Goal: Task Accomplishment & Management: Manage account settings

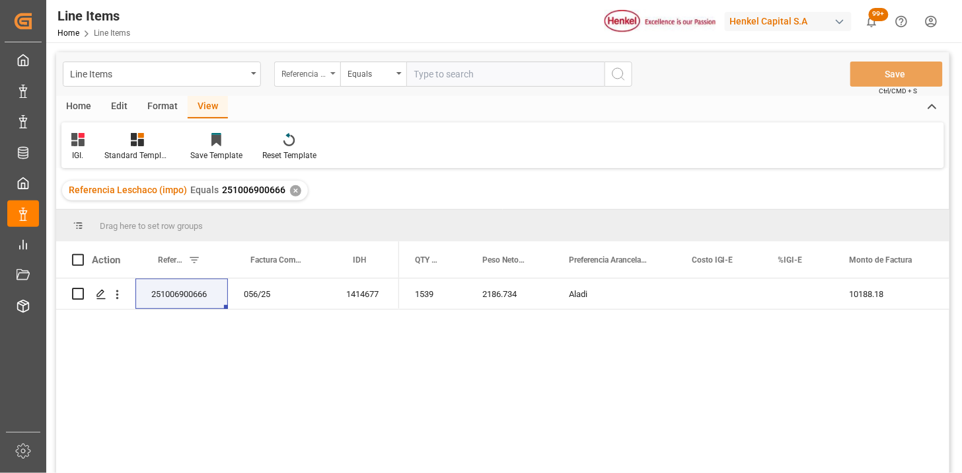
click at [289, 71] on div "Referencia Leschaco (impo)" at bounding box center [304, 72] width 45 height 15
type input "b"
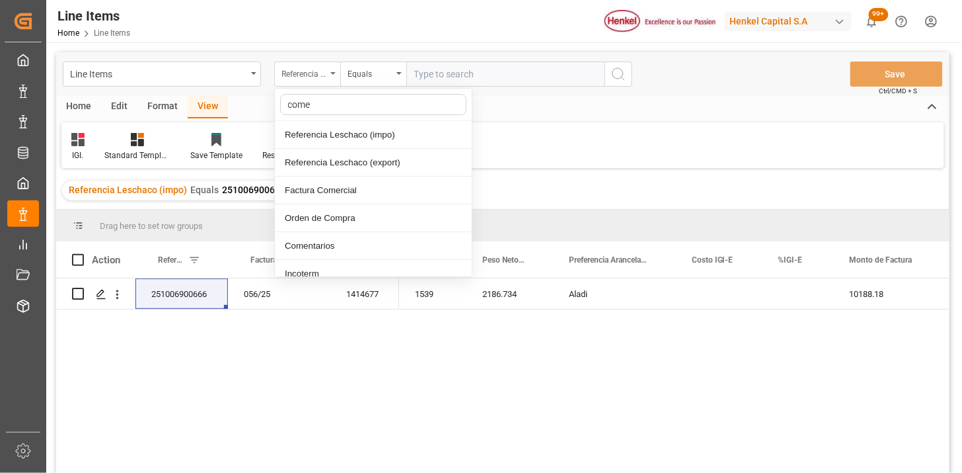
type input "comen"
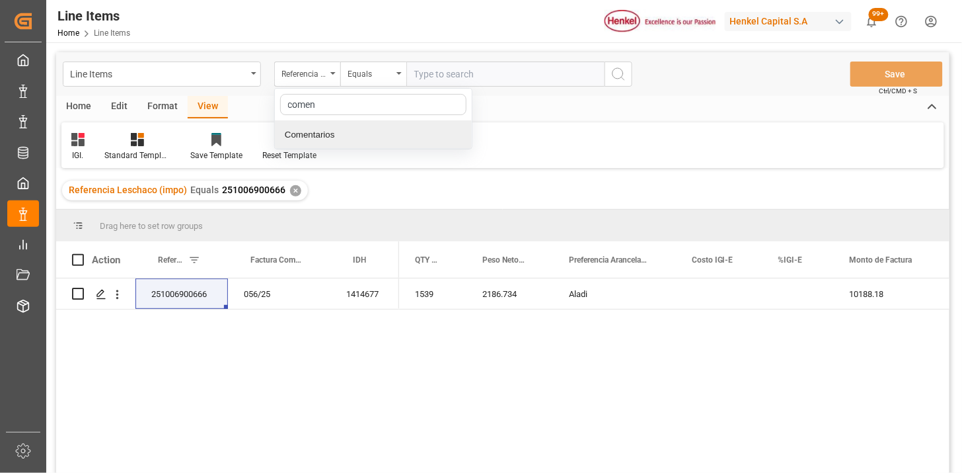
click at [332, 144] on div "Comentarios" at bounding box center [373, 135] width 197 height 28
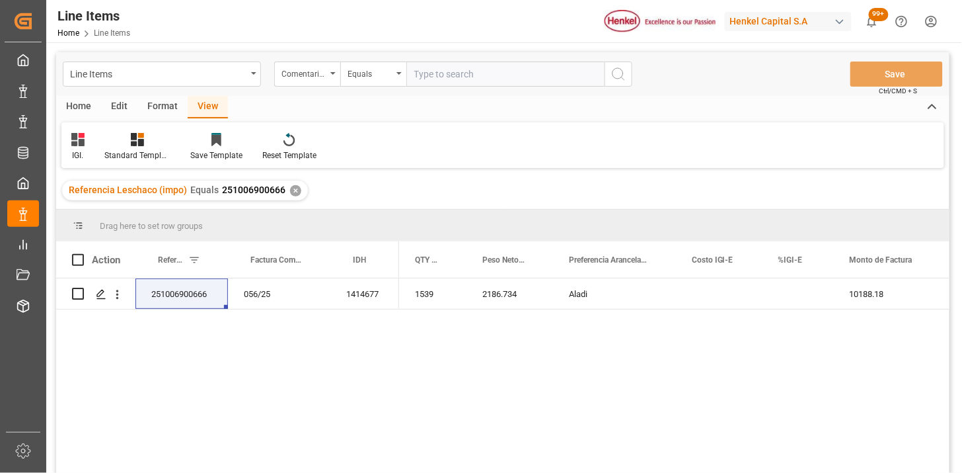
click at [457, 77] on input "text" at bounding box center [505, 73] width 198 height 25
paste input "DUS0189711"
type input "DUS0189711"
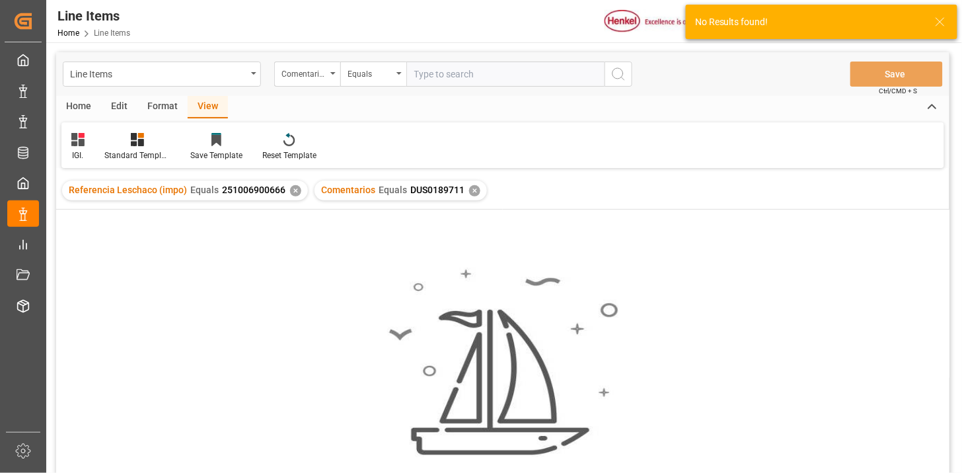
click at [295, 188] on div "✕" at bounding box center [295, 190] width 11 height 11
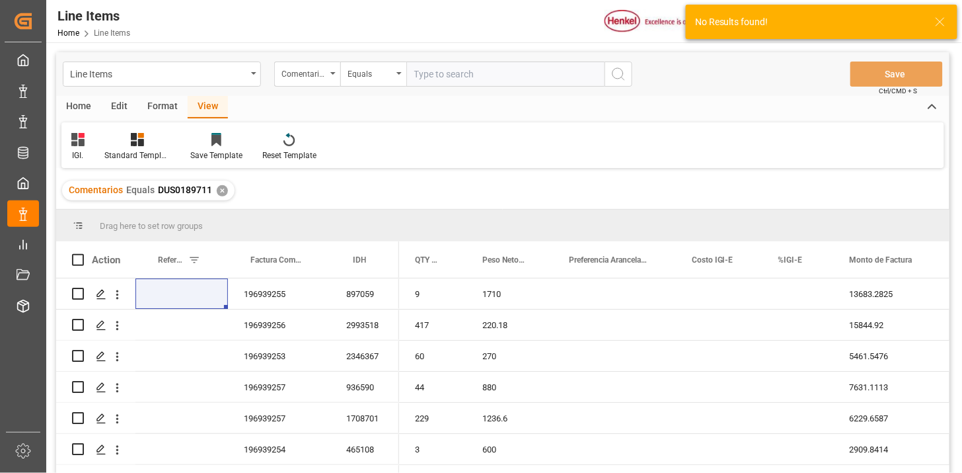
scroll to position [73, 0]
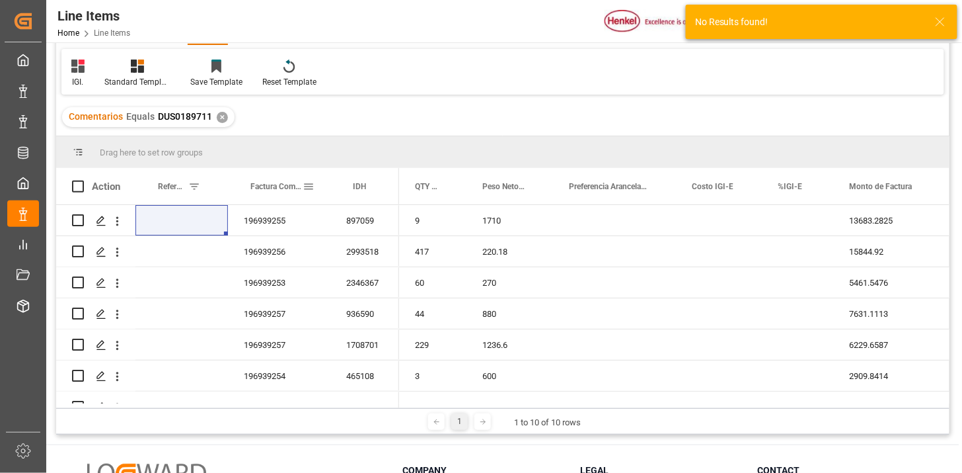
click at [278, 198] on div "Factura Comercial" at bounding box center [276, 186] width 52 height 36
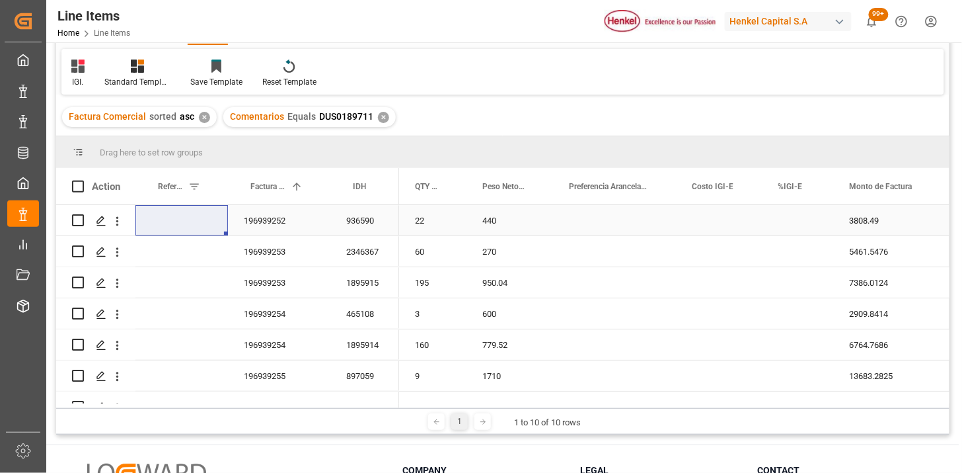
click at [273, 222] on div "196939252" at bounding box center [279, 220] width 102 height 30
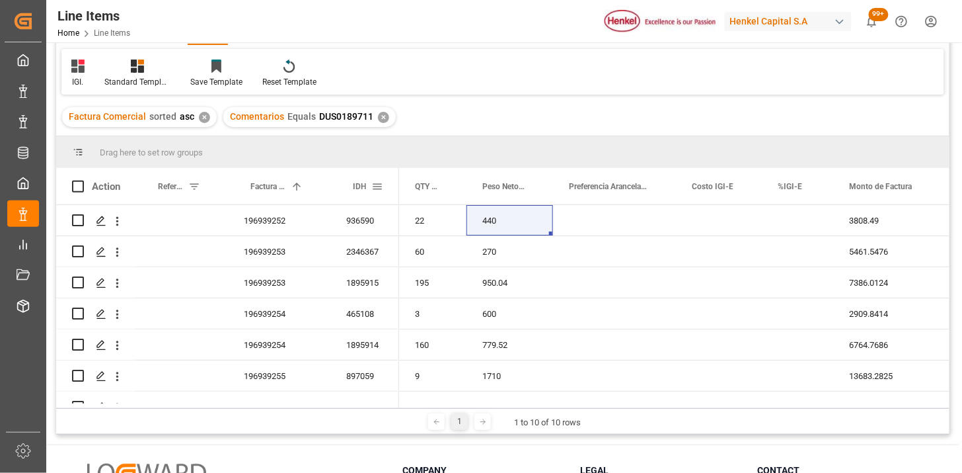
click at [375, 185] on span at bounding box center [377, 186] width 12 height 12
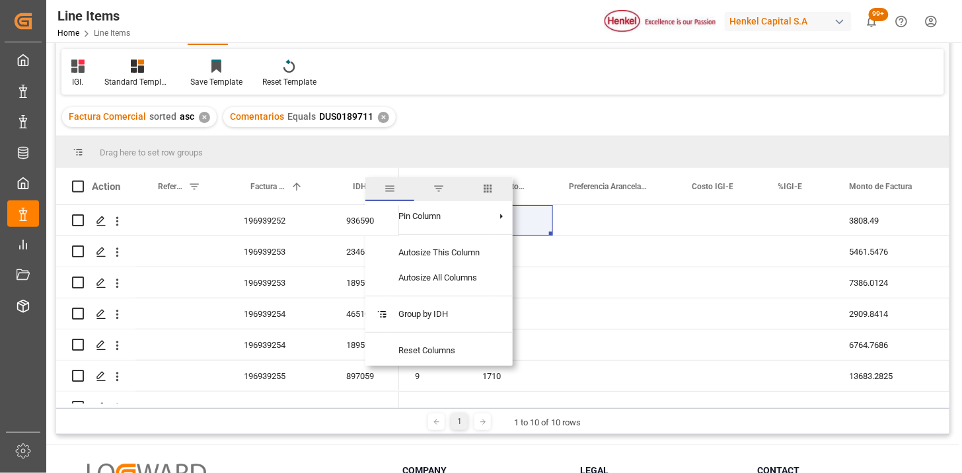
click at [494, 193] on span "columns" at bounding box center [488, 188] width 12 height 12
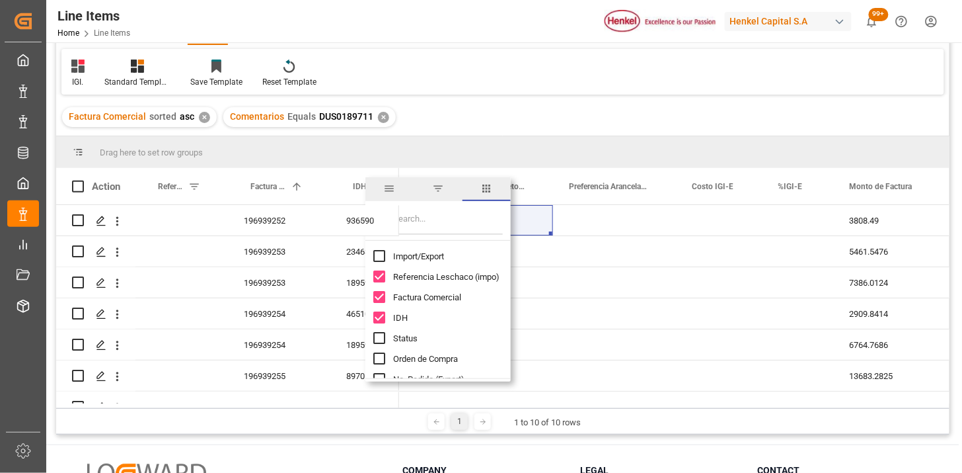
click at [418, 220] on input "Filter Columns Input" at bounding box center [448, 221] width 110 height 26
click at [415, 252] on span "Import/Export" at bounding box center [418, 256] width 51 height 10
checkbox input "true"
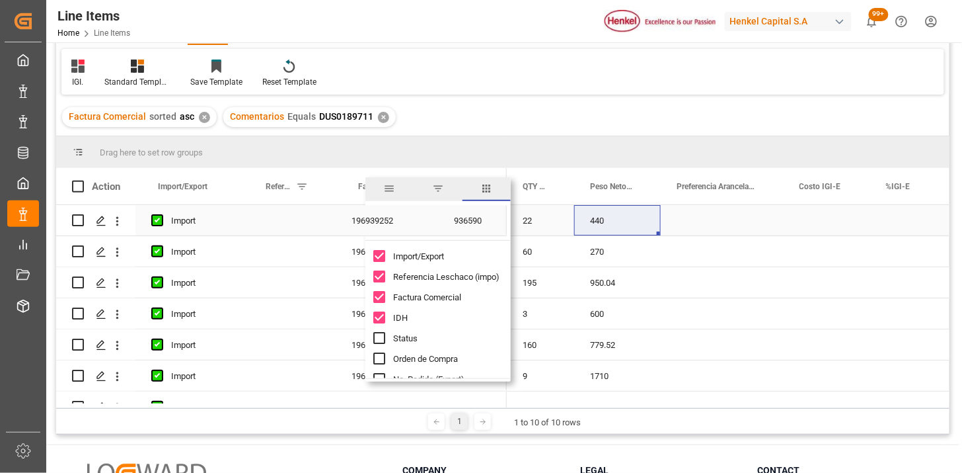
click at [425, 225] on div "196939252" at bounding box center [387, 220] width 102 height 30
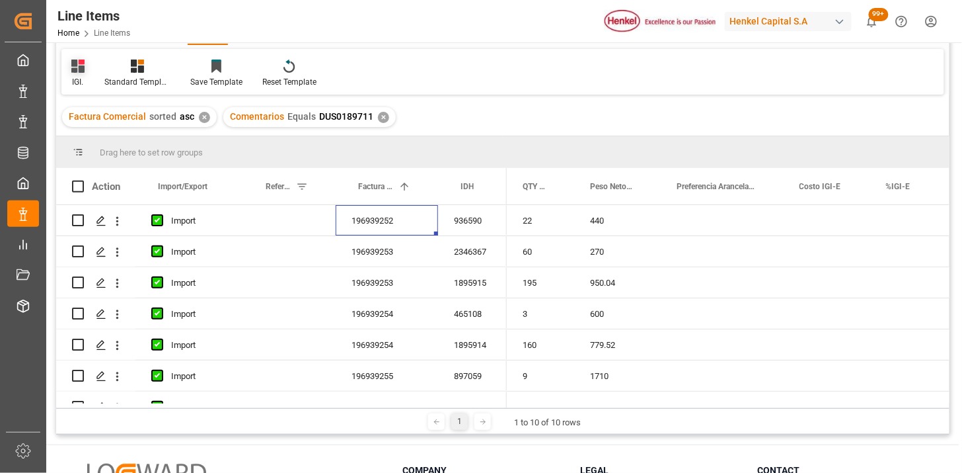
click at [85, 66] on div "IGI." at bounding box center [77, 73] width 33 height 29
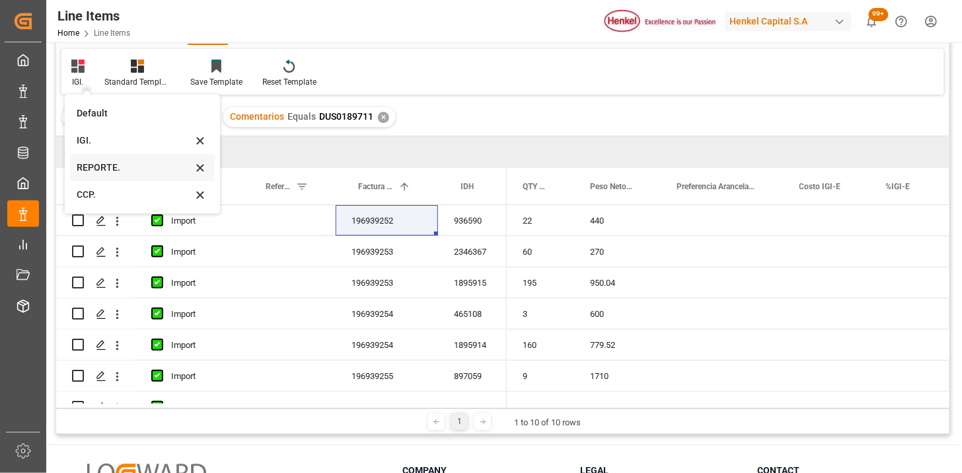
drag, startPoint x: 110, startPoint y: 161, endPoint x: 133, endPoint y: 165, distance: 23.5
click at [110, 162] on div "REPORTE." at bounding box center [135, 168] width 116 height 14
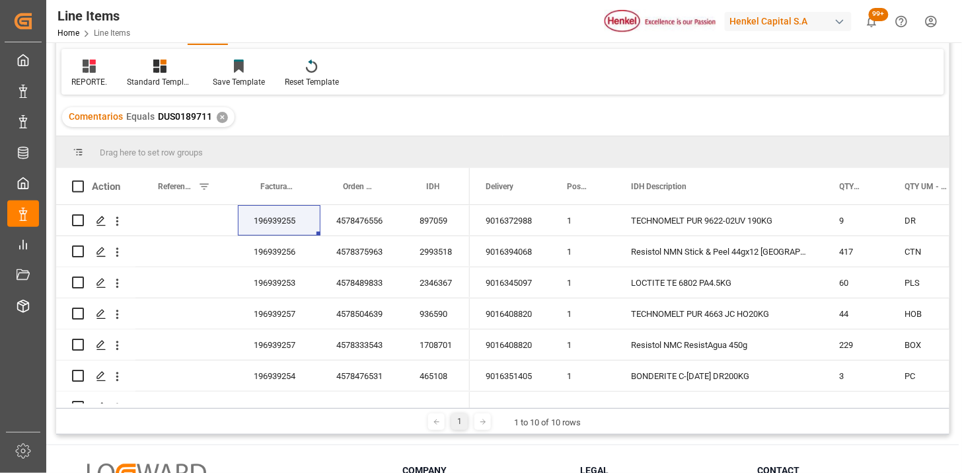
scroll to position [147, 0]
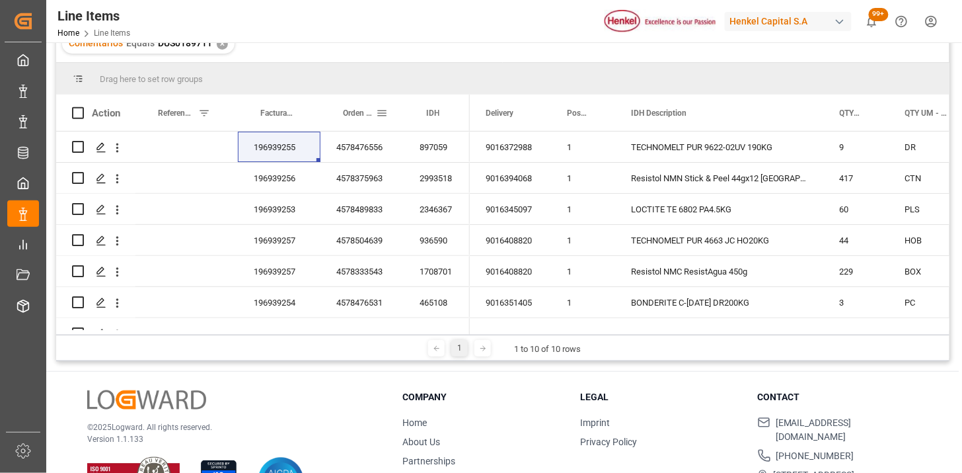
click at [386, 114] on span at bounding box center [382, 113] width 12 height 12
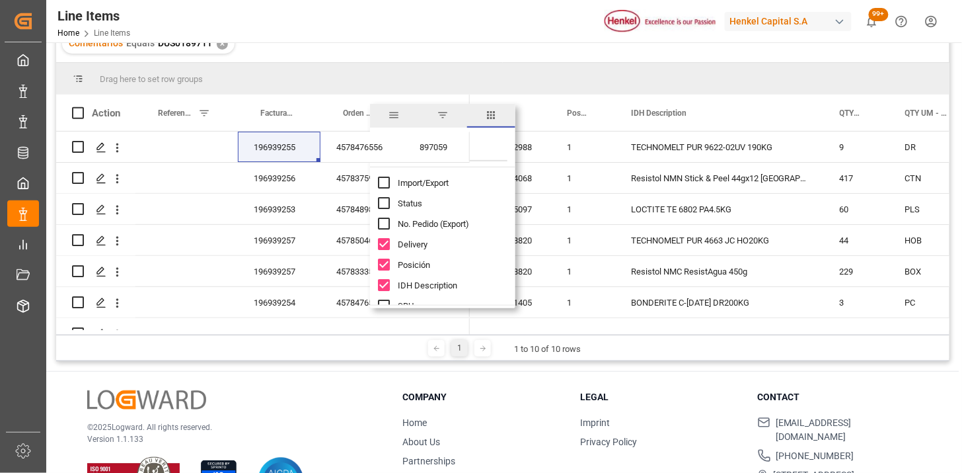
drag, startPoint x: 404, startPoint y: 181, endPoint x: 414, endPoint y: 172, distance: 12.6
click at [405, 182] on span "Import/Export" at bounding box center [423, 183] width 51 height 10
checkbox input "true"
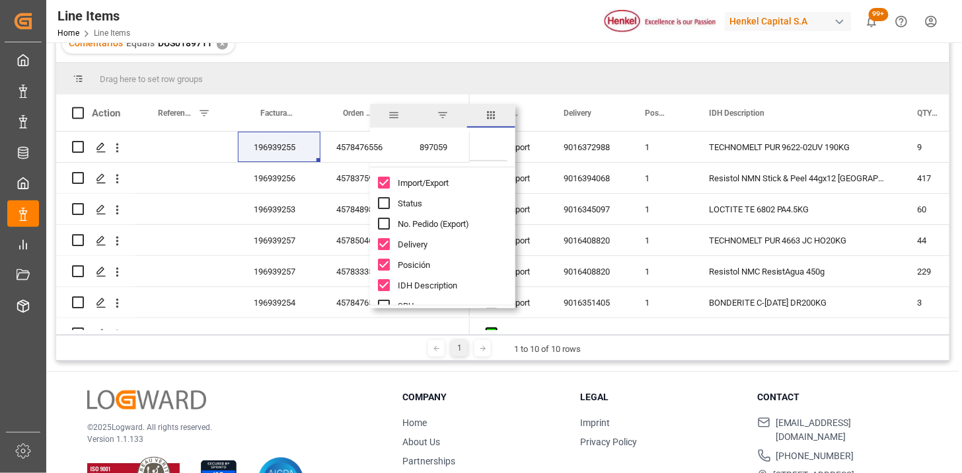
click at [489, 147] on input "Filter Columns Input" at bounding box center [453, 148] width 110 height 26
type input "um"
drag, startPoint x: 443, startPoint y: 225, endPoint x: 443, endPoint y: 241, distance: 15.9
click at [443, 227] on span "Peso Neto UM - Factura" at bounding box center [442, 224] width 89 height 10
checkbox input "true"
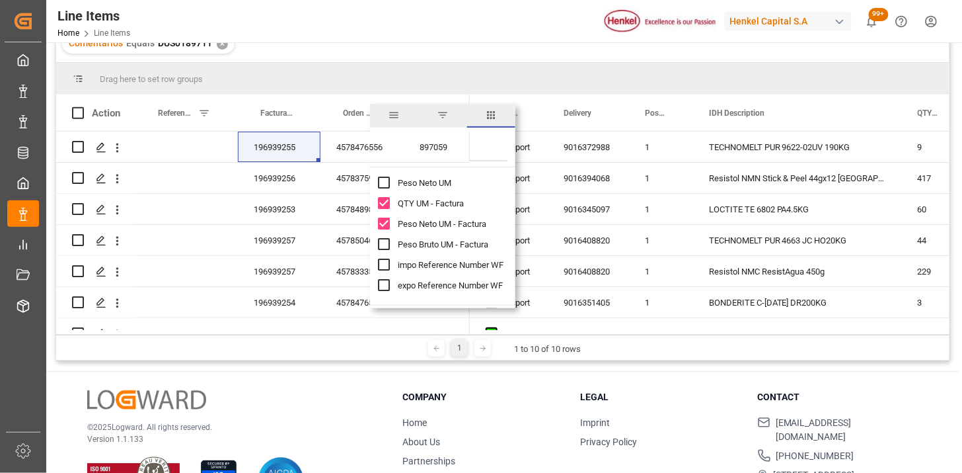
drag, startPoint x: 443, startPoint y: 241, endPoint x: 451, endPoint y: 208, distance: 34.0
click at [443, 242] on span "Peso Bruto UM - Factura" at bounding box center [443, 244] width 91 height 10
checkbox input "true"
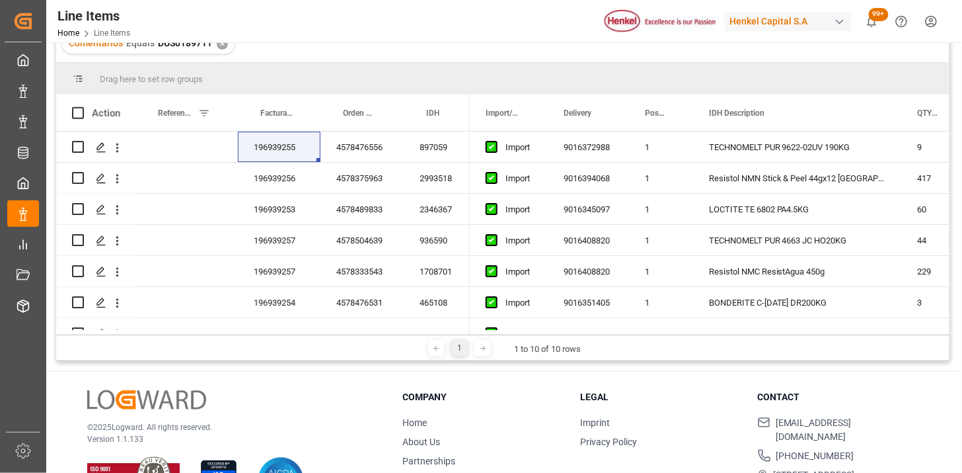
click at [504, 54] on div "Comentarios Equals DUS0189711 ✕" at bounding box center [502, 43] width 893 height 37
click at [294, 143] on div "196939255" at bounding box center [279, 147] width 83 height 30
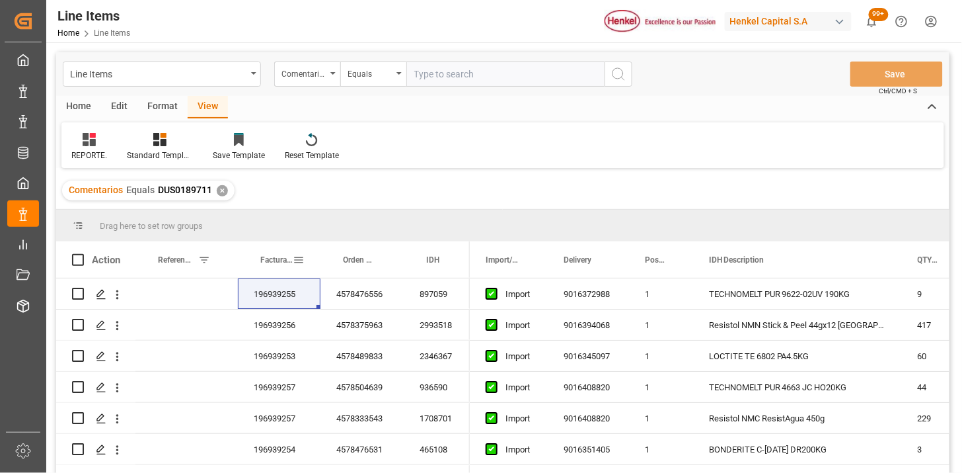
click at [285, 265] on div "Factura Comercial" at bounding box center [276, 259] width 32 height 36
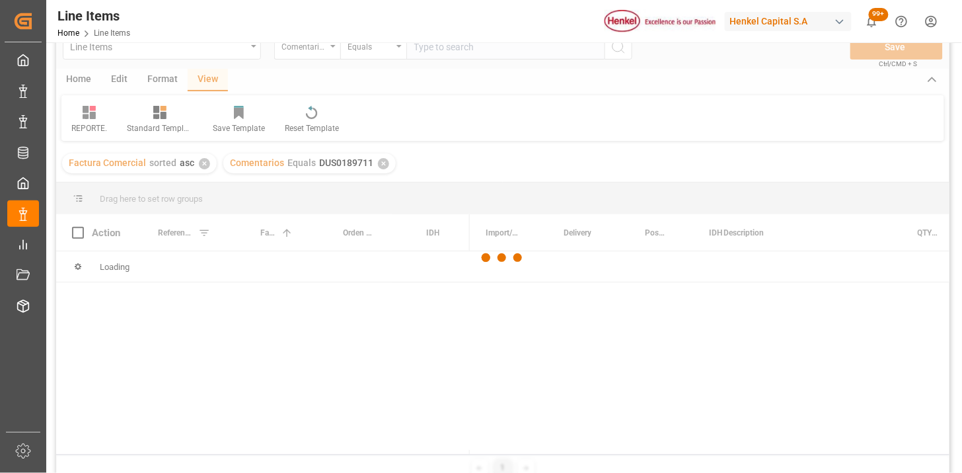
scroll to position [73, 0]
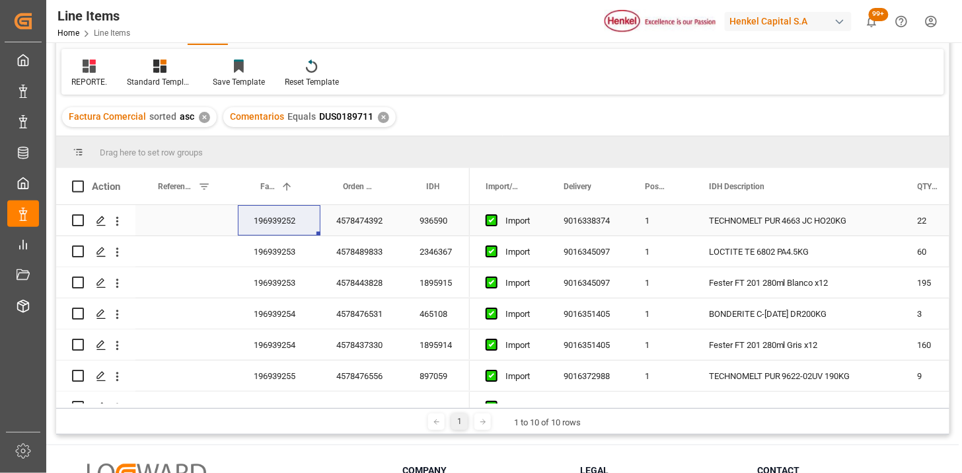
click at [293, 228] on div "196939252" at bounding box center [279, 220] width 83 height 30
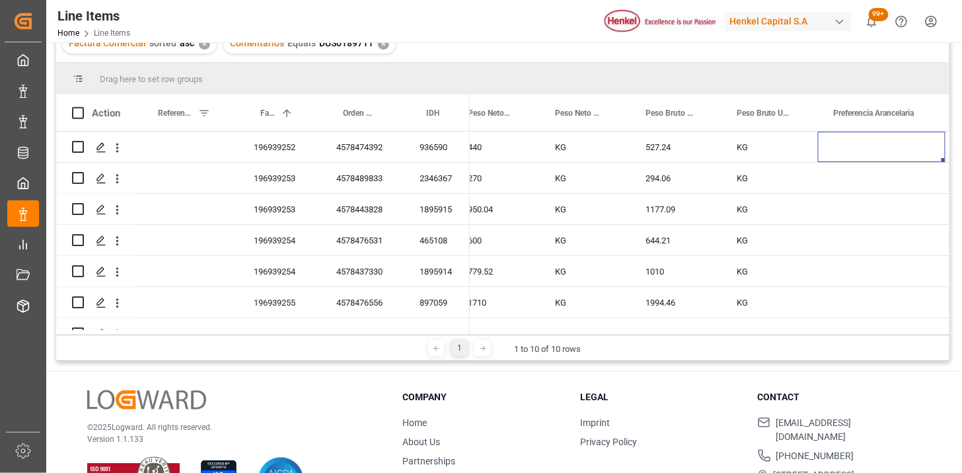
scroll to position [0, 701]
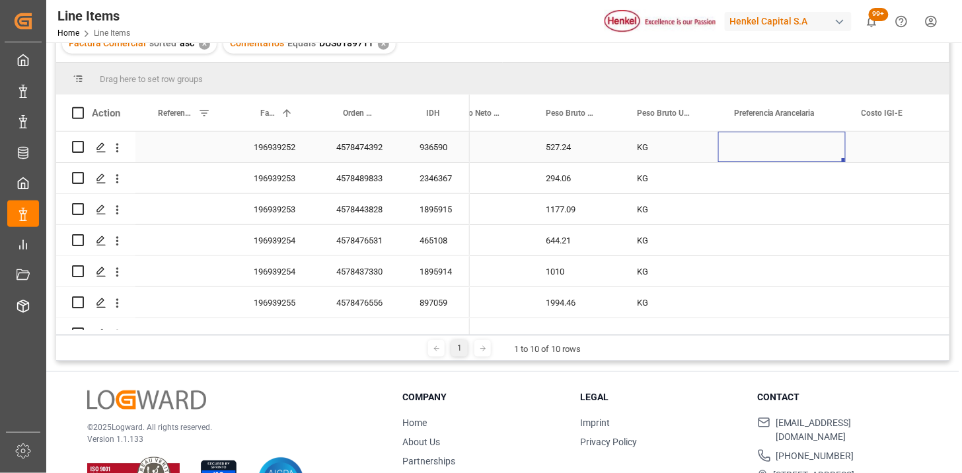
click at [788, 149] on div "Press SPACE to select this row." at bounding box center [782, 147] width 128 height 30
drag, startPoint x: 827, startPoint y: 155, endPoint x: 817, endPoint y: 161, distance: 11.9
click at [823, 156] on button "Select" at bounding box center [782, 154] width 106 height 25
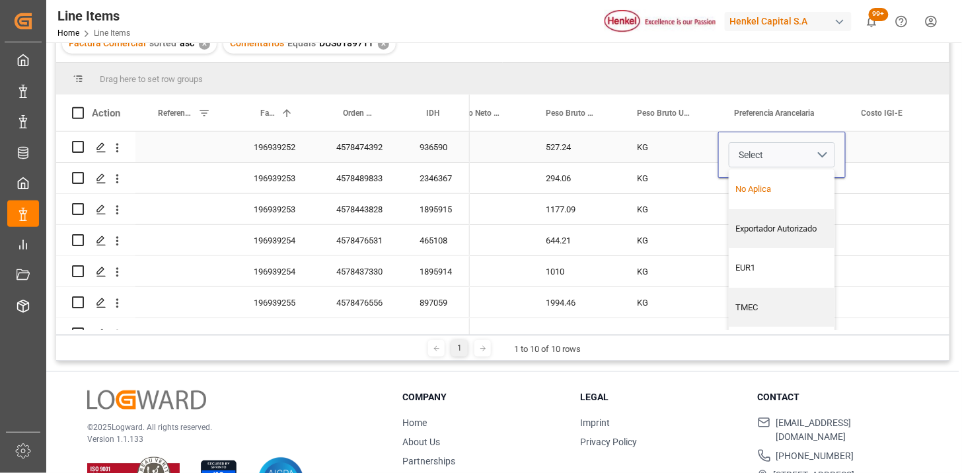
drag, startPoint x: 775, startPoint y: 193, endPoint x: 862, endPoint y: 161, distance: 93.0
click at [777, 192] on div "No Aplica" at bounding box center [782, 188] width 91 height 13
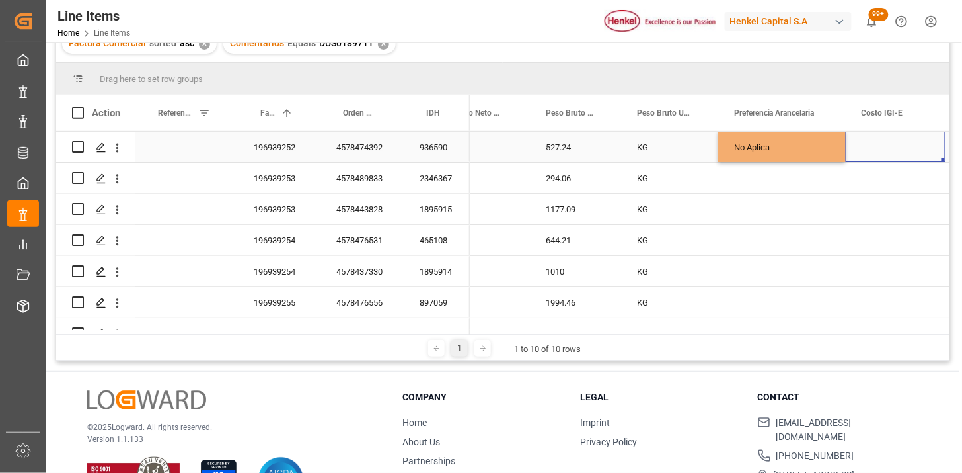
click at [874, 152] on div "Press SPACE to select this row." at bounding box center [896, 147] width 100 height 30
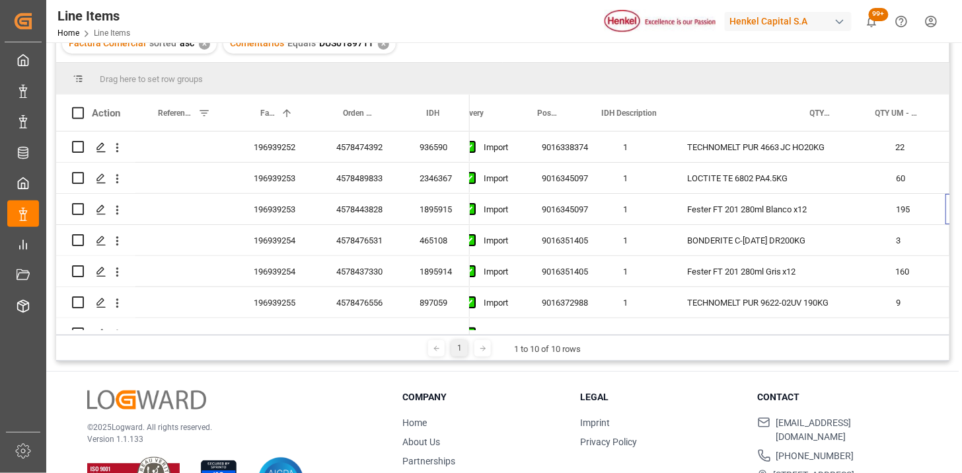
scroll to position [0, 0]
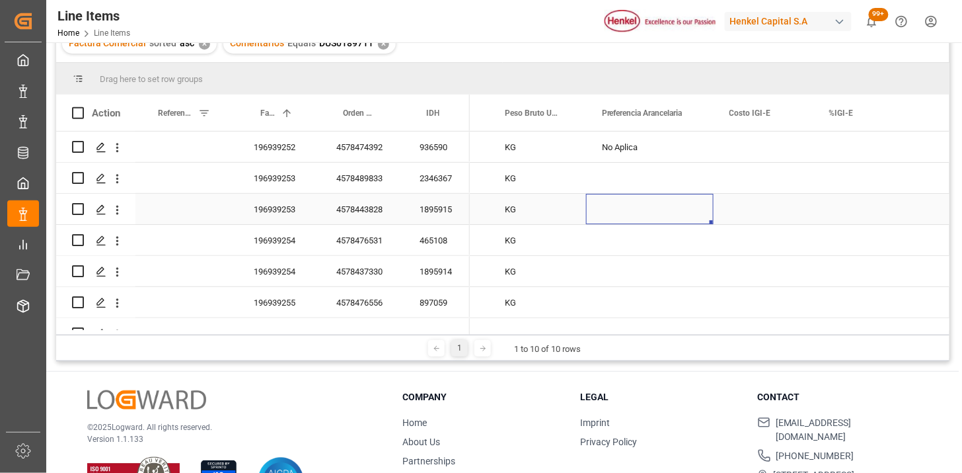
click at [676, 206] on div "Press SPACE to select this row." at bounding box center [650, 209] width 128 height 30
drag, startPoint x: 689, startPoint y: 219, endPoint x: 681, endPoint y: 227, distance: 10.8
click at [689, 220] on button "Select" at bounding box center [650, 216] width 106 height 25
click at [658, 250] on div "No Aplica" at bounding box center [650, 251] width 91 height 13
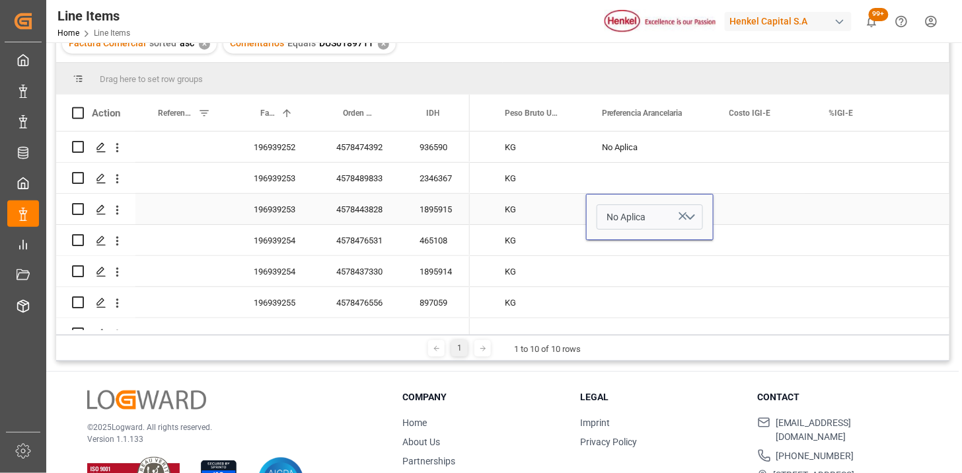
drag, startPoint x: 695, startPoint y: 219, endPoint x: 686, endPoint y: 228, distance: 12.1
click at [690, 223] on button "No Aplica" at bounding box center [650, 216] width 106 height 25
drag, startPoint x: 651, startPoint y: 285, endPoint x: 714, endPoint y: 241, distance: 77.0
click at [656, 281] on div "Exportador Autorizado" at bounding box center [649, 291] width 105 height 40
click at [760, 206] on div "Press SPACE to select this row." at bounding box center [764, 209] width 100 height 30
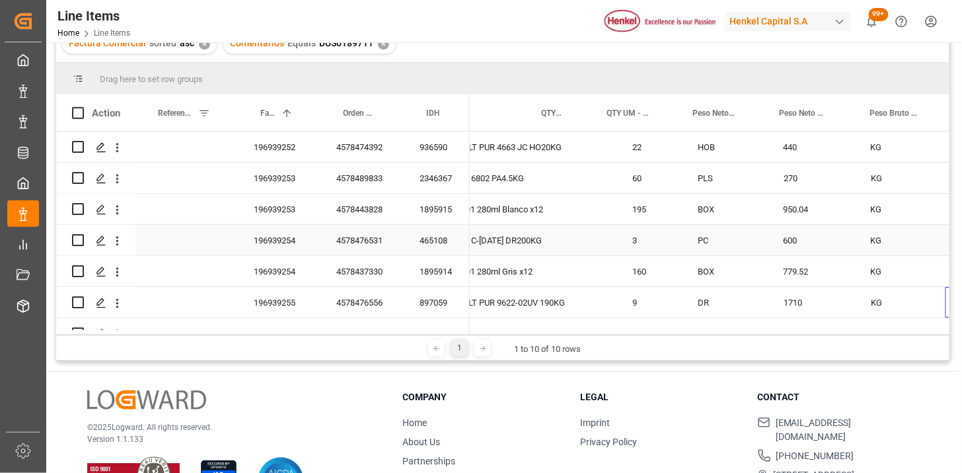
scroll to position [0, 377]
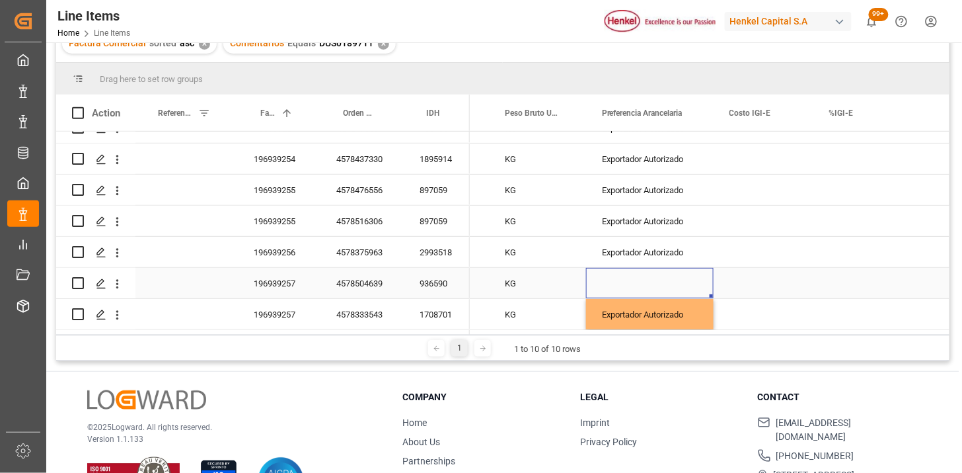
click at [642, 278] on div "Press SPACE to select this row." at bounding box center [650, 283] width 128 height 30
click at [643, 278] on div "Press SPACE to select this row." at bounding box center [650, 283] width 128 height 30
click at [691, 289] on button "Select" at bounding box center [650, 290] width 106 height 25
click at [635, 319] on div "No Aplica" at bounding box center [650, 325] width 91 height 13
click at [738, 282] on div "Press SPACE to select this row." at bounding box center [764, 283] width 100 height 30
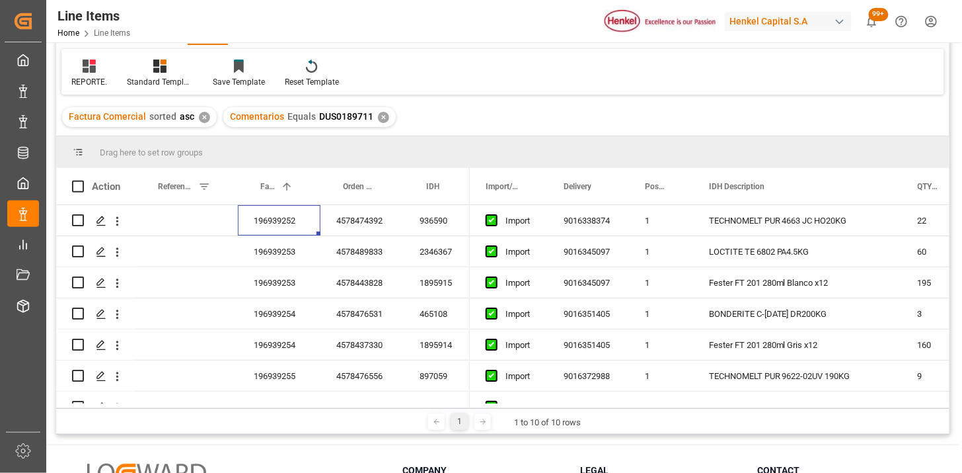
scroll to position [0, 0]
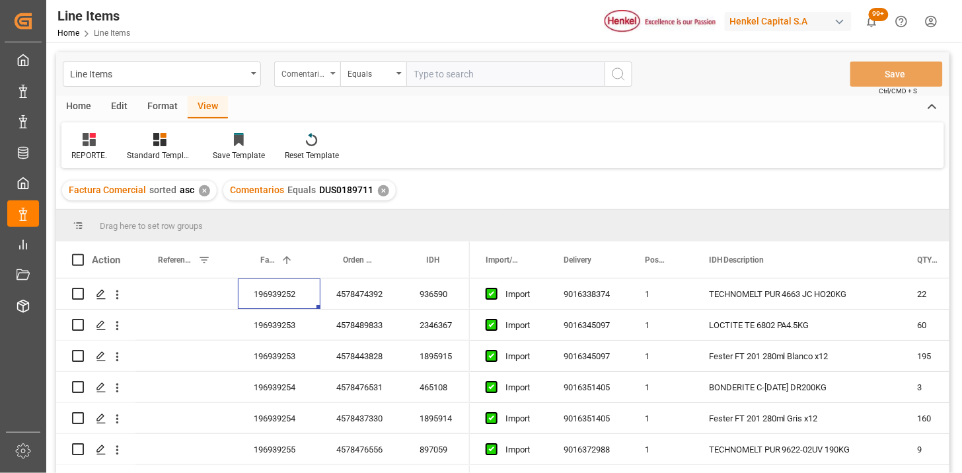
click at [319, 73] on div "Comentarios" at bounding box center [304, 72] width 45 height 15
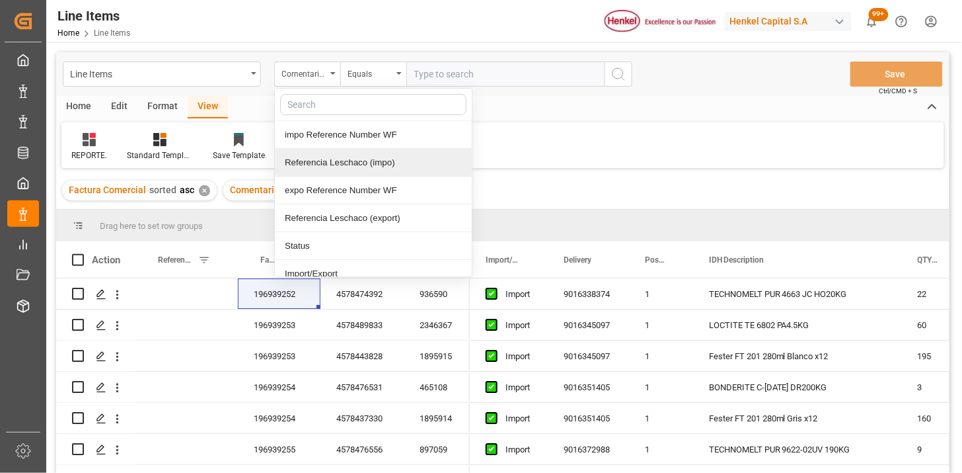
drag, startPoint x: 352, startPoint y: 164, endPoint x: 426, endPoint y: 108, distance: 92.4
click at [355, 163] on div "Referencia Leschaco (impo)" at bounding box center [373, 163] width 197 height 28
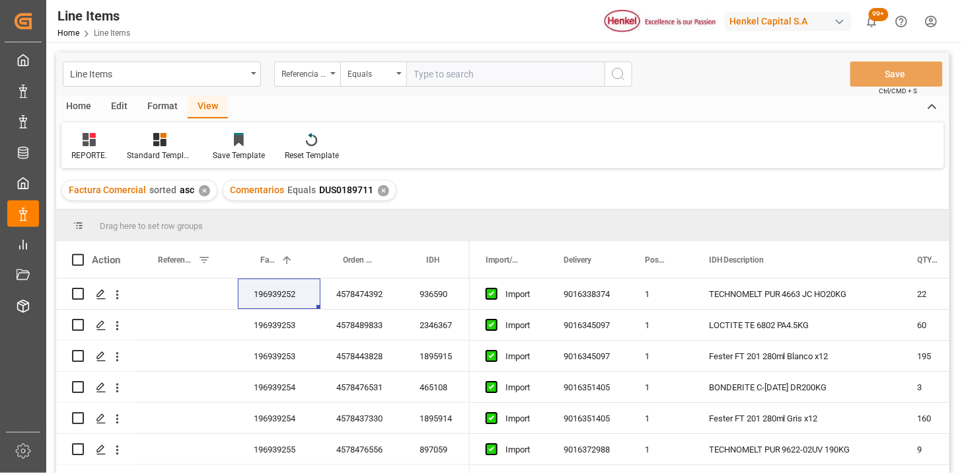
click at [445, 81] on input "text" at bounding box center [505, 73] width 198 height 25
paste input "251006900666"
type input "251006900666"
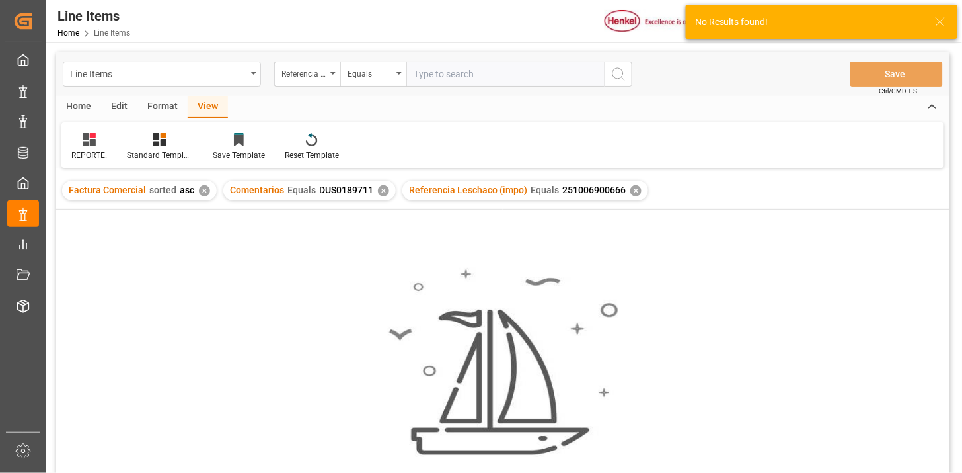
click at [378, 186] on div "✕" at bounding box center [383, 190] width 11 height 11
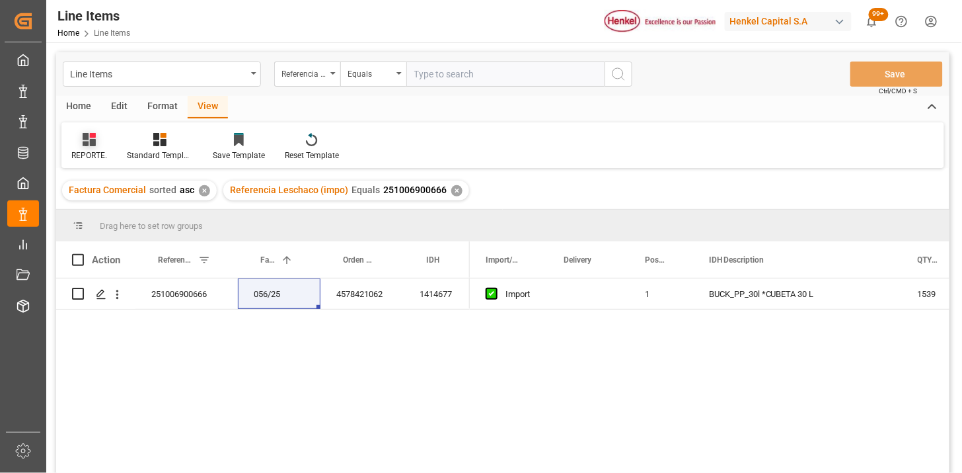
click at [95, 141] on icon at bounding box center [89, 139] width 13 height 13
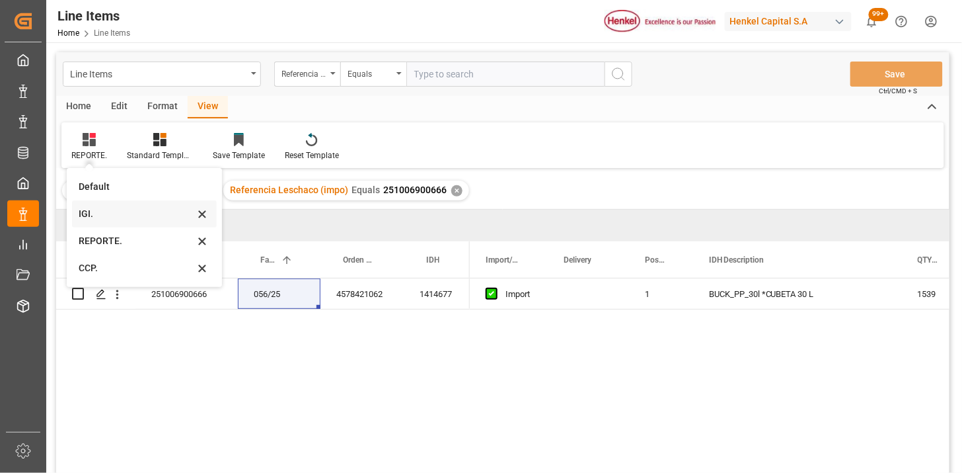
click at [104, 219] on div "IGI." at bounding box center [137, 214] width 116 height 14
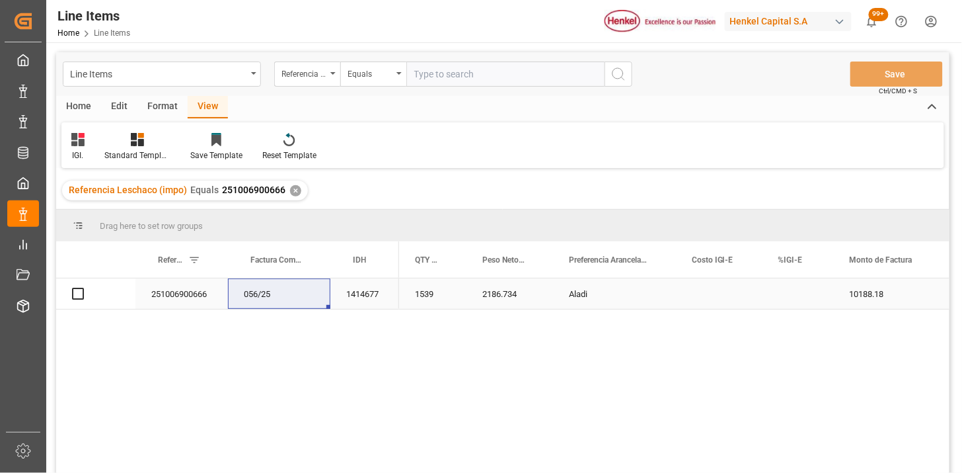
click at [790, 297] on div "Press SPACE to select this row." at bounding box center [798, 293] width 71 height 30
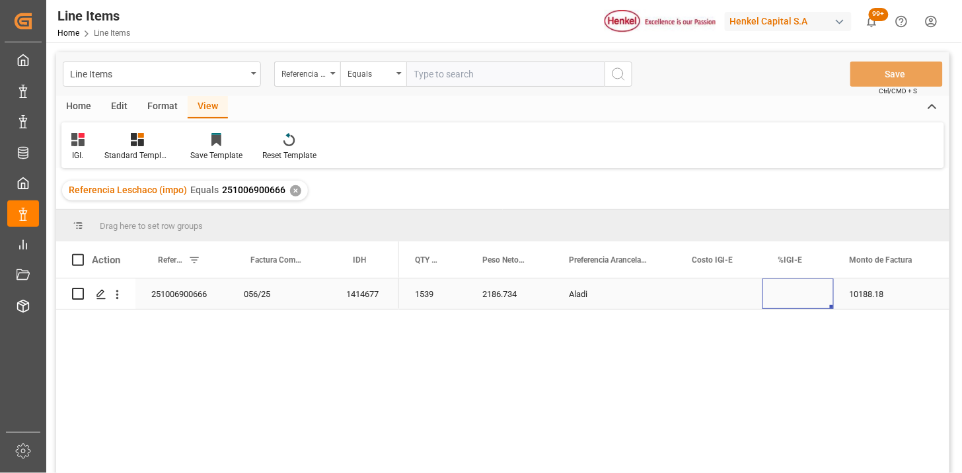
click at [790, 297] on div "Press SPACE to select this row." at bounding box center [798, 293] width 71 height 30
click at [802, 292] on input "Press SPACE to select this row." at bounding box center [798, 301] width 50 height 25
type input "15"
click at [292, 69] on div "Referencia Leschaco (impo)" at bounding box center [304, 72] width 45 height 15
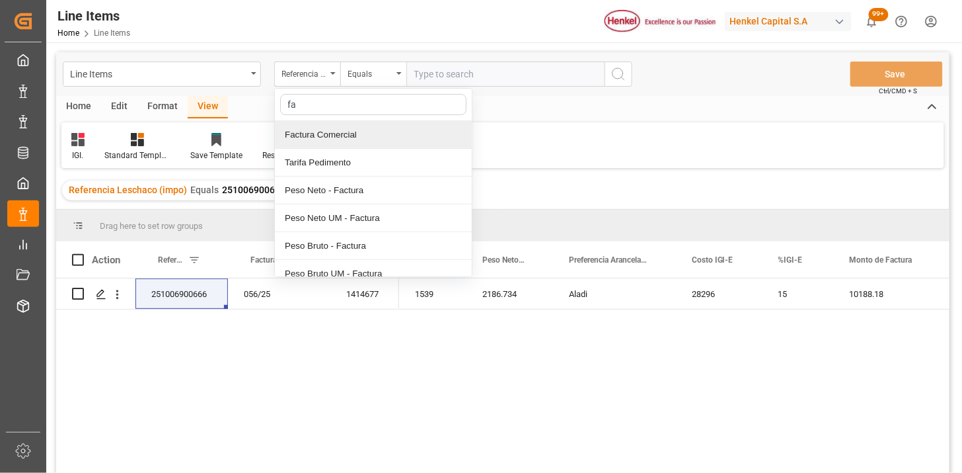
type input "fac"
click at [326, 123] on div "Factura Comercial" at bounding box center [373, 135] width 197 height 28
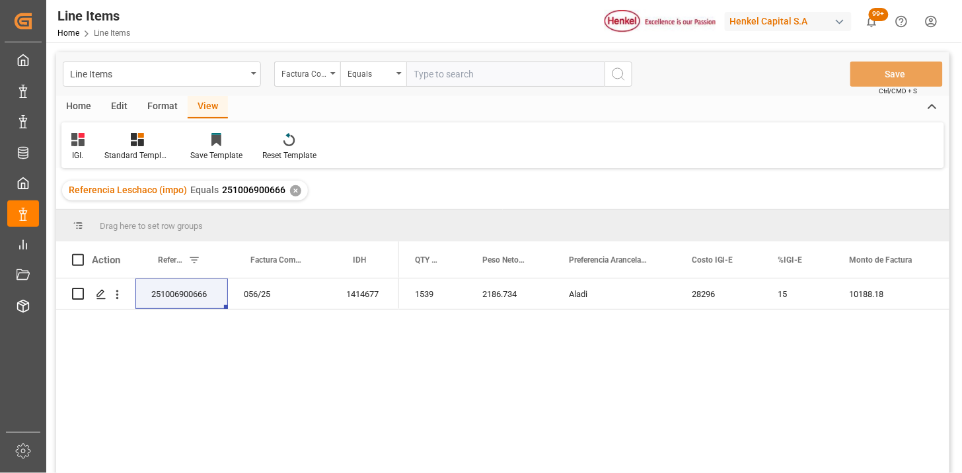
click at [420, 76] on input "text" at bounding box center [505, 73] width 198 height 25
paste input "196934635"
type input "196934635"
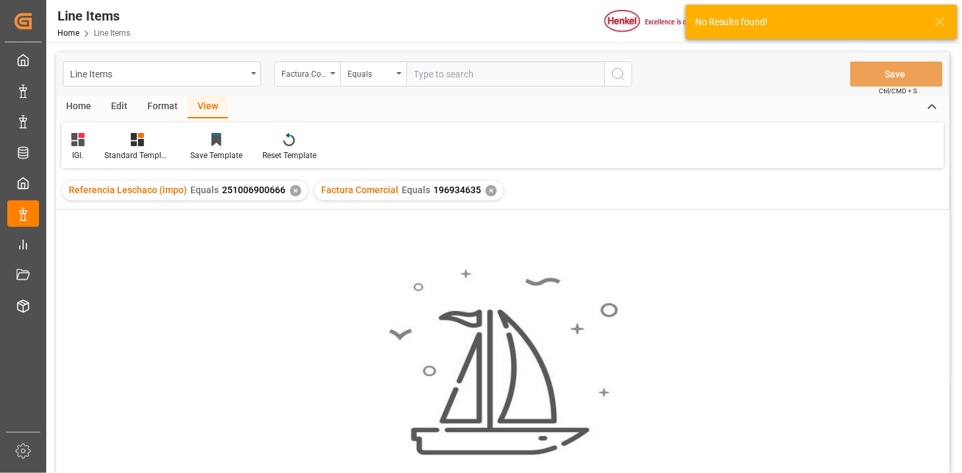
click at [296, 194] on div "✕" at bounding box center [295, 190] width 11 height 11
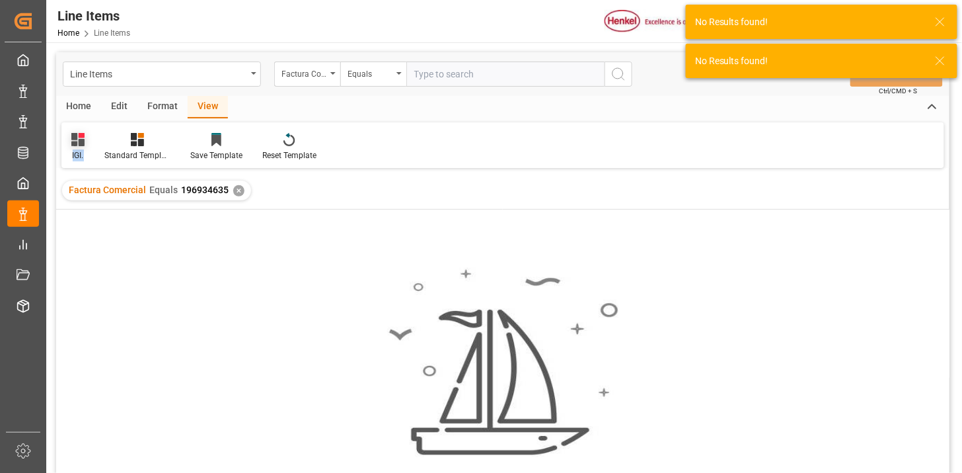
click at [83, 145] on div "IGI." at bounding box center [77, 146] width 33 height 29
drag, startPoint x: 83, startPoint y: 145, endPoint x: 101, endPoint y: 240, distance: 96.2
click at [100, 240] on div "REPORTE." at bounding box center [135, 241] width 116 height 14
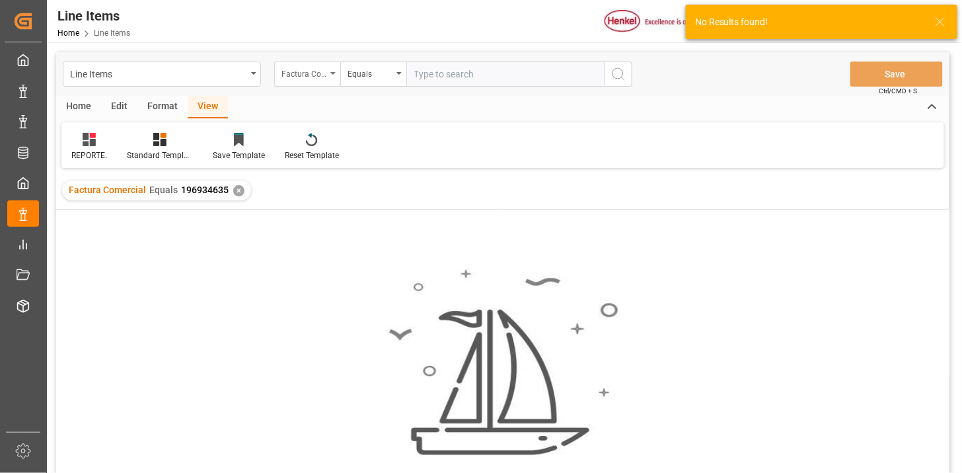
click at [315, 80] on div "Factura Comercial" at bounding box center [307, 73] width 66 height 25
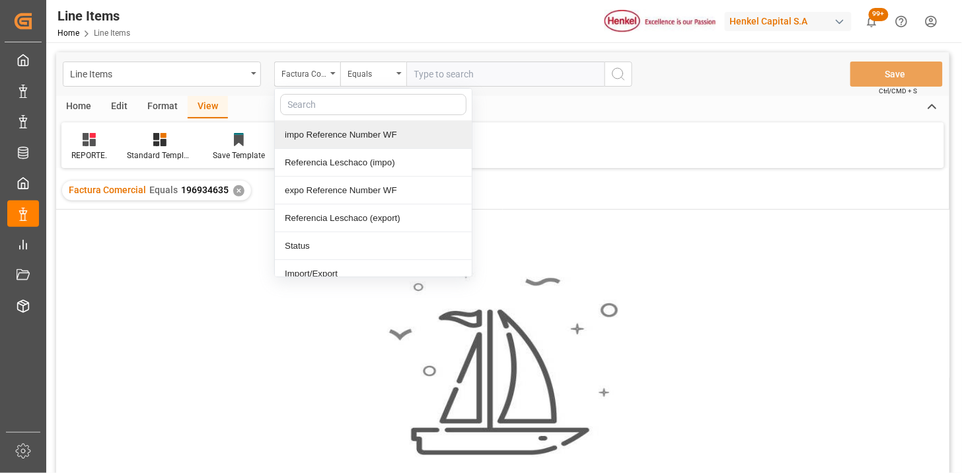
click at [468, 78] on input "text" at bounding box center [505, 73] width 198 height 25
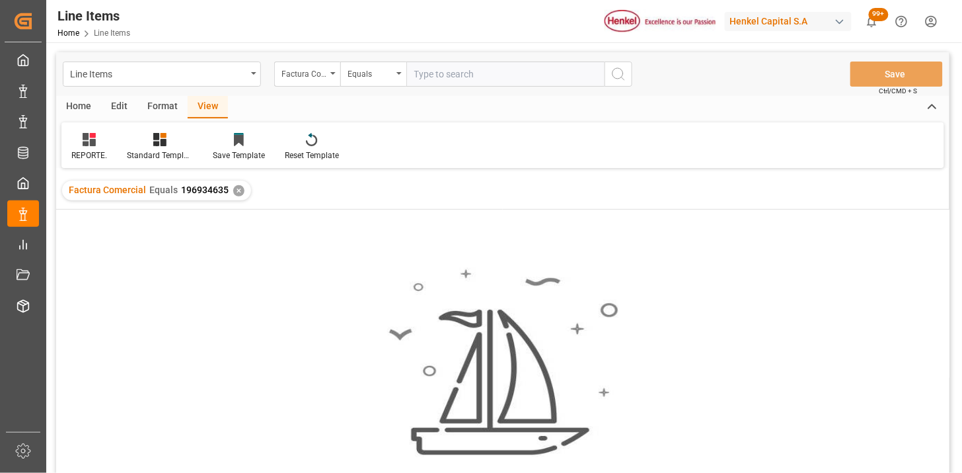
paste input "196934635"
type input "196934635"
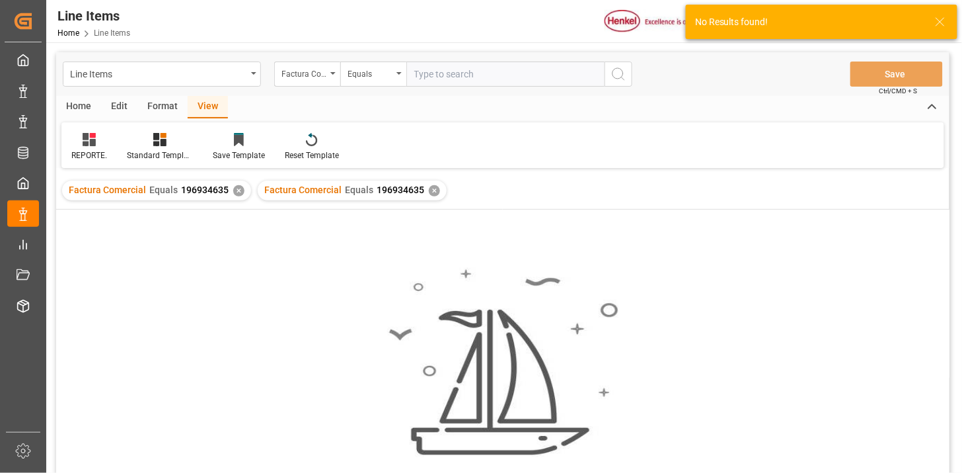
click at [234, 192] on div "✕" at bounding box center [238, 190] width 11 height 11
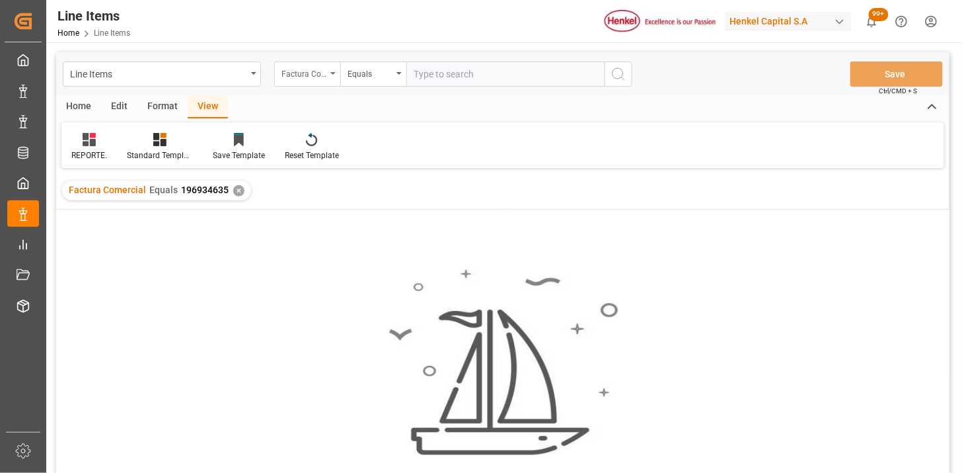
click at [311, 67] on div "Factura Comercial" at bounding box center [304, 72] width 45 height 15
type input "come"
click at [434, 77] on input "text" at bounding box center [505, 73] width 198 height 25
paste input "250916010019"
type input "250916010019"
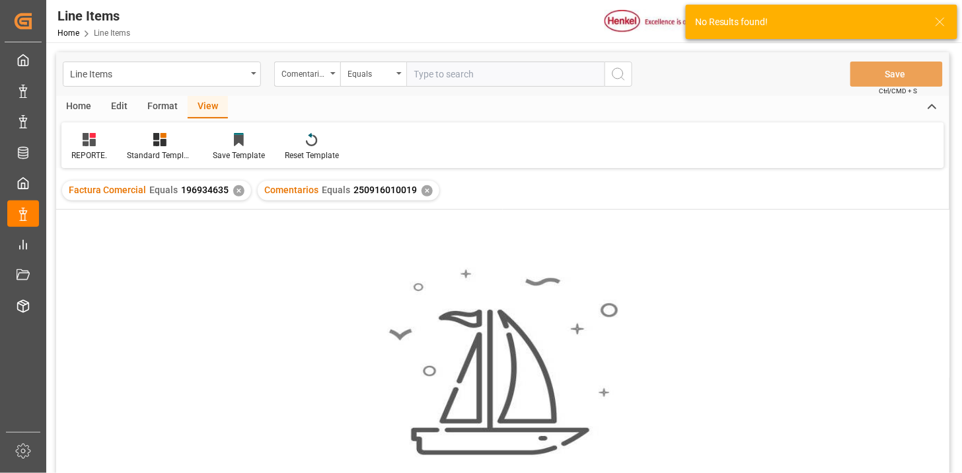
click at [237, 190] on div "✕" at bounding box center [238, 190] width 11 height 11
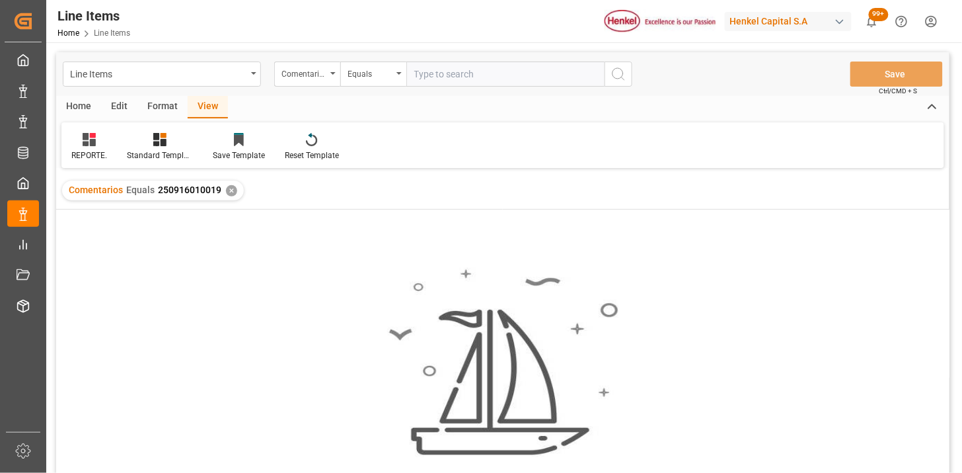
click at [430, 77] on input "text" at bounding box center [505, 73] width 198 height 25
paste input "250916010019"
type input "250916010019"
click at [366, 78] on div "Equals" at bounding box center [370, 72] width 45 height 15
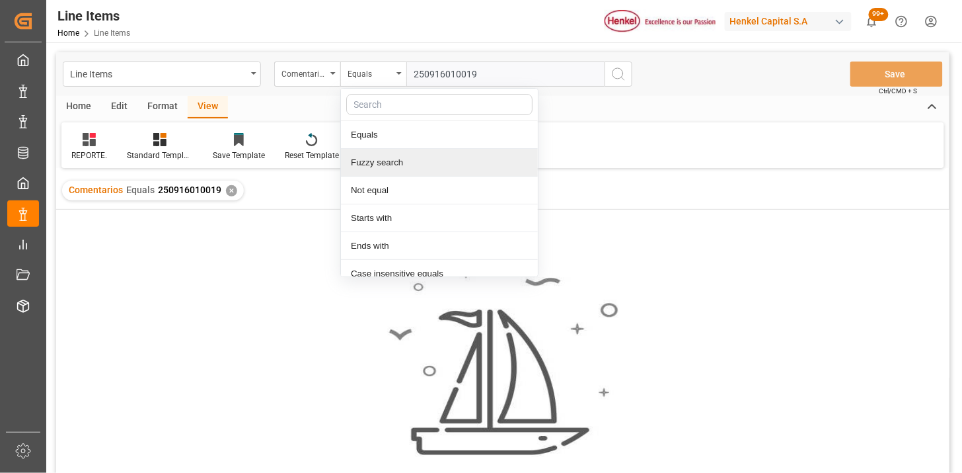
drag, startPoint x: 394, startPoint y: 168, endPoint x: 407, endPoint y: 153, distance: 20.1
click at [395, 165] on div "Fuzzy search" at bounding box center [439, 163] width 197 height 28
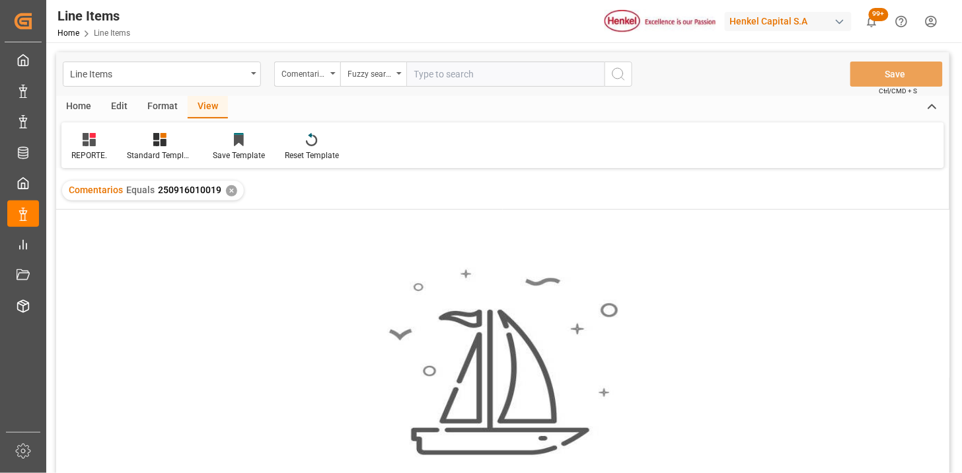
paste input "250916010019"
type input "250916010019"
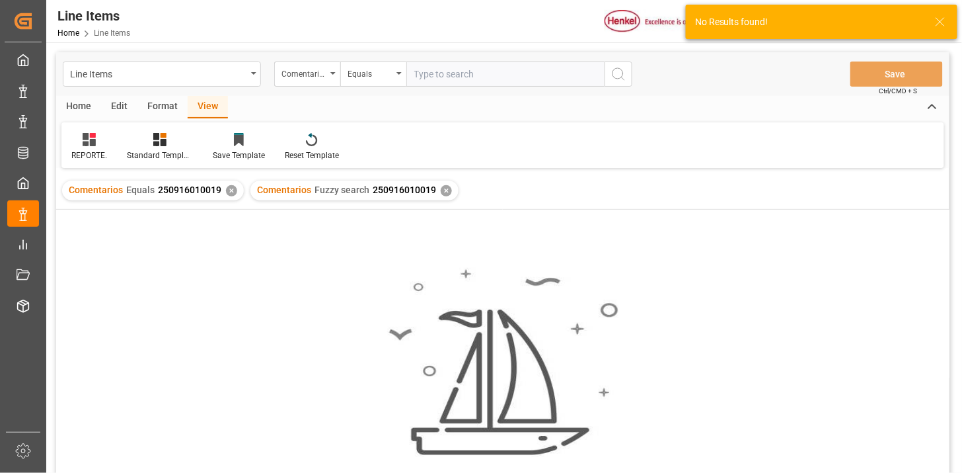
click at [226, 190] on div "✕" at bounding box center [231, 190] width 11 height 11
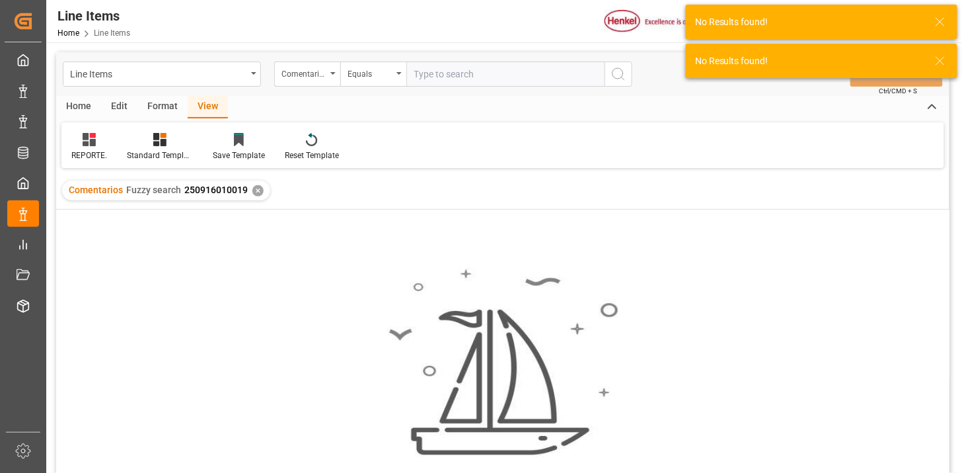
click at [255, 194] on div "✕" at bounding box center [257, 190] width 11 height 11
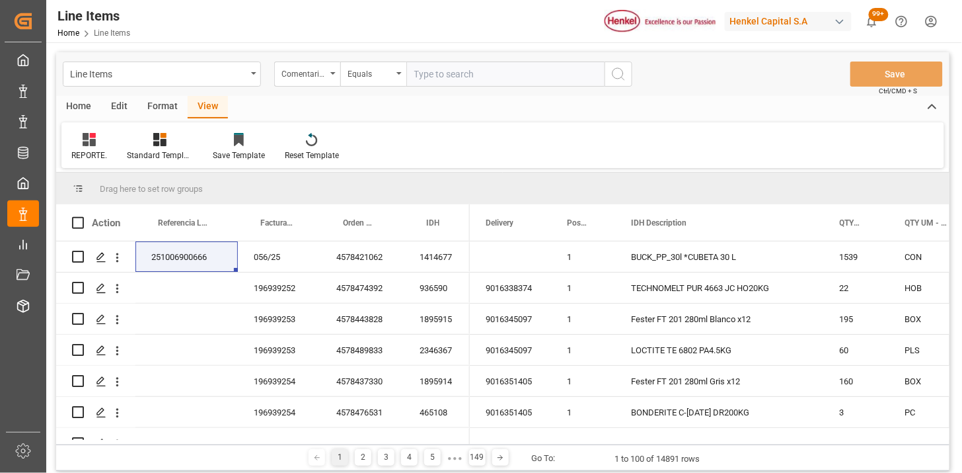
click at [83, 104] on div "Home" at bounding box center [78, 107] width 45 height 22
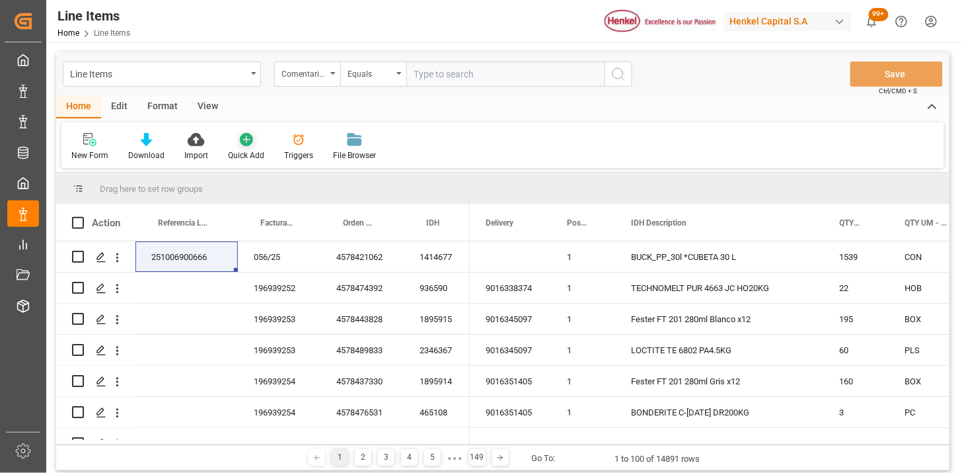
click at [239, 147] on div "Quick Add" at bounding box center [246, 146] width 56 height 29
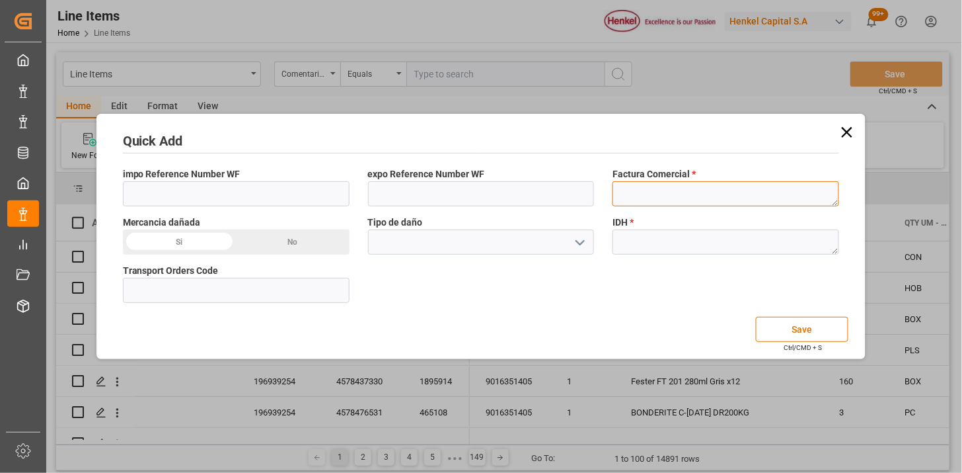
click at [623, 192] on textarea at bounding box center [726, 193] width 227 height 25
paste textarea "196934635"
type textarea "196934635"
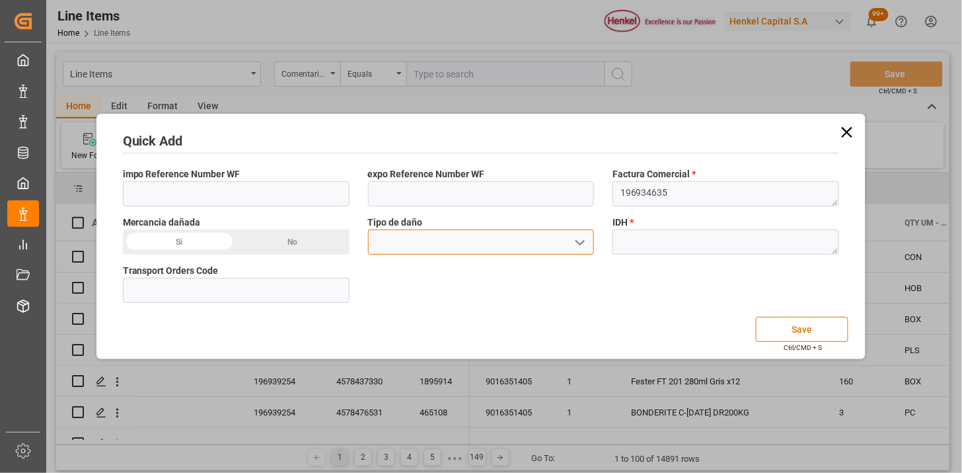
click at [399, 246] on input at bounding box center [481, 241] width 227 height 25
click at [632, 243] on textarea at bounding box center [726, 241] width 227 height 25
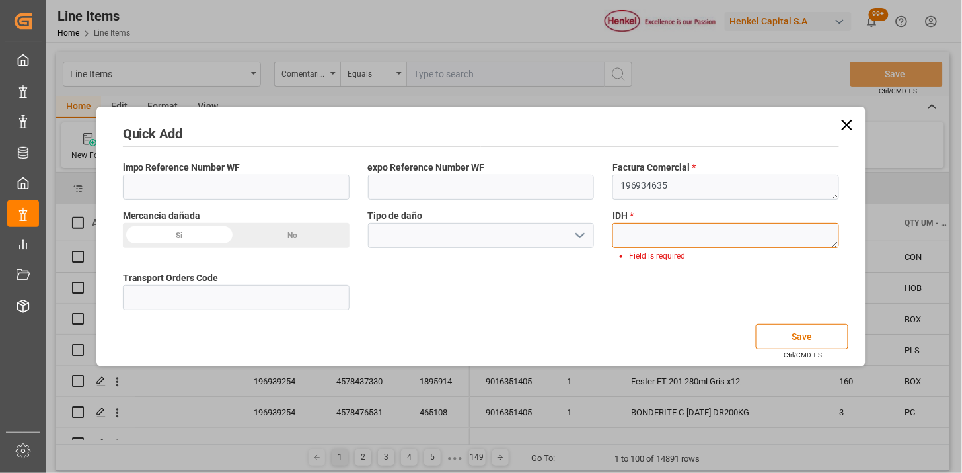
paste textarea "2593133"
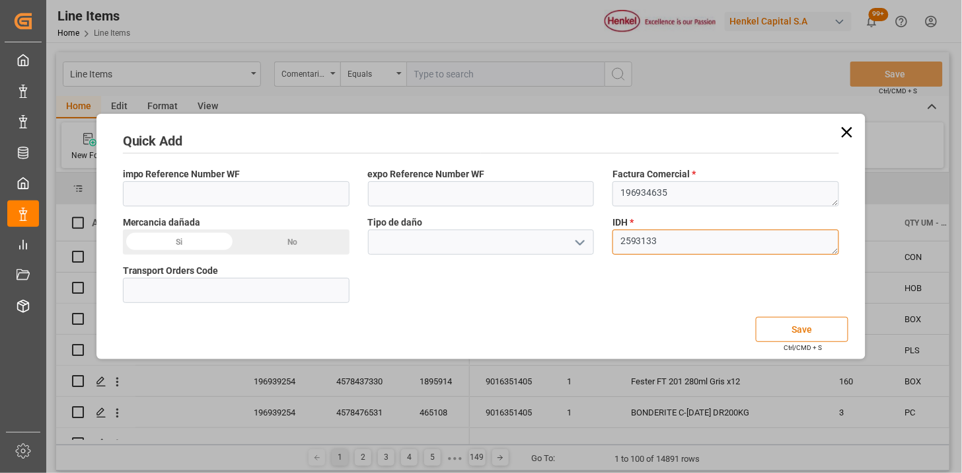
type textarea "2593133"
click at [778, 331] on button "Save" at bounding box center [802, 329] width 93 height 25
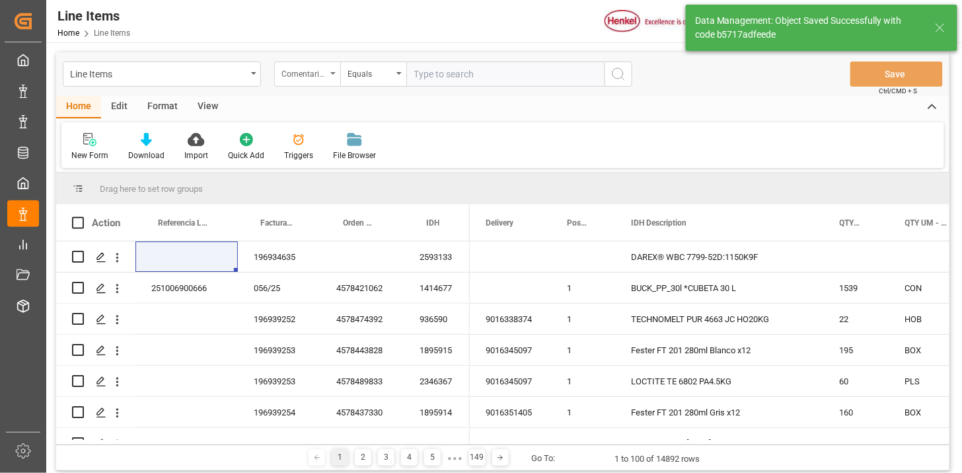
click at [306, 73] on div "Comentarios" at bounding box center [304, 72] width 45 height 15
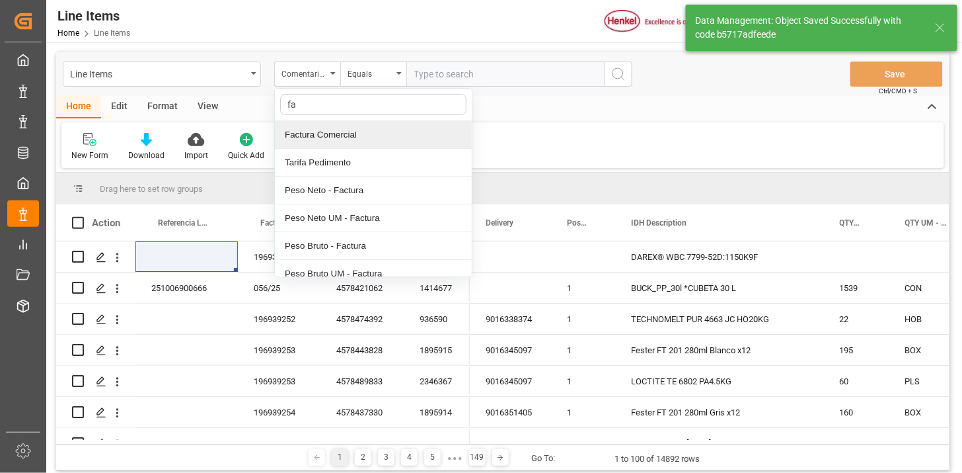
type input "fac"
drag, startPoint x: 342, startPoint y: 130, endPoint x: 377, endPoint y: 120, distance: 36.2
click at [347, 128] on div "Factura Comercial" at bounding box center [373, 135] width 197 height 28
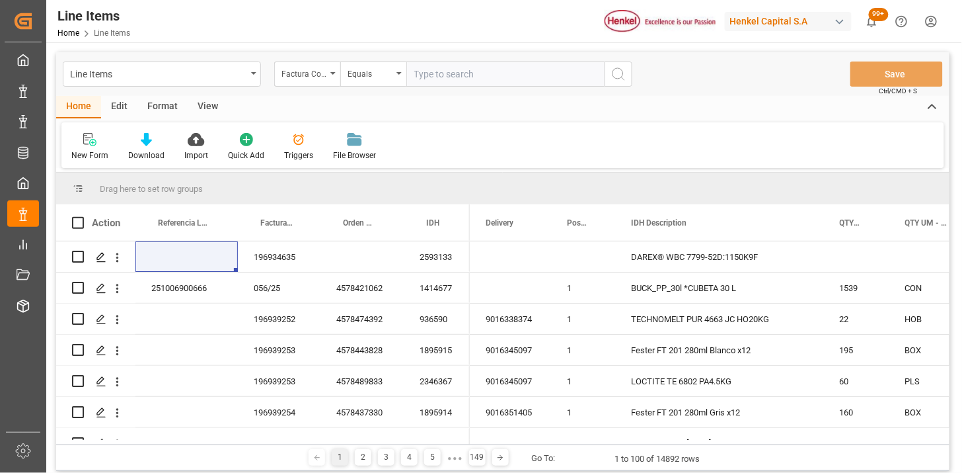
click at [426, 84] on input "text" at bounding box center [505, 73] width 198 height 25
paste input "196934635"
type input "196934635"
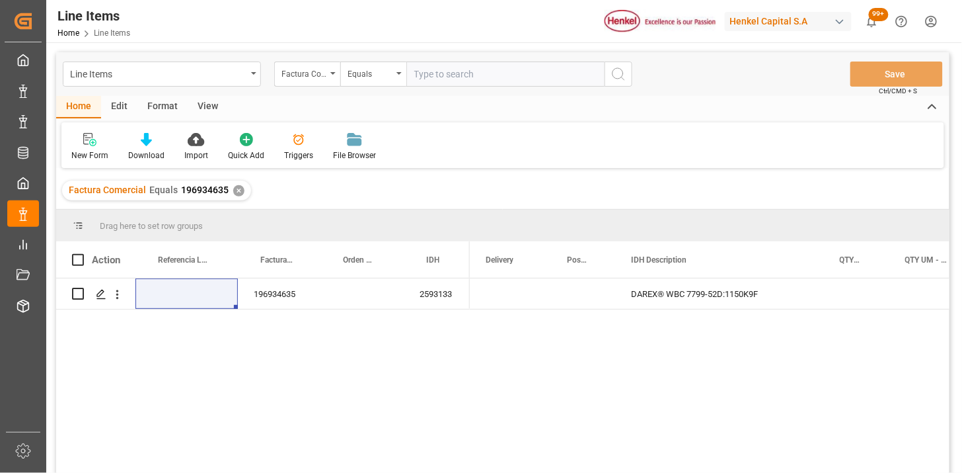
click at [206, 107] on div "View" at bounding box center [208, 107] width 40 height 22
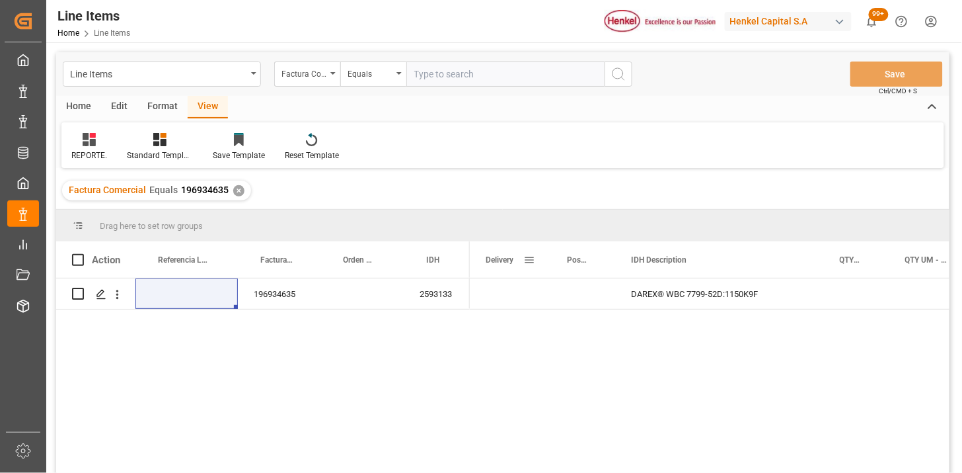
click at [530, 260] on span at bounding box center [529, 260] width 12 height 12
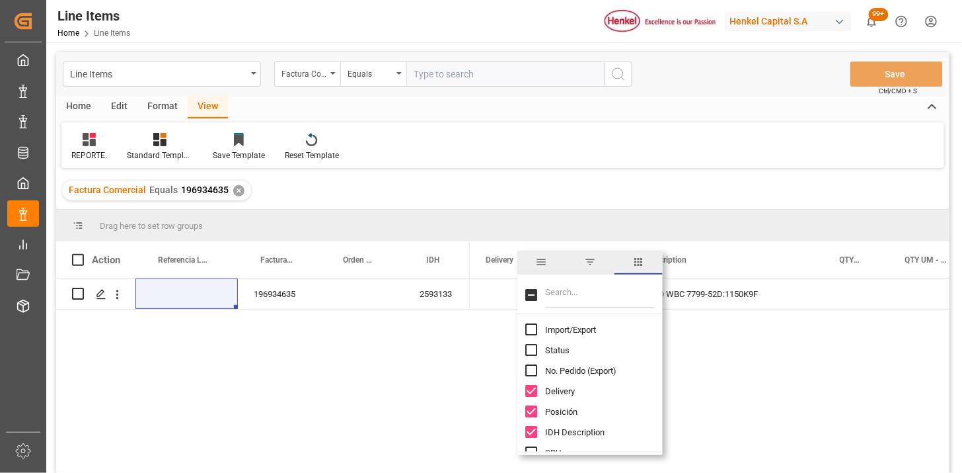
click at [572, 324] on span "Import/Export" at bounding box center [570, 329] width 51 height 10
checkbox input "true"
click at [573, 301] on input "Filter Columns Input" at bounding box center [600, 295] width 110 height 26
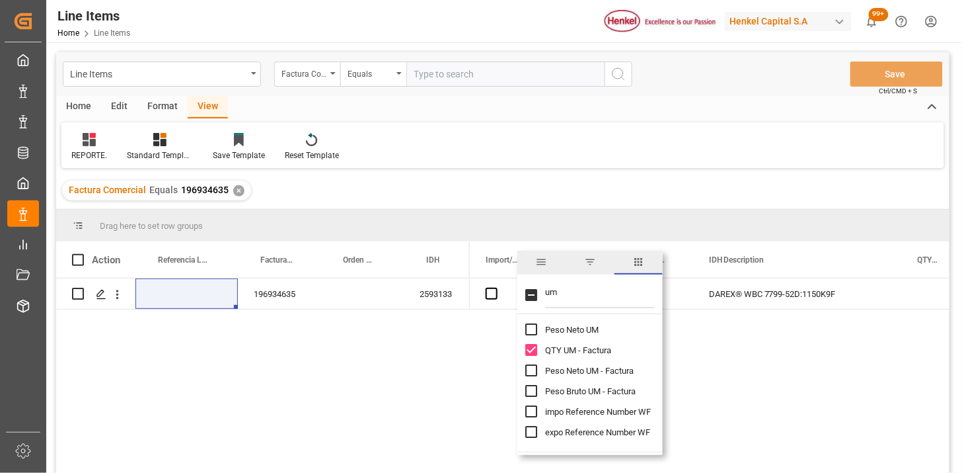
type input "um"
drag, startPoint x: 585, startPoint y: 365, endPoint x: 589, endPoint y: 390, distance: 24.8
click at [586, 367] on span "Peso Neto UM - Factura" at bounding box center [589, 370] width 89 height 10
checkbox input "true"
click at [589, 390] on span "Peso Bruto UM - Factura" at bounding box center [590, 391] width 91 height 10
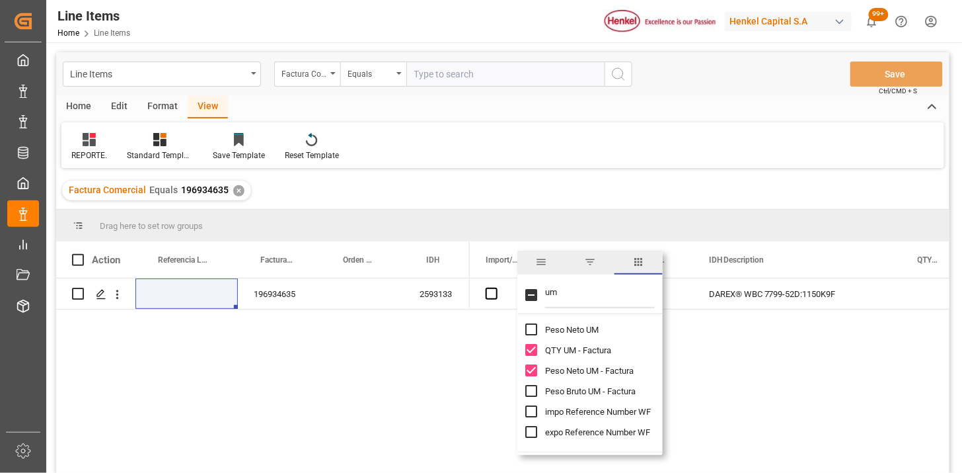
checkbox input "true"
drag, startPoint x: 550, startPoint y: 153, endPoint x: 322, endPoint y: 272, distance: 256.9
click at [547, 155] on div "REPORTE. Standard Templates Save Template Reset Template" at bounding box center [502, 145] width 883 height 46
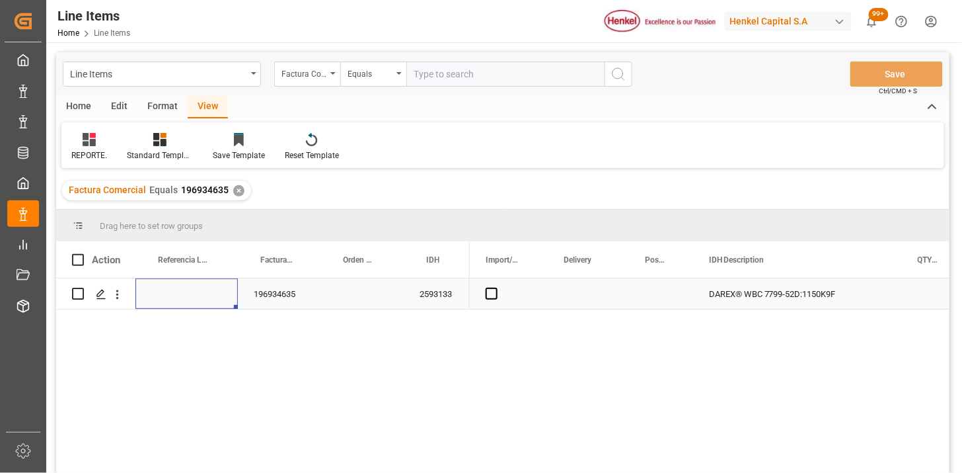
click at [197, 286] on div "Press SPACE to select this row." at bounding box center [186, 293] width 102 height 30
click at [271, 300] on div "196934635" at bounding box center [279, 293] width 83 height 30
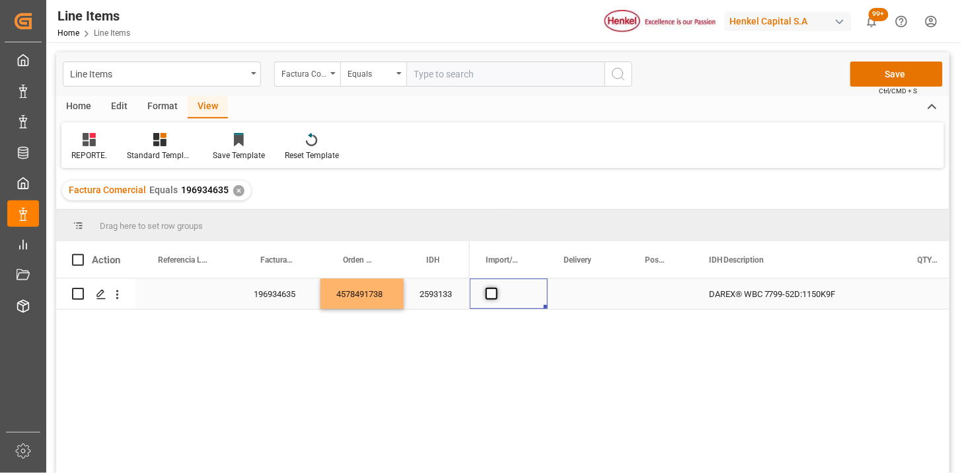
click at [494, 291] on span "Press SPACE to select this row." at bounding box center [492, 293] width 12 height 12
click at [496, 287] on input "Press SPACE to select this row." at bounding box center [496, 287] width 0 height 0
click at [590, 293] on div "Press SPACE to select this row." at bounding box center [588, 293] width 81 height 30
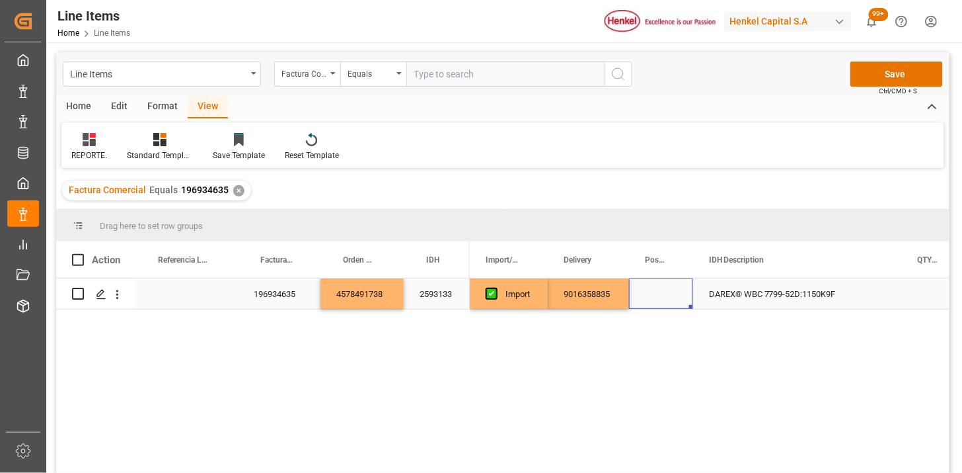
click at [663, 287] on div "Press SPACE to select this row." at bounding box center [661, 293] width 64 height 30
click at [677, 299] on button "Select" at bounding box center [661, 301] width 43 height 25
drag, startPoint x: 659, startPoint y: 371, endPoint x: 740, endPoint y: 311, distance: 101.1
click at [665, 365] on div "20" at bounding box center [661, 376] width 42 height 40
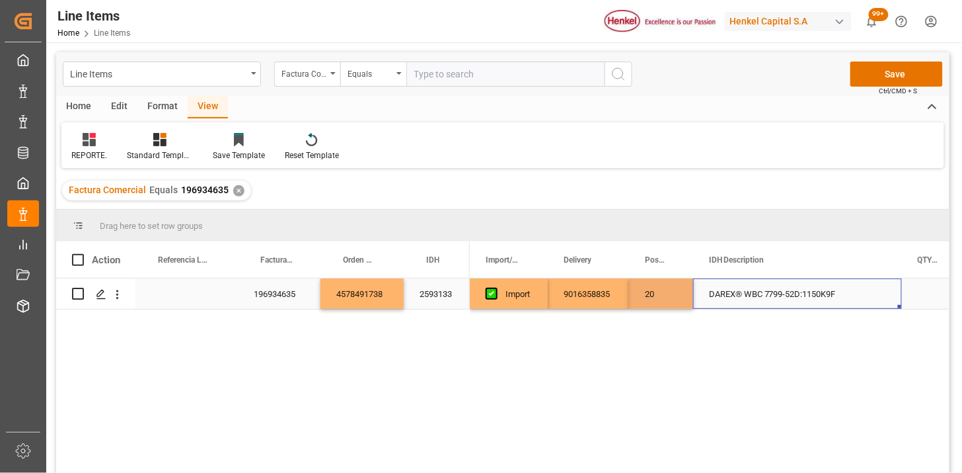
click at [745, 301] on div "DAREX® WBC 7799-52D:1150K9F" at bounding box center [797, 293] width 209 height 30
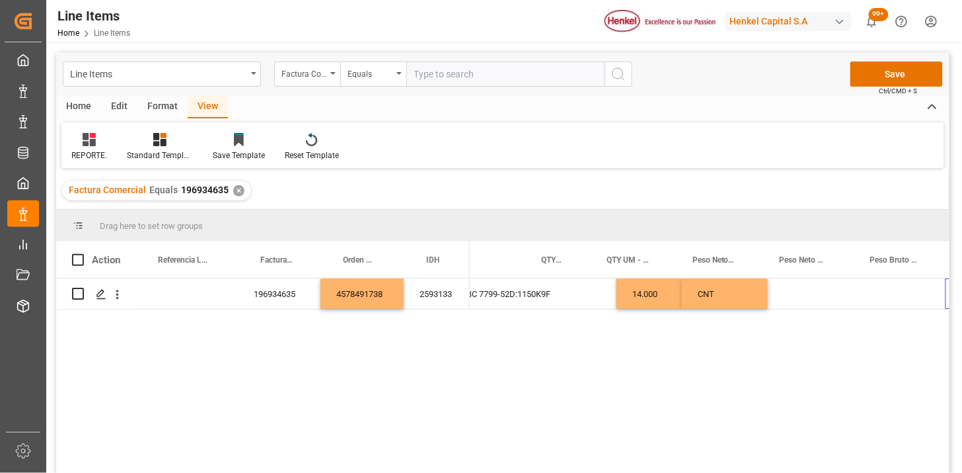
scroll to position [0, 377]
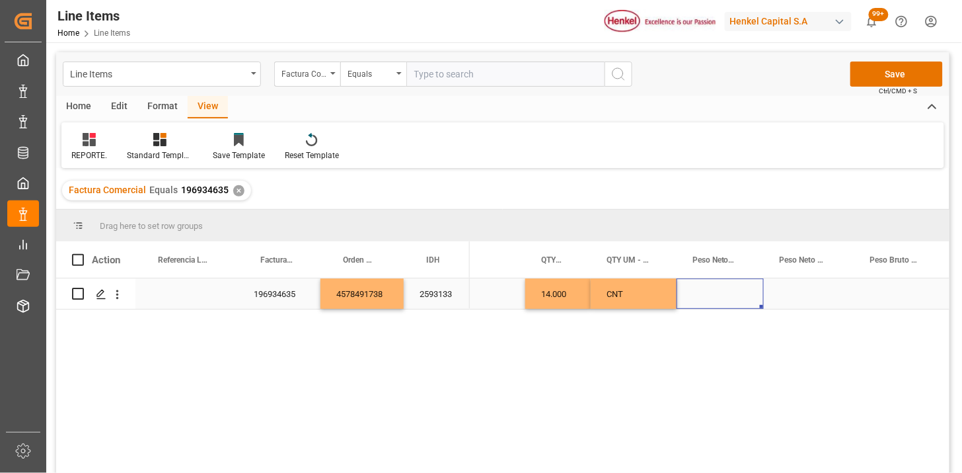
click at [708, 288] on div "Press SPACE to select this row." at bounding box center [720, 293] width 87 height 30
click at [709, 289] on input "Press SPACE to select this row." at bounding box center [720, 301] width 66 height 25
type input "16100"
click at [802, 301] on div "Press SPACE to select this row." at bounding box center [809, 293] width 91 height 30
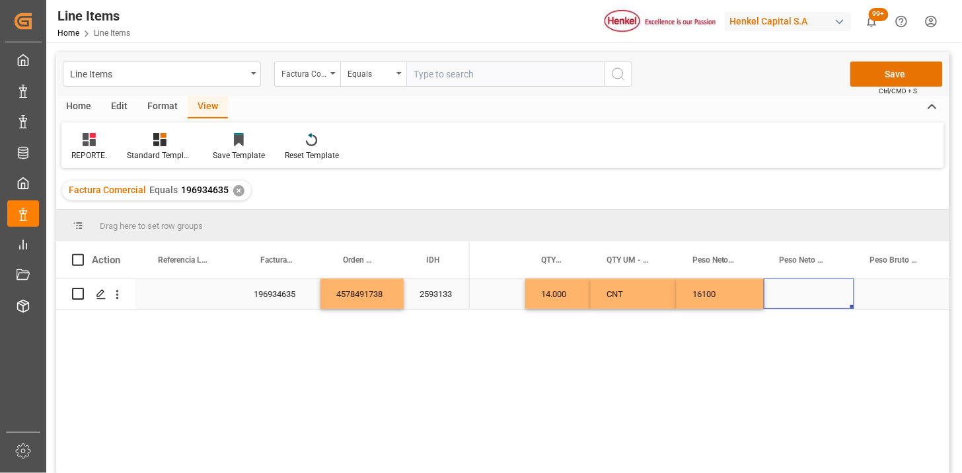
click at [802, 301] on div "Press SPACE to select this row." at bounding box center [809, 293] width 91 height 30
click at [802, 301] on input "Press SPACE to select this row." at bounding box center [809, 301] width 69 height 25
type input "K"
click at [802, 301] on div "K" at bounding box center [809, 293] width 91 height 30
click at [802, 300] on div "K" at bounding box center [809, 293] width 91 height 30
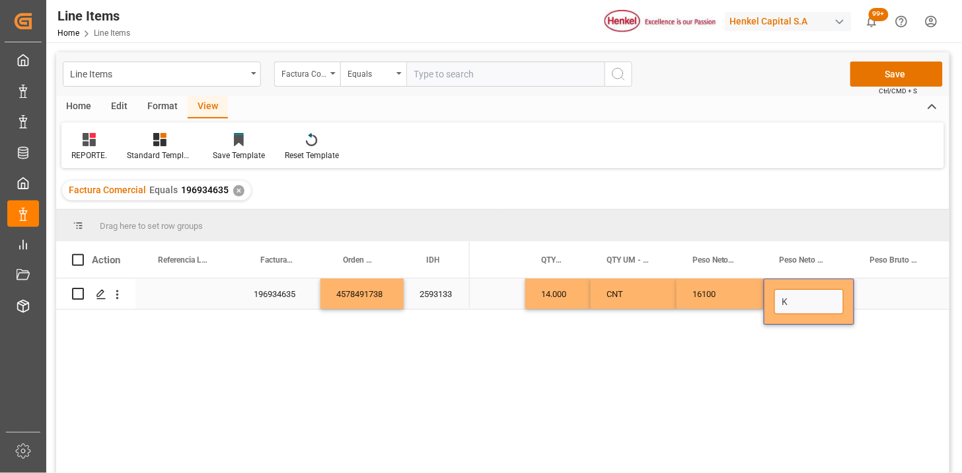
click at [802, 300] on input "K" at bounding box center [809, 301] width 69 height 25
type input "KG"
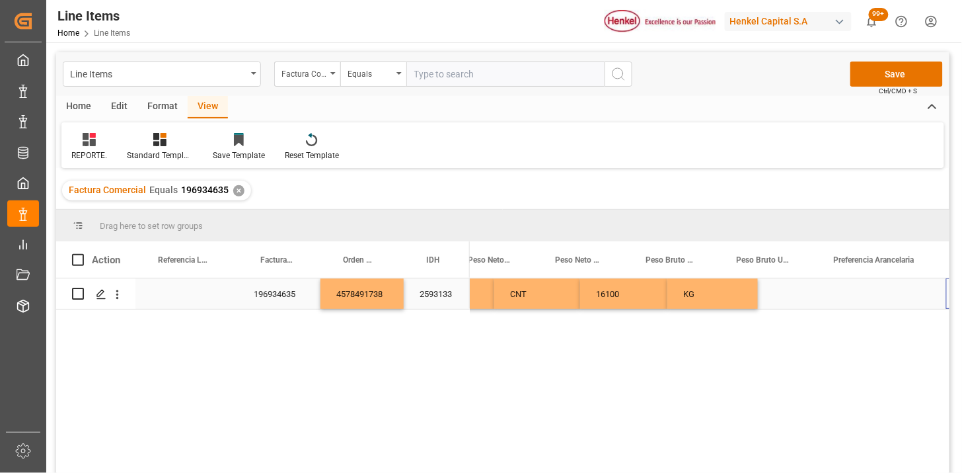
scroll to position [0, 601]
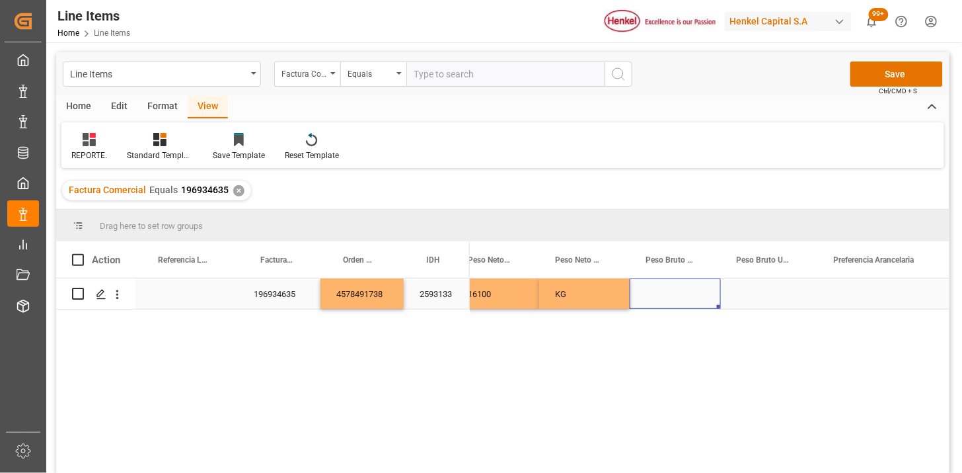
click at [660, 295] on div "Press SPACE to select this row." at bounding box center [675, 293] width 91 height 30
click at [660, 295] on input "Press SPACE to select this row." at bounding box center [675, 301] width 70 height 25
type input "16926.112"
click at [576, 293] on div "KG" at bounding box center [584, 293] width 91 height 30
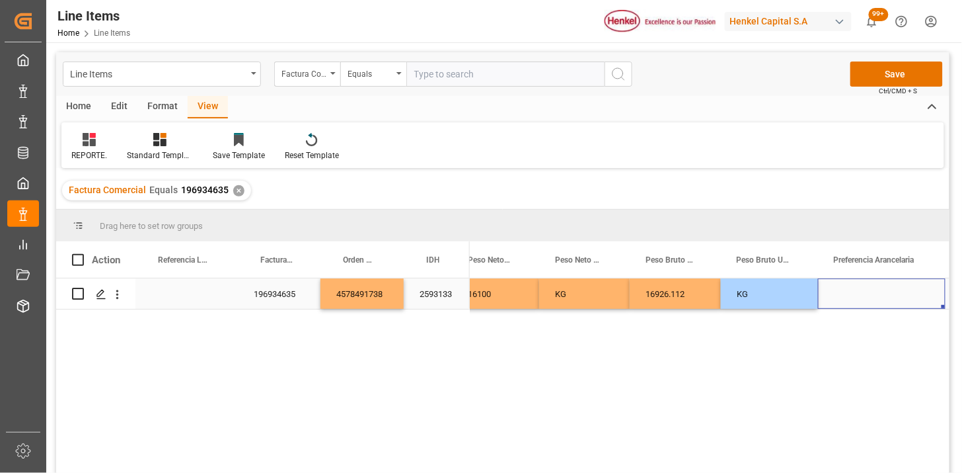
scroll to position [0, 701]
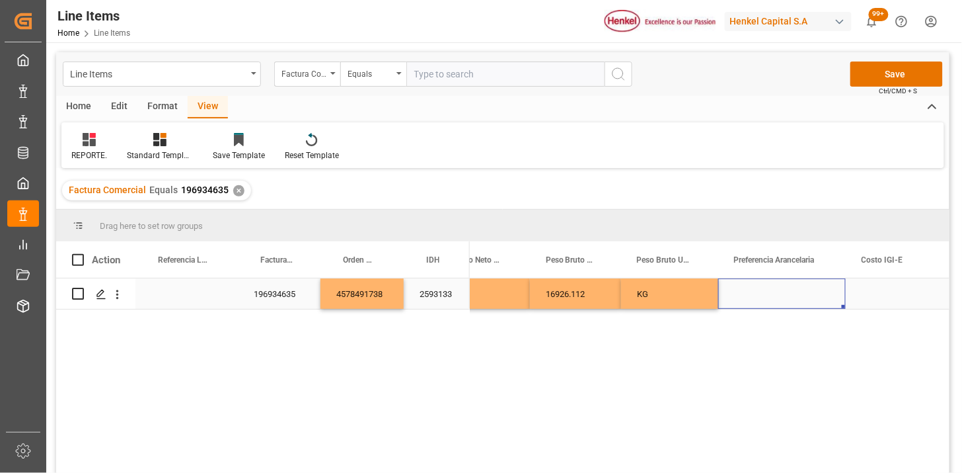
click at [771, 294] on div "Press SPACE to select this row." at bounding box center [782, 293] width 128 height 30
drag, startPoint x: 771, startPoint y: 294, endPoint x: 855, endPoint y: 311, distance: 85.7
click at [777, 297] on div "Press SPACE to select this row." at bounding box center [782, 293] width 128 height 30
click at [823, 299] on button "Select" at bounding box center [782, 301] width 106 height 25
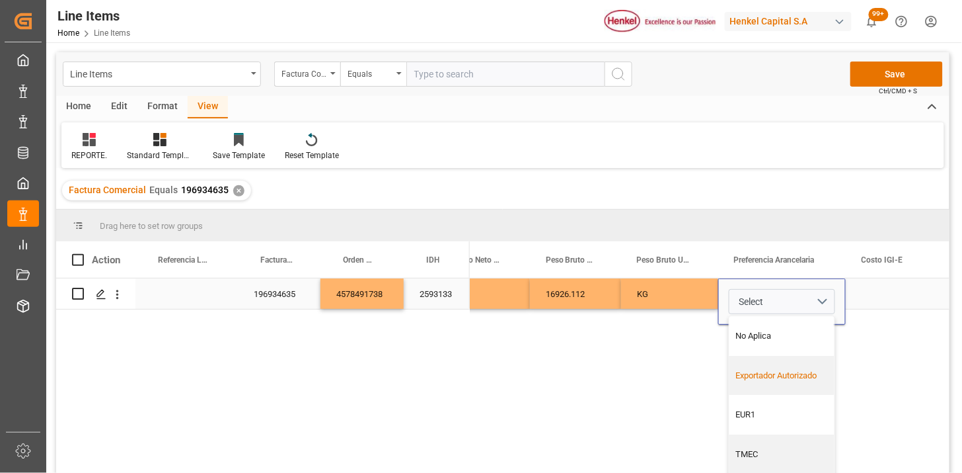
click at [781, 367] on div "Exportador Autorizado" at bounding box center [782, 376] width 105 height 40
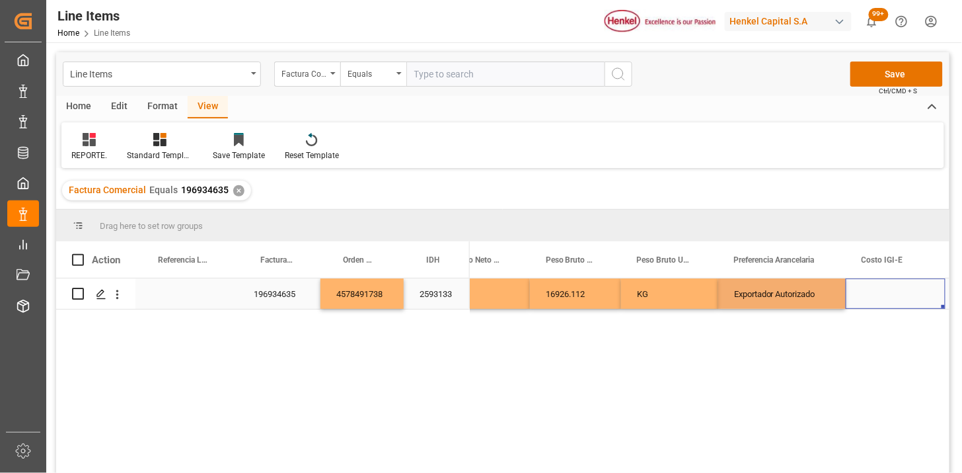
click at [862, 297] on div "Press SPACE to select this row." at bounding box center [896, 293] width 100 height 30
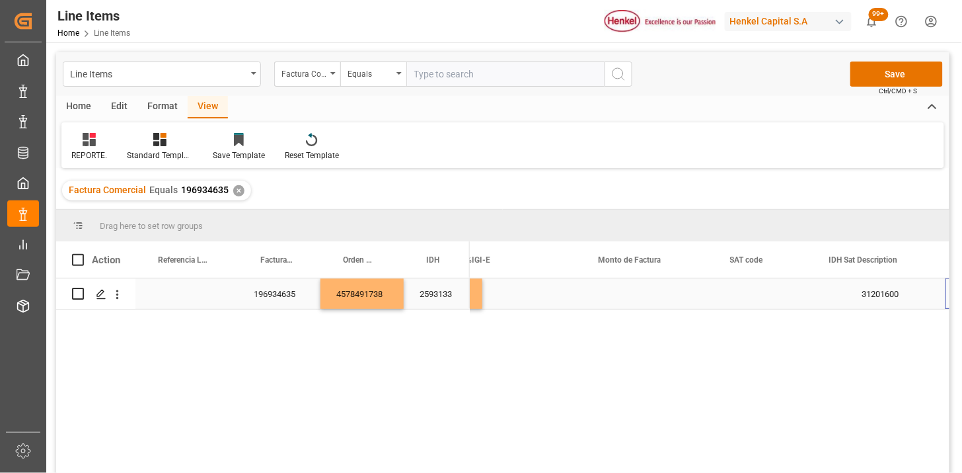
scroll to position [0, 1197]
click at [653, 293] on div "Press SPACE to select this row." at bounding box center [648, 293] width 132 height 30
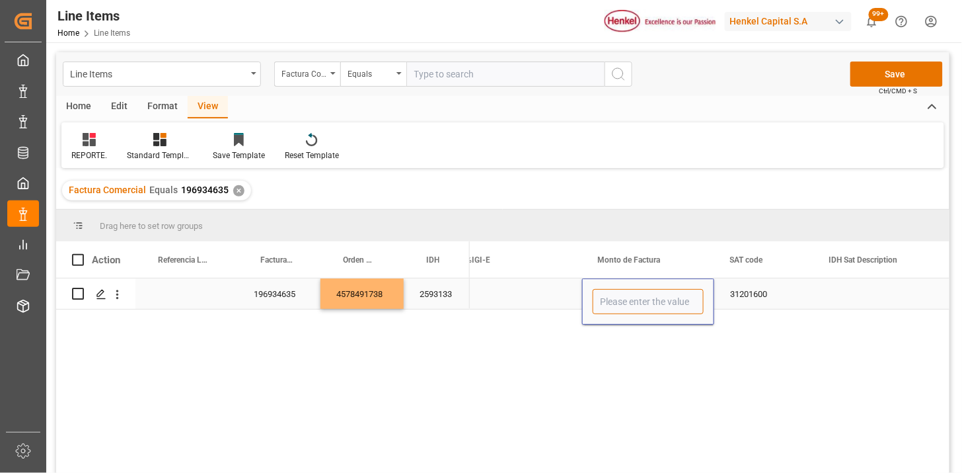
click at [653, 293] on input "Press SPACE to select this row." at bounding box center [648, 301] width 111 height 25
type input "40798.69"
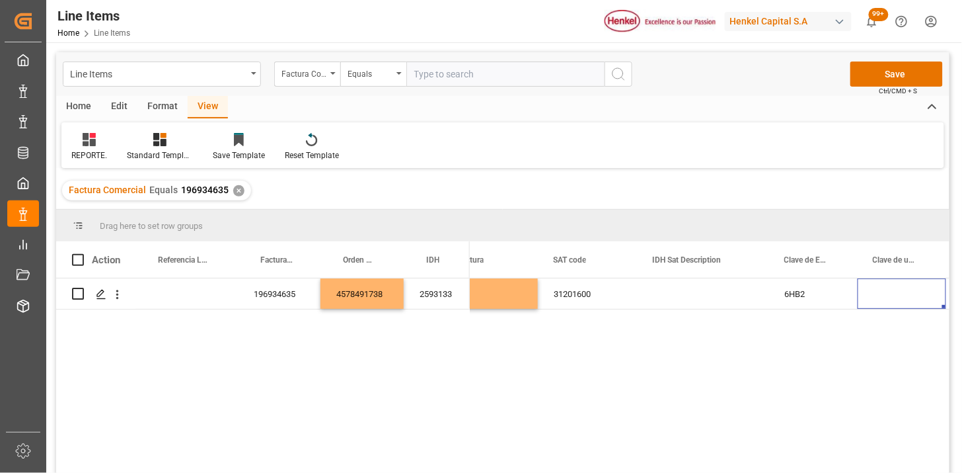
scroll to position [0, 1505]
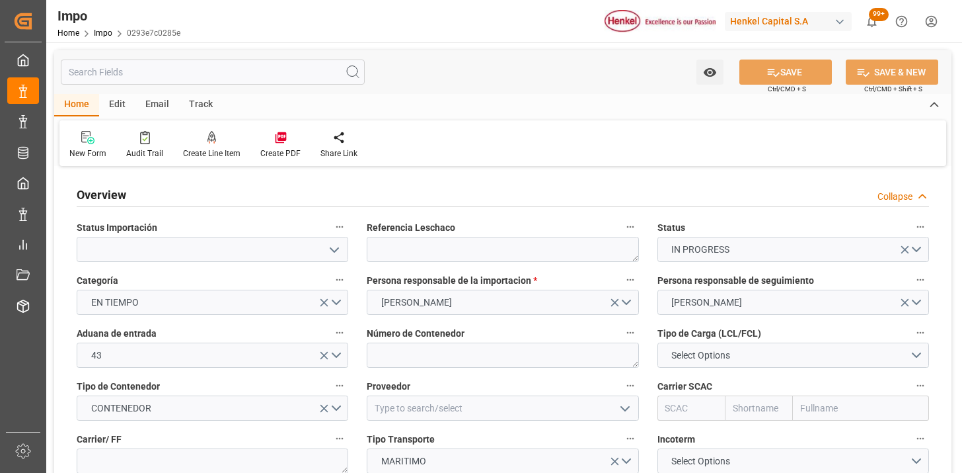
type input "[DATE]"
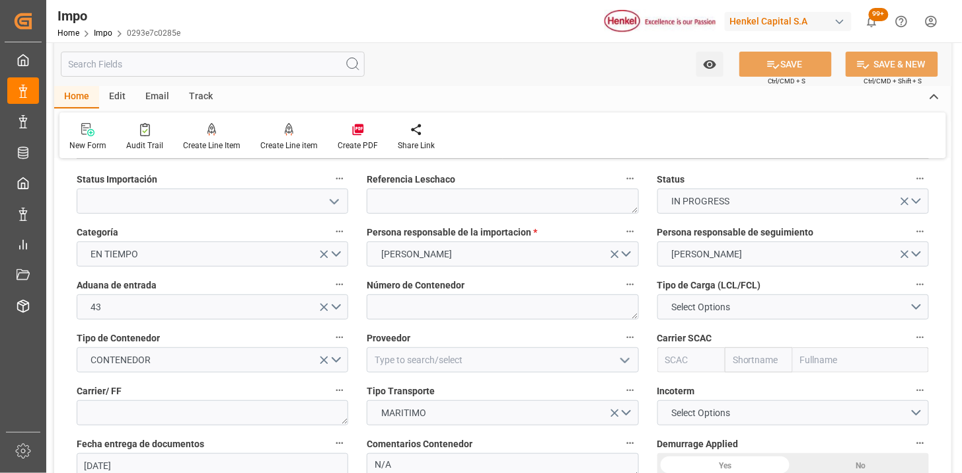
scroll to position [73, 0]
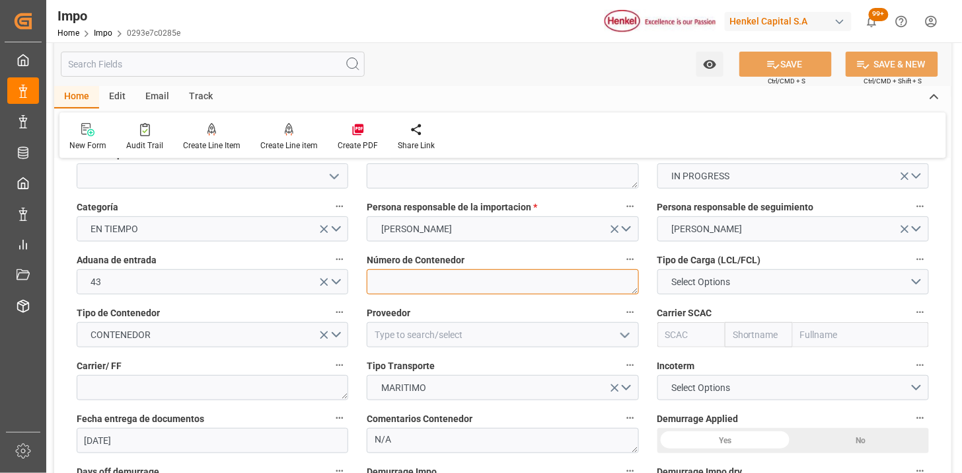
click at [400, 282] on textarea at bounding box center [503, 281] width 272 height 25
paste textarea "FANU3281269"
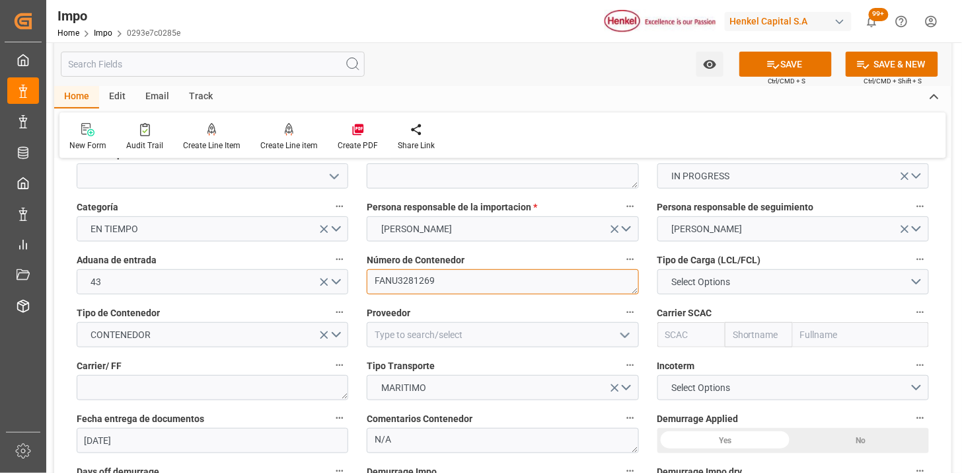
type textarea "FANU3281269"
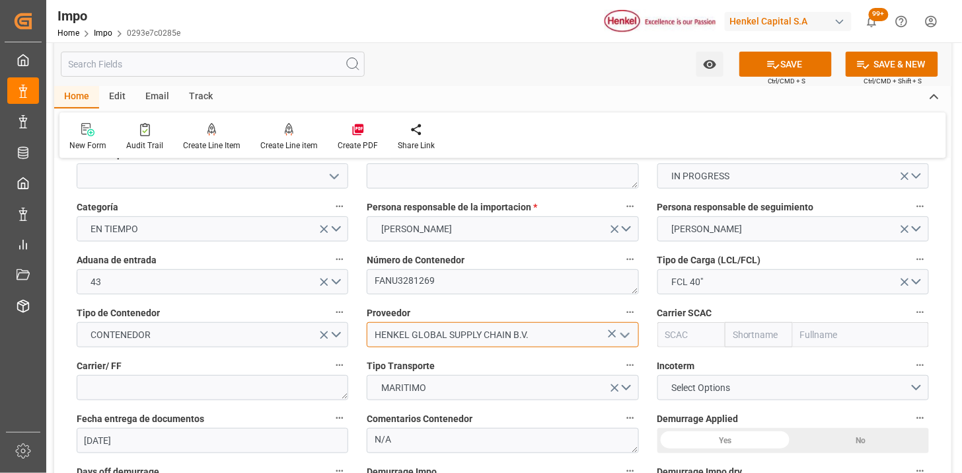
type input "HENKEL GLOBAL SUPPLY CHAIN B.V."
type input "M"
type input "HLCU"
type input "Hapag Lloyd"
type input "Hapag Lloyd Aktiengesellschaft"
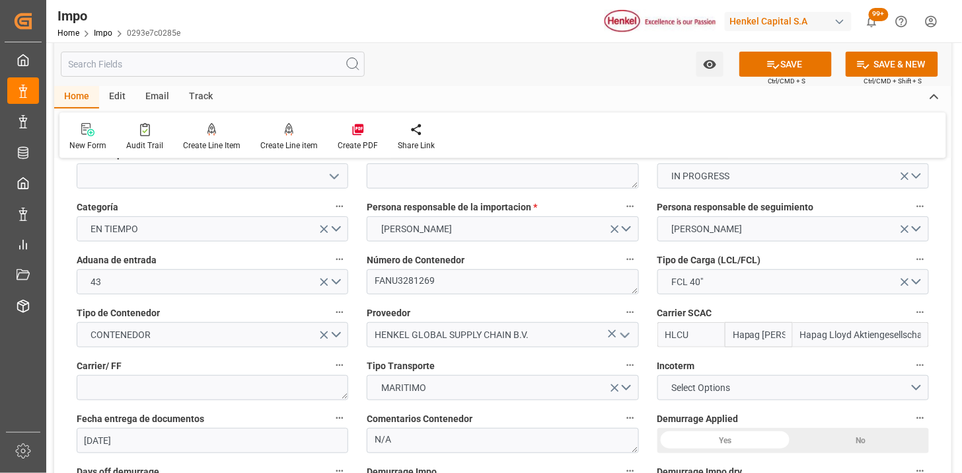
type input "HLCU"
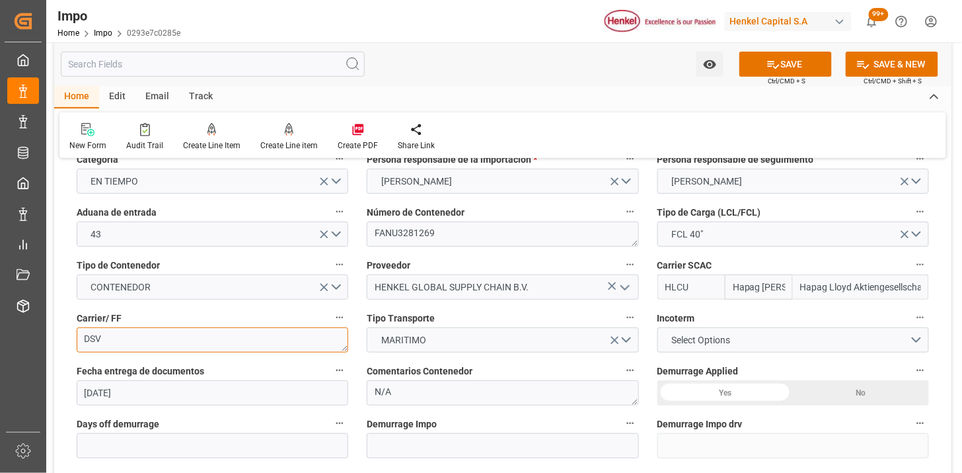
scroll to position [147, 0]
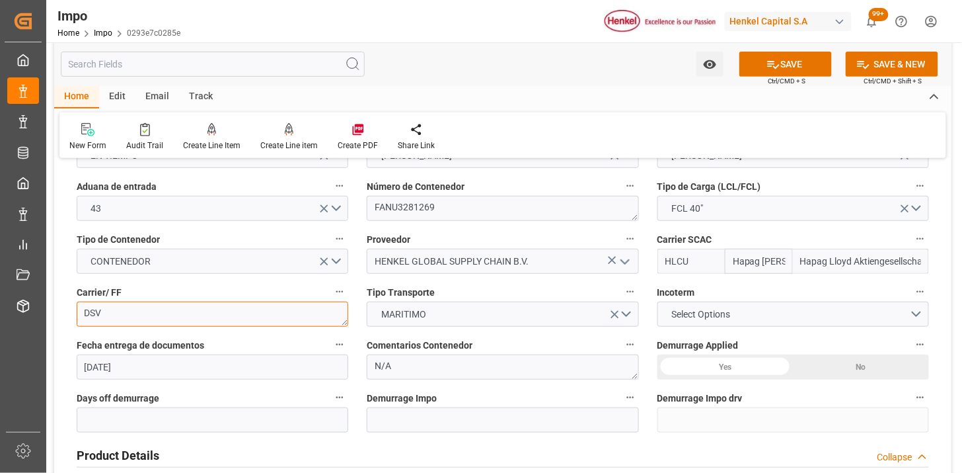
type textarea "DSV"
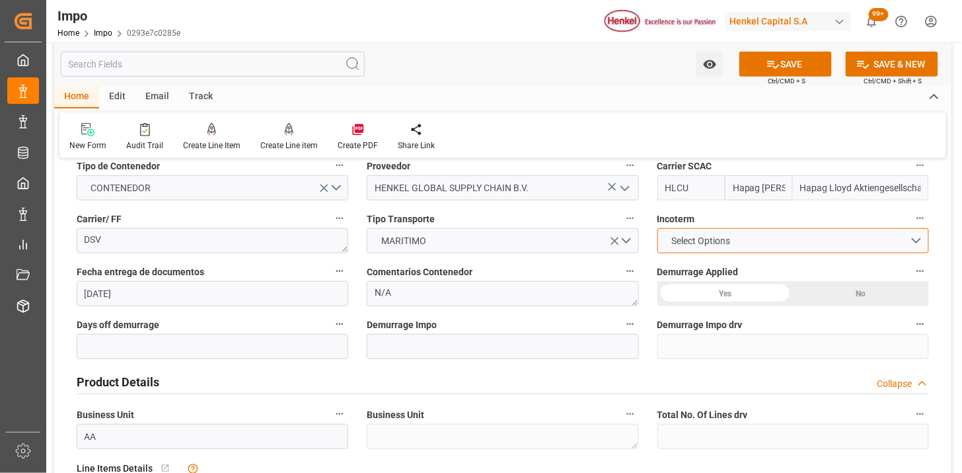
click at [689, 235] on span "Select Options" at bounding box center [701, 241] width 72 height 14
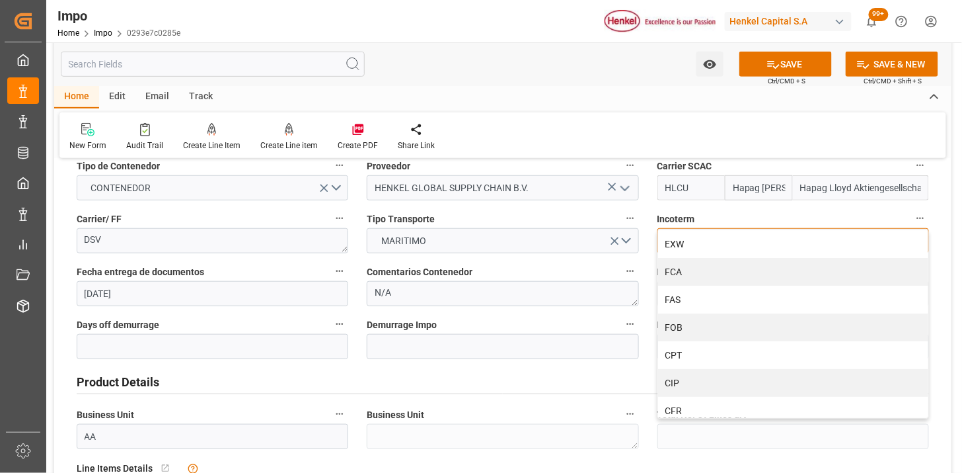
scroll to position [73, 0]
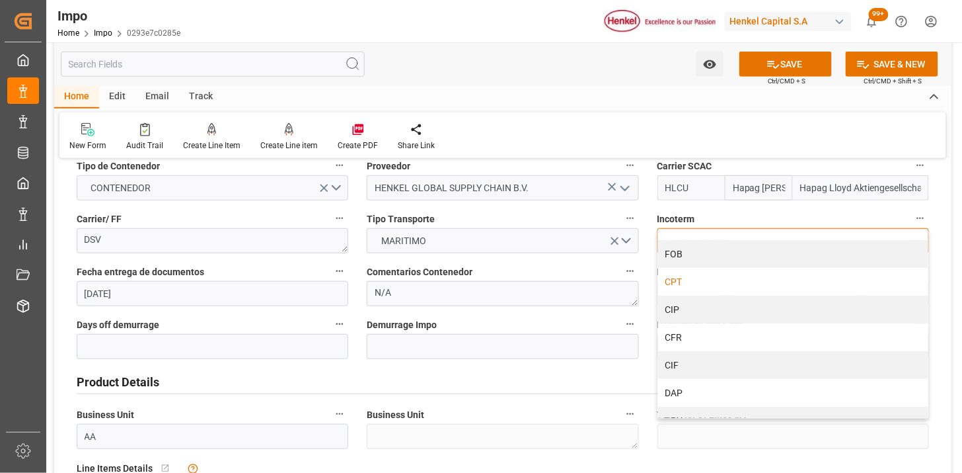
click at [708, 284] on div "CPT" at bounding box center [793, 282] width 270 height 28
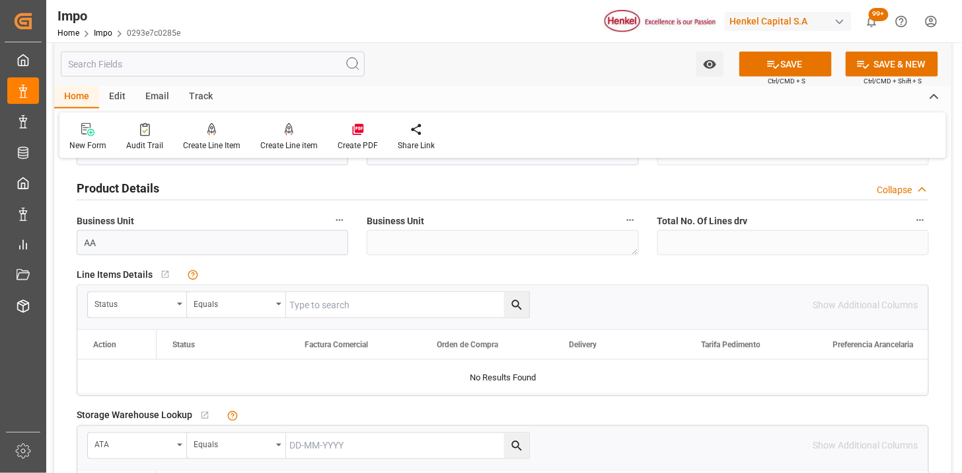
scroll to position [440, 0]
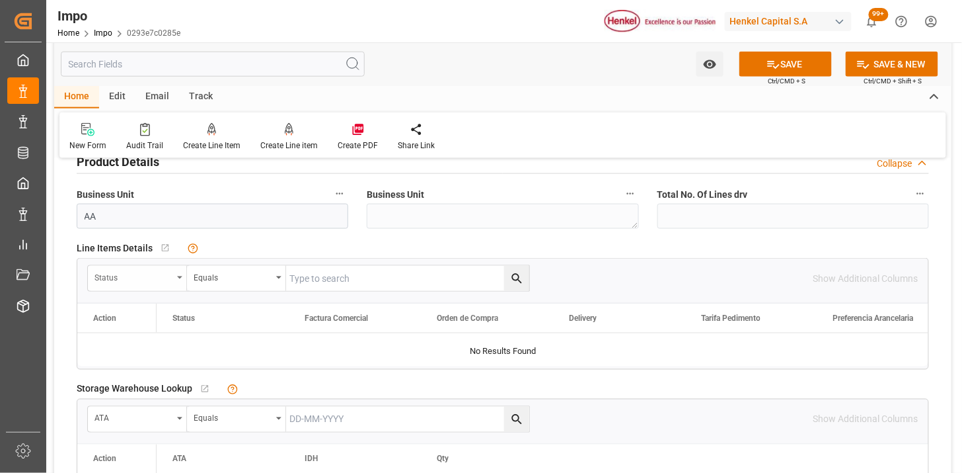
click at [170, 274] on div "Status" at bounding box center [134, 275] width 78 height 15
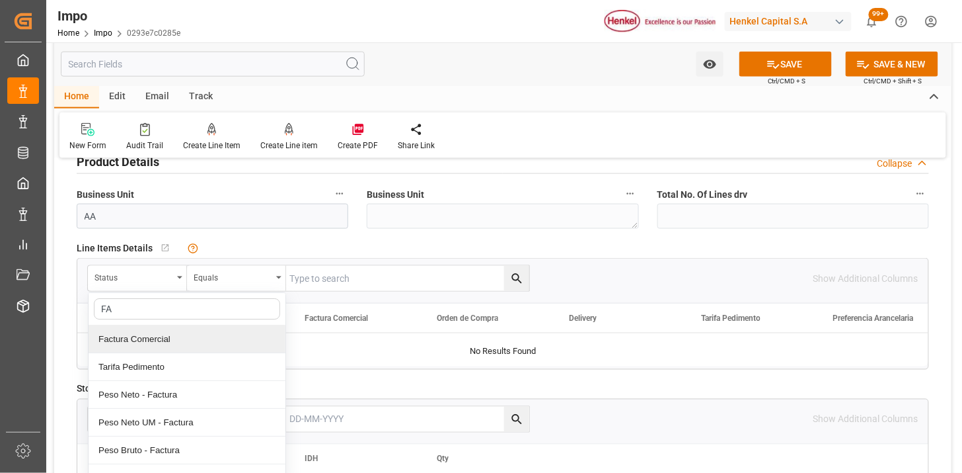
type input "FAC"
click at [192, 338] on div "Factura Comercial" at bounding box center [187, 339] width 197 height 28
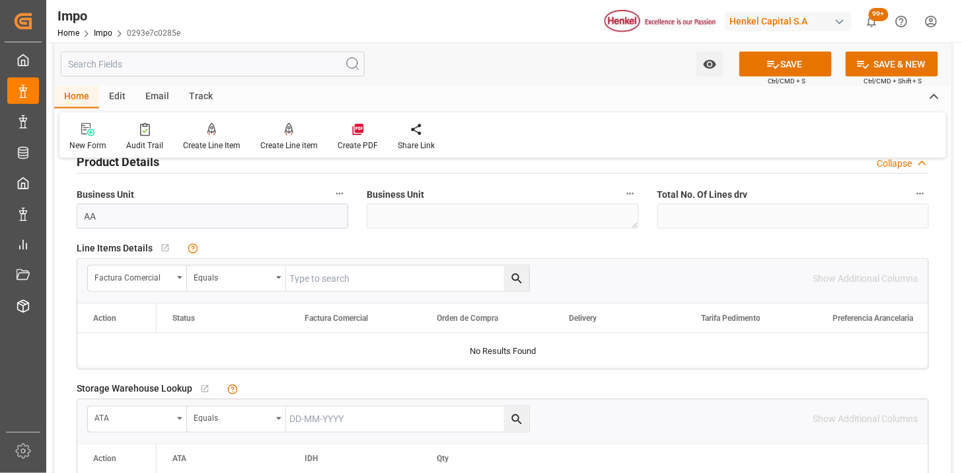
click at [328, 280] on input "text" at bounding box center [407, 278] width 243 height 25
paste input "196939257"
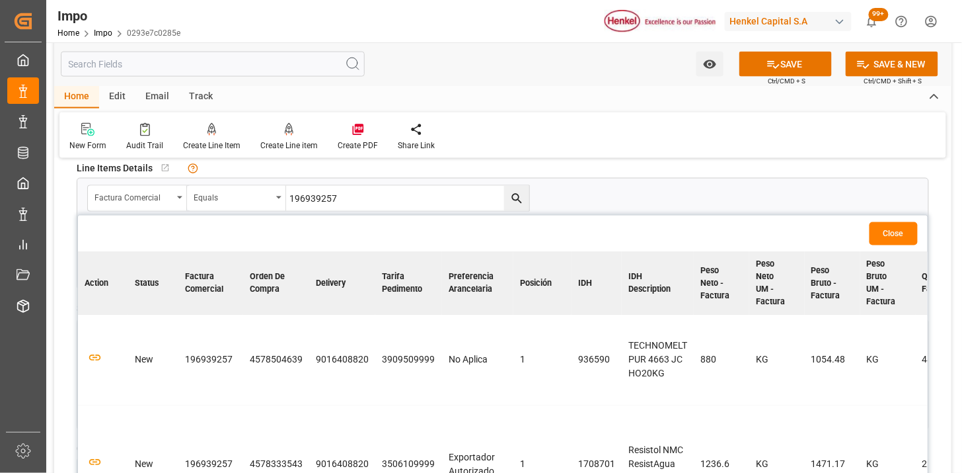
scroll to position [587, 0]
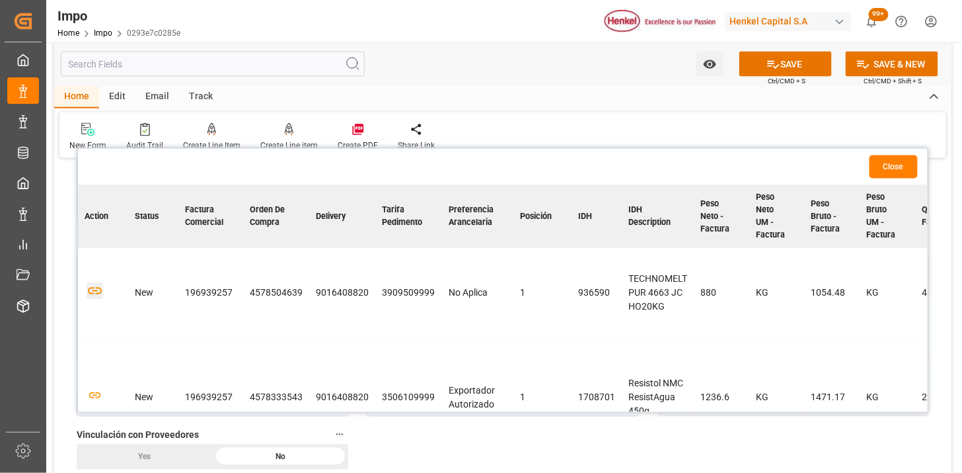
click at [91, 291] on icon "button" at bounding box center [95, 291] width 17 height 17
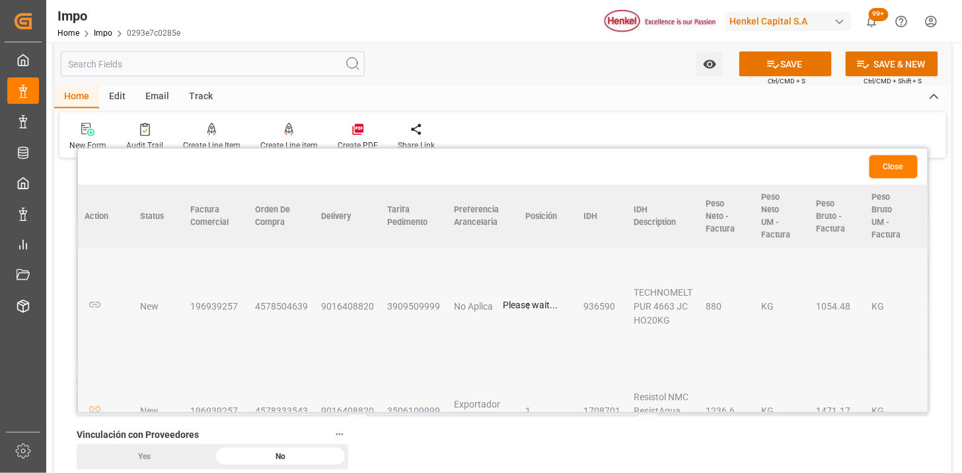
scroll to position [50, 0]
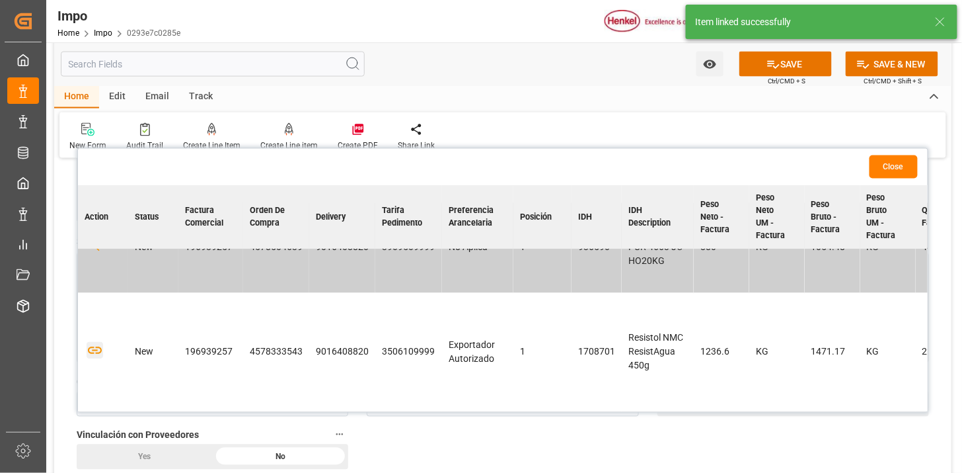
click at [100, 345] on icon "button" at bounding box center [95, 350] width 17 height 17
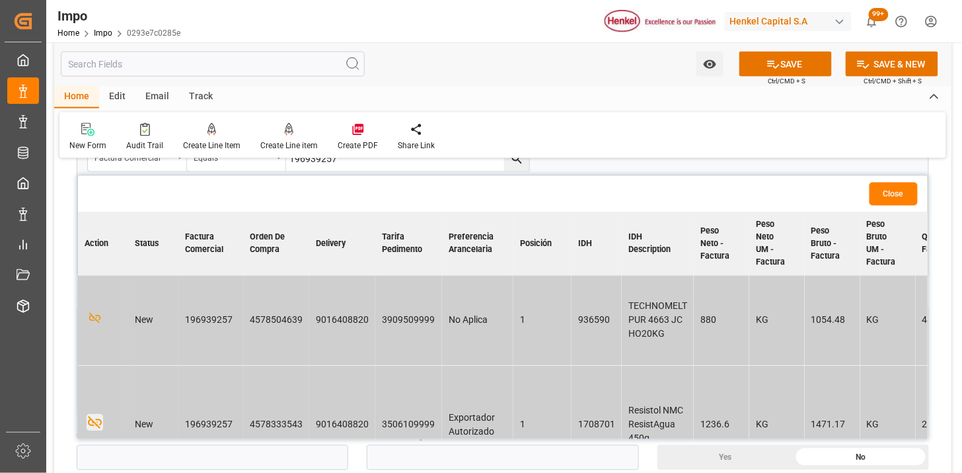
scroll to position [513, 0]
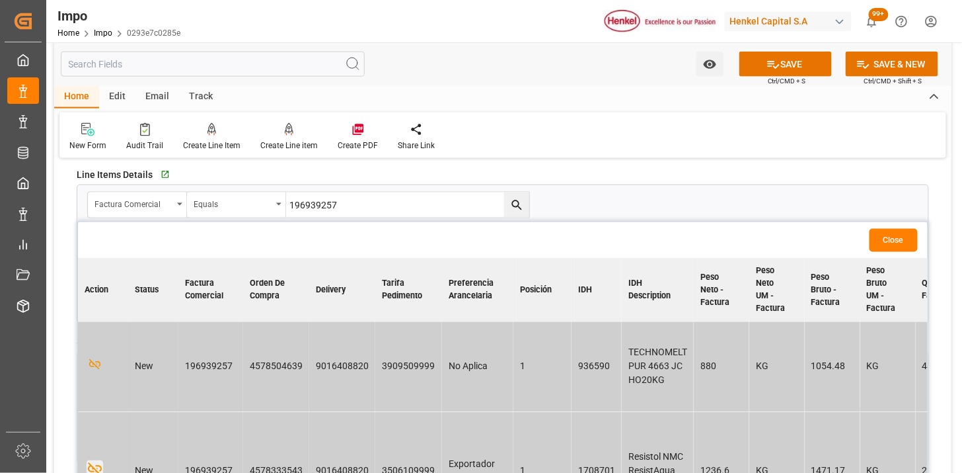
click at [357, 192] on input "196939257" at bounding box center [407, 204] width 243 height 25
paste input "6"
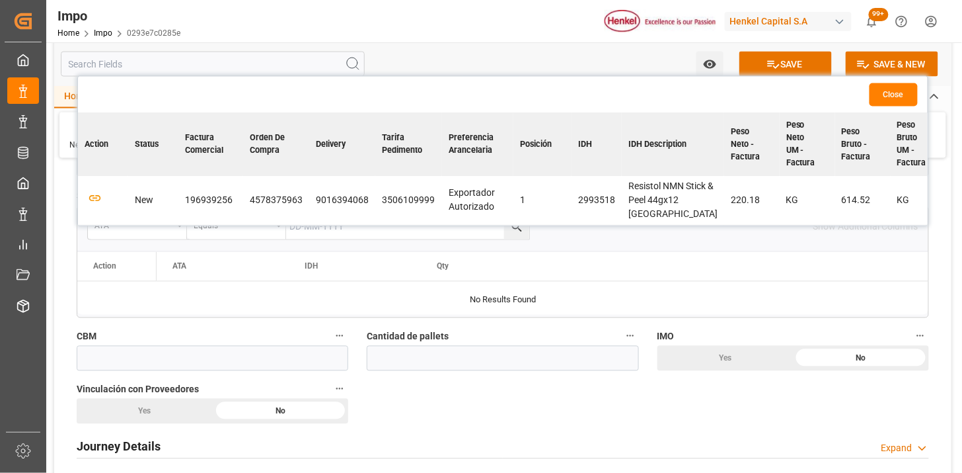
scroll to position [661, 0]
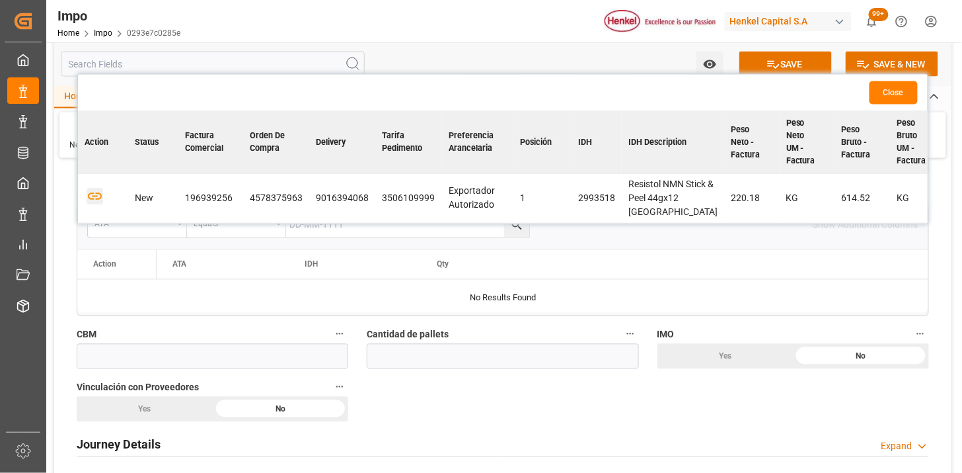
click at [98, 205] on icon "button" at bounding box center [95, 196] width 17 height 17
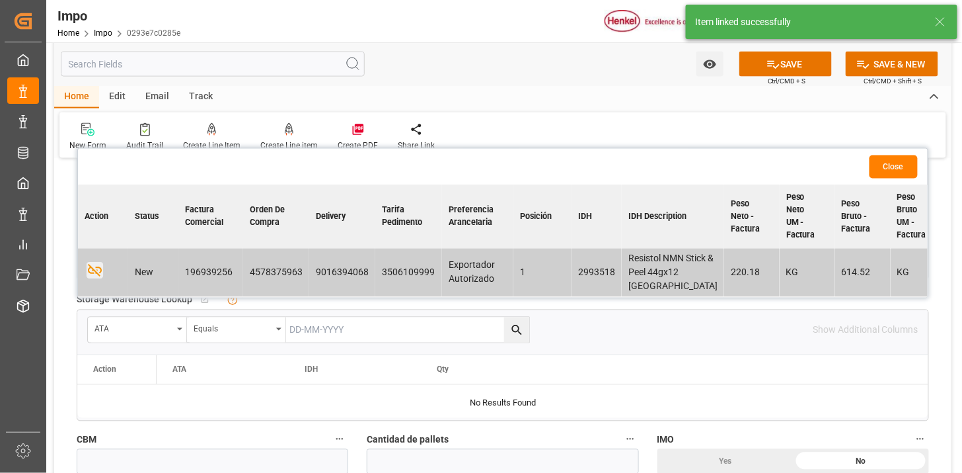
scroll to position [440, 0]
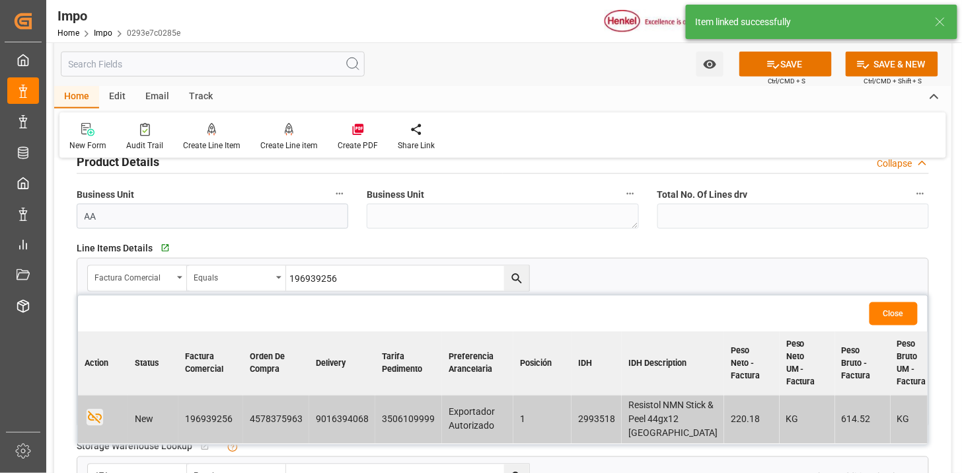
click at [431, 272] on input "196939256" at bounding box center [407, 278] width 243 height 25
paste input "196939255"
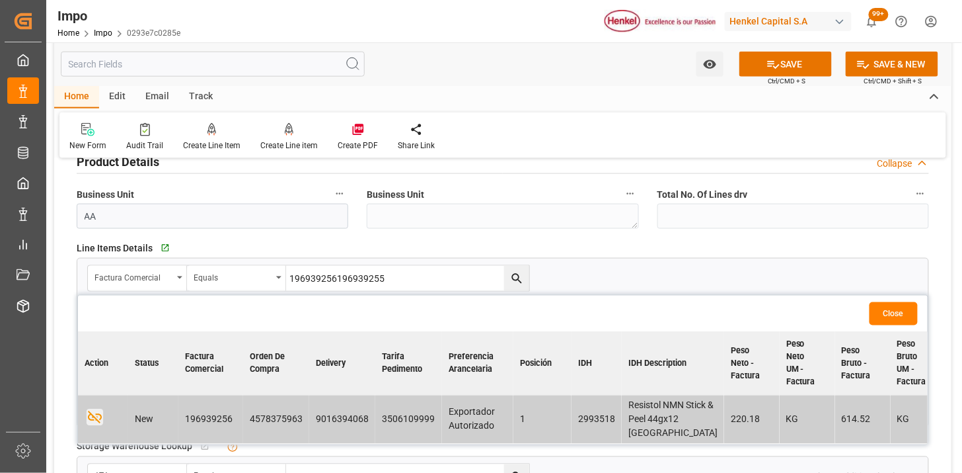
click at [431, 271] on input "196939256196939255" at bounding box center [407, 278] width 243 height 25
paste input "text"
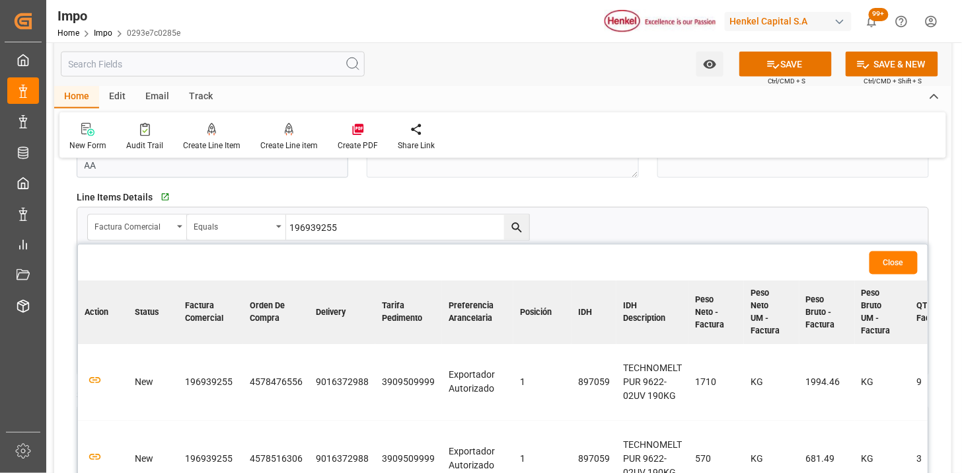
scroll to position [513, 0]
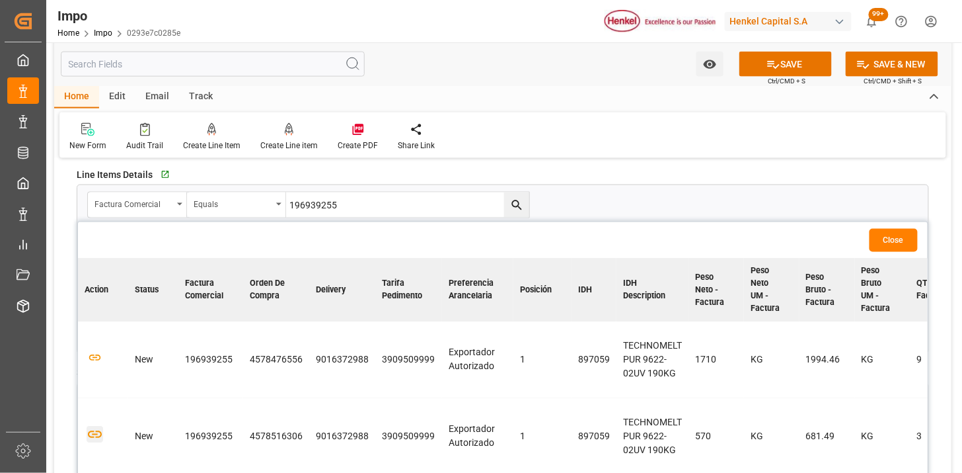
click at [98, 428] on icon "button" at bounding box center [95, 434] width 17 height 17
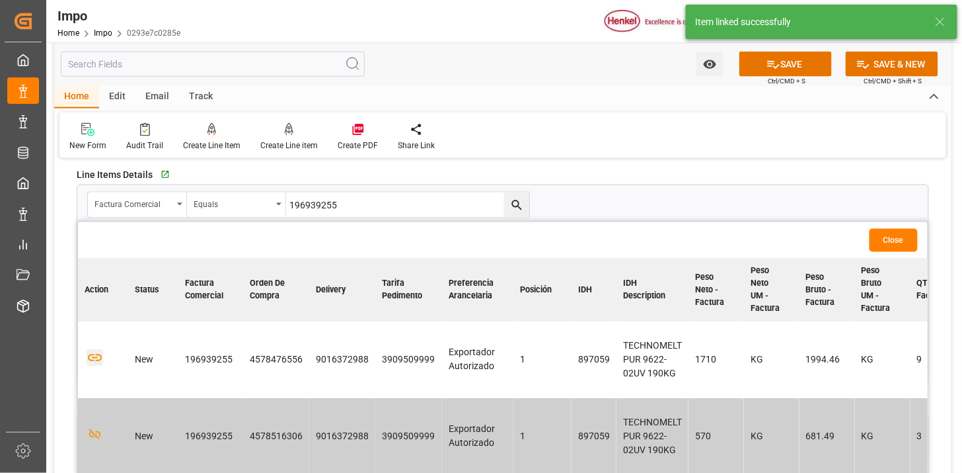
drag, startPoint x: 94, startPoint y: 358, endPoint x: 111, endPoint y: 368, distance: 19.8
click at [94, 360] on icon "button" at bounding box center [95, 358] width 17 height 17
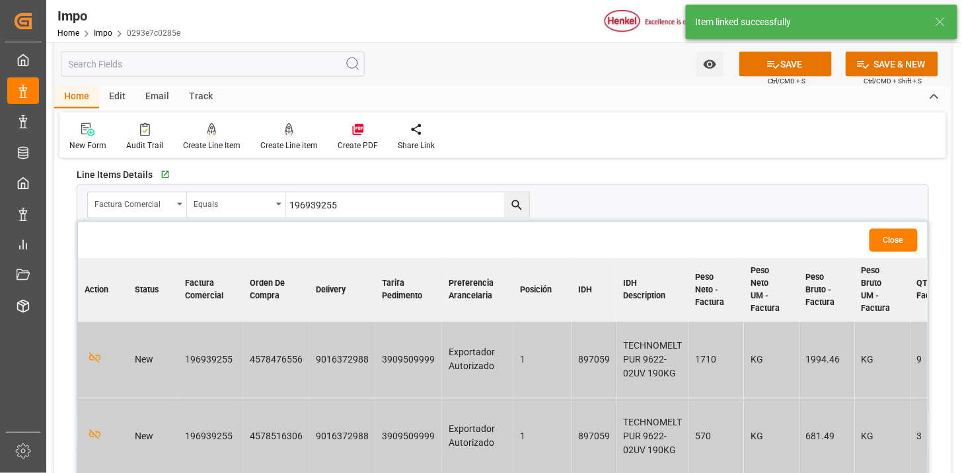
click at [385, 207] on input "196939255" at bounding box center [407, 204] width 243 height 25
paste input "4"
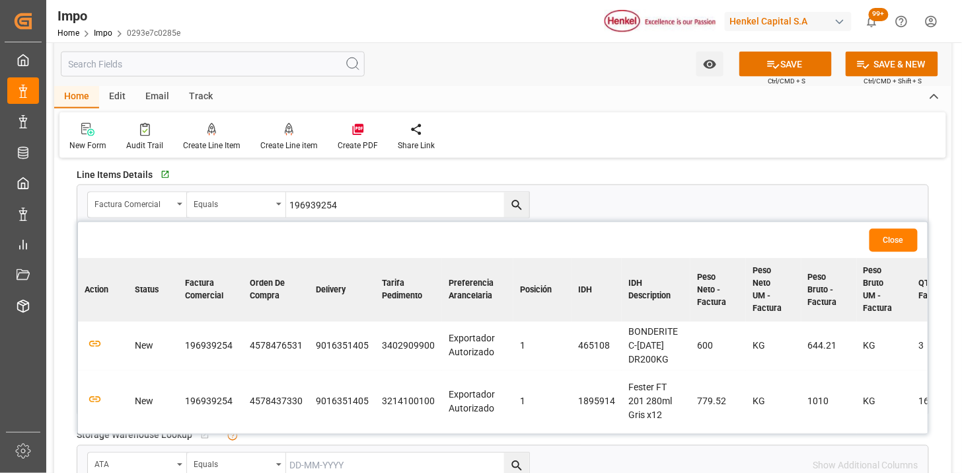
click at [102, 344] on td at bounding box center [103, 346] width 50 height 49
click at [99, 345] on icon "button" at bounding box center [95, 344] width 17 height 17
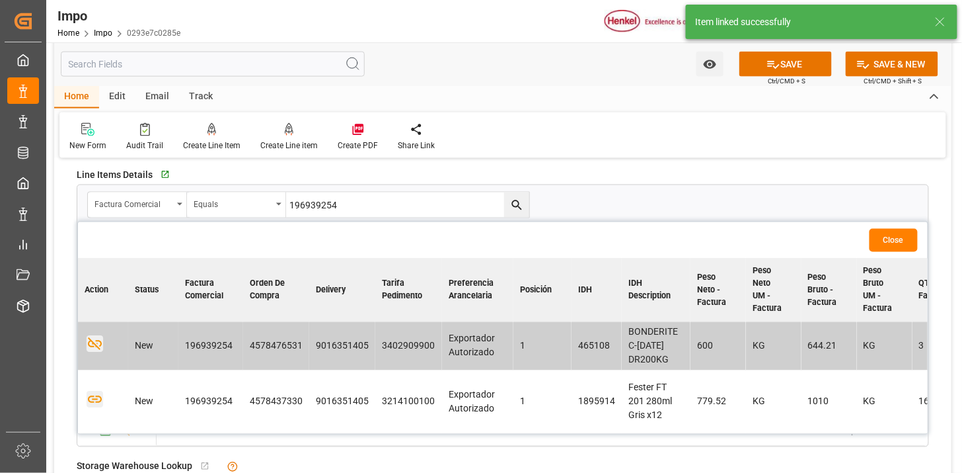
click at [97, 394] on icon "button" at bounding box center [95, 399] width 17 height 17
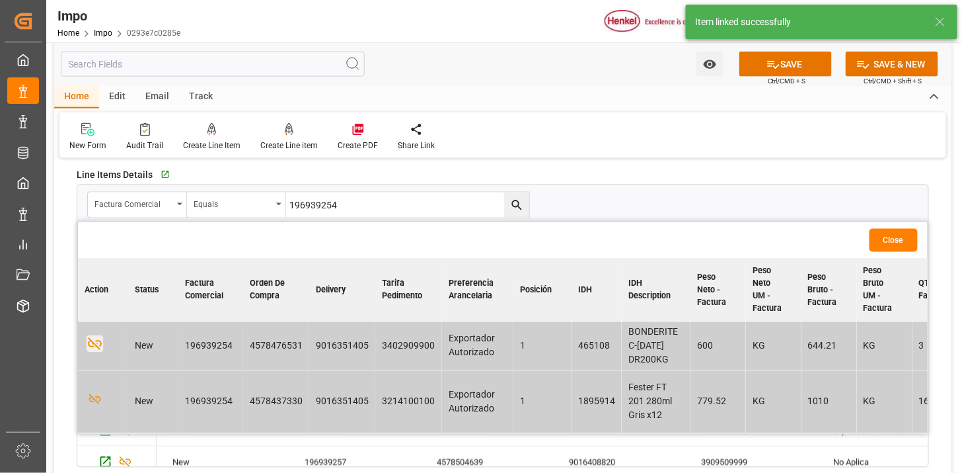
click at [428, 202] on input "196939254" at bounding box center [407, 204] width 243 height 25
paste input "3"
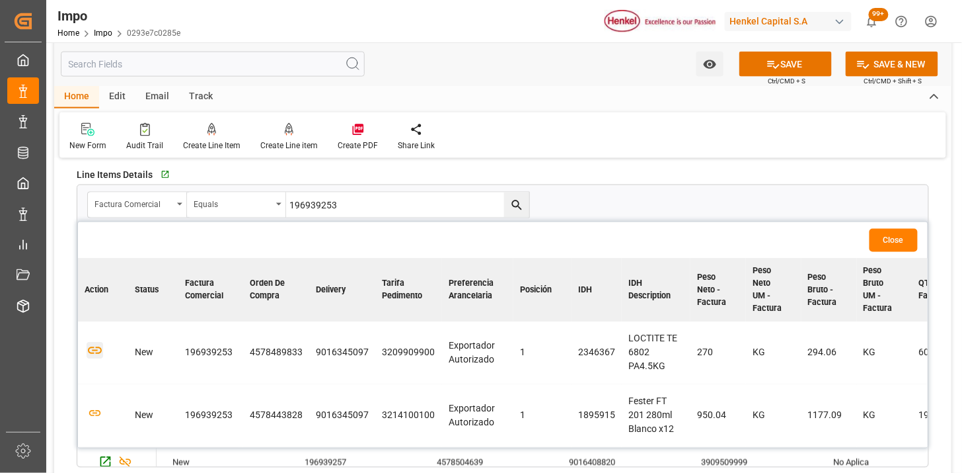
click at [93, 352] on icon "button" at bounding box center [95, 350] width 17 height 17
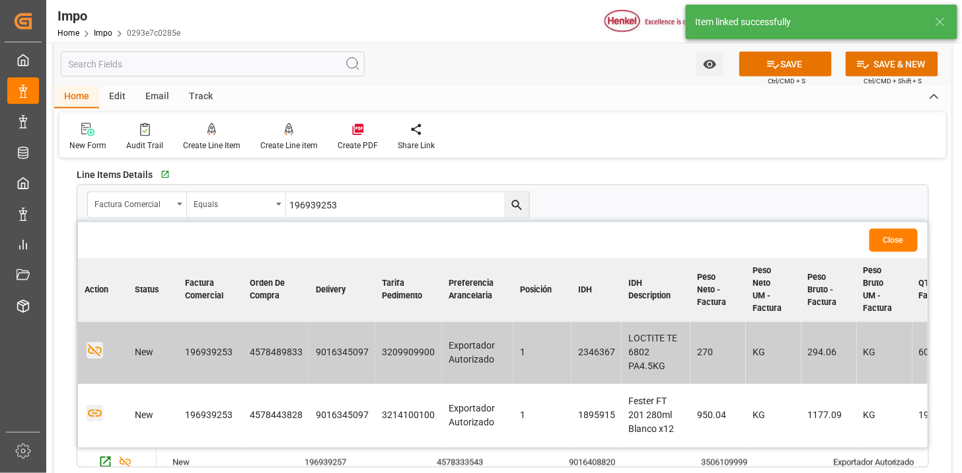
click at [98, 412] on icon "button" at bounding box center [95, 413] width 17 height 17
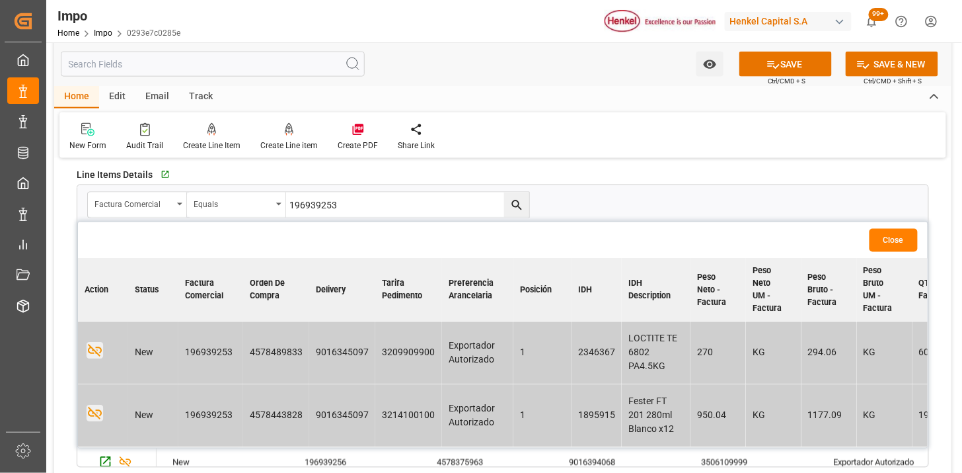
click at [420, 200] on input "196939253" at bounding box center [407, 204] width 243 height 25
paste input "2"
type input "196939252"
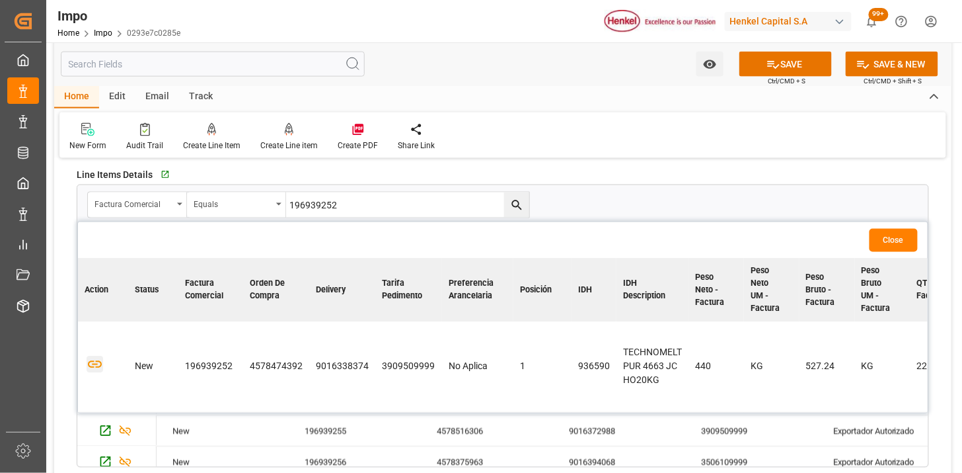
click at [87, 367] on icon "button" at bounding box center [95, 364] width 17 height 17
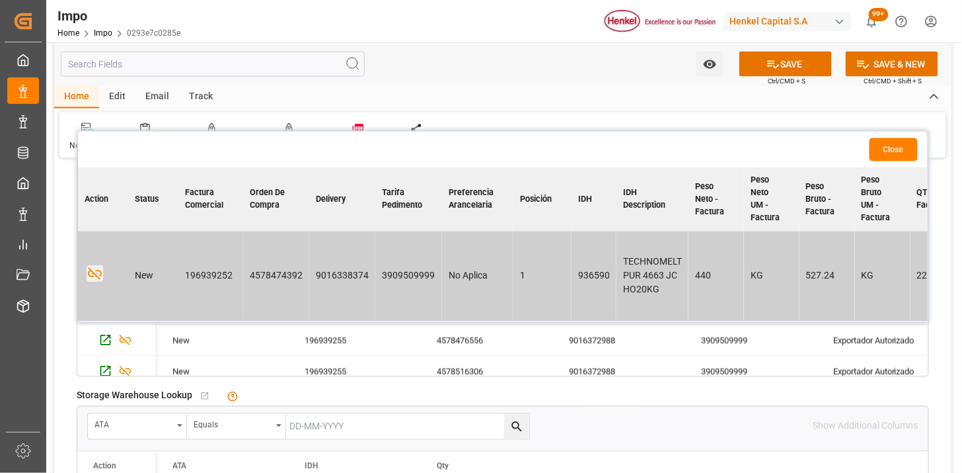
scroll to position [587, 0]
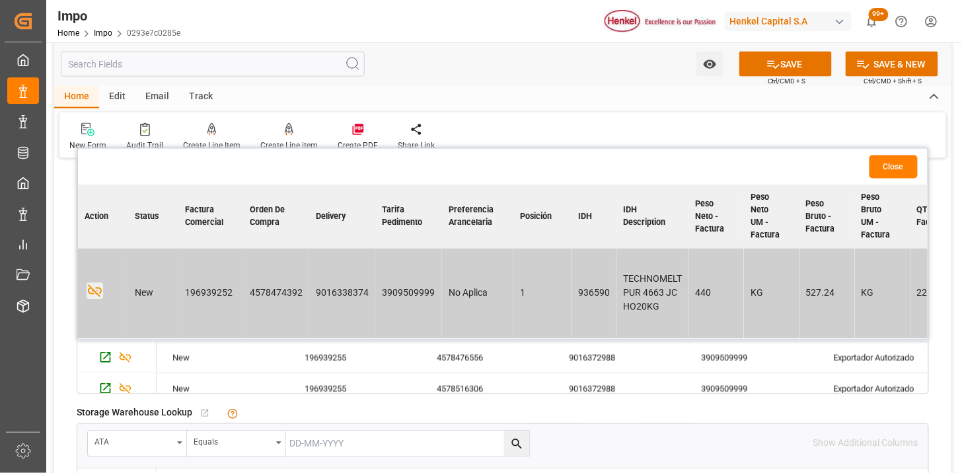
drag, startPoint x: 886, startPoint y: 172, endPoint x: 668, endPoint y: 200, distance: 219.8
click at [884, 173] on button "Close" at bounding box center [894, 166] width 48 height 23
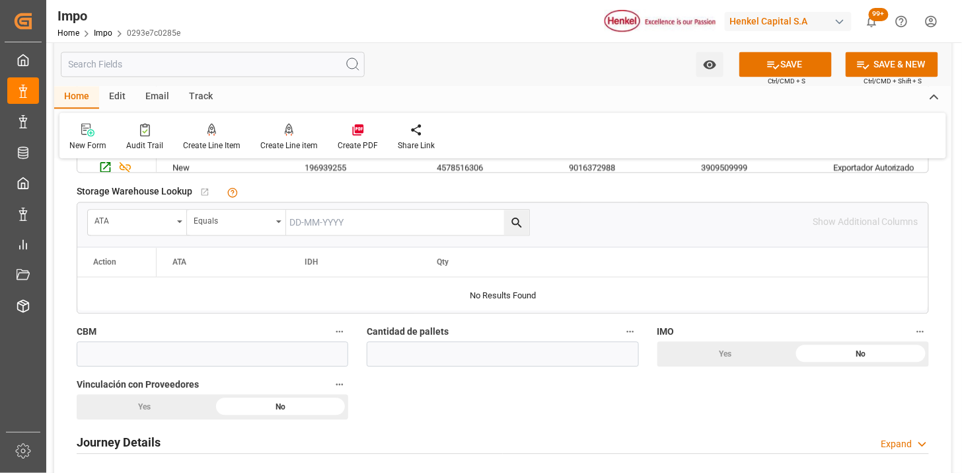
scroll to position [881, 0]
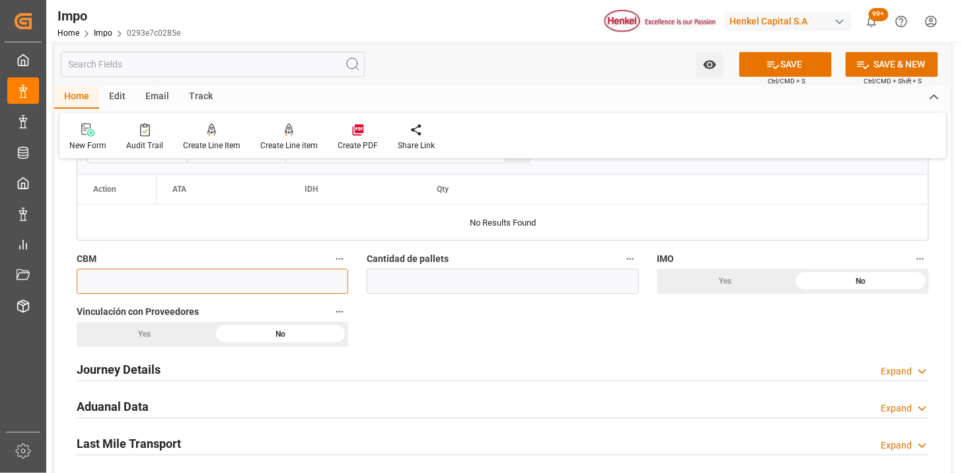
click at [266, 273] on input "text" at bounding box center [213, 280] width 272 height 25
paste input "40.000"
type input "40"
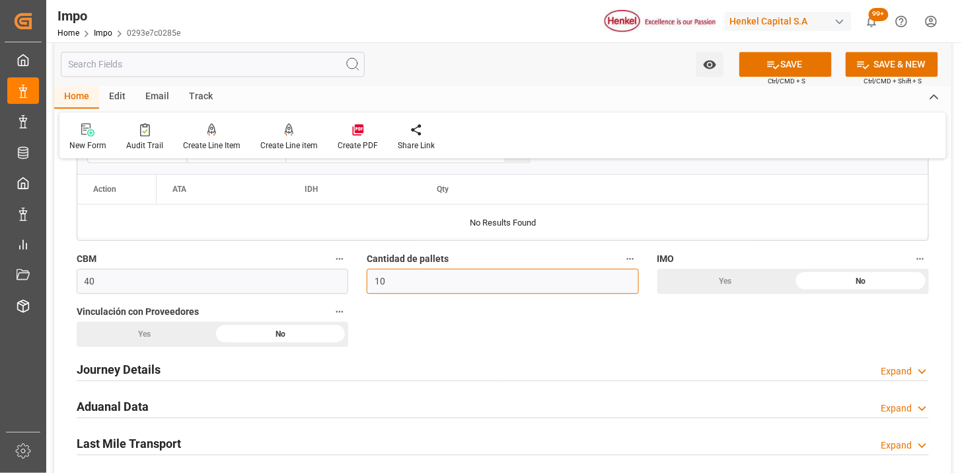
type input "1"
type input "20"
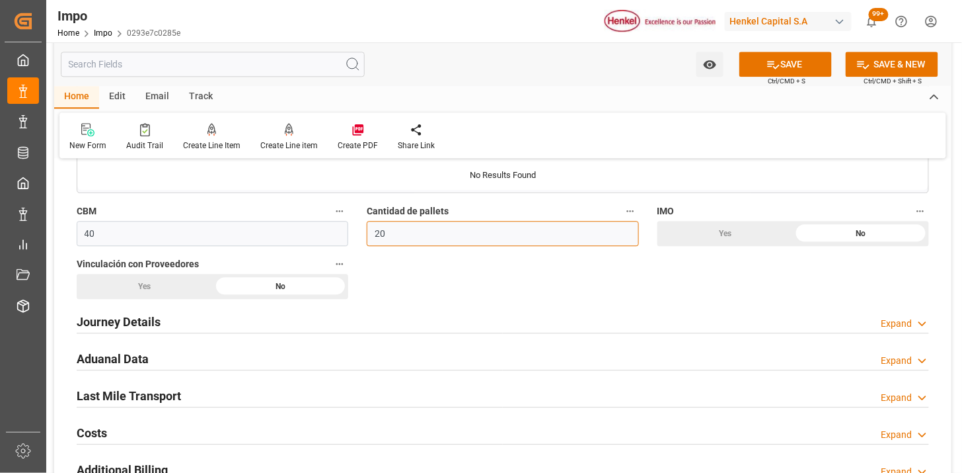
scroll to position [954, 0]
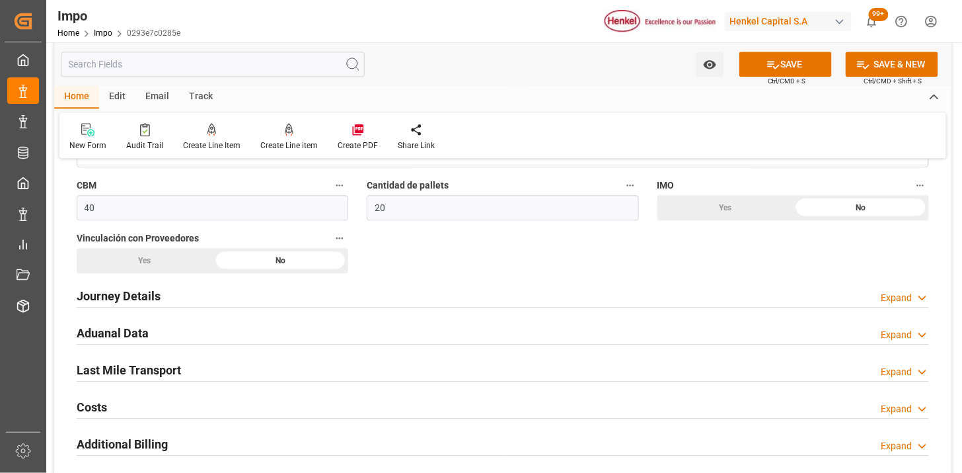
drag, startPoint x: 151, startPoint y: 262, endPoint x: 155, endPoint y: 307, distance: 45.1
click at [151, 261] on div "Yes" at bounding box center [145, 260] width 136 height 25
click at [155, 293] on h2 "Journey Details" at bounding box center [119, 296] width 84 height 18
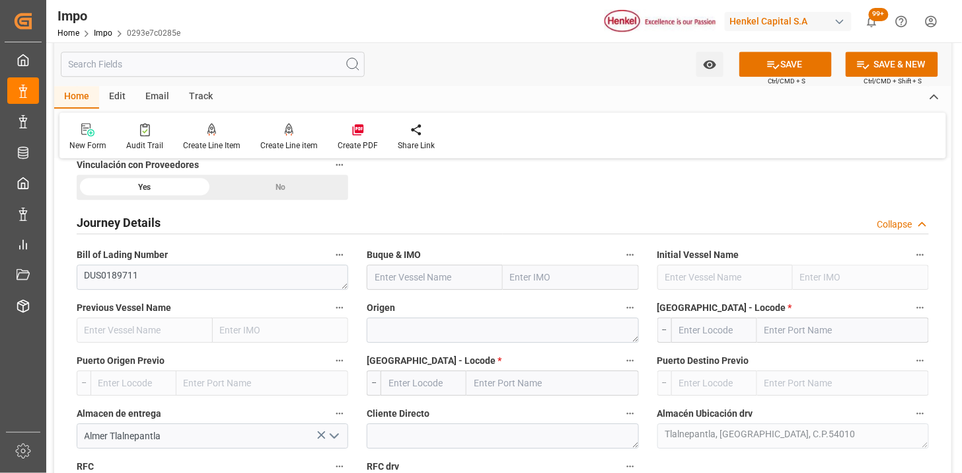
scroll to position [1101, 0]
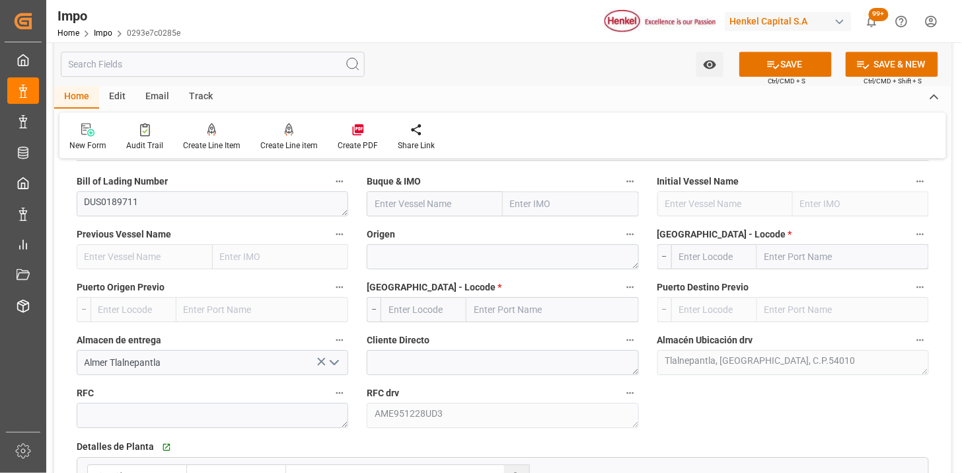
click at [430, 206] on input "text" at bounding box center [435, 203] width 136 height 25
paste input "MAERSK DANUBE"
type input "MAERSK DANUBE"
type input "9694579"
type input "MAERSK DANUBE"
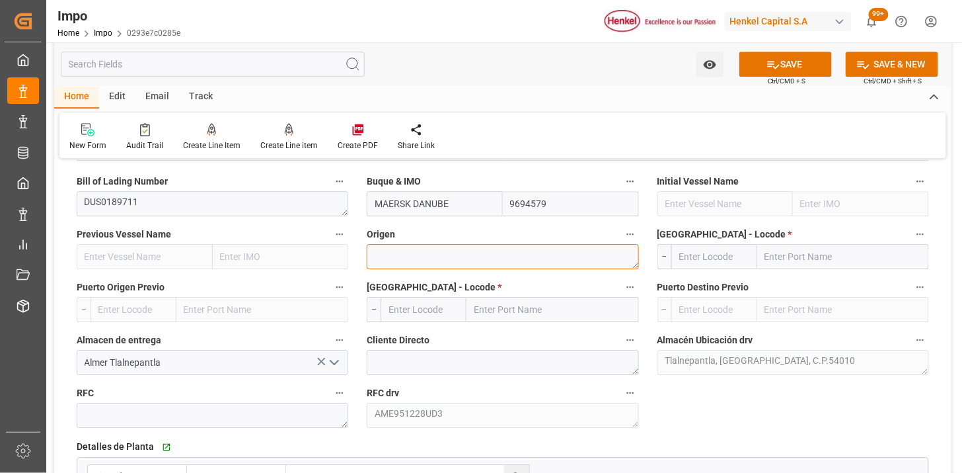
click at [414, 263] on textarea at bounding box center [503, 256] width 272 height 25
paste textarea "NETHERLANDS"
type textarea "NETHERLANDS"
type input "E"
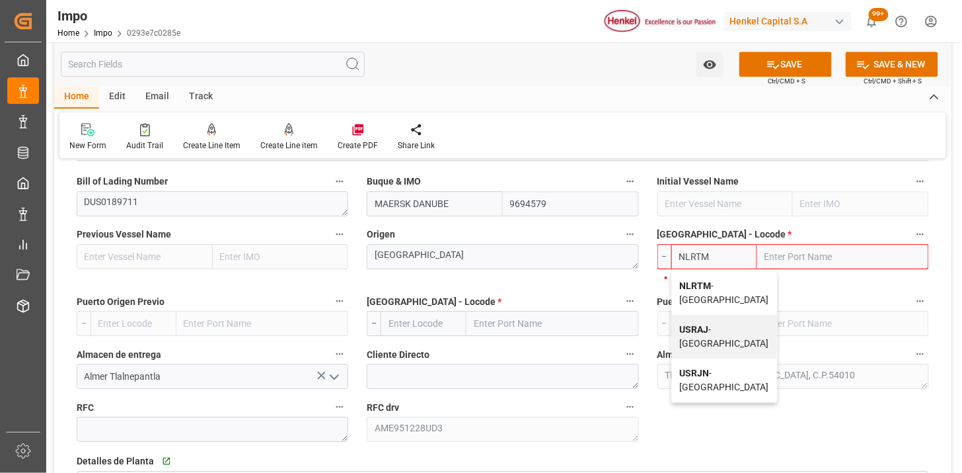
type input "NLRTM"
type input "Rotterdam"
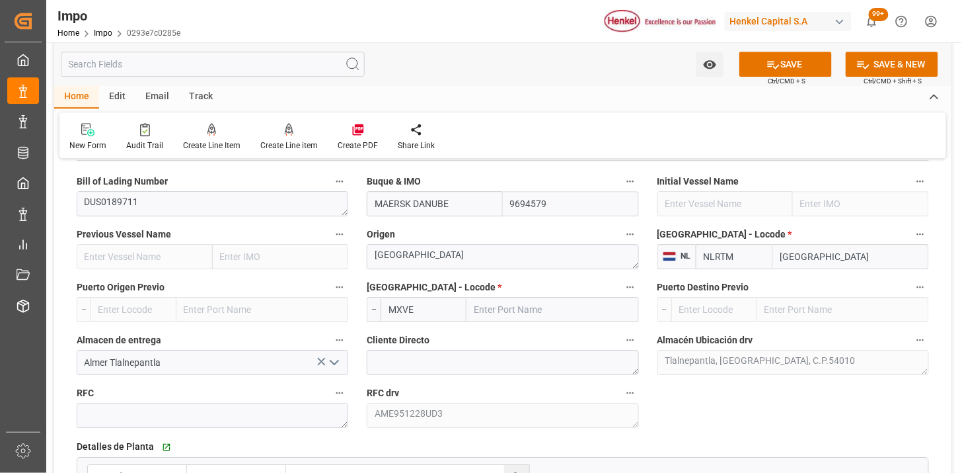
type input "MXVER"
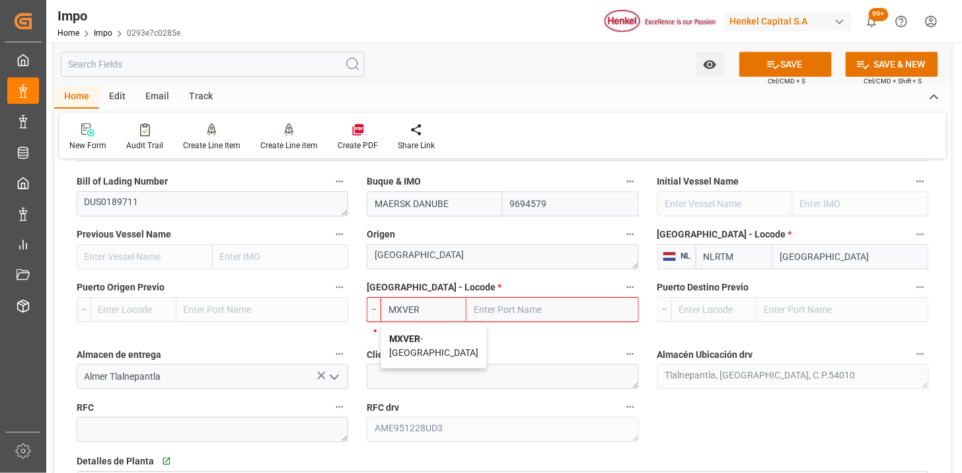
type input "[GEOGRAPHIC_DATA]"
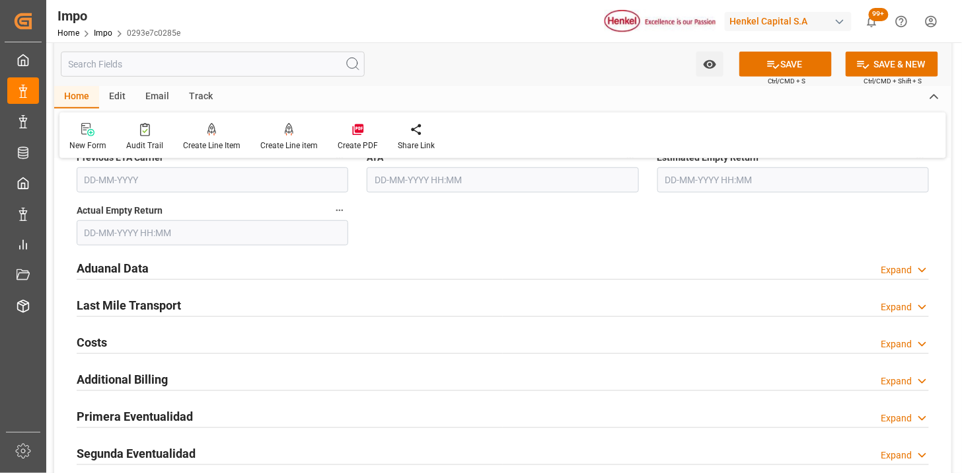
scroll to position [1762, 0]
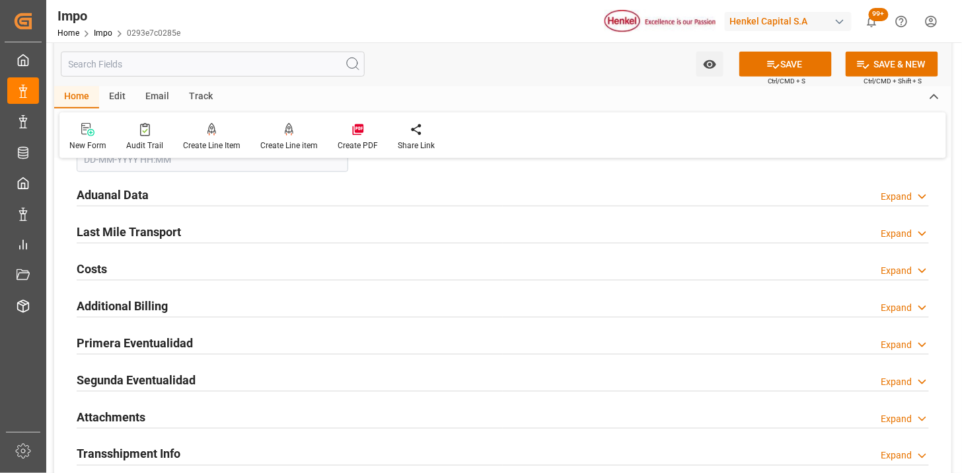
type input "MXVER"
click at [235, 188] on div "Aduanal Data Expand" at bounding box center [503, 193] width 853 height 25
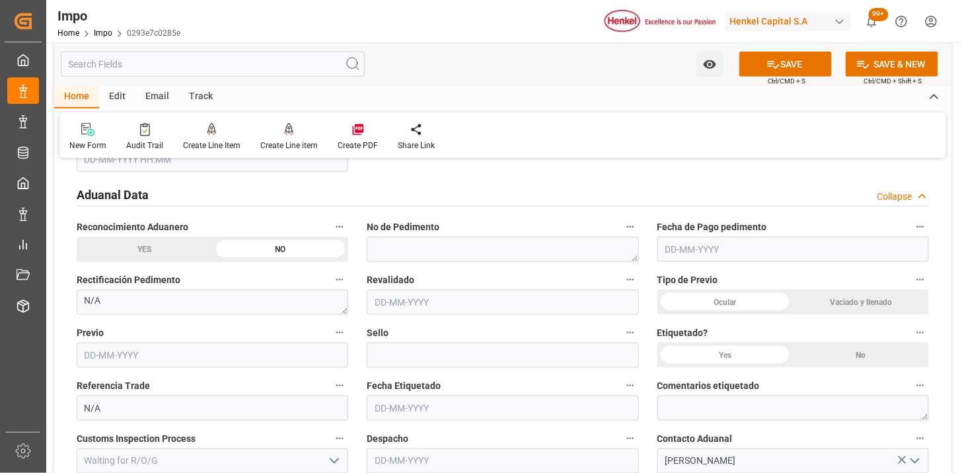
drag, startPoint x: 738, startPoint y: 301, endPoint x: 748, endPoint y: 301, distance: 9.9
click at [738, 300] on div "Ocular" at bounding box center [726, 301] width 136 height 25
click at [835, 295] on div "Vaciado y llenado" at bounding box center [861, 301] width 136 height 25
click at [736, 355] on div "Yes" at bounding box center [726, 354] width 136 height 25
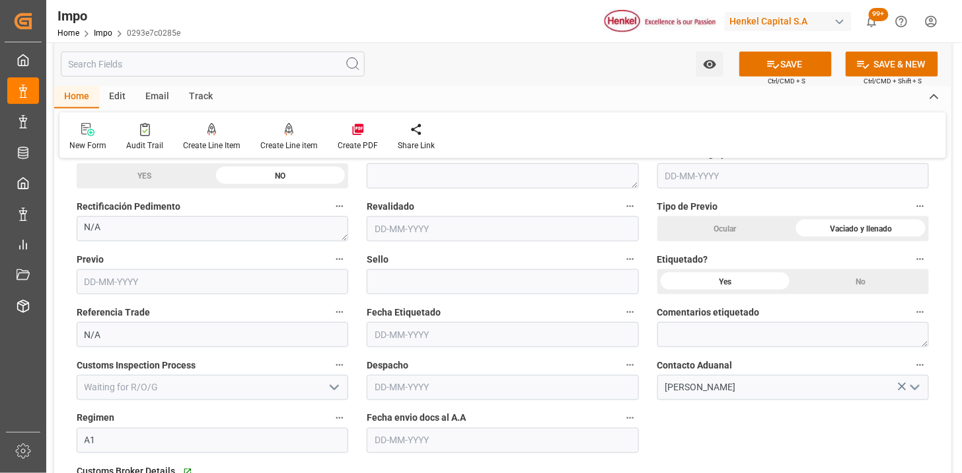
scroll to position [1909, 0]
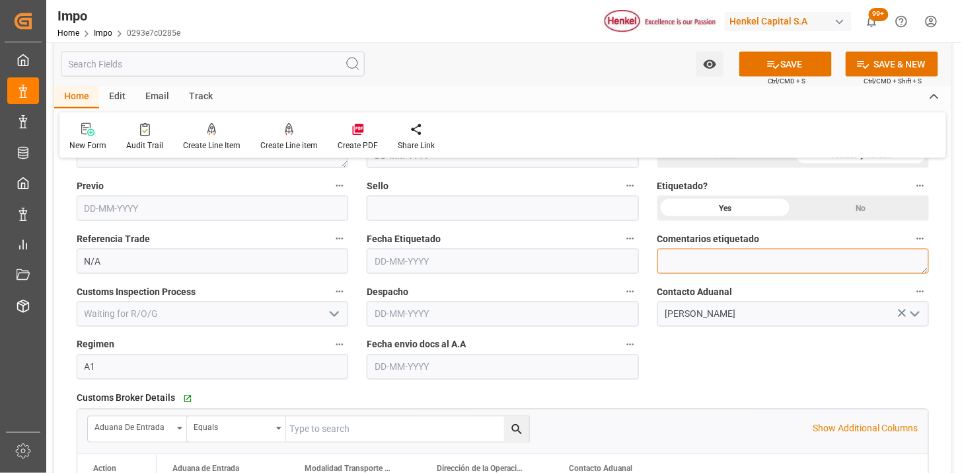
click at [684, 263] on textarea at bounding box center [794, 260] width 272 height 25
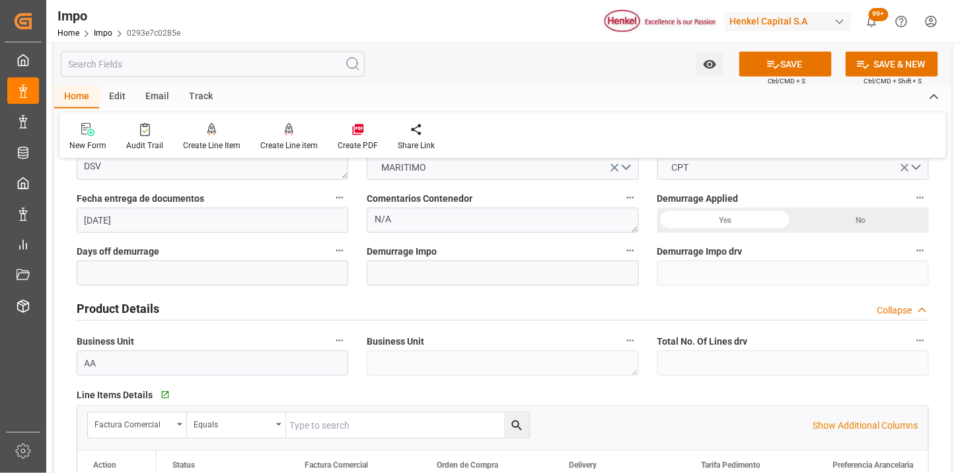
scroll to position [220, 0]
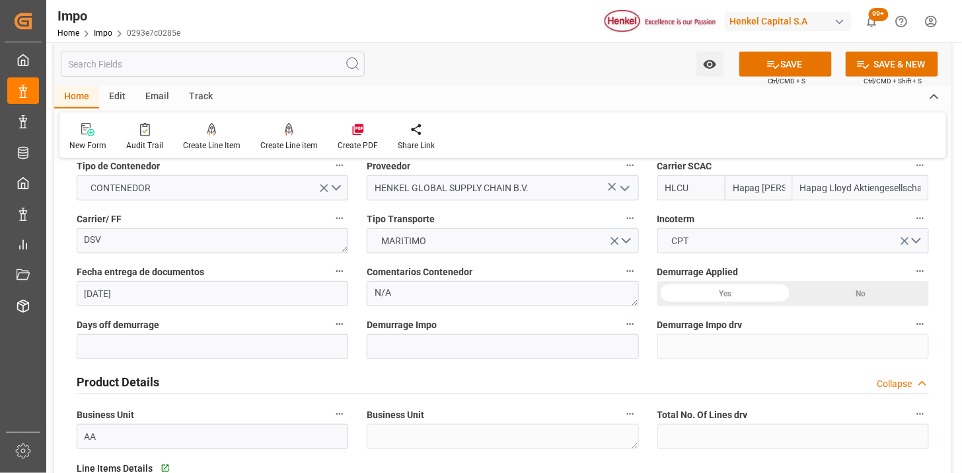
type textarea "NOM 003 / NOM 050 / NOM 050 (DIRECCIÓN)"
click at [422, 287] on textarea "N/A" at bounding box center [503, 293] width 272 height 25
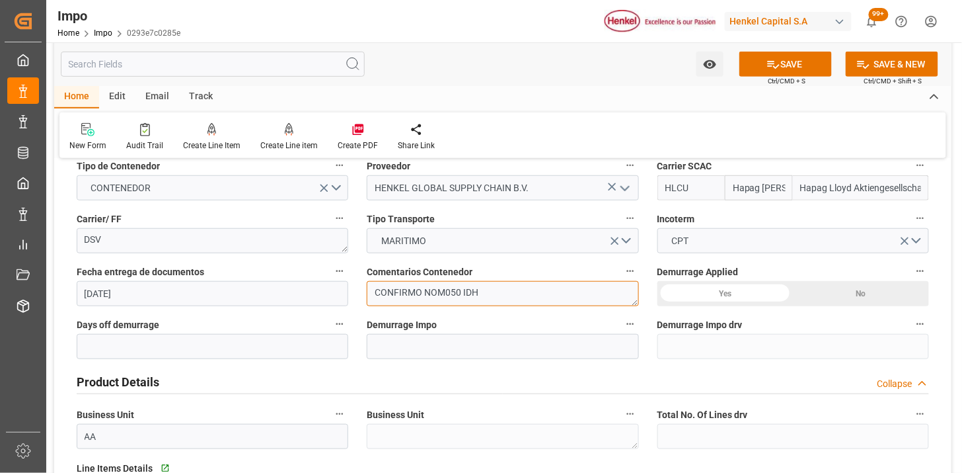
paste textarea "1708701"
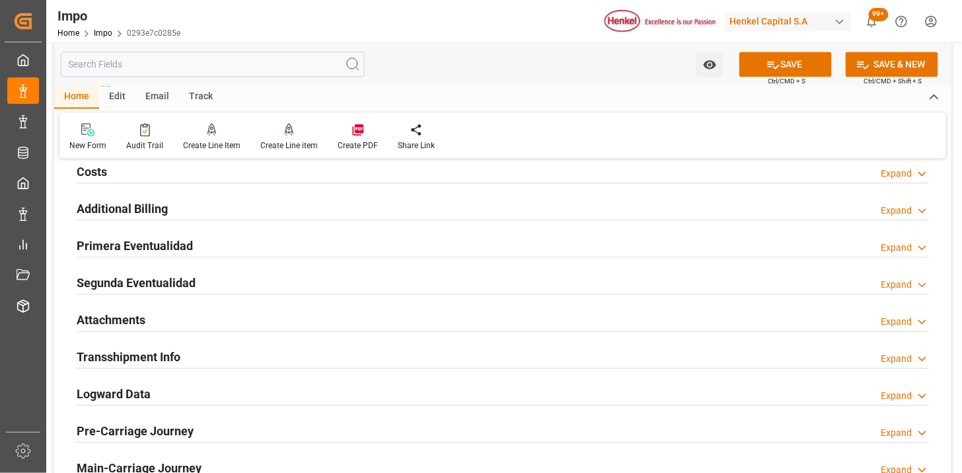
scroll to position [2349, 0]
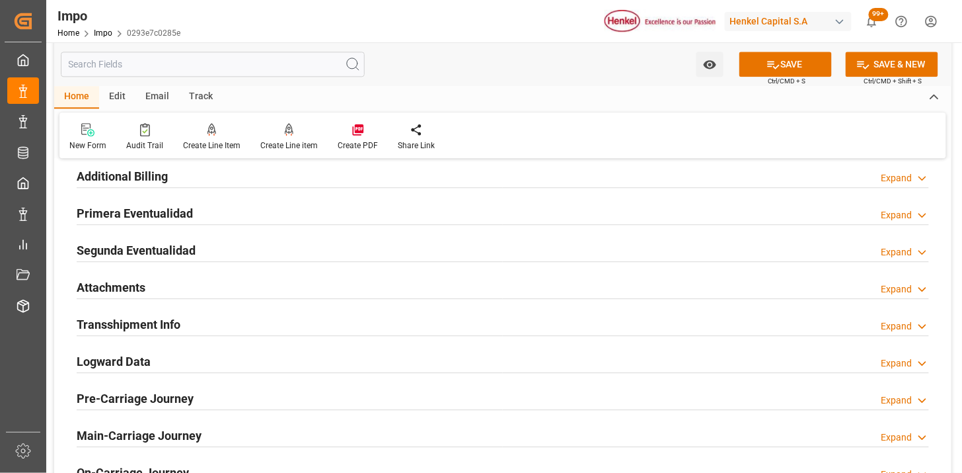
type textarea "CONFIRMO NOM050 IDH 1708701"
click at [203, 282] on div "Attachments Expand" at bounding box center [503, 286] width 853 height 25
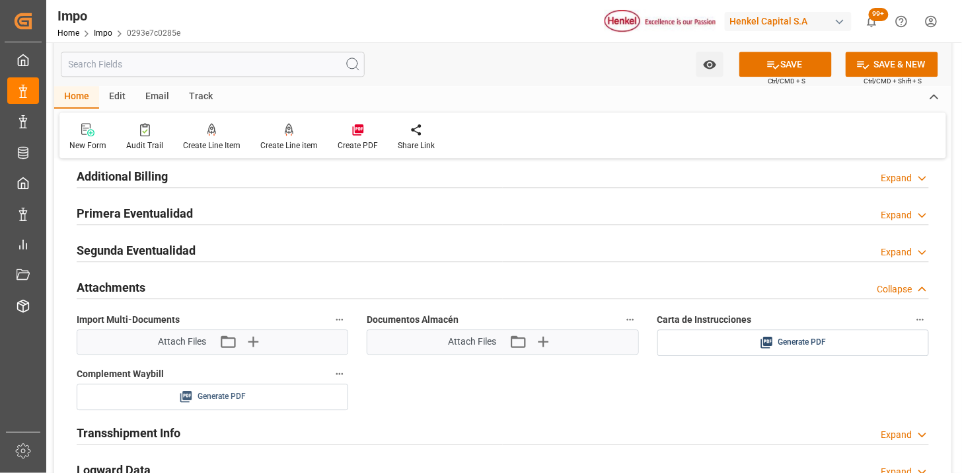
scroll to position [2423, 0]
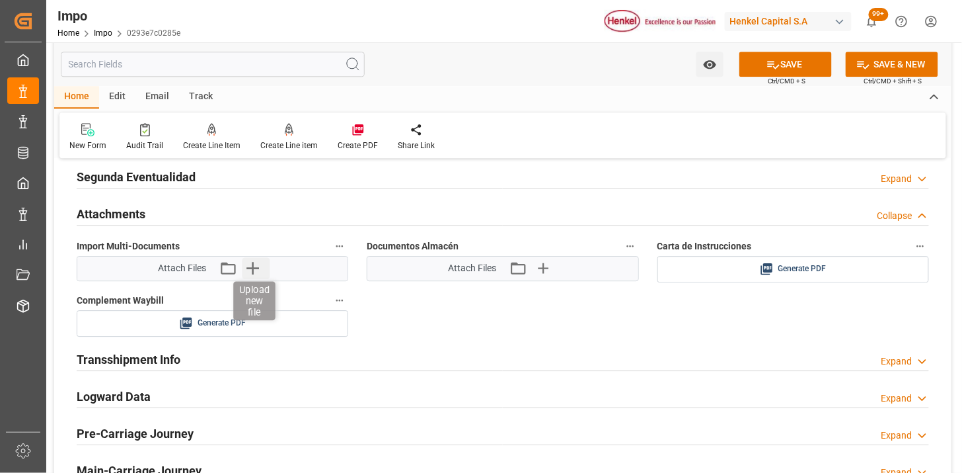
click at [252, 269] on icon "button" at bounding box center [252, 268] width 13 height 13
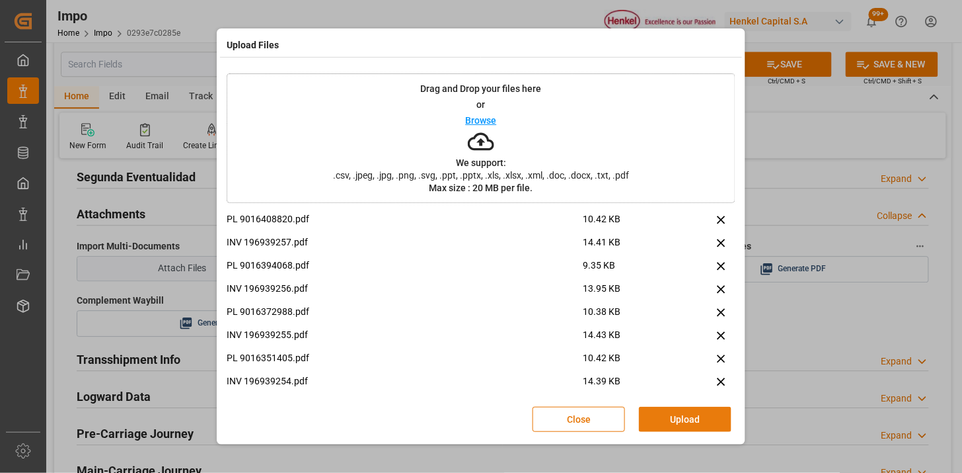
click at [698, 420] on button "Upload" at bounding box center [685, 418] width 93 height 25
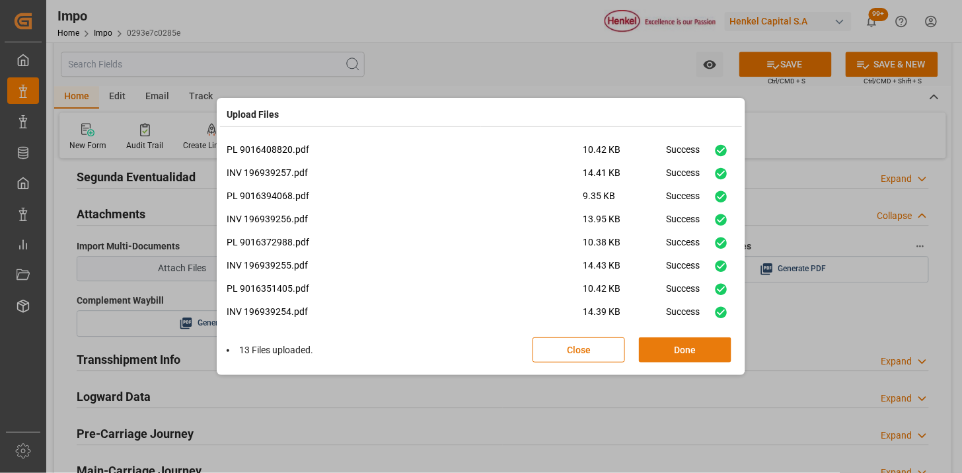
click at [669, 352] on button "Done" at bounding box center [685, 349] width 93 height 25
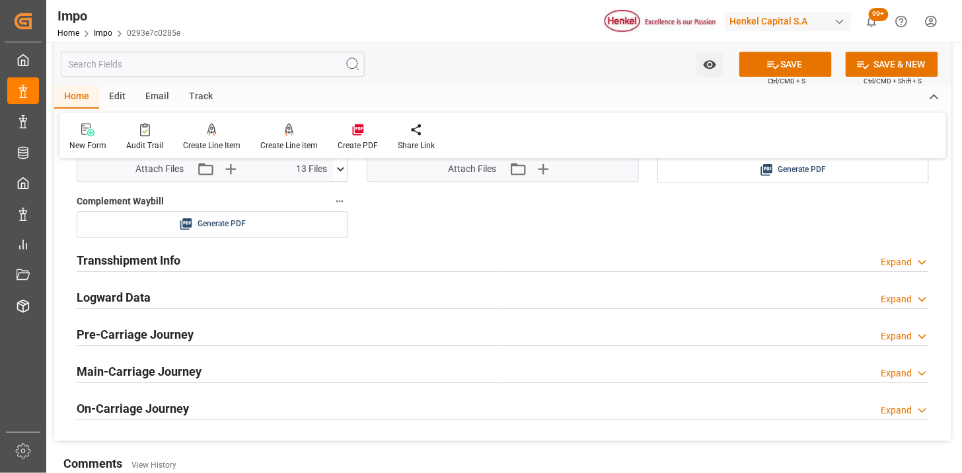
scroll to position [2496, 0]
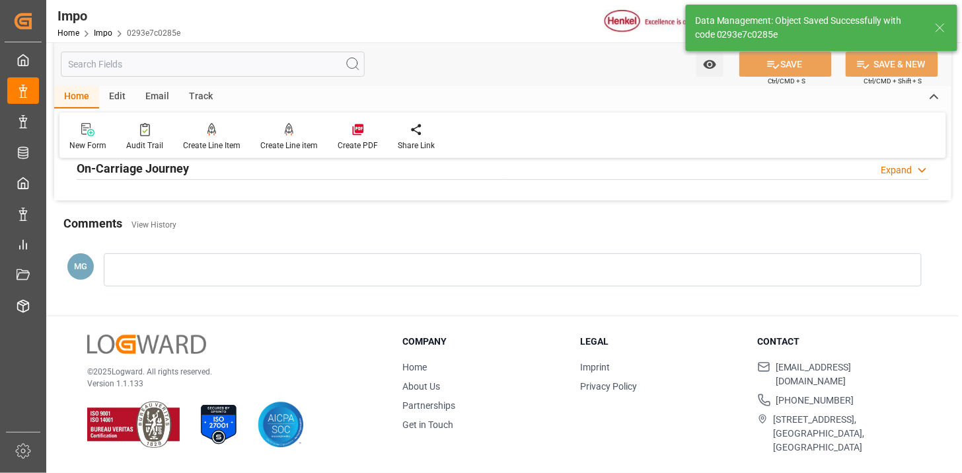
type textarea "AA"
type input "10"
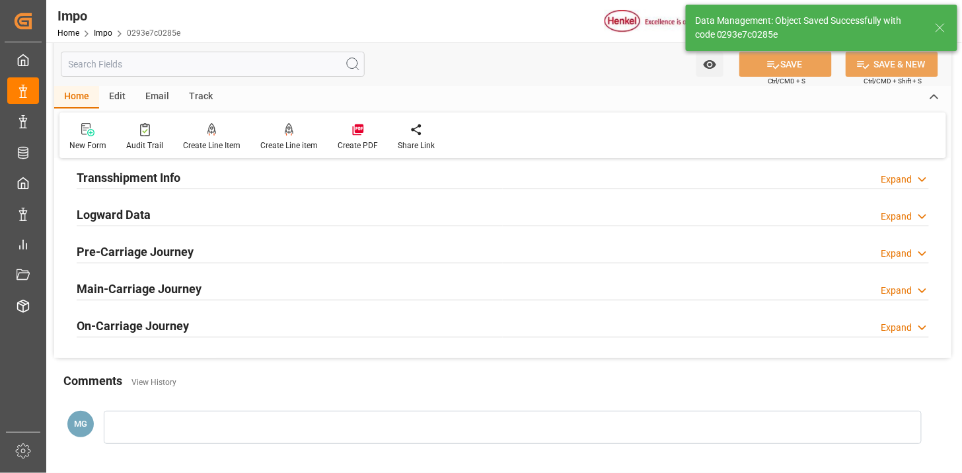
click at [156, 227] on div "Logward Data Expand" at bounding box center [502, 214] width 871 height 37
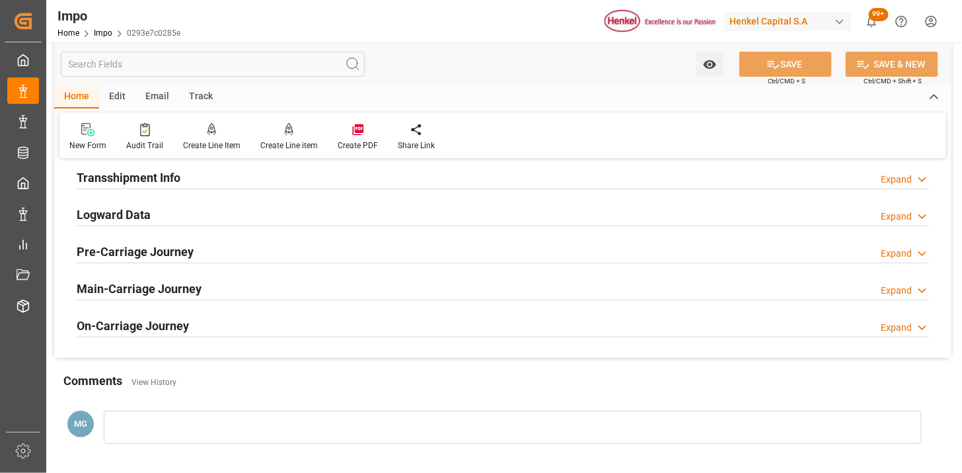
click at [162, 218] on div "Logward Data Expand" at bounding box center [503, 213] width 853 height 25
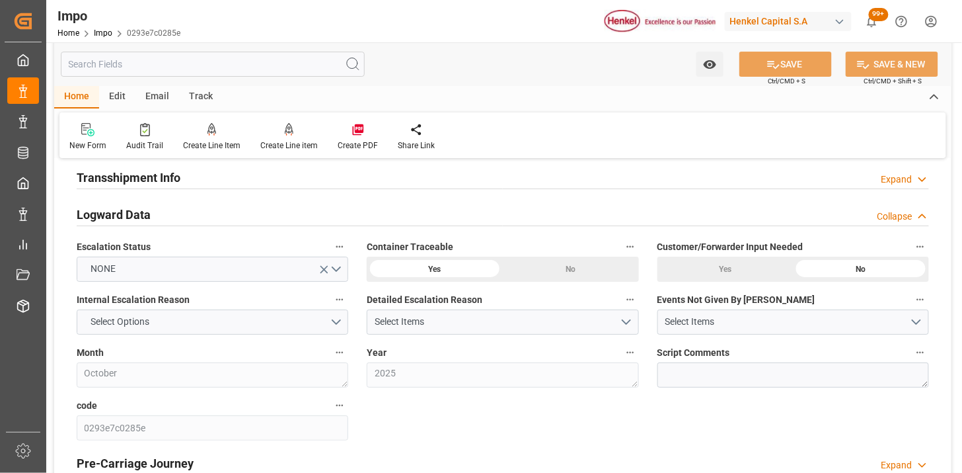
click at [162, 217] on div "Logward Data Collapse" at bounding box center [503, 213] width 853 height 25
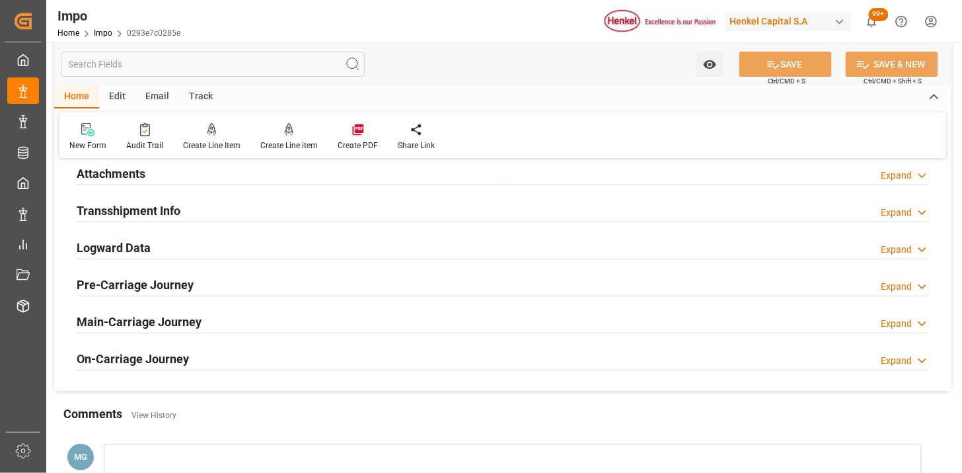
scroll to position [1295, 0]
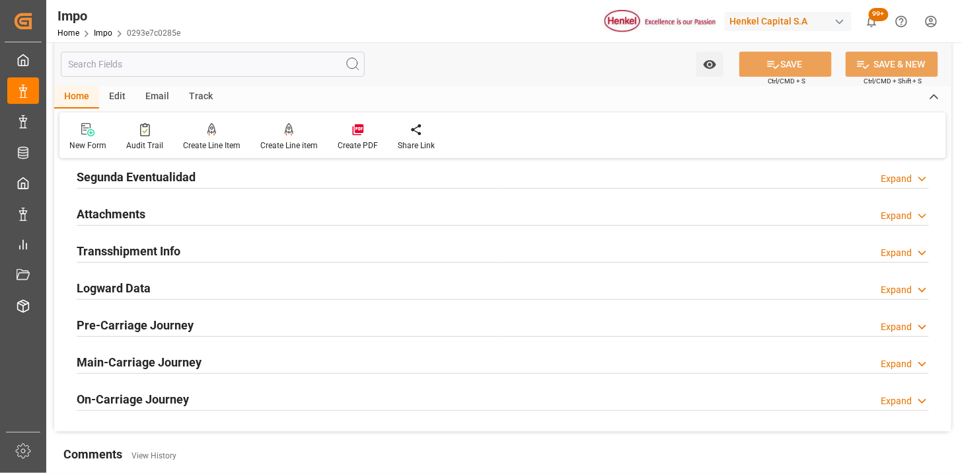
click at [162, 218] on div "Attachments Expand" at bounding box center [503, 212] width 853 height 25
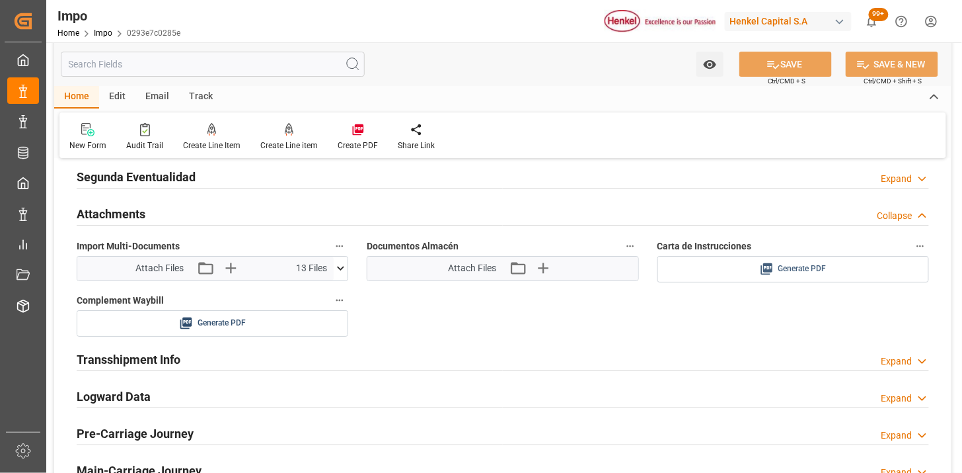
click at [794, 271] on span "Generate PDF" at bounding box center [802, 268] width 48 height 17
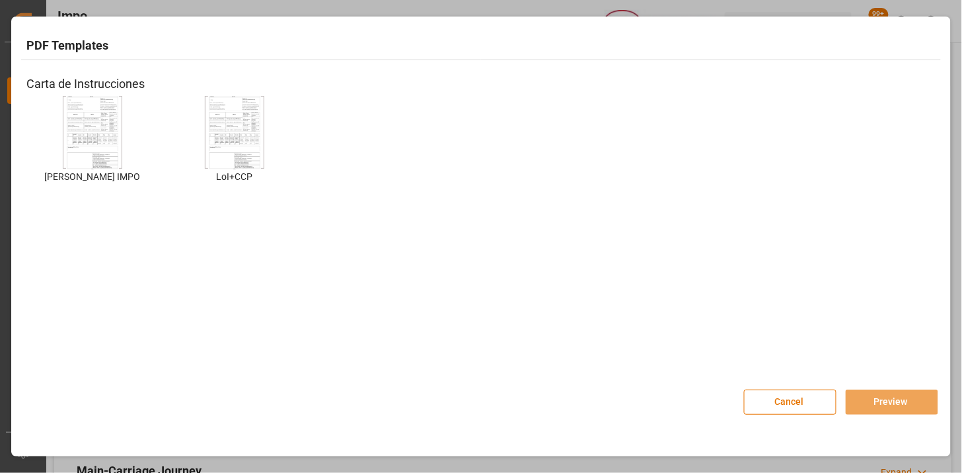
drag, startPoint x: 78, startPoint y: 163, endPoint x: 87, endPoint y: 178, distance: 18.0
click at [79, 163] on img at bounding box center [92, 132] width 53 height 75
click at [878, 410] on button "Preview" at bounding box center [892, 401] width 93 height 25
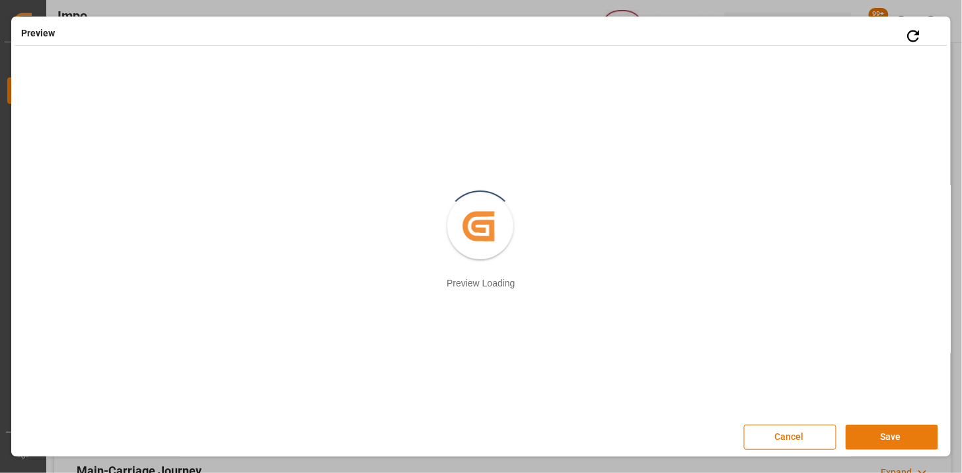
click at [868, 435] on button "Save" at bounding box center [892, 436] width 93 height 25
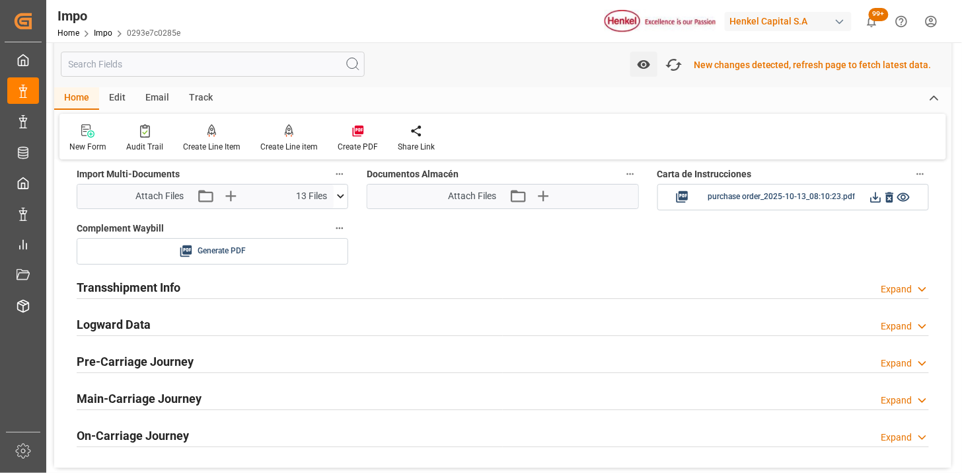
scroll to position [1370, 0]
click at [874, 193] on icon at bounding box center [876, 196] width 14 height 14
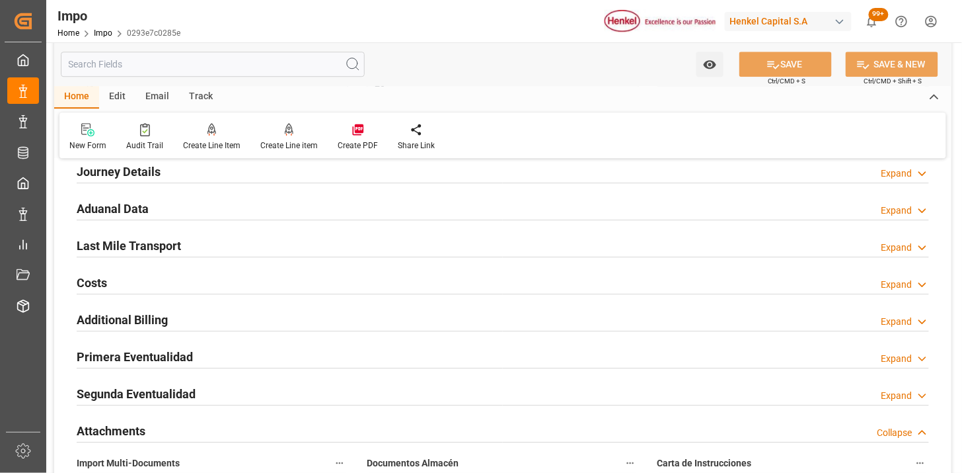
scroll to position [1001, 0]
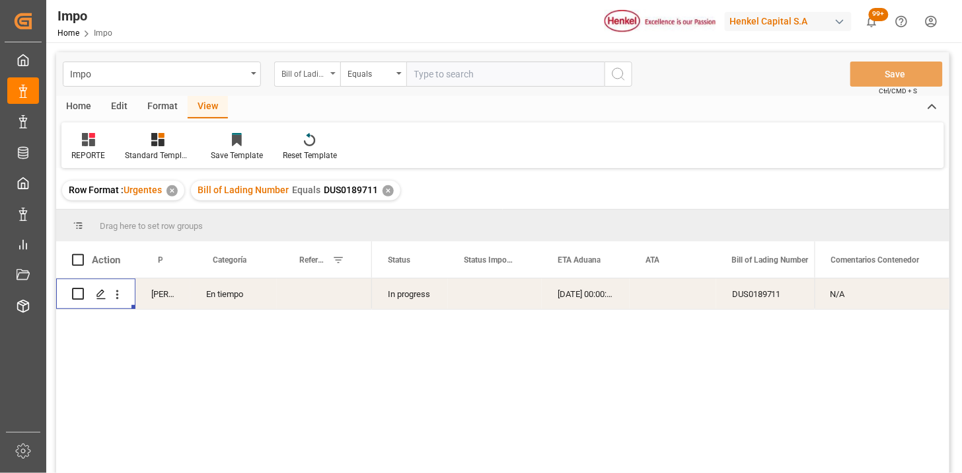
click at [309, 78] on div "Bill of Lading Number" at bounding box center [304, 72] width 45 height 15
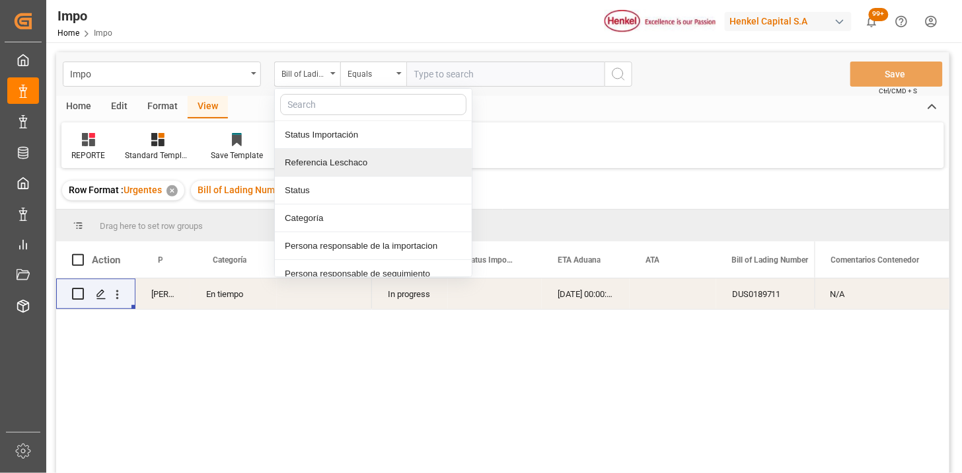
click at [348, 159] on div "Referencia Leschaco" at bounding box center [373, 163] width 197 height 28
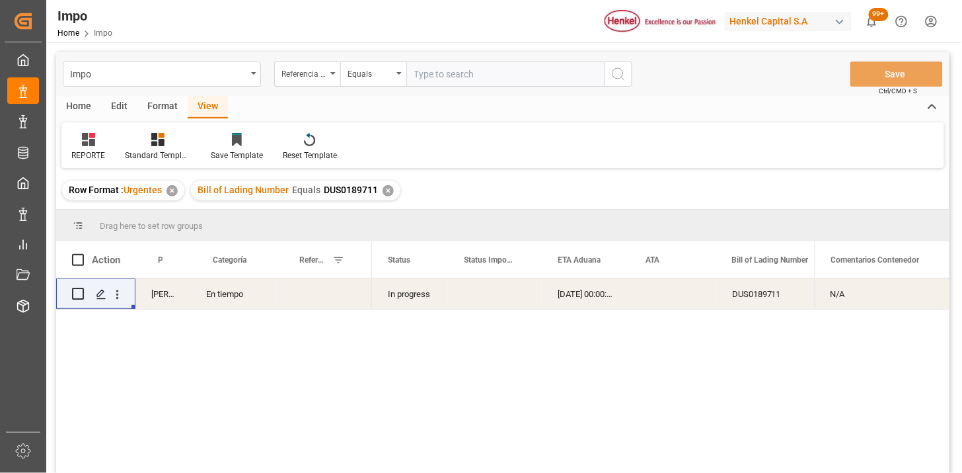
click at [432, 75] on input "text" at bounding box center [505, 73] width 198 height 25
paste input "251006900617"
type input "251006900617"
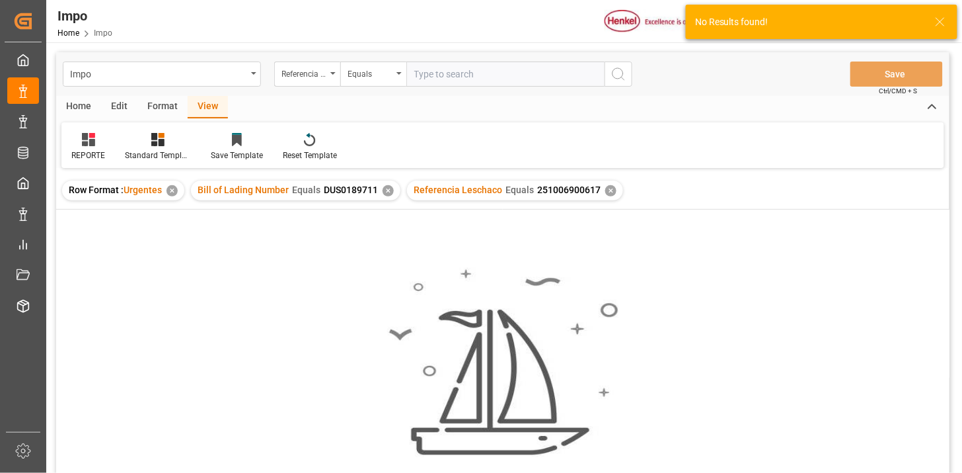
drag, startPoint x: 392, startPoint y: 187, endPoint x: 338, endPoint y: 241, distance: 76.2
click at [393, 187] on div "Bill of Lading Number Equals DUS0189711 ✕" at bounding box center [295, 190] width 209 height 20
click at [385, 188] on div "✕" at bounding box center [388, 190] width 11 height 11
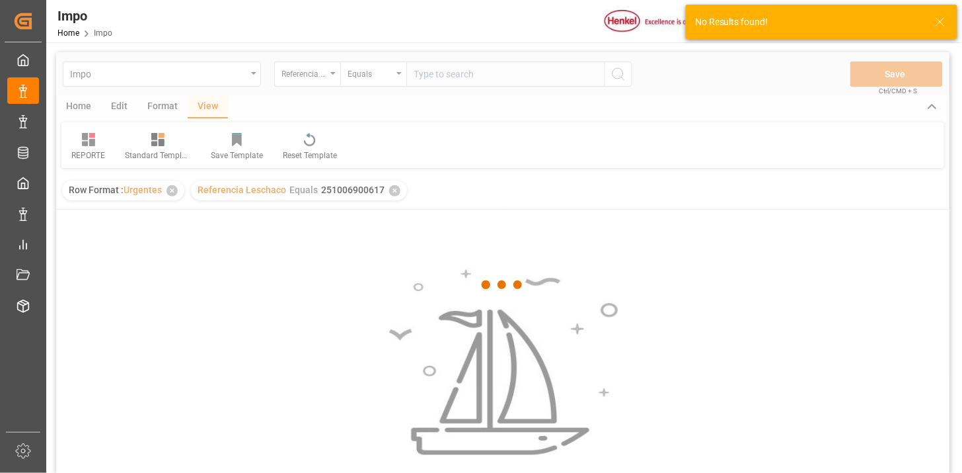
scroll to position [73, 0]
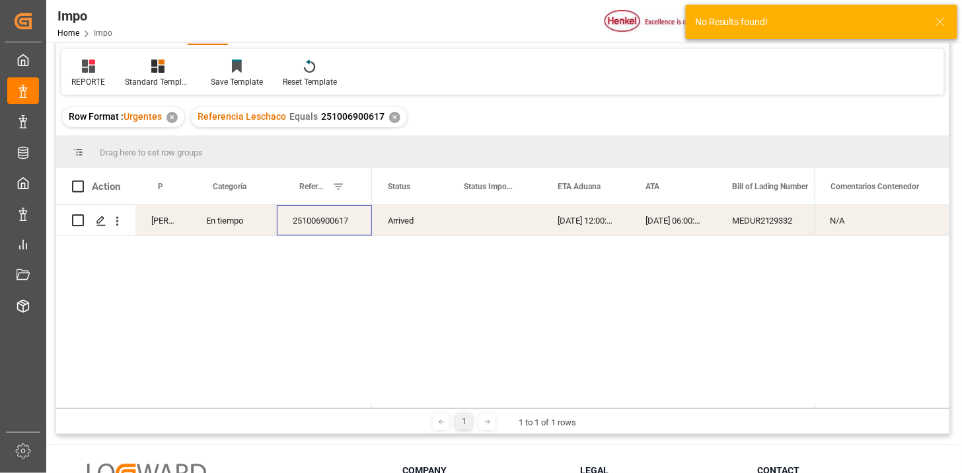
click at [322, 225] on div "251006900617" at bounding box center [324, 220] width 95 height 30
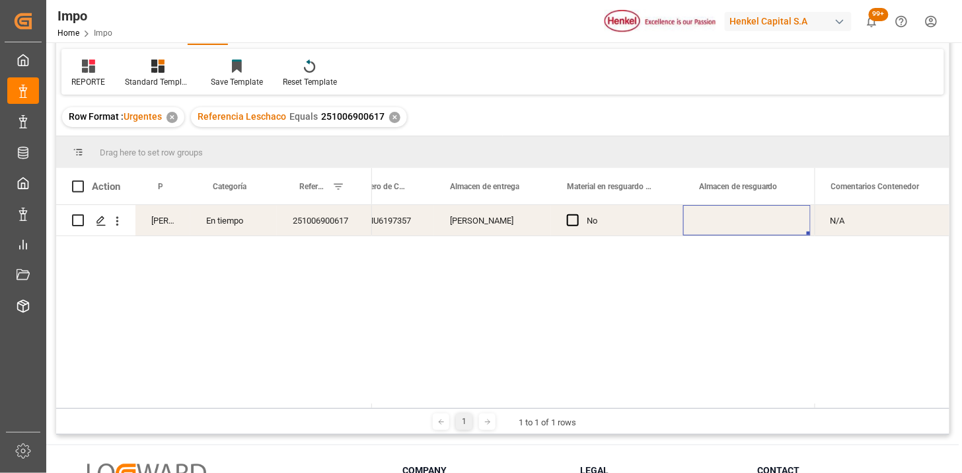
scroll to position [0, 0]
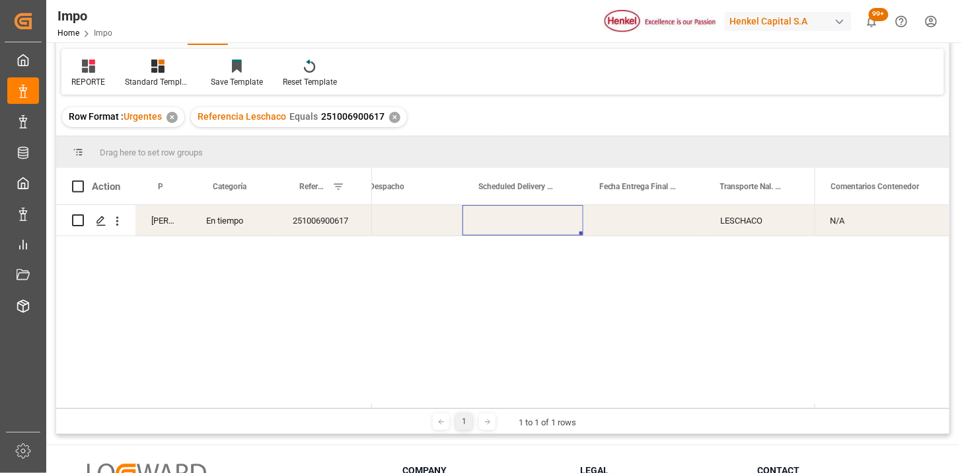
click at [514, 221] on div "Press SPACE to select this row." at bounding box center [523, 220] width 121 height 30
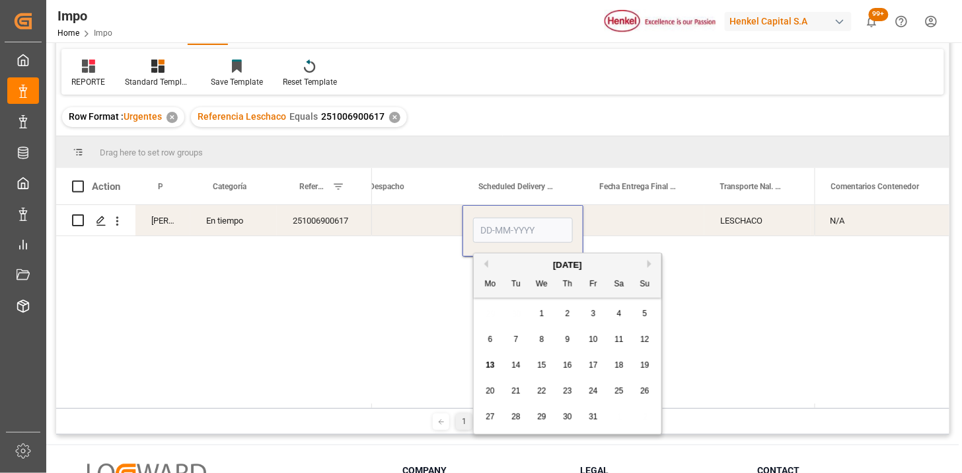
click at [517, 236] on input "Press SPACE to select this row." at bounding box center [523, 229] width 100 height 25
type input "[DATE]"
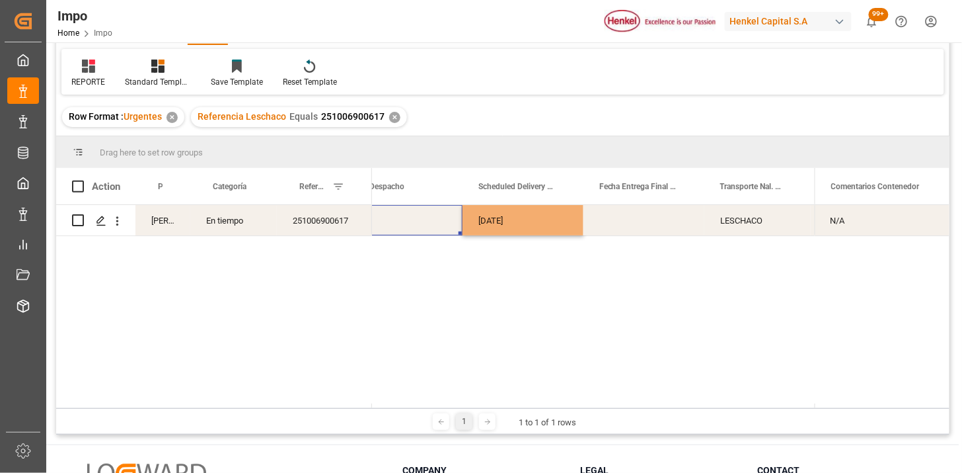
click at [410, 216] on div "Press SPACE to select this row." at bounding box center [408, 220] width 109 height 30
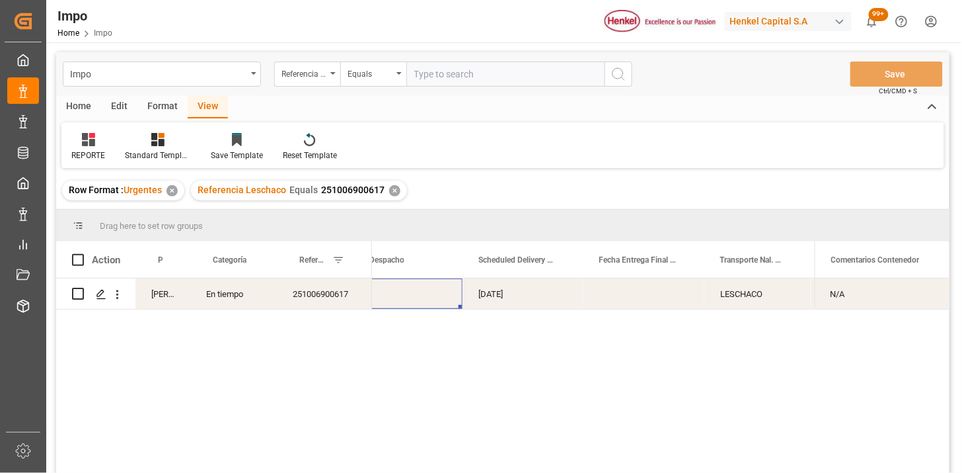
click at [490, 79] on input "text" at bounding box center [505, 73] width 198 height 25
paste input "251015080132"
type input "251015080132"
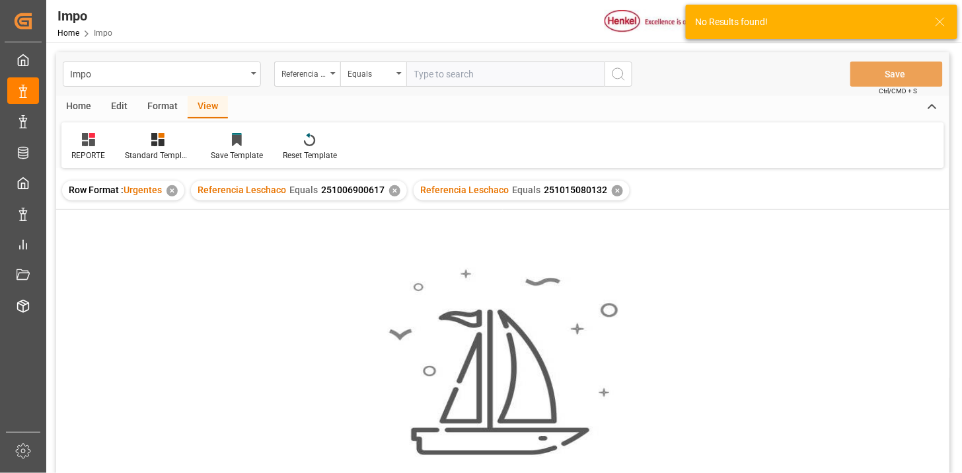
click at [392, 190] on div "✕" at bounding box center [394, 190] width 11 height 11
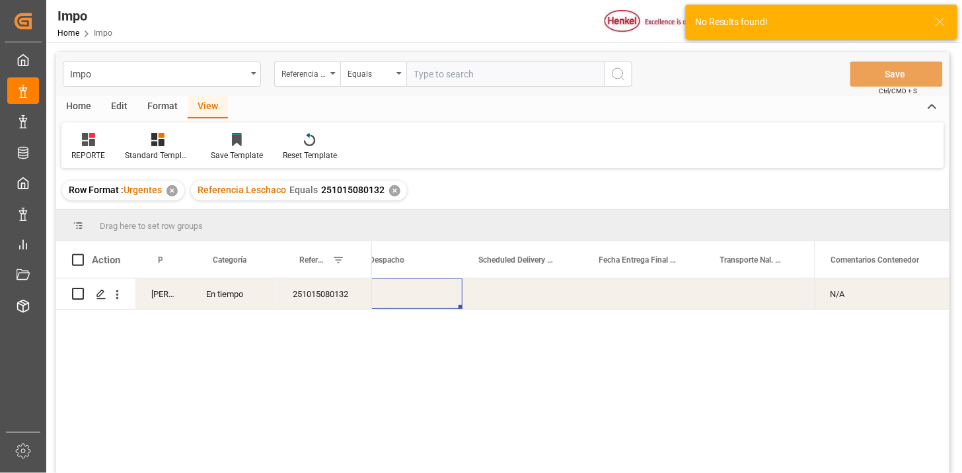
click at [501, 305] on div "Press SPACE to select this row." at bounding box center [523, 293] width 121 height 30
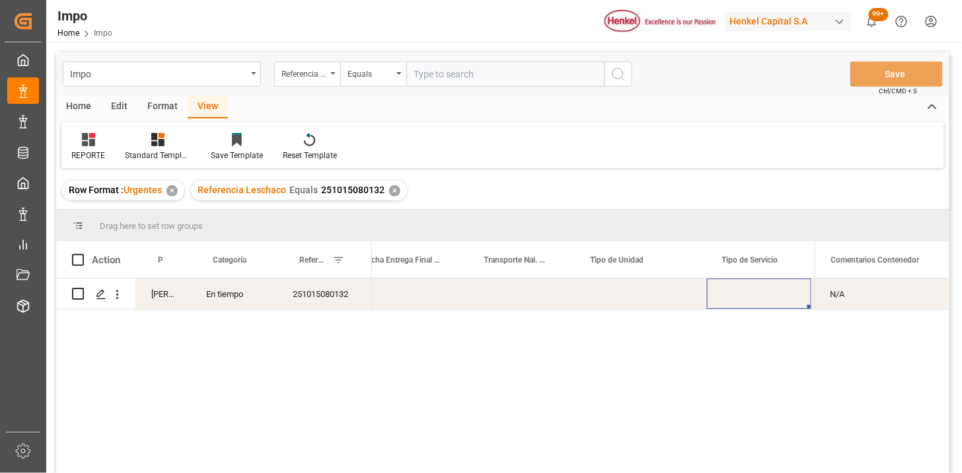
click at [619, 299] on div "Press SPACE to select this row." at bounding box center [641, 293] width 132 height 30
click at [674, 304] on input "Press SPACE to select this row." at bounding box center [641, 301] width 111 height 25
click at [546, 295] on div "Press SPACE to select this row." at bounding box center [522, 293] width 106 height 30
click at [734, 293] on div "Press SPACE to select this row." at bounding box center [759, 293] width 104 height 30
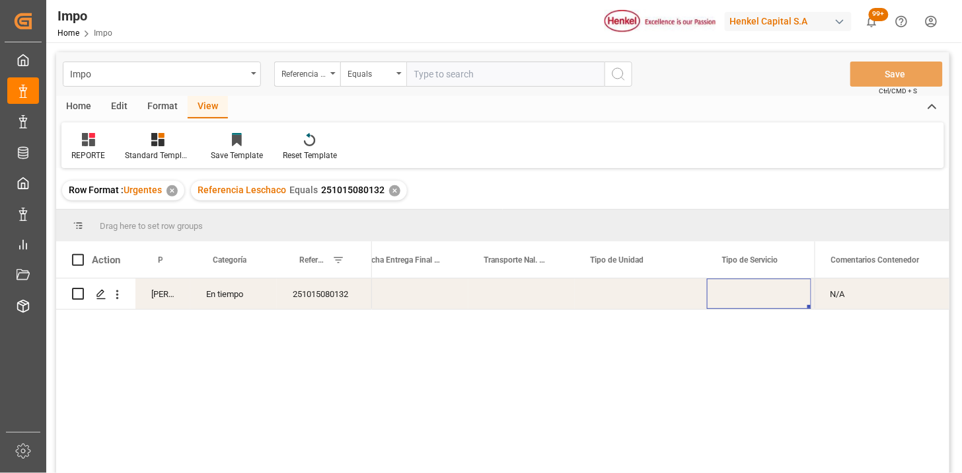
click at [734, 293] on div "Press SPACE to select this row." at bounding box center [759, 293] width 104 height 30
click at [759, 311] on button "Select" at bounding box center [759, 301] width 83 height 25
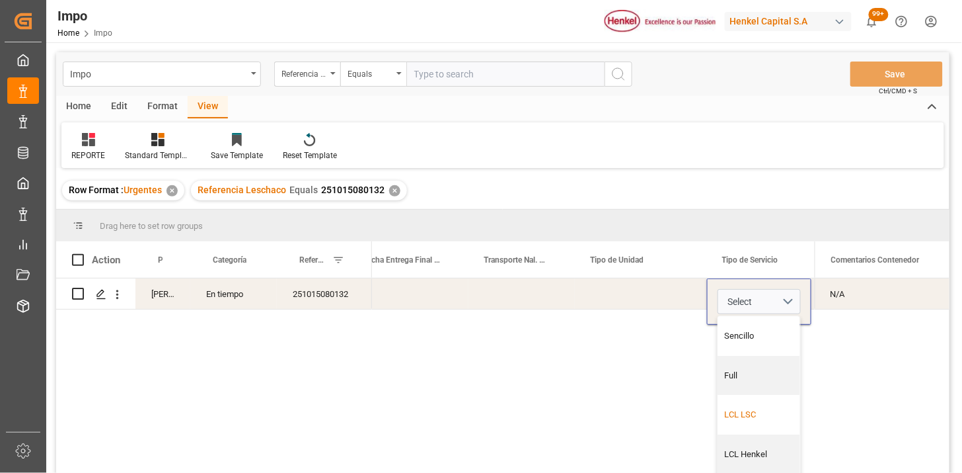
click at [748, 404] on div "LCL LSC" at bounding box center [759, 415] width 82 height 40
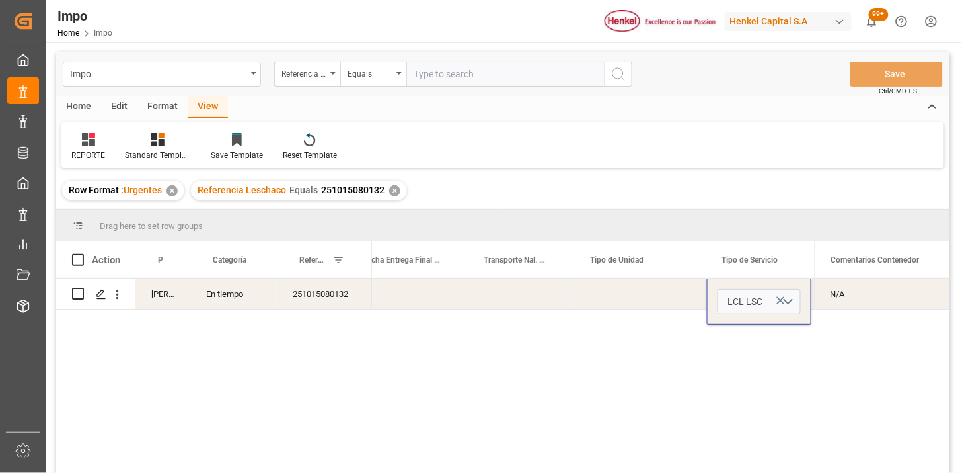
click at [607, 294] on div "Press SPACE to select this row." at bounding box center [641, 293] width 132 height 30
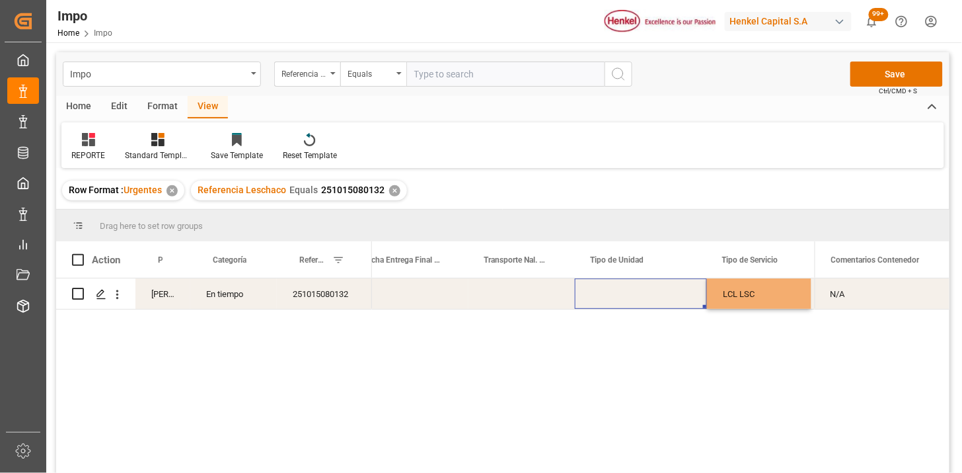
click at [607, 294] on div "Press SPACE to select this row." at bounding box center [641, 293] width 132 height 30
click at [607, 294] on input "Press SPACE to select this row." at bounding box center [641, 301] width 111 height 25
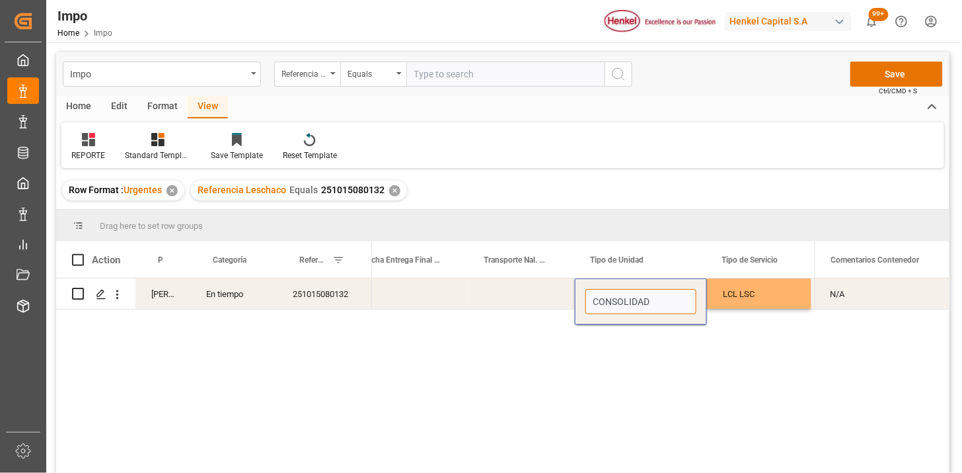
type input "CONSOLIDADO"
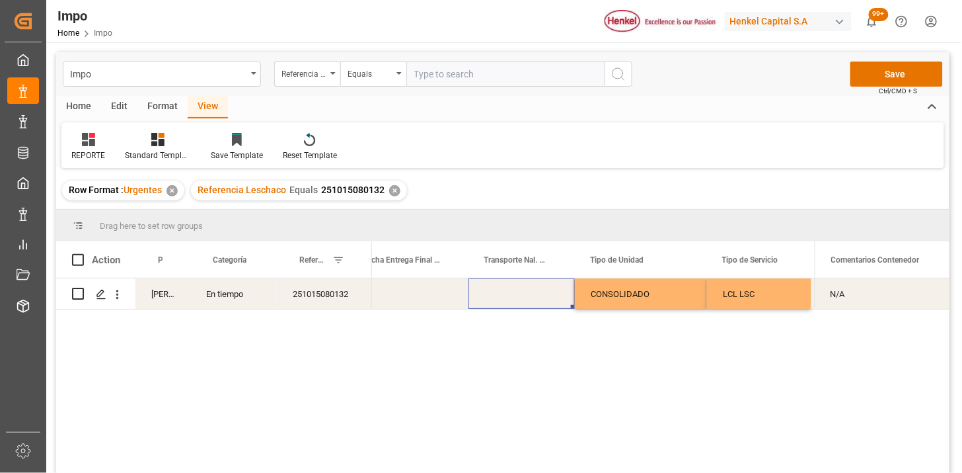
click at [511, 291] on div "Press SPACE to select this row." at bounding box center [522, 293] width 106 height 30
click at [511, 292] on div "Press SPACE to select this row." at bounding box center [522, 293] width 106 height 30
click at [511, 292] on input "Press SPACE to select this row." at bounding box center [521, 301] width 85 height 25
type input "NEYNO"
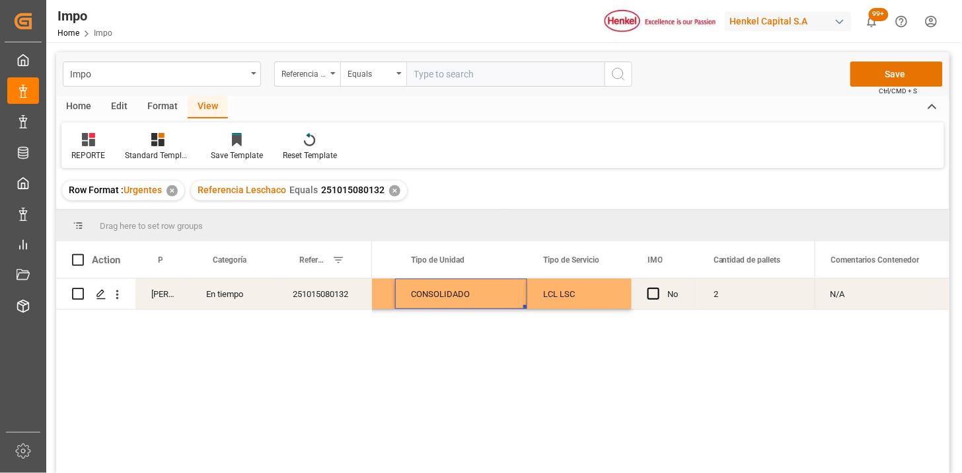
scroll to position [0, 2487]
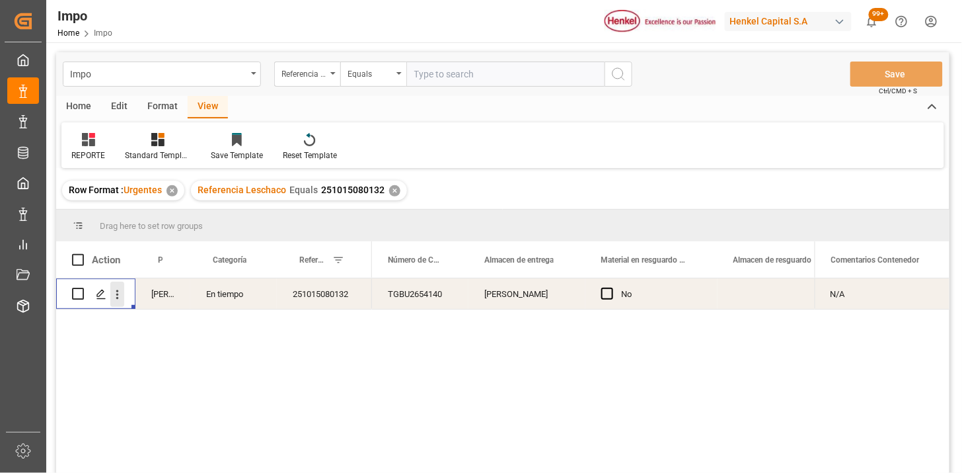
click at [123, 295] on icon "open menu" at bounding box center [117, 294] width 14 height 14
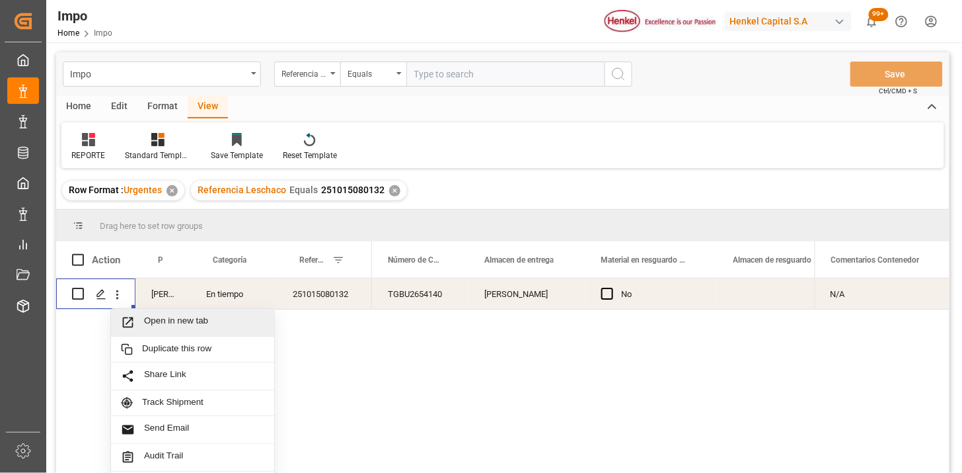
click at [159, 316] on span "Open in new tab" at bounding box center [204, 322] width 120 height 14
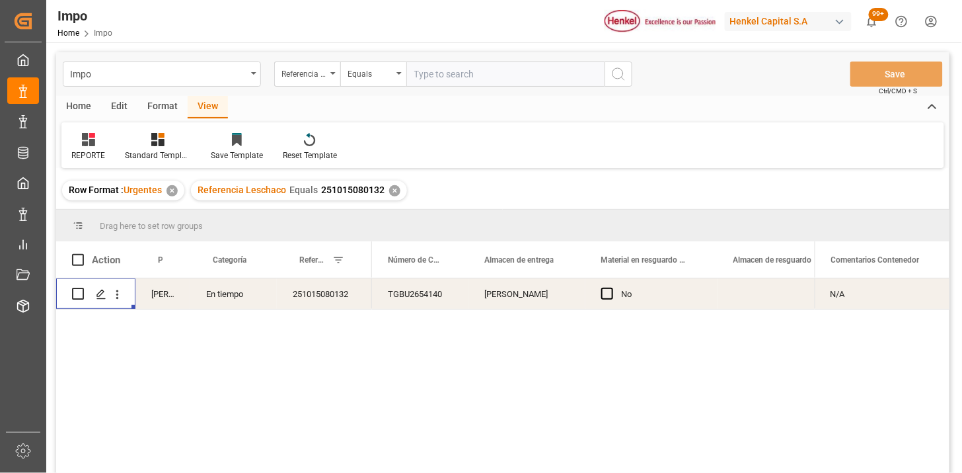
click at [426, 77] on input "text" at bounding box center [505, 73] width 198 height 25
paste input "250915080160"
type input "250915080160"
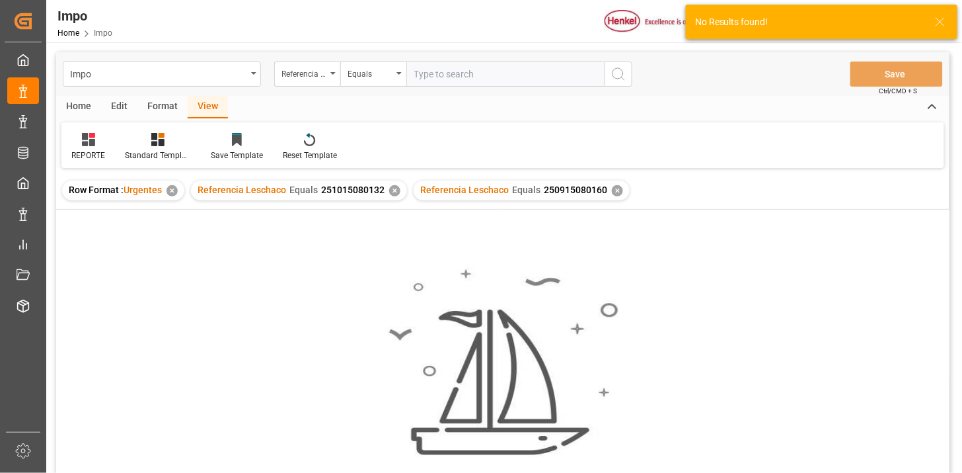
click at [393, 192] on div "✕" at bounding box center [394, 190] width 11 height 11
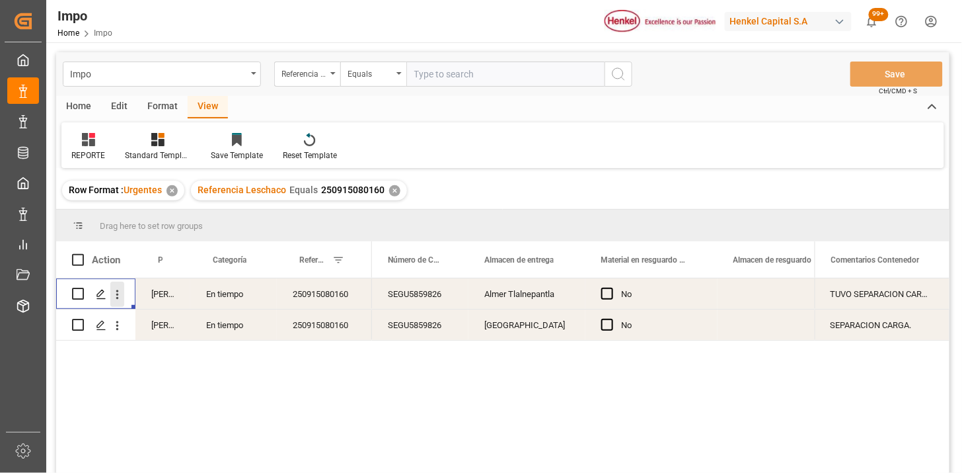
click at [120, 295] on icon "open menu" at bounding box center [117, 294] width 14 height 14
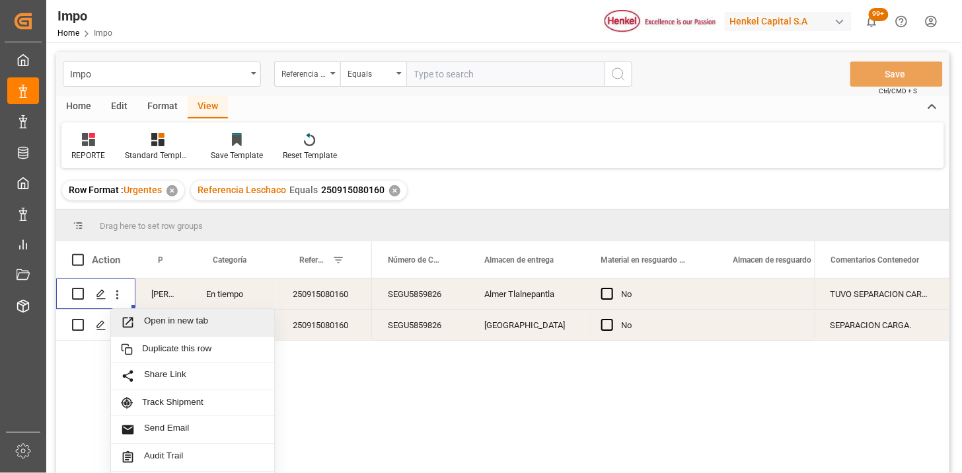
click at [167, 324] on span "Open in new tab" at bounding box center [204, 322] width 120 height 14
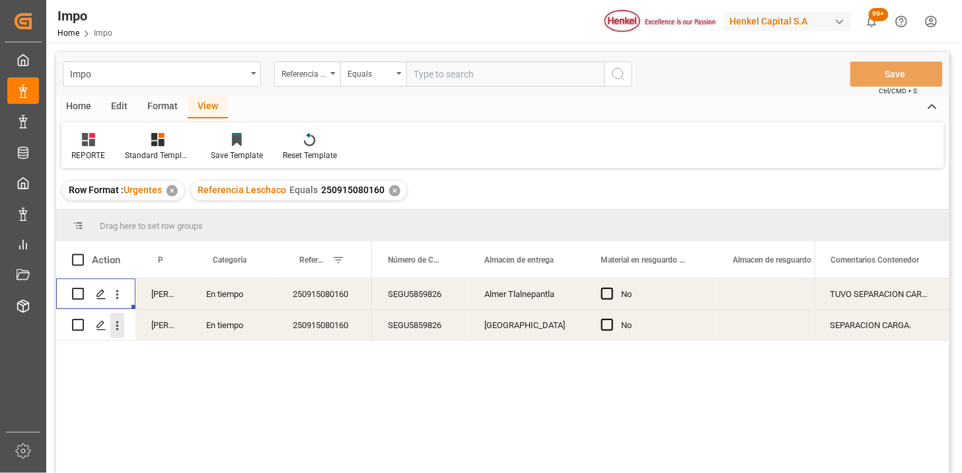
click at [120, 333] on button "open menu" at bounding box center [117, 325] width 14 height 25
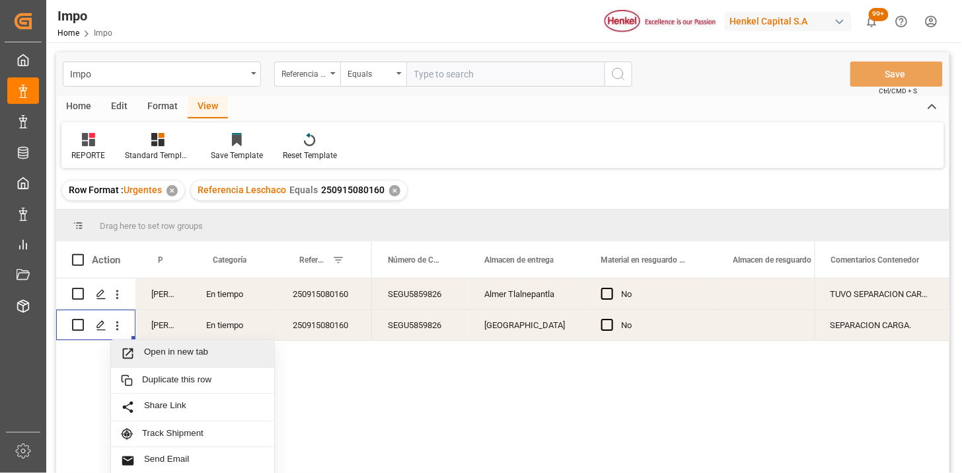
click at [147, 352] on span "Open in new tab" at bounding box center [204, 353] width 120 height 14
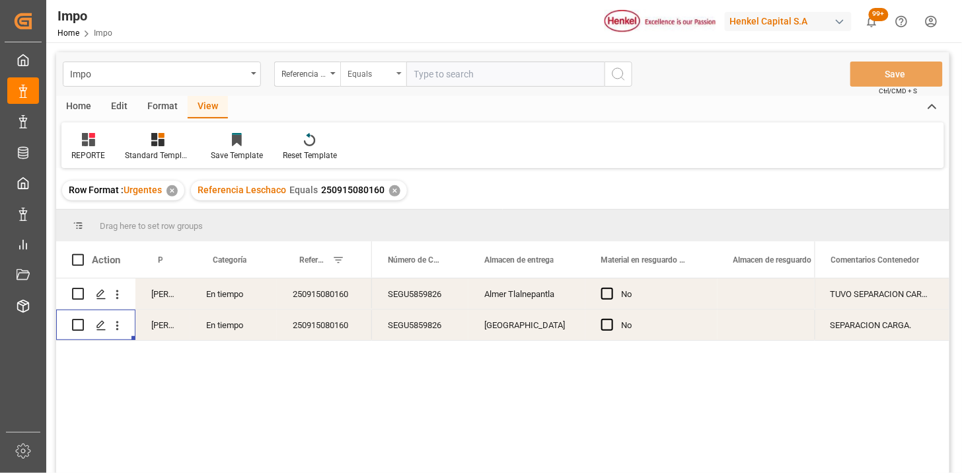
click at [361, 70] on div "Equals" at bounding box center [370, 72] width 45 height 15
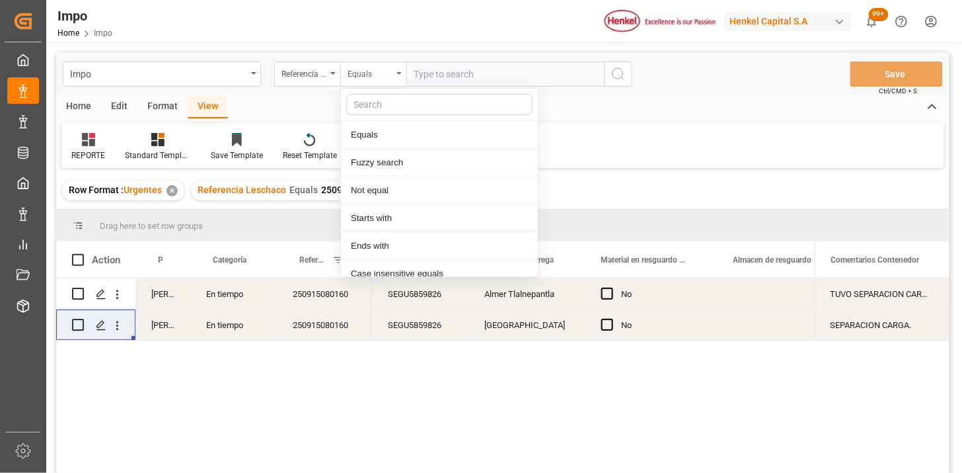
scroll to position [66, 0]
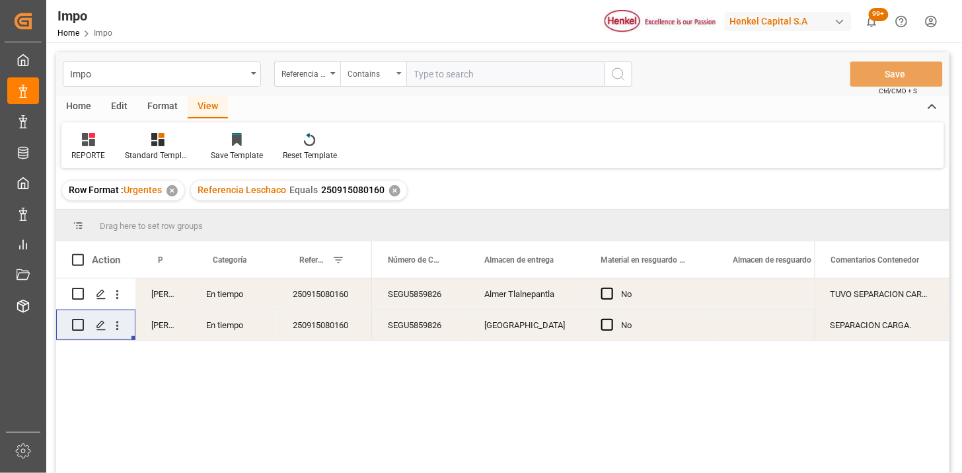
paste input "250915080112 250915080160"
type input "250915080112,250915080160"
click at [393, 190] on div "✕" at bounding box center [394, 190] width 11 height 11
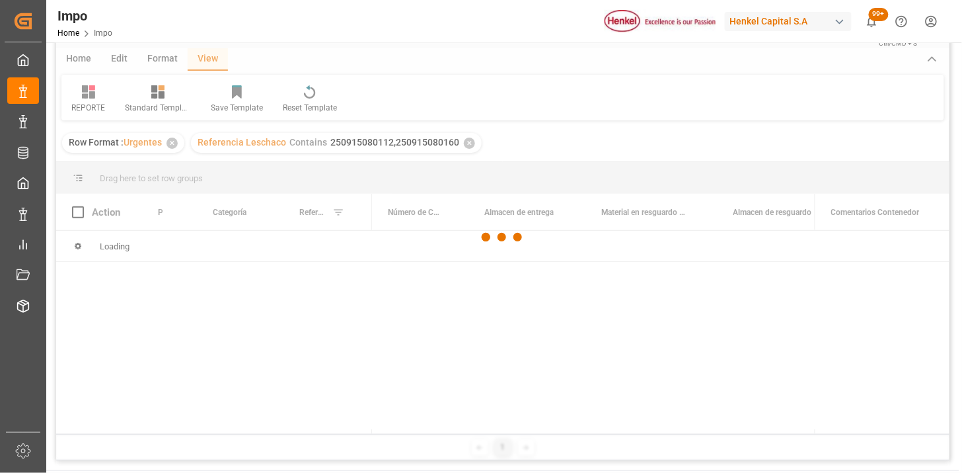
scroll to position [73, 0]
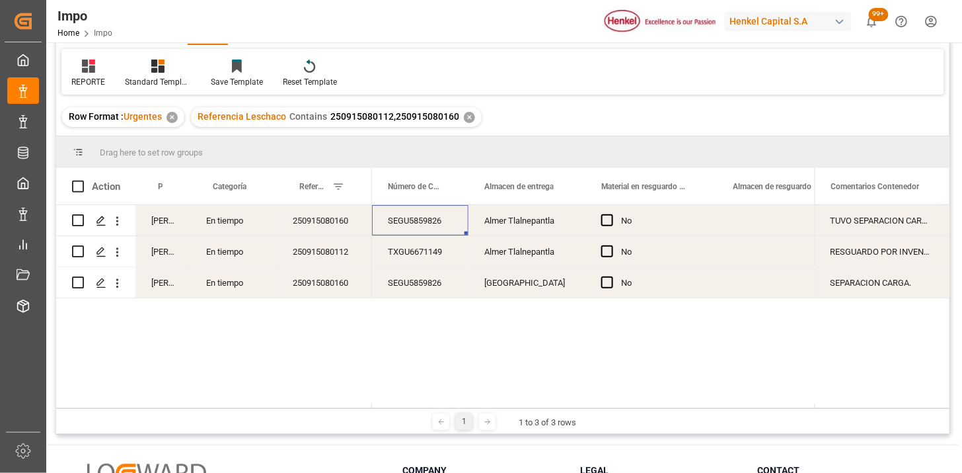
click at [434, 233] on div "SEGU5859826" at bounding box center [420, 220] width 96 height 30
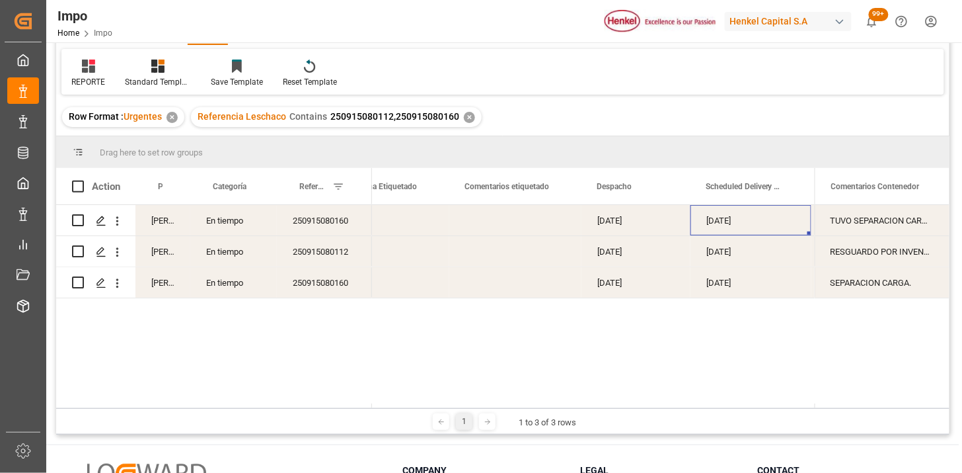
scroll to position [0, 2049]
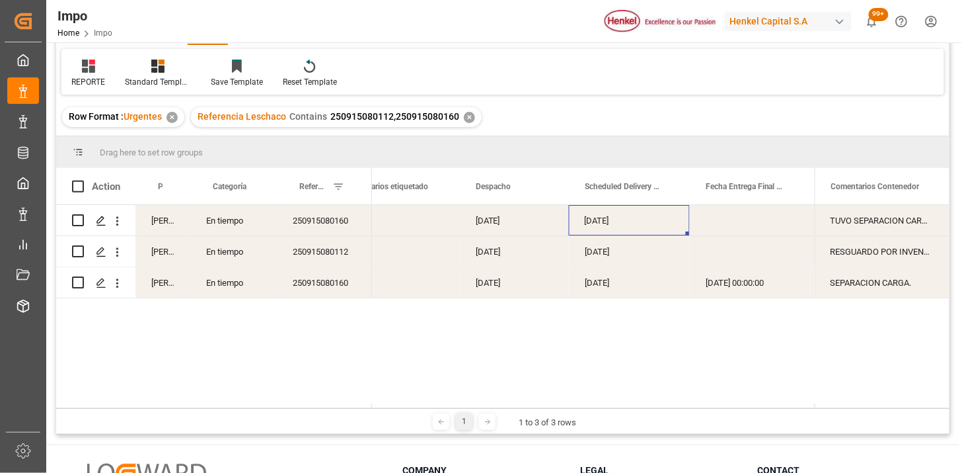
click at [605, 221] on div "15-10-2025" at bounding box center [629, 220] width 121 height 30
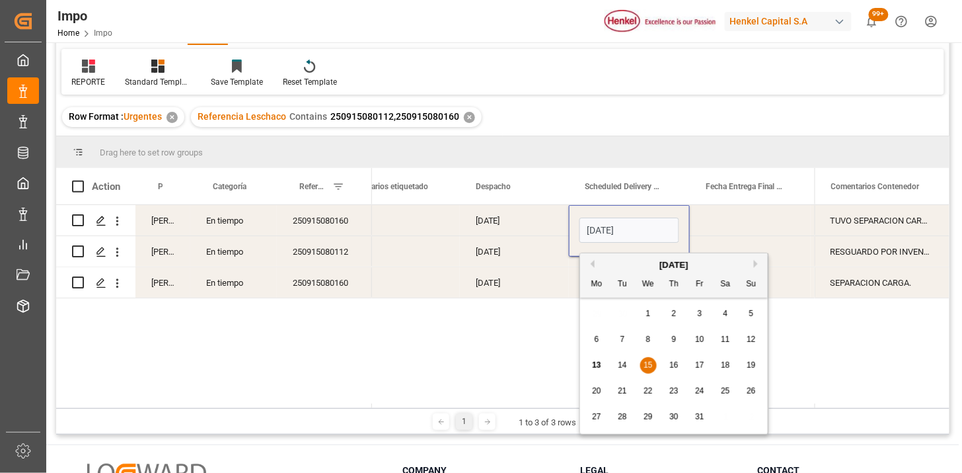
click at [605, 221] on input "15-10-2025" at bounding box center [630, 229] width 100 height 25
type input "16-10-2025"
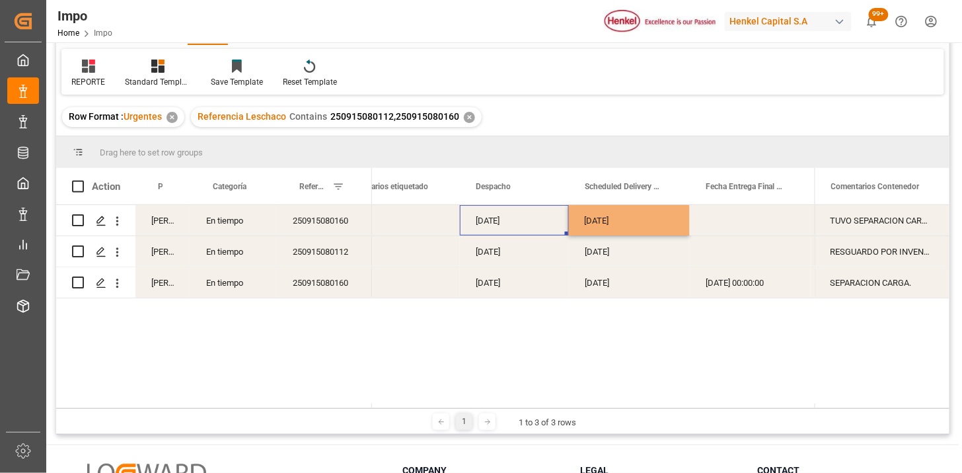
click at [511, 229] on div "[DATE]" at bounding box center [514, 220] width 109 height 30
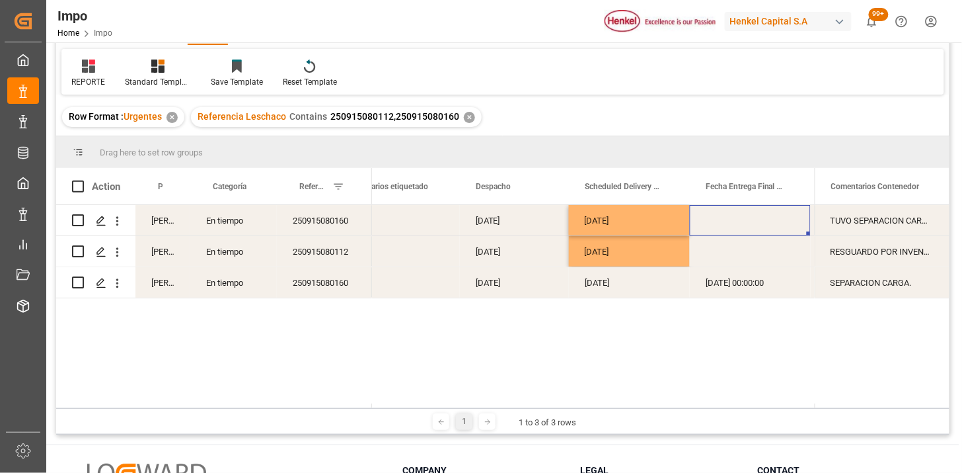
click at [754, 219] on div "Press SPACE to select this row." at bounding box center [750, 220] width 121 height 30
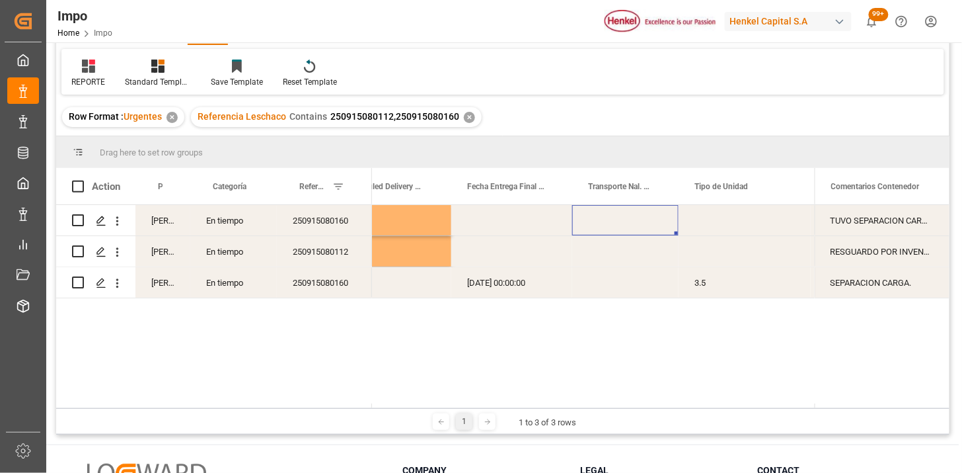
click at [630, 223] on div "Press SPACE to select this row." at bounding box center [625, 220] width 106 height 30
click at [630, 221] on div "Press SPACE to select this row." at bounding box center [625, 220] width 106 height 30
click at [630, 222] on input "Press SPACE to select this row." at bounding box center [625, 227] width 85 height 25
type input "TNC"
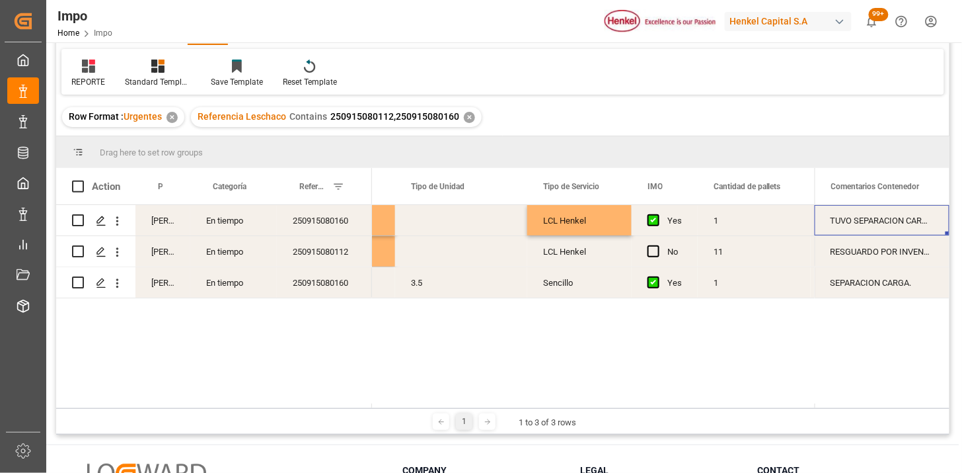
click at [867, 223] on div "TUVO SEPARACION CARGA." at bounding box center [882, 220] width 135 height 30
click at [867, 223] on input "TUVO SEPARACION CARGA." at bounding box center [882, 227] width 114 height 25
type input "SE REPROGRAMA ENTREGA POR DISPONIBILIDAD DE UNIDAD | TUVO SEPARACION CARGA."
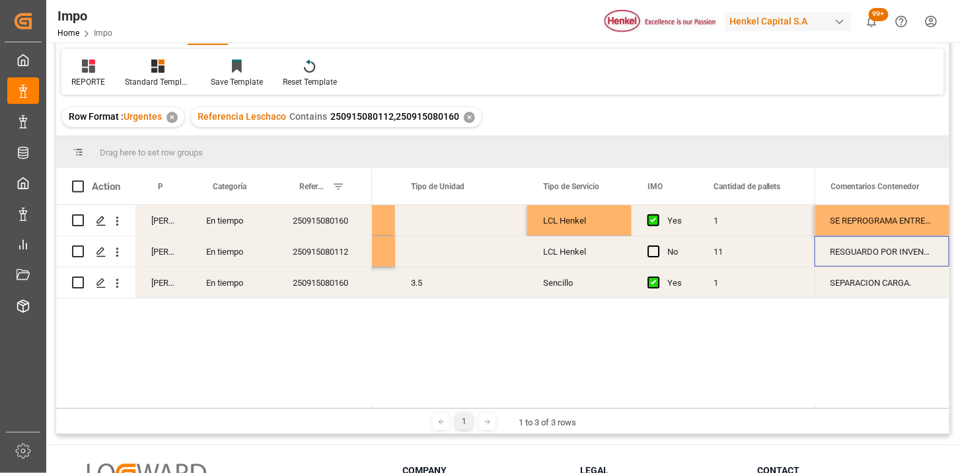
click at [901, 252] on div "RESGUARDO POR INVENTARIO | DESPACHO REPROGRAMADO POR SATURACIÓN EN PUERTO, SE G…" at bounding box center [882, 251] width 135 height 30
click at [895, 260] on input "RESGUARDO POR INVENTARIO | DESPACHO REPROGRAMADO POR SATURACIÓN EN PUERTO, SE G…" at bounding box center [882, 258] width 114 height 25
paste input "SE REPROGRAMA ENTREGA POR DISPONIBILIDAD DE UNIDAD"
type input "SE REPROGRAMA ENTREGA POR DISPONIBILIDAD DE UNIDAD | RESGUARDO POR INVENTARIO |…"
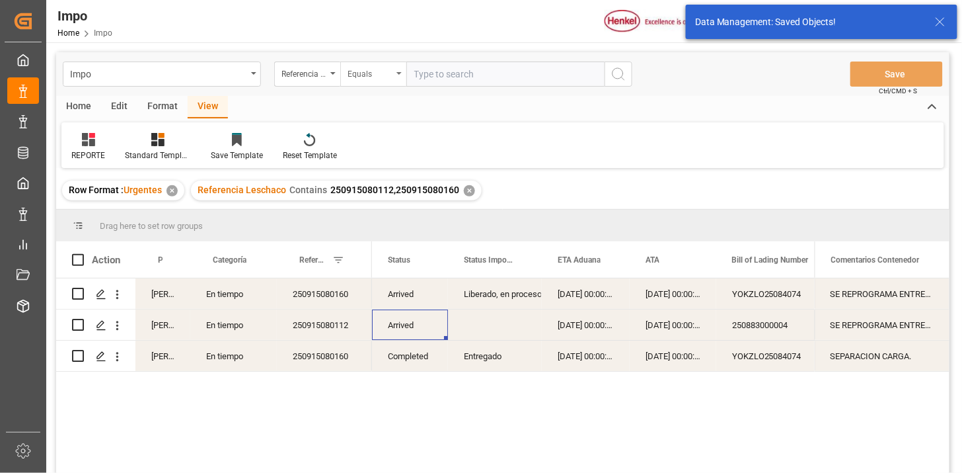
click at [389, 78] on div "Equals" at bounding box center [370, 72] width 45 height 15
paste input "251015080088 251015080007 251015080015"
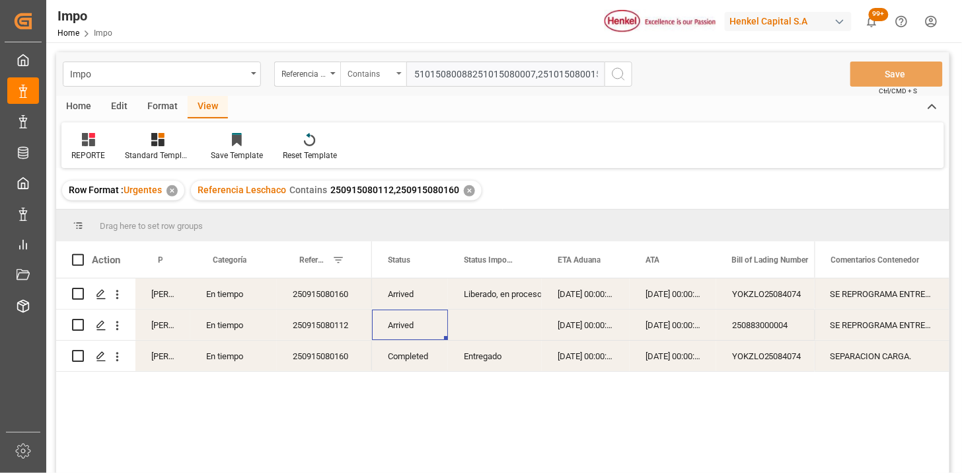
type input "251015080088,251015080007,251015080015"
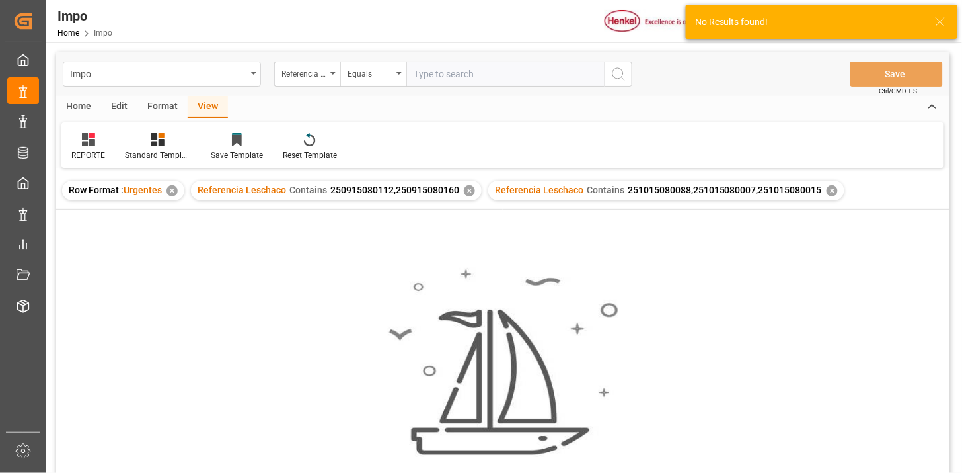
click at [472, 192] on div "✕" at bounding box center [469, 190] width 11 height 11
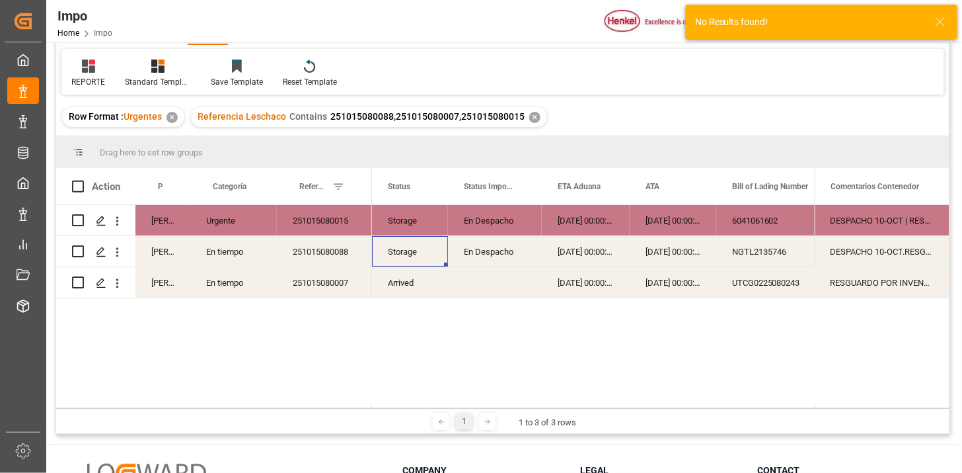
click at [311, 226] on div "251015080015" at bounding box center [324, 220] width 95 height 30
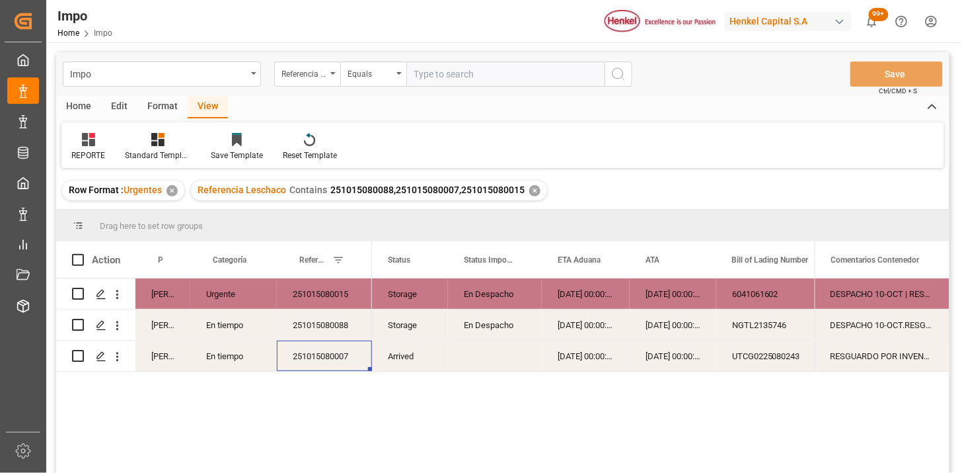
click at [439, 63] on input "text" at bounding box center [505, 73] width 198 height 25
paste input "251006900150"
type input "251006900150"
click at [586, 281] on div "29-09-2025 00:00:00" at bounding box center [586, 293] width 88 height 30
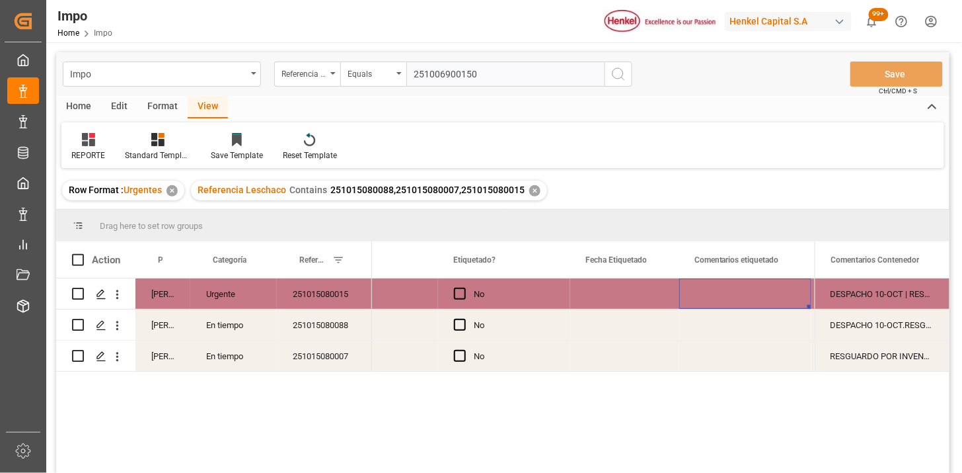
scroll to position [0, 1807]
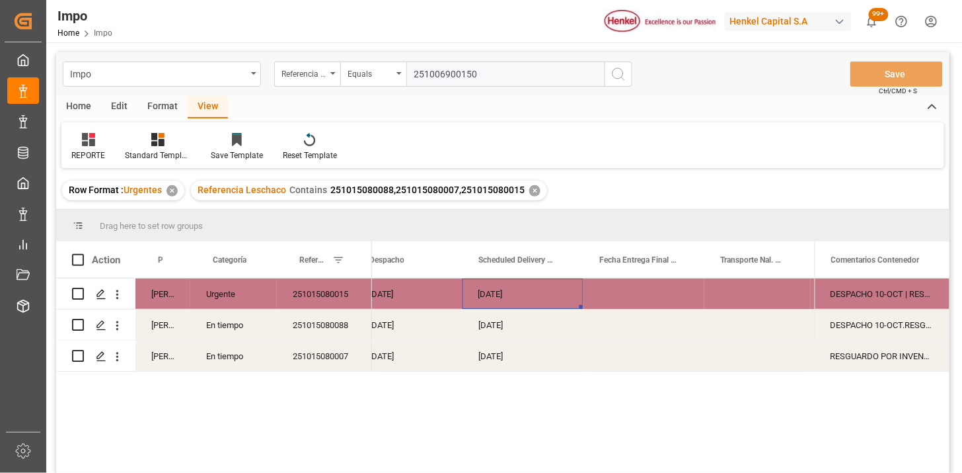
click at [497, 289] on div "16-10-2025" at bounding box center [523, 293] width 121 height 30
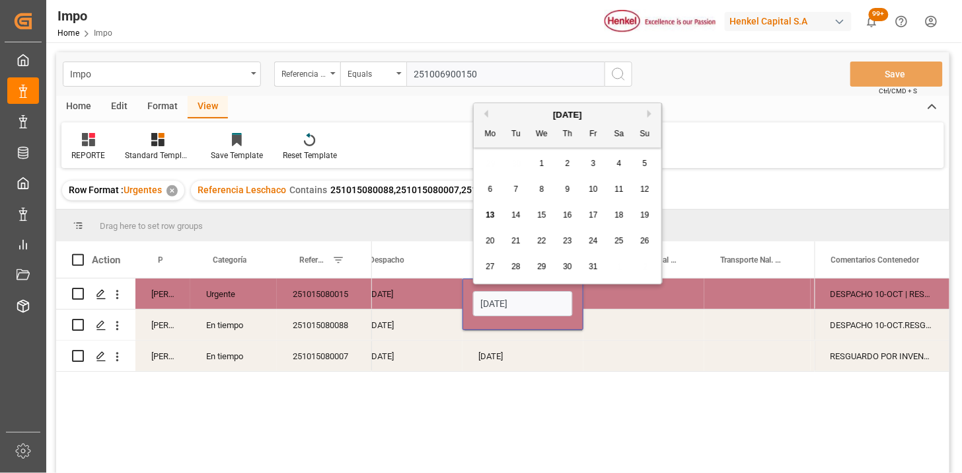
click at [504, 296] on input "16-10-2025" at bounding box center [523, 303] width 100 height 25
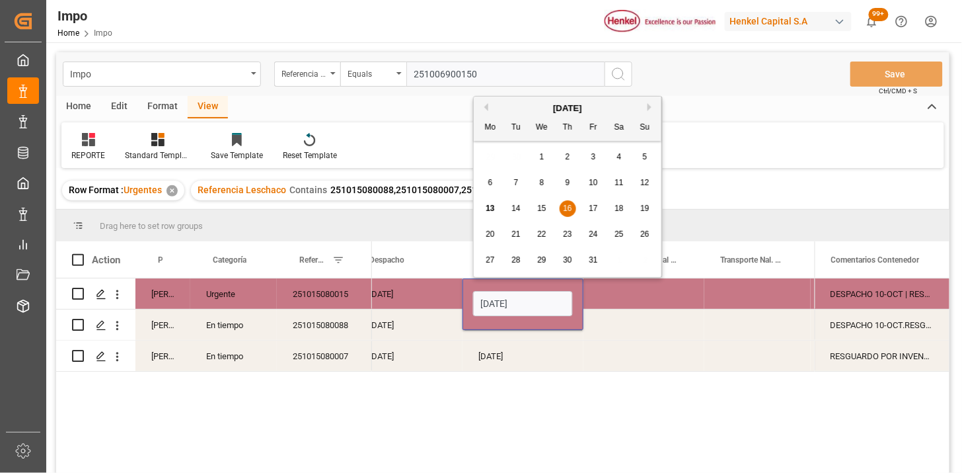
click at [504, 296] on input "16-10-2025" at bounding box center [523, 303] width 100 height 25
type input "17-10-2025"
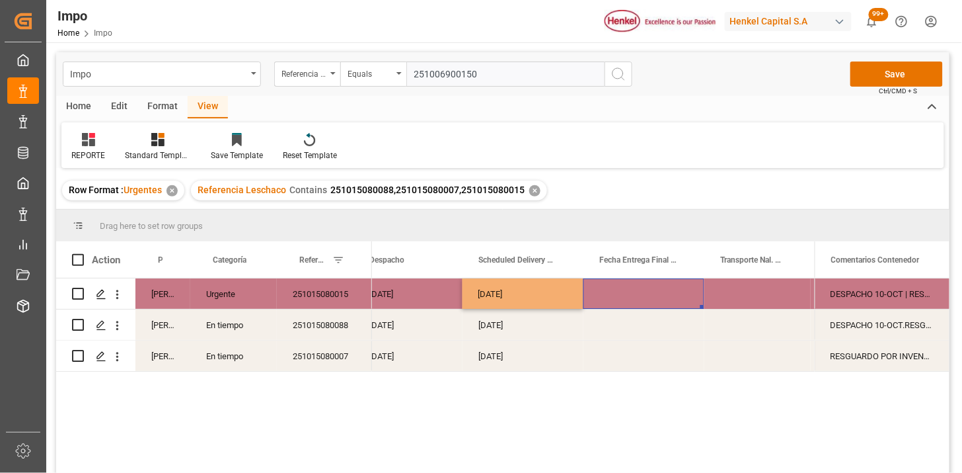
click at [674, 297] on div "Press SPACE to select this row." at bounding box center [644, 293] width 121 height 30
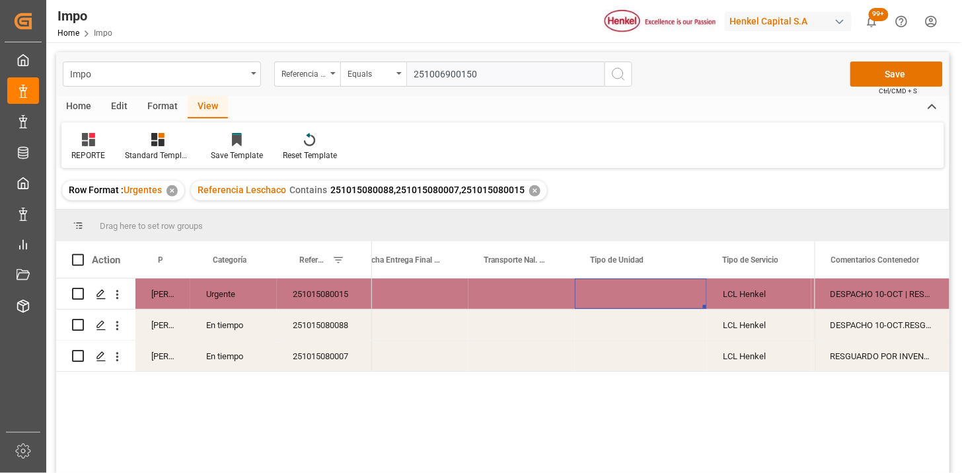
click at [509, 289] on div "Press SPACE to select this row." at bounding box center [522, 293] width 106 height 30
click at [509, 289] on input "Press SPACE to select this row." at bounding box center [521, 301] width 85 height 25
type input "TNC"
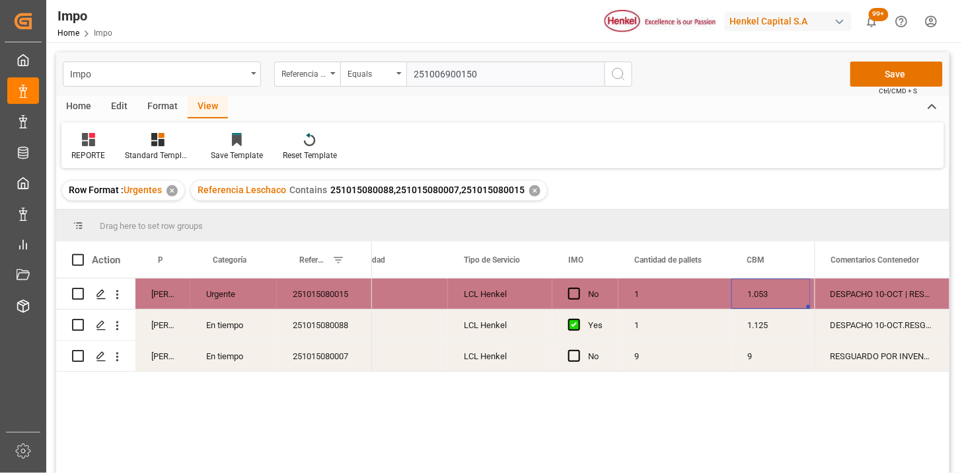
click at [866, 295] on div "DESPACHO 10-OCT | RESGUARDO POR INVENTARIO" at bounding box center [882, 293] width 135 height 30
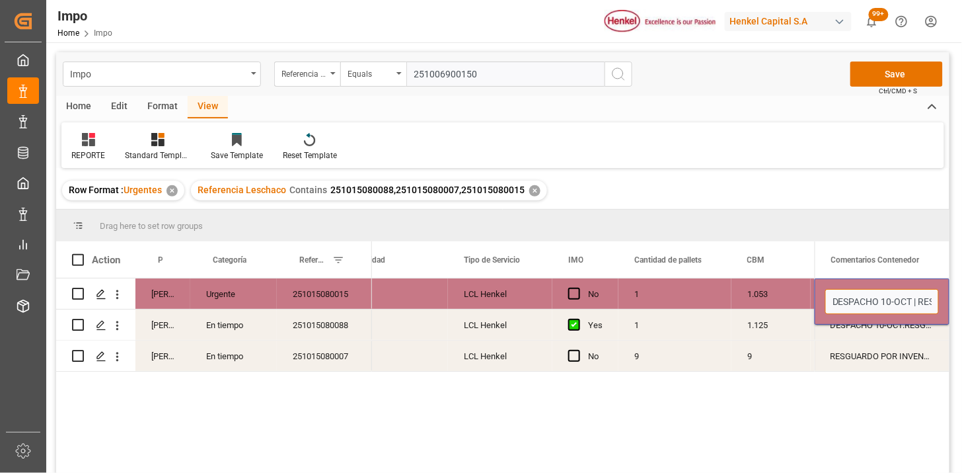
click at [829, 299] on input "DESPACHO 10-OCT | RESGUARDO POR INVENTARIO" at bounding box center [882, 301] width 114 height 25
type input "SE REPROGRAMA ENTREGA POR DISPONIBILIDAD DE UNIDAD | DESPACHO 10-OCT | RESGUARD…"
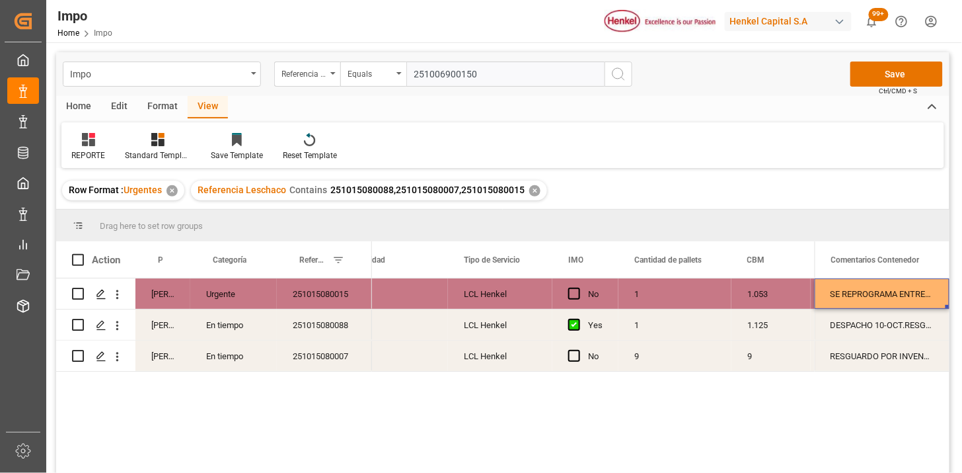
click at [842, 319] on div "DESPACHO 10-OCT.RESGUARDO POR INVENTARIO" at bounding box center [882, 324] width 135 height 30
click at [825, 330] on input "DESPACHO 10-OCT.RESGUARDO POR INVENTARIO" at bounding box center [882, 332] width 114 height 25
paste input "SE REPROGRAMA ENTREGA POR DISPONIBILIDAD DE UNIDAD"
type input "SE REPROGRAMA ENTREGA POR DISPONIBILIDAD DE UNIDAD | DESPACHO 10-OCT.RESGUARDO …"
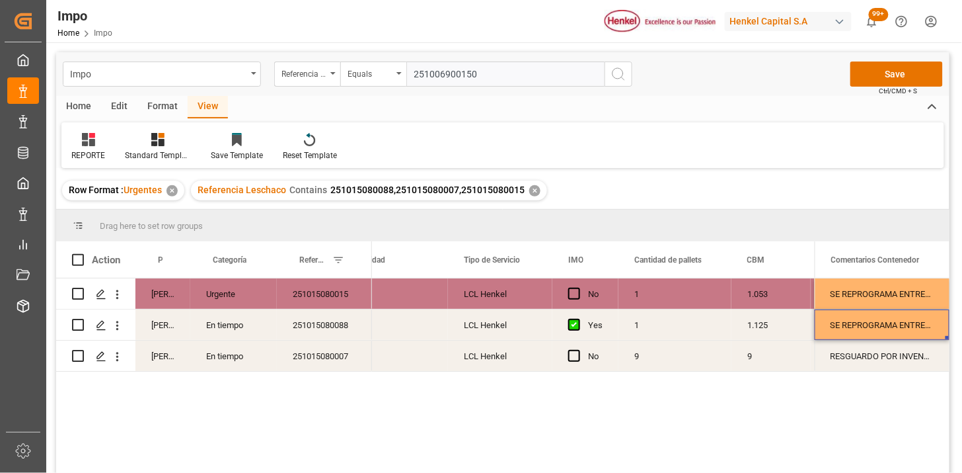
click at [836, 363] on div "RESGUARDO POR INVENTARIO" at bounding box center [882, 355] width 135 height 30
click at [836, 361] on div "RESGUARDO POR INVENTARIO" at bounding box center [882, 355] width 135 height 30
click at [833, 361] on div "RESGUARDO POR INVENTARIO" at bounding box center [882, 355] width 135 height 30
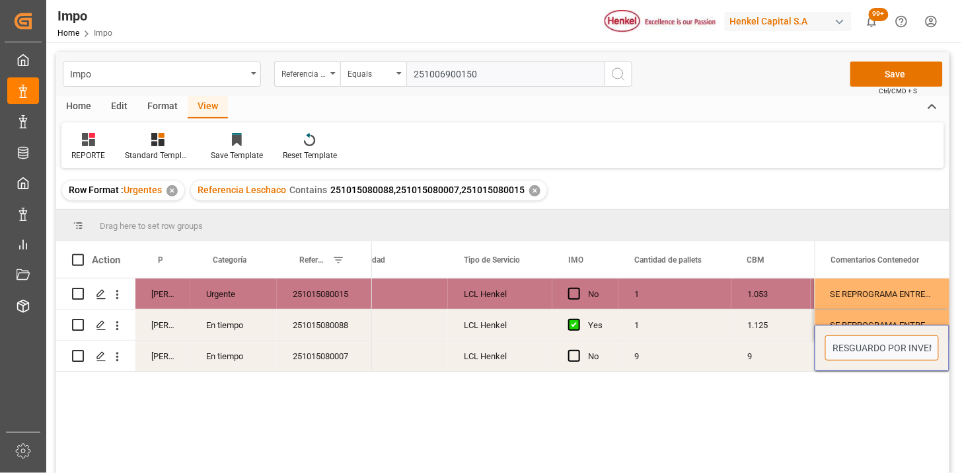
click at [825, 347] on input "RESGUARDO POR INVENTARIO" at bounding box center [882, 347] width 114 height 25
paste input "SE REPROGRAMA ENTREGA POR DISPONIBILIDAD DE UNIDAD"
type input "SE REPROGRAMA ENTREGA POR DISPONIBILIDAD DE UNIDAD | RESGUARDO POR INVENTARIO"
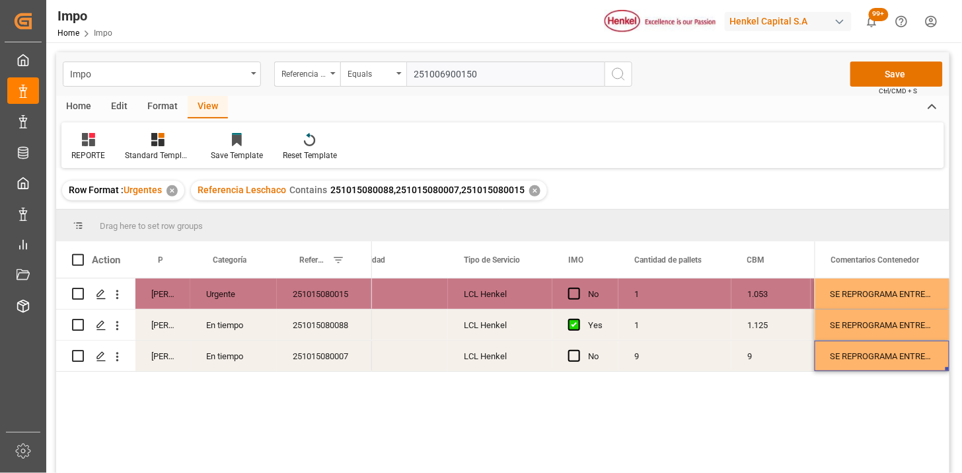
click at [858, 361] on div "SE REPROGRAMA ENTREGA POR DISPONIBILIDAD DE UNIDAD | RESGUARDO POR INVENTARIO" at bounding box center [882, 355] width 135 height 30
click at [510, 357] on div "LCL Henkel" at bounding box center [500, 355] width 104 height 30
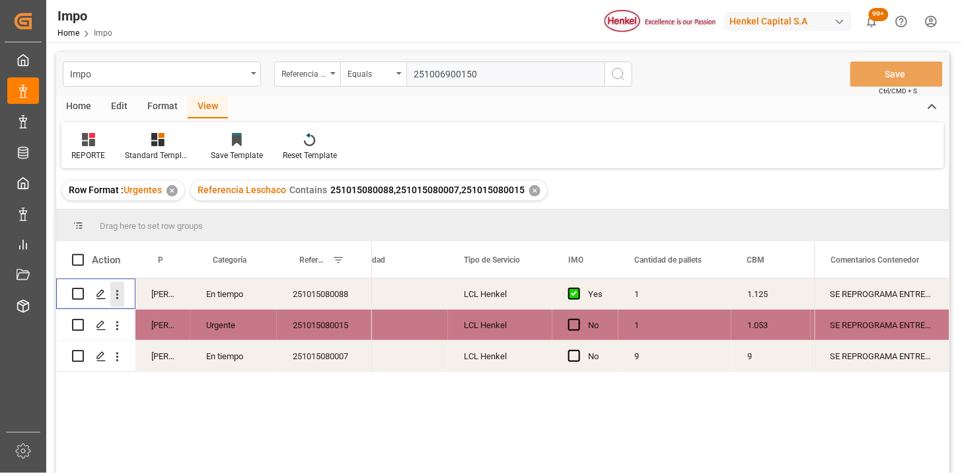
click at [118, 298] on icon "open menu" at bounding box center [117, 293] width 3 height 9
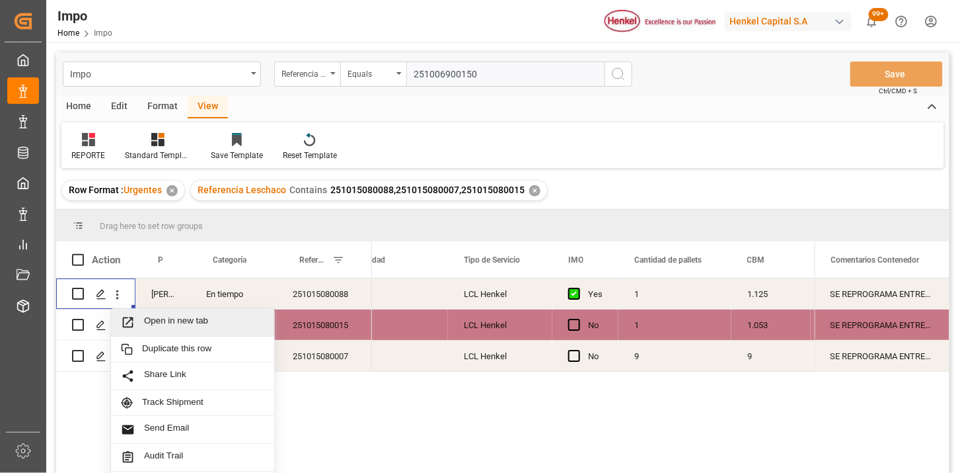
click at [145, 319] on span "Open in new tab" at bounding box center [204, 322] width 120 height 14
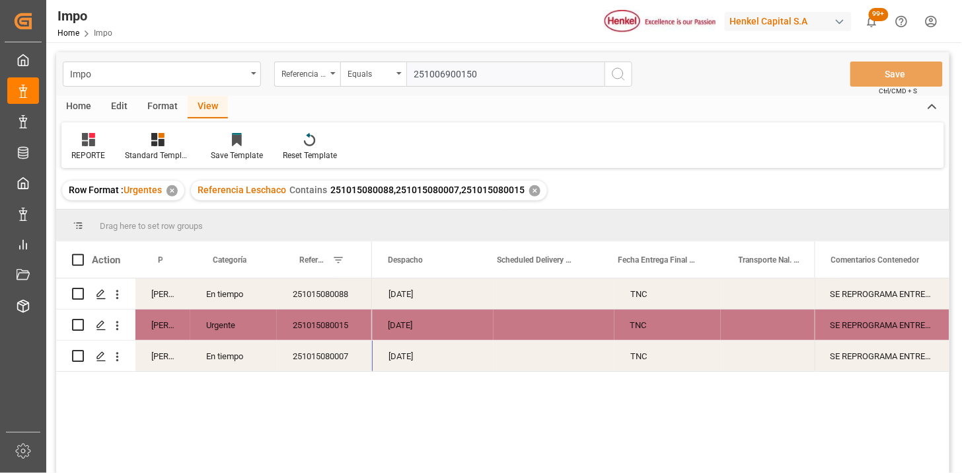
scroll to position [0, 2137]
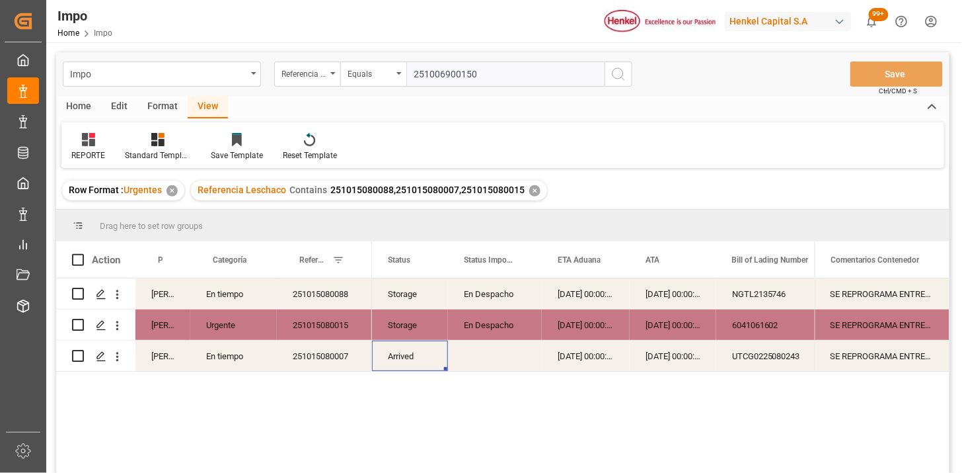
click at [535, 192] on div "✕" at bounding box center [534, 190] width 11 height 11
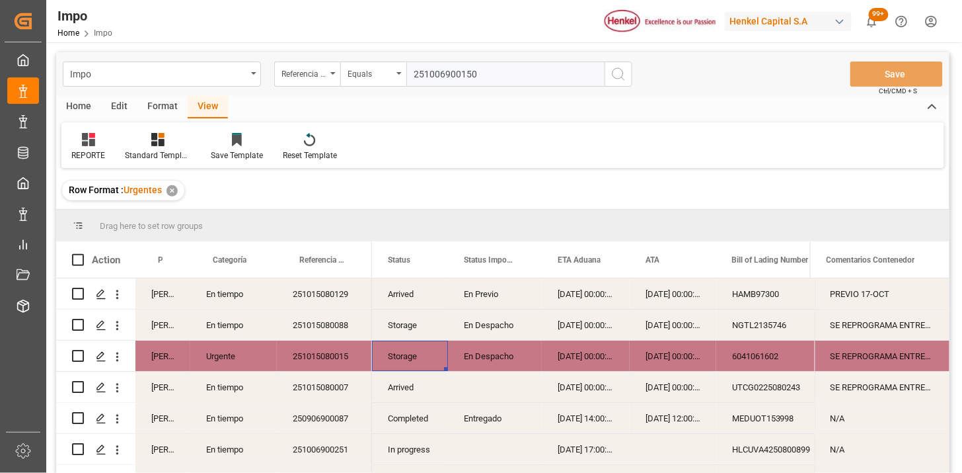
click at [537, 73] on input "251006900150" at bounding box center [505, 73] width 198 height 25
type input "251006900150"
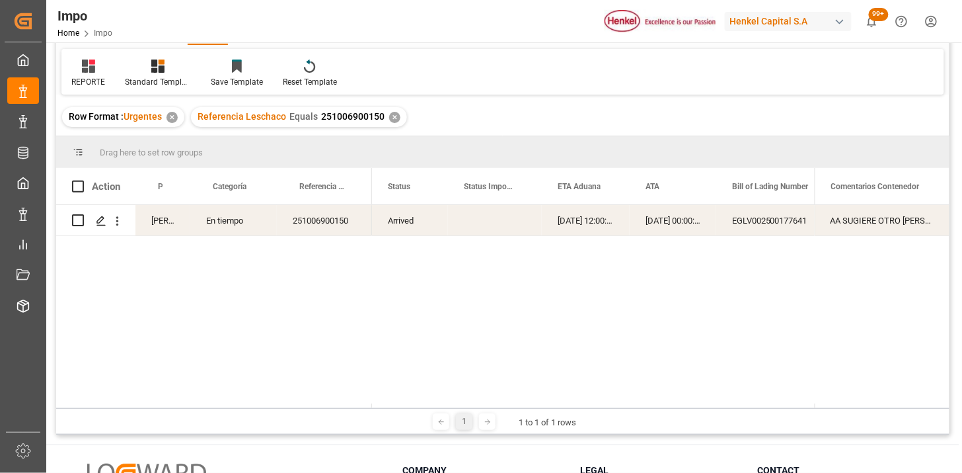
click at [485, 236] on div "Arrived 22-09-2025 12:00:00 29-09-2025 00:00:00 EGLV002500177641 TIIU5153985" at bounding box center [593, 306] width 443 height 203
click at [499, 225] on div "Press SPACE to select this row." at bounding box center [495, 220] width 94 height 30
click at [391, 114] on div "✕" at bounding box center [394, 117] width 11 height 11
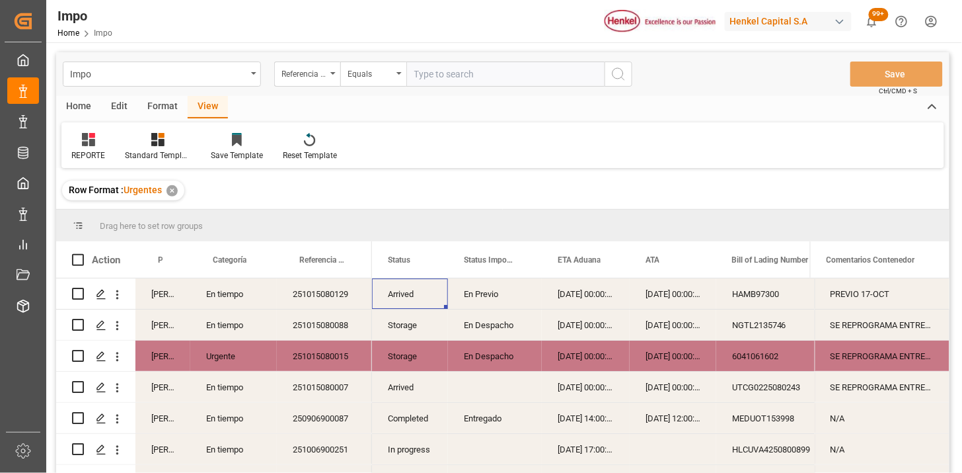
click at [430, 69] on input "text" at bounding box center [505, 73] width 198 height 25
paste input "251006900666"
type input "251006900666"
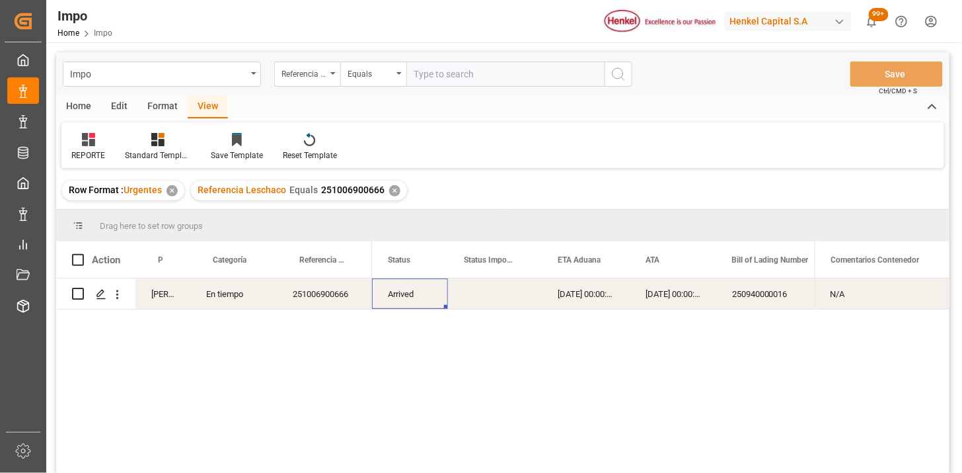
click at [114, 291] on icon "open menu" at bounding box center [117, 294] width 14 height 14
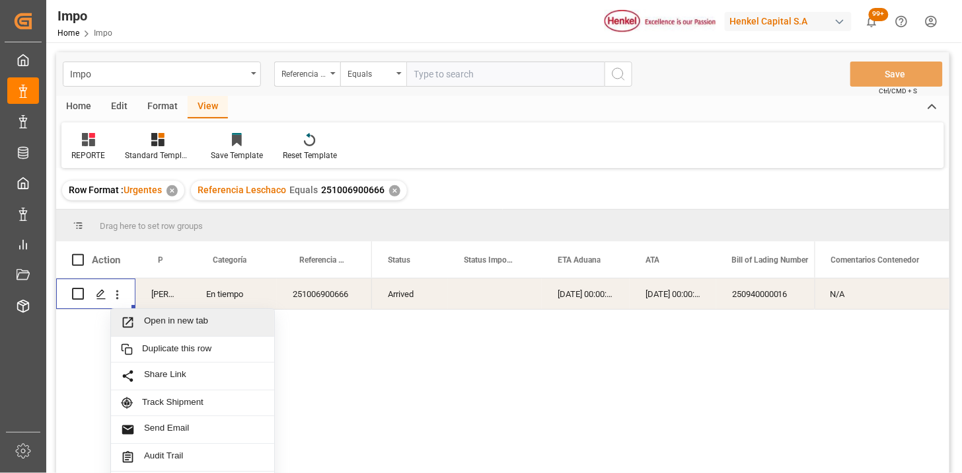
click at [166, 315] on span "Open in new tab" at bounding box center [204, 322] width 120 height 14
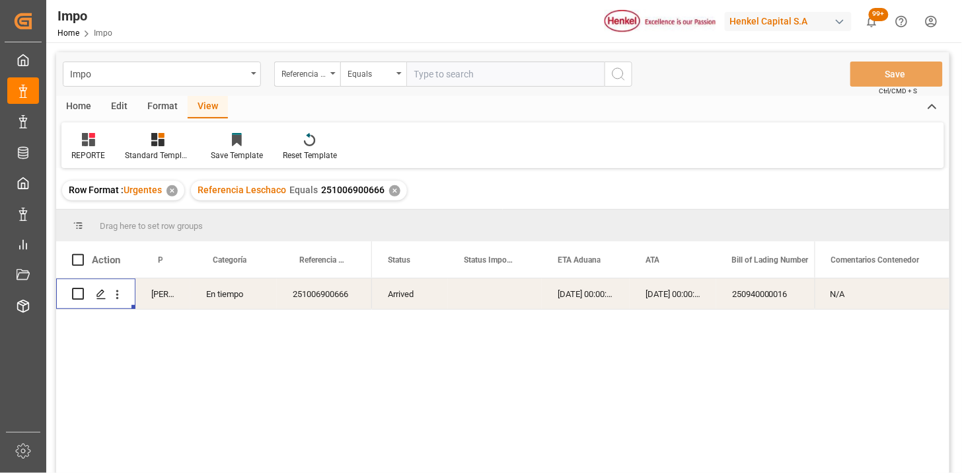
click at [437, 69] on input "text" at bounding box center [505, 73] width 198 height 25
click at [295, 80] on div "Referencia Leschaco" at bounding box center [307, 73] width 66 height 25
type input "bil"
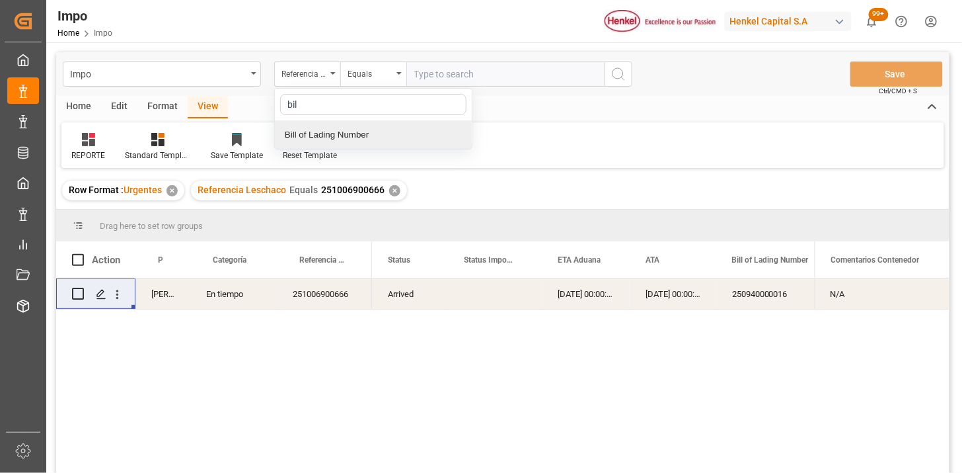
click at [325, 123] on div "Bill of Lading Number" at bounding box center [373, 135] width 197 height 28
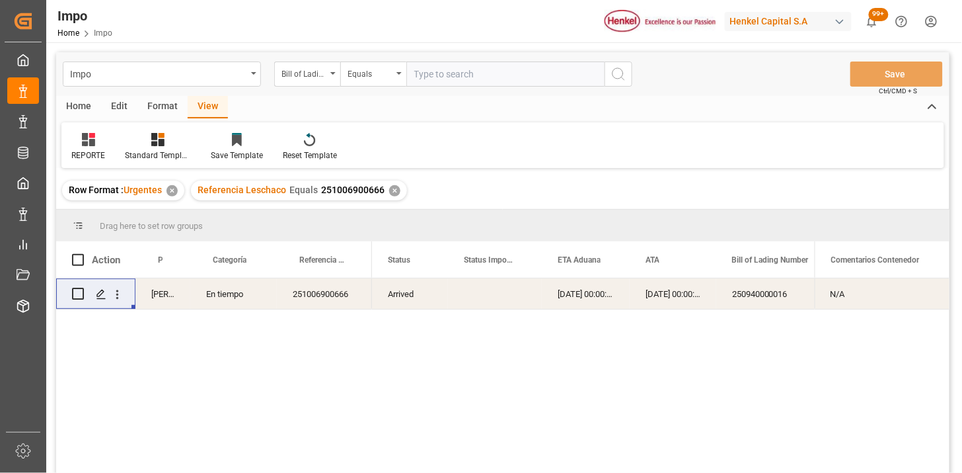
click at [448, 71] on input "text" at bounding box center [505, 73] width 198 height 25
paste input "250916010019"
type input "250916010019"
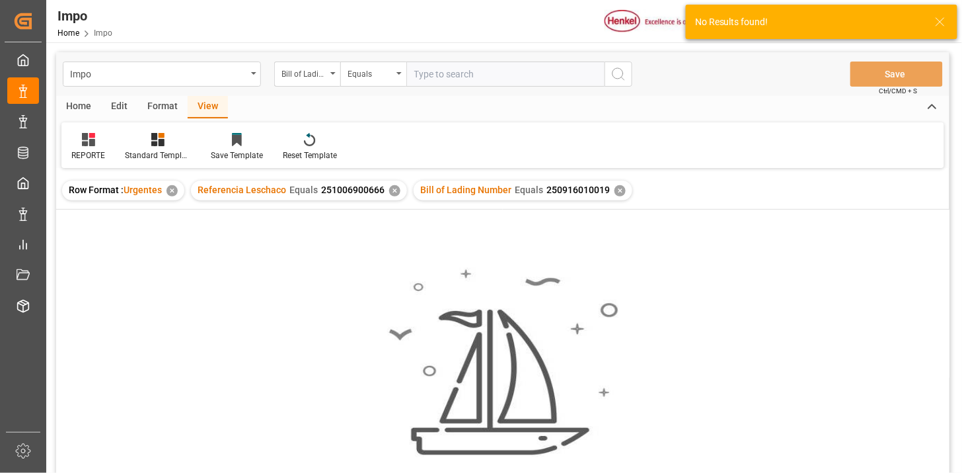
click at [391, 190] on div "✕" at bounding box center [394, 190] width 11 height 11
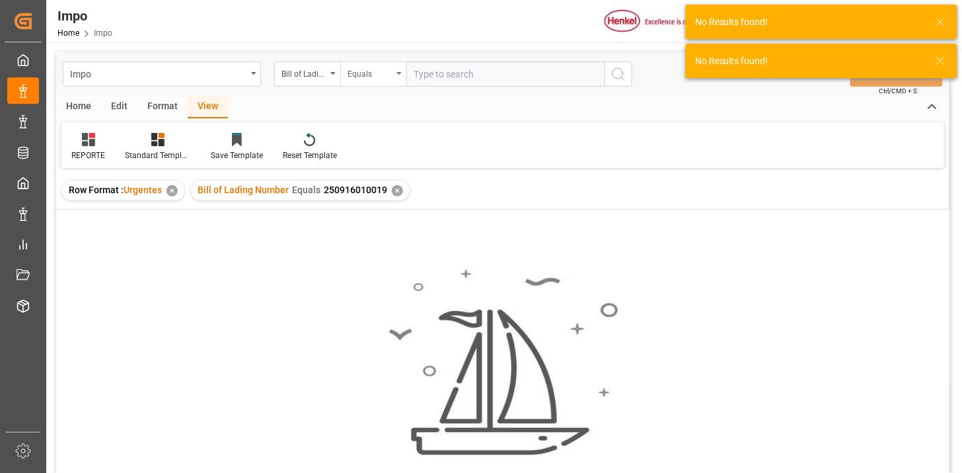
click at [356, 71] on div "Equals" at bounding box center [370, 72] width 45 height 15
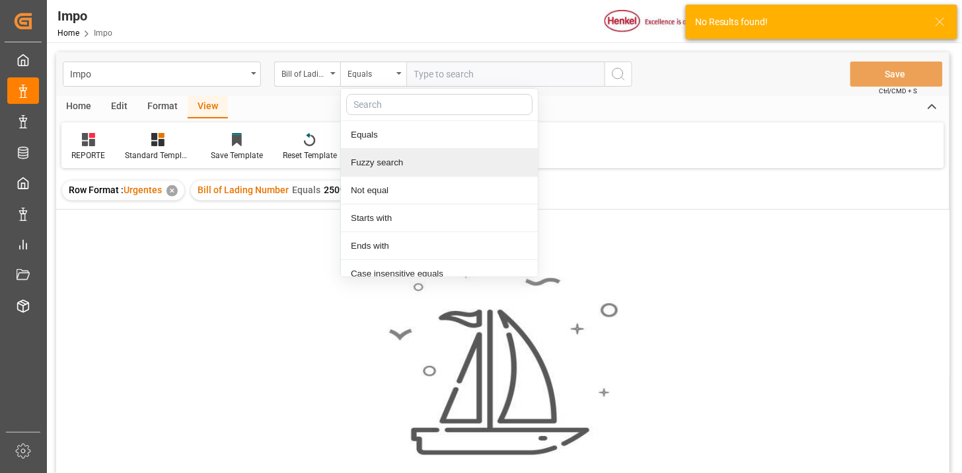
click at [404, 160] on div "Fuzzy search" at bounding box center [439, 163] width 197 height 28
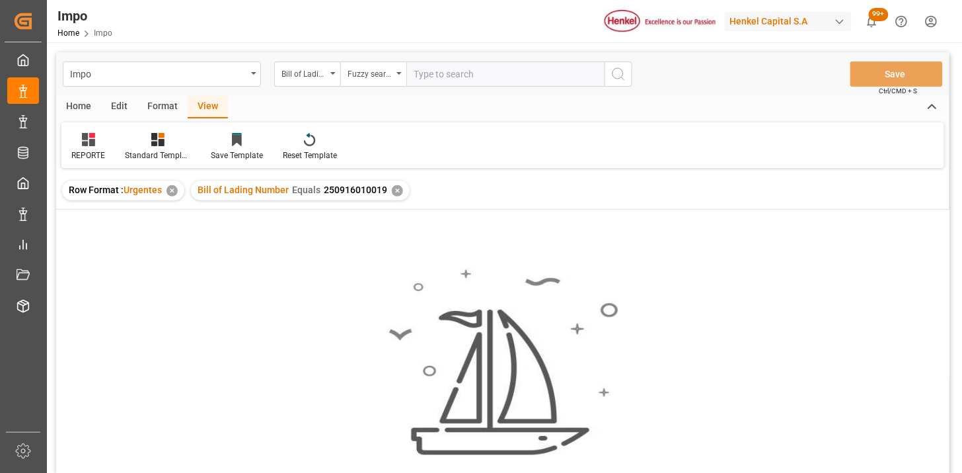
paste input "250916010019"
type input "250916010019"
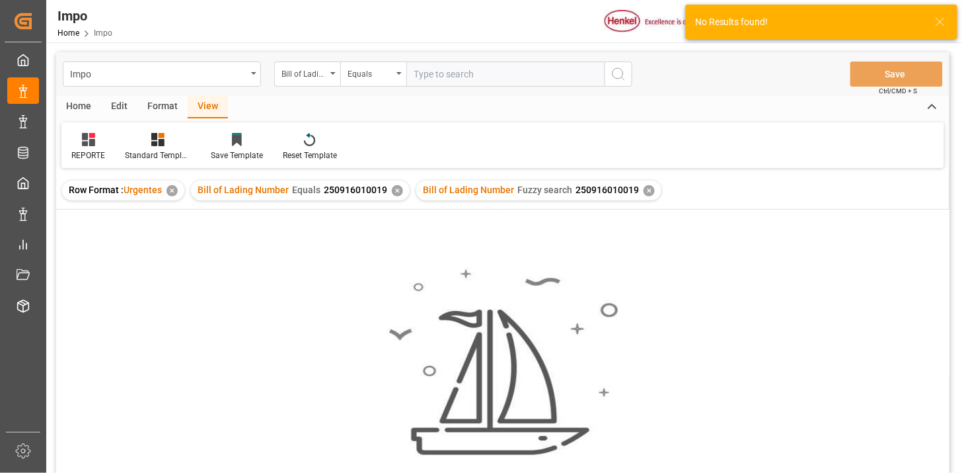
click at [395, 192] on div "✕" at bounding box center [397, 190] width 11 height 11
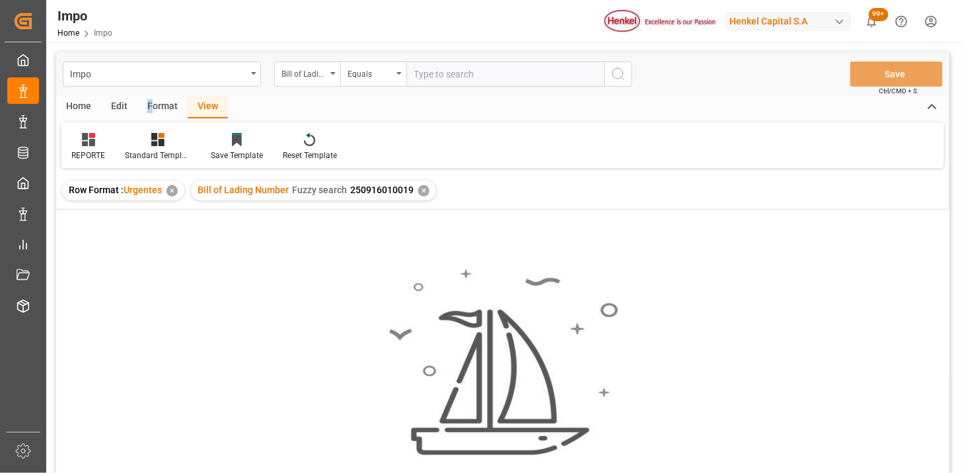
click at [148, 108] on div "Format" at bounding box center [162, 107] width 50 height 22
click at [86, 115] on div "Home" at bounding box center [78, 107] width 45 height 22
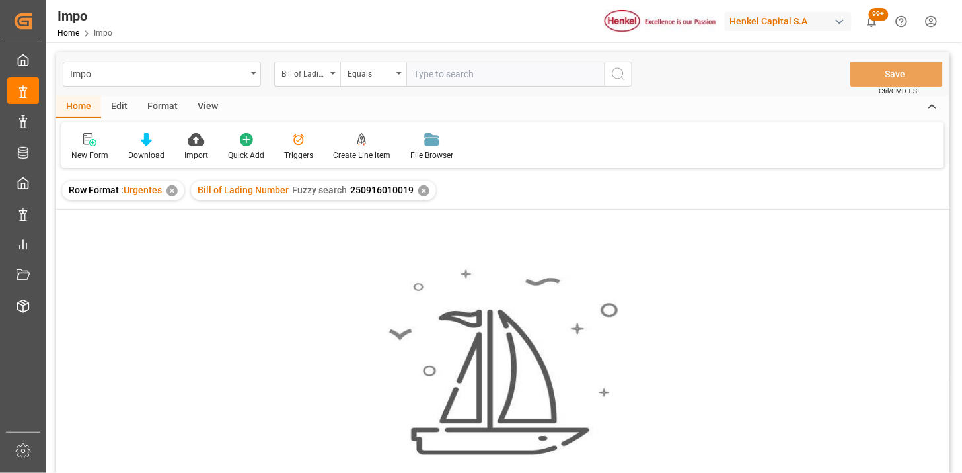
click at [426, 192] on div "✕" at bounding box center [423, 190] width 11 height 11
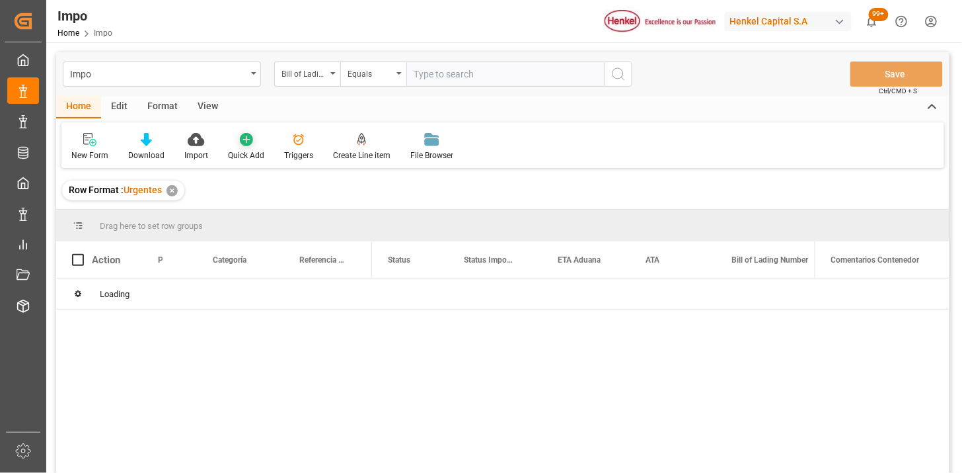
click at [246, 142] on icon at bounding box center [246, 139] width 13 height 13
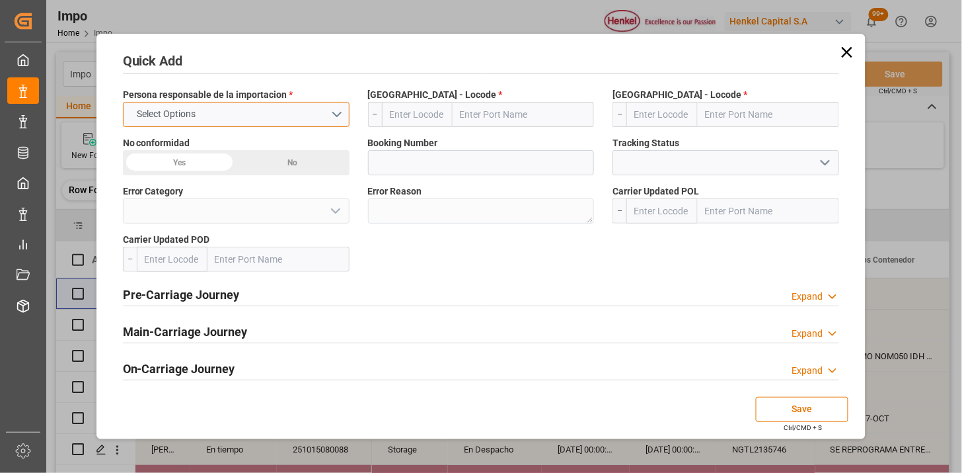
click at [338, 116] on button "Select Options" at bounding box center [236, 114] width 227 height 25
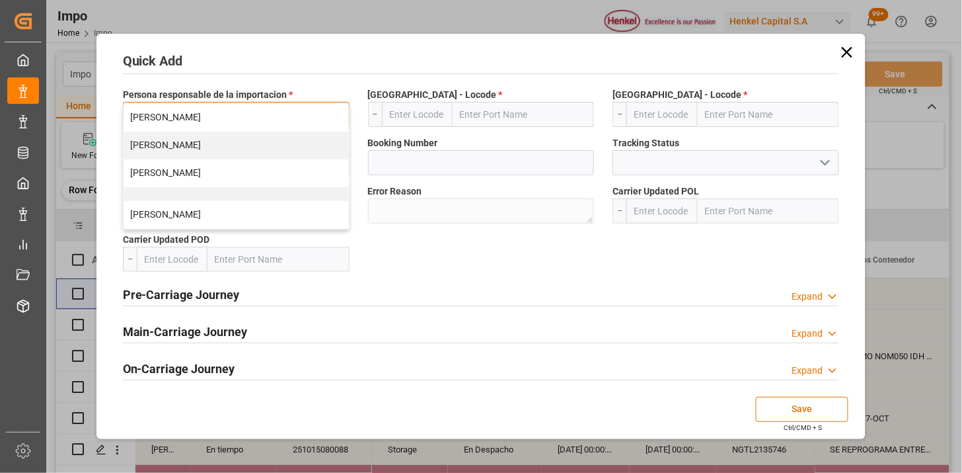
drag, startPoint x: 282, startPoint y: 167, endPoint x: 293, endPoint y: 165, distance: 12.0
click at [282, 164] on div "[PERSON_NAME]" at bounding box center [236, 173] width 225 height 28
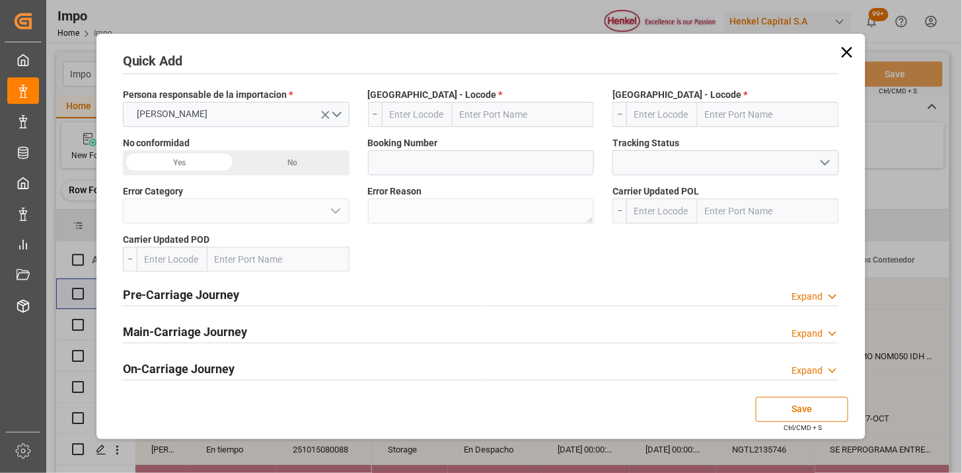
click at [485, 117] on input "text" at bounding box center [524, 114] width 142 height 25
type input "[GEOGRAPHIC_DATA]"
type input "FRLEH"
type input "[GEOGRAPHIC_DATA]"
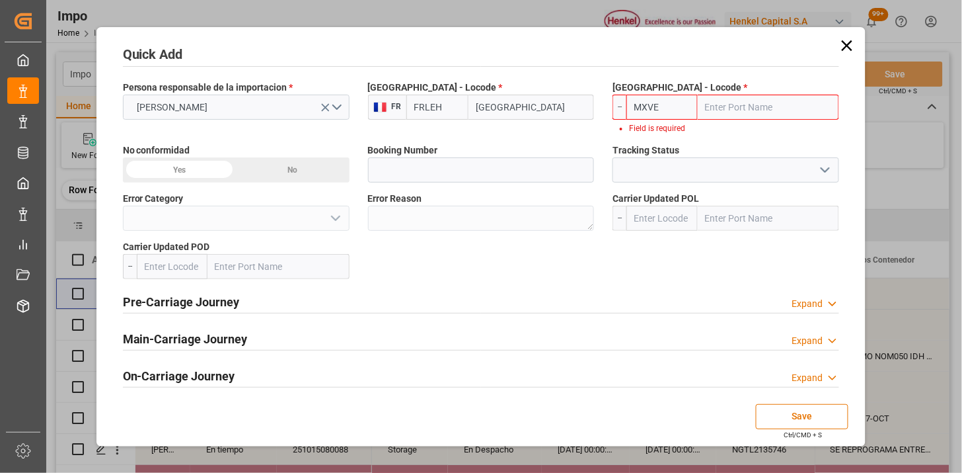
type input "MXVER"
type input "[GEOGRAPHIC_DATA]"
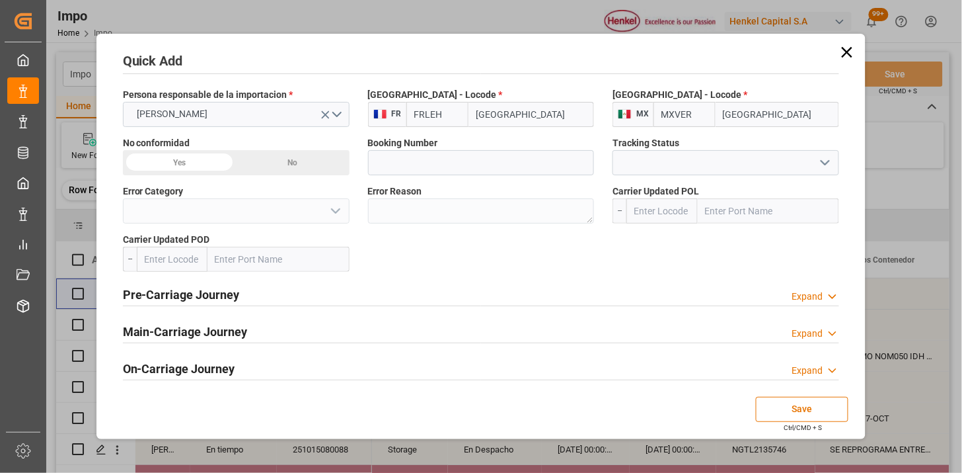
type input "MXVER"
click at [823, 165] on icon "open menu" at bounding box center [825, 163] width 16 height 16
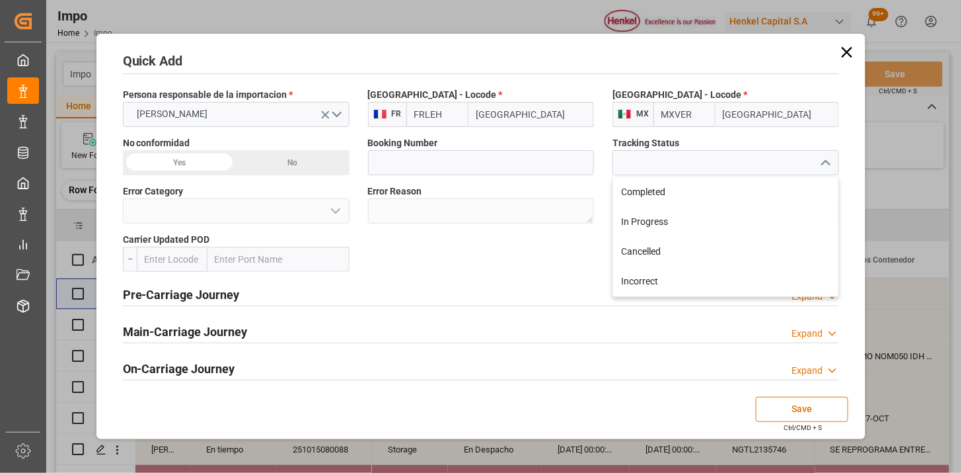
click at [823, 165] on icon "close menu" at bounding box center [825, 163] width 16 height 16
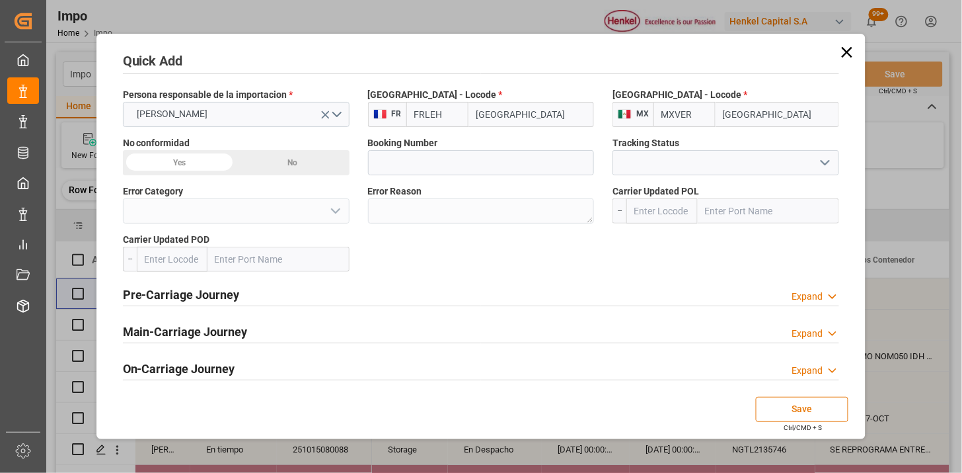
click at [802, 414] on button "Save" at bounding box center [802, 409] width 93 height 25
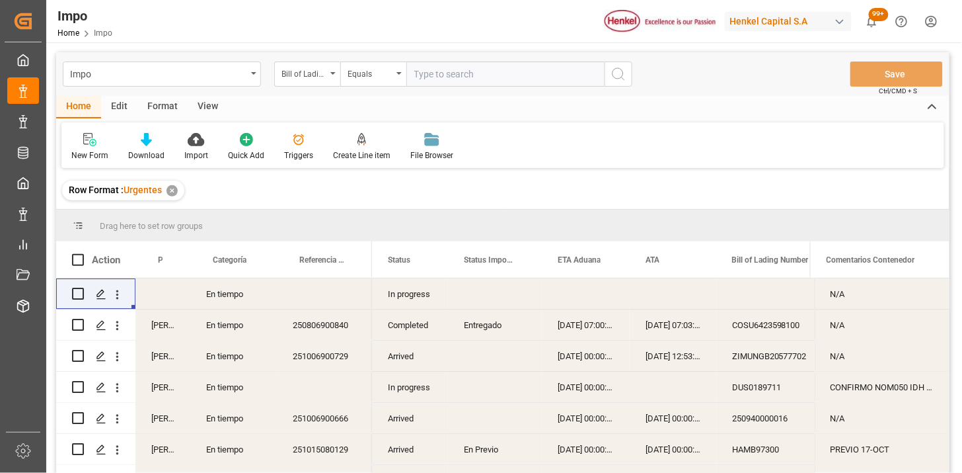
click at [432, 77] on input "text" at bounding box center [505, 73] width 198 height 25
paste input "250916010019"
type input "250916010019"
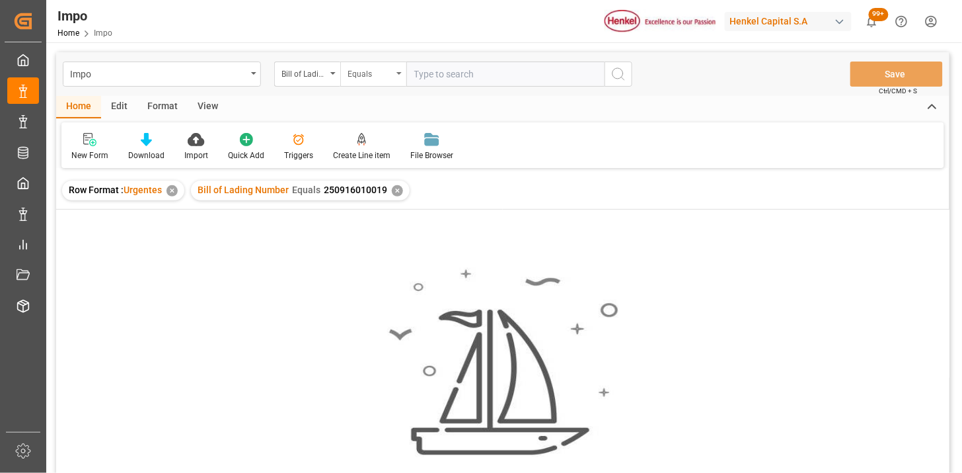
drag, startPoint x: 356, startPoint y: 80, endPoint x: 361, endPoint y: 85, distance: 7.0
click at [357, 81] on div "Equals" at bounding box center [373, 73] width 66 height 25
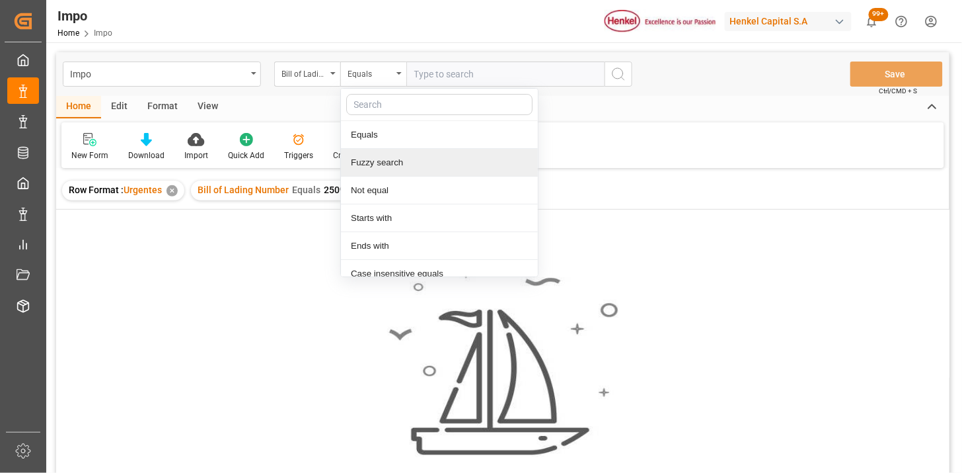
click at [400, 163] on div "Fuzzy search" at bounding box center [439, 163] width 197 height 28
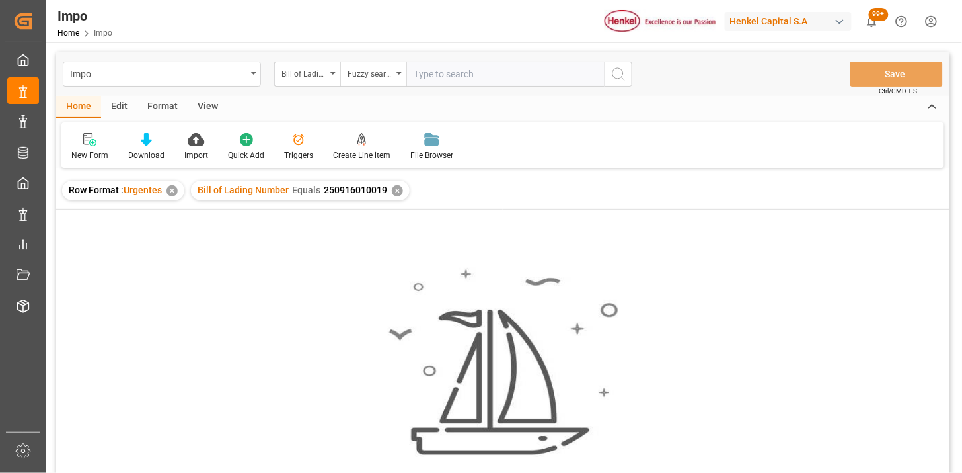
click at [445, 71] on input "text" at bounding box center [505, 73] width 198 height 25
paste input "250916010019"
type input "250916010019"
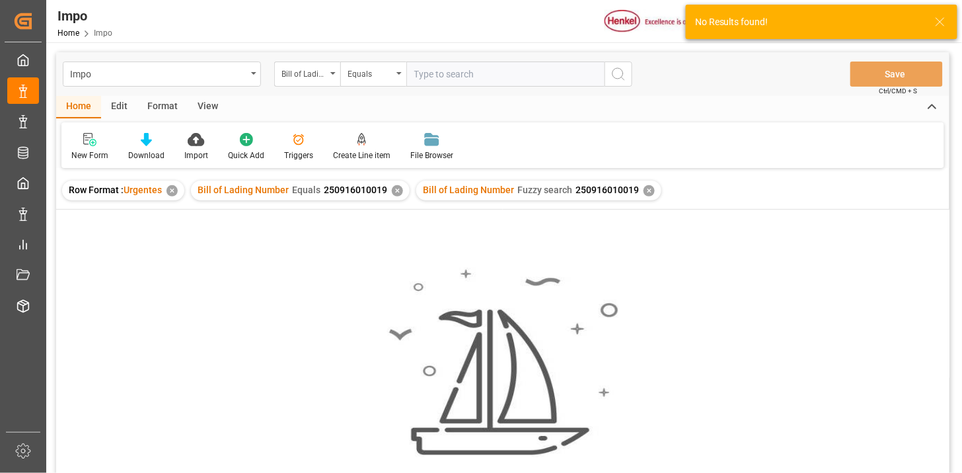
click at [397, 188] on div "✕" at bounding box center [397, 190] width 11 height 11
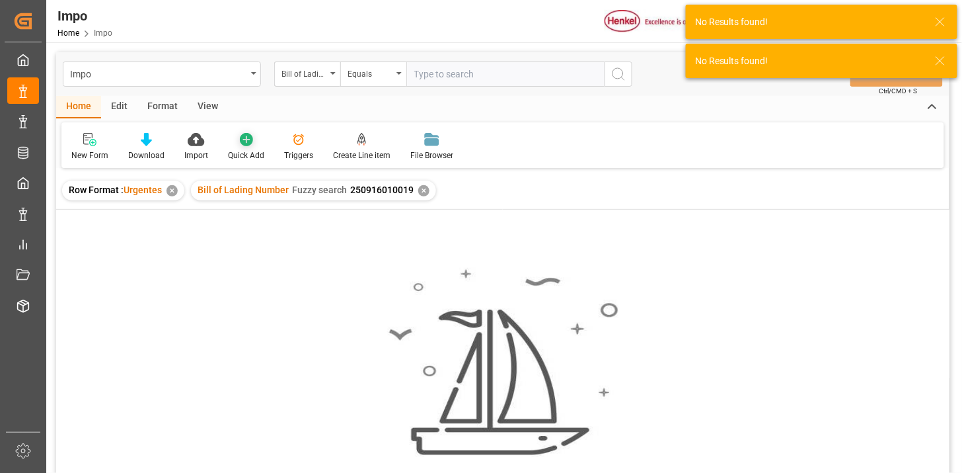
click at [243, 137] on icon at bounding box center [246, 139] width 13 height 13
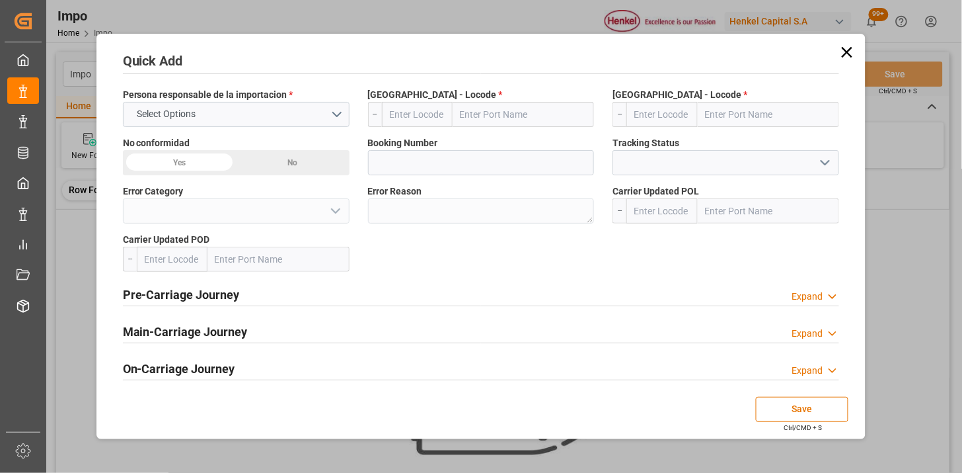
drag, startPoint x: 847, startPoint y: 54, endPoint x: 819, endPoint y: 69, distance: 32.0
click at [846, 54] on icon at bounding box center [847, 52] width 19 height 19
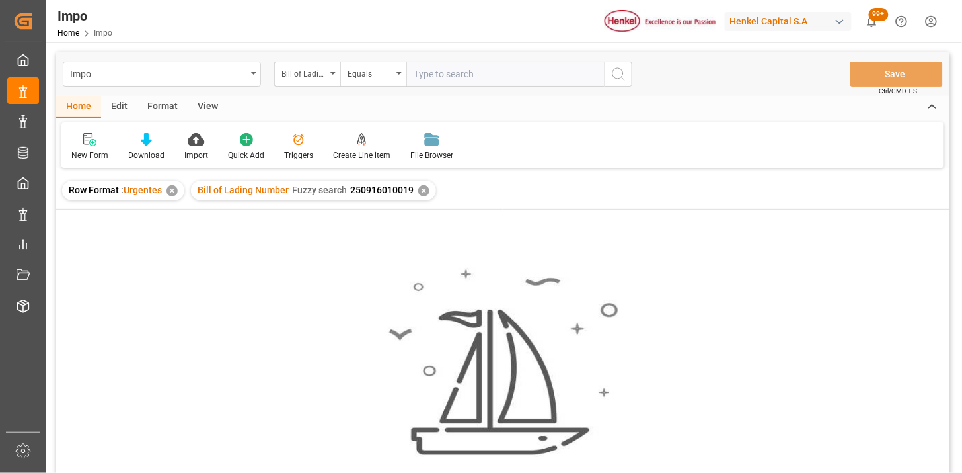
click at [424, 192] on div "✕" at bounding box center [423, 190] width 11 height 11
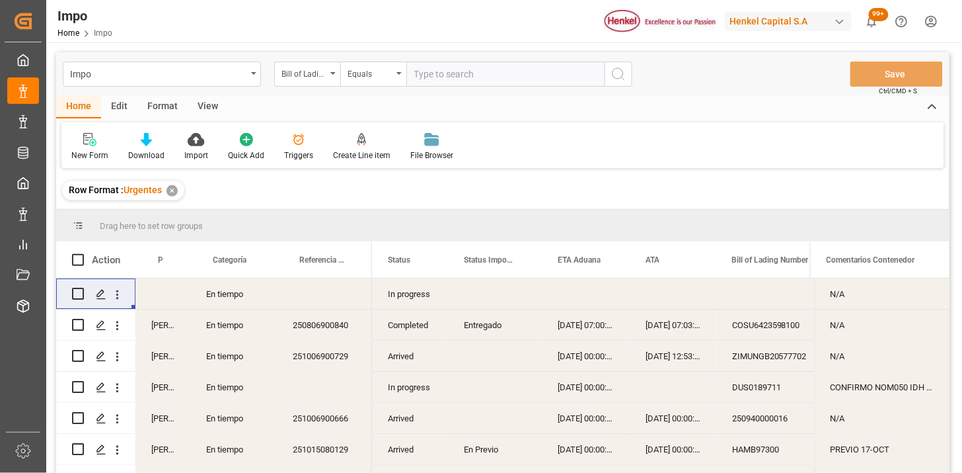
drag, startPoint x: 116, startPoint y: 295, endPoint x: 140, endPoint y: 314, distance: 30.5
click at [116, 294] on icon "open menu" at bounding box center [117, 294] width 14 height 14
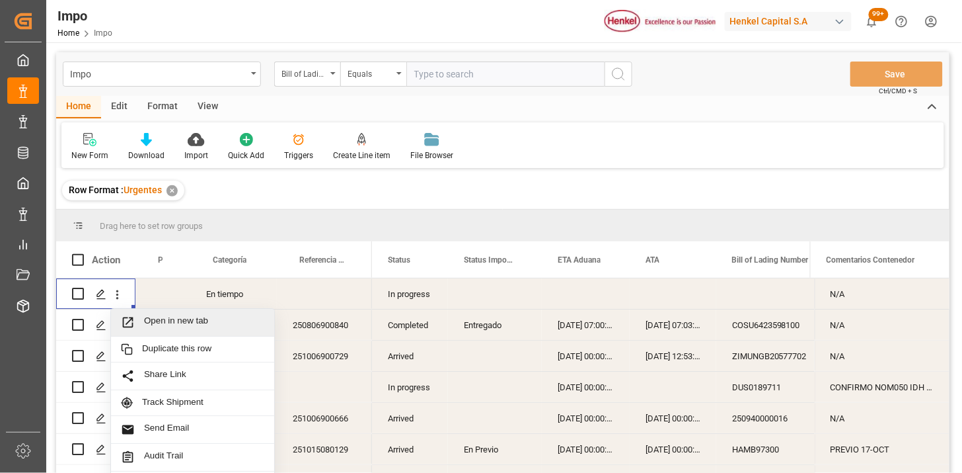
click at [151, 320] on span "Open in new tab" at bounding box center [204, 322] width 120 height 14
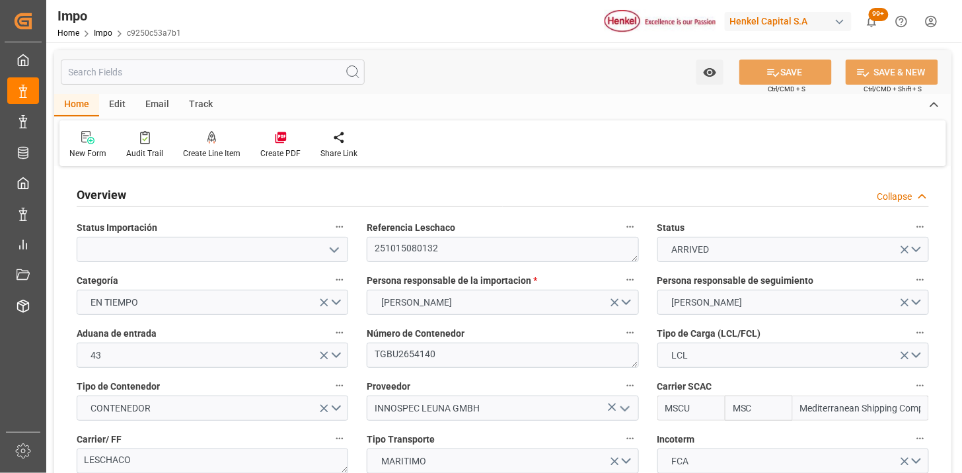
type input "MSC"
type input "Mediterranean Shipping Company"
type input "1"
type input "3.072"
type input "2"
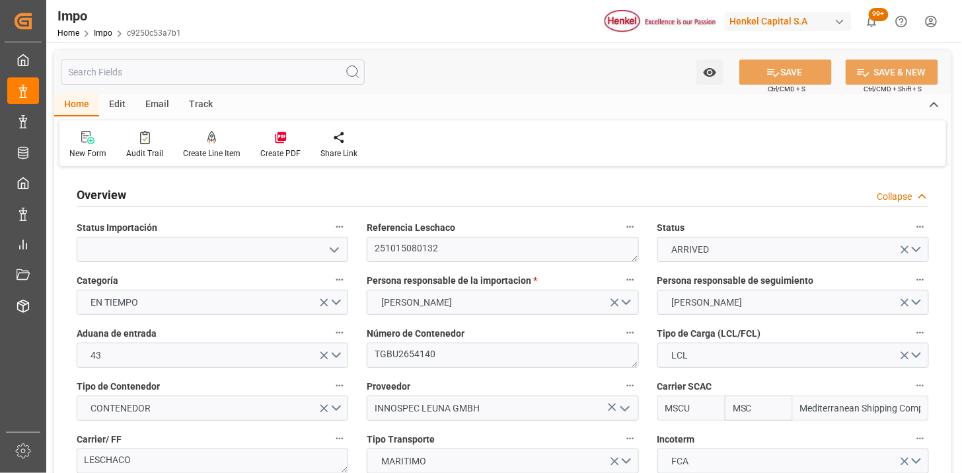
type input "[DATE]"
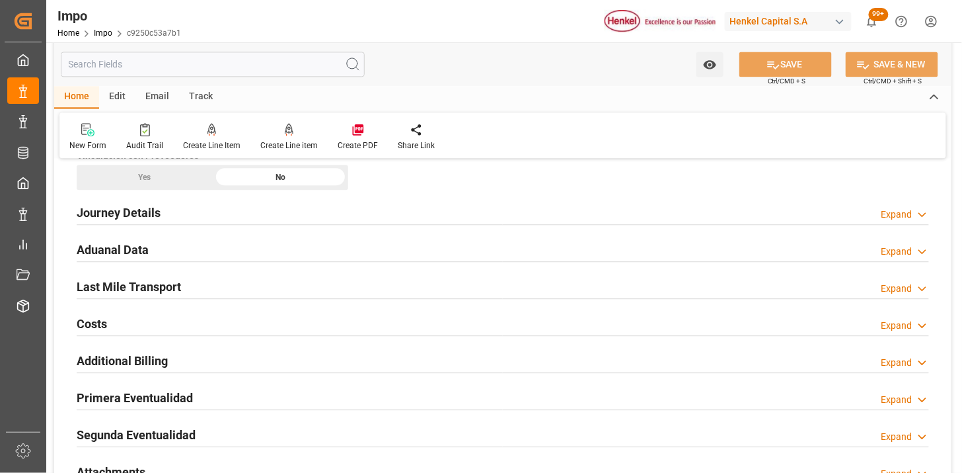
scroll to position [881, 0]
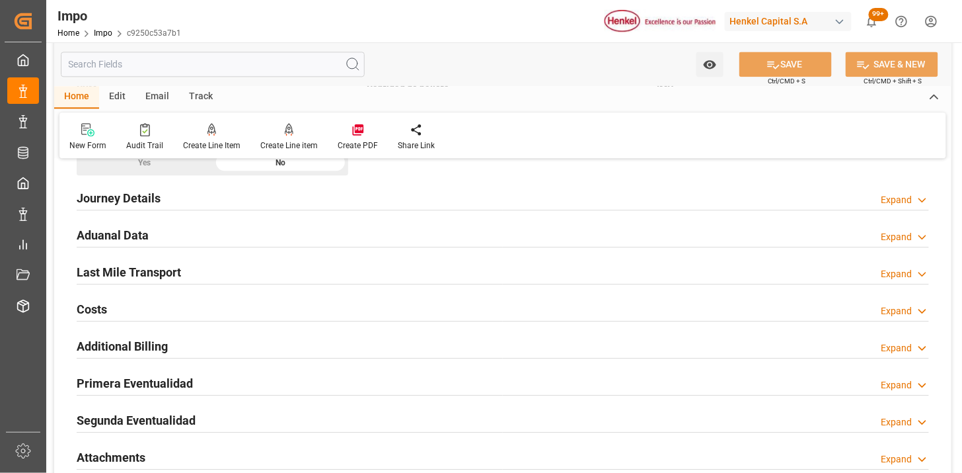
click at [210, 202] on div "Journey Details Expand" at bounding box center [503, 196] width 853 height 25
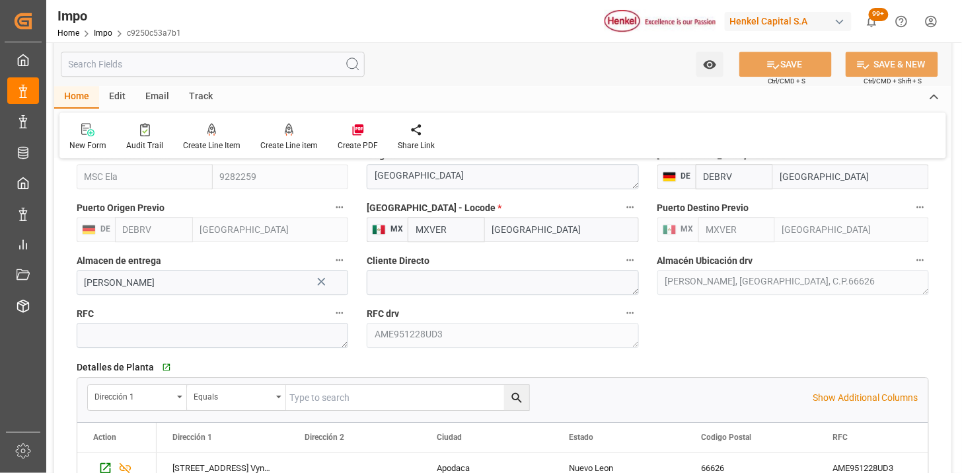
scroll to position [1028, 0]
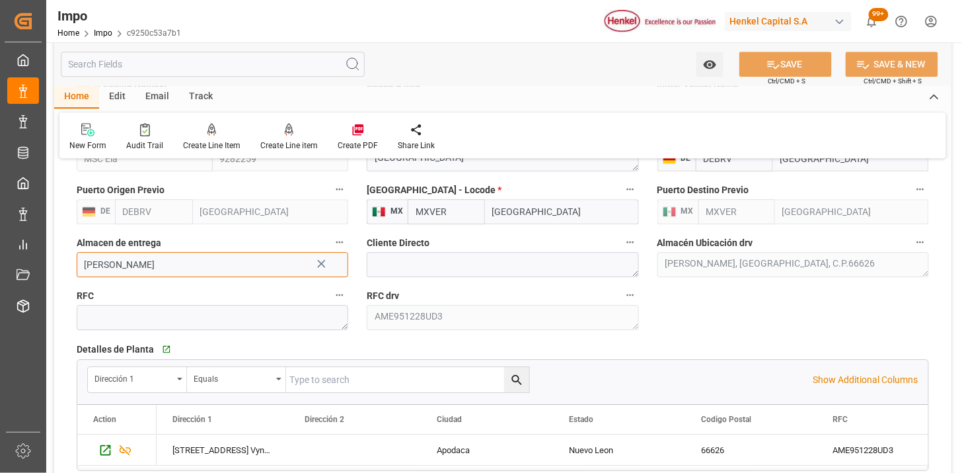
click at [230, 270] on input "[PERSON_NAME]" at bounding box center [213, 264] width 272 height 25
click at [229, 270] on input "[PERSON_NAME]" at bounding box center [213, 264] width 272 height 25
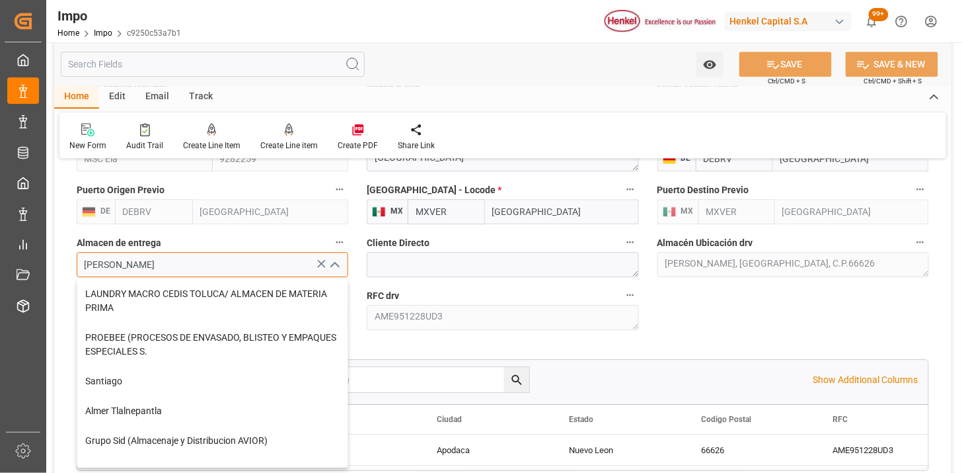
click at [229, 270] on input "[PERSON_NAME]" at bounding box center [213, 264] width 272 height 25
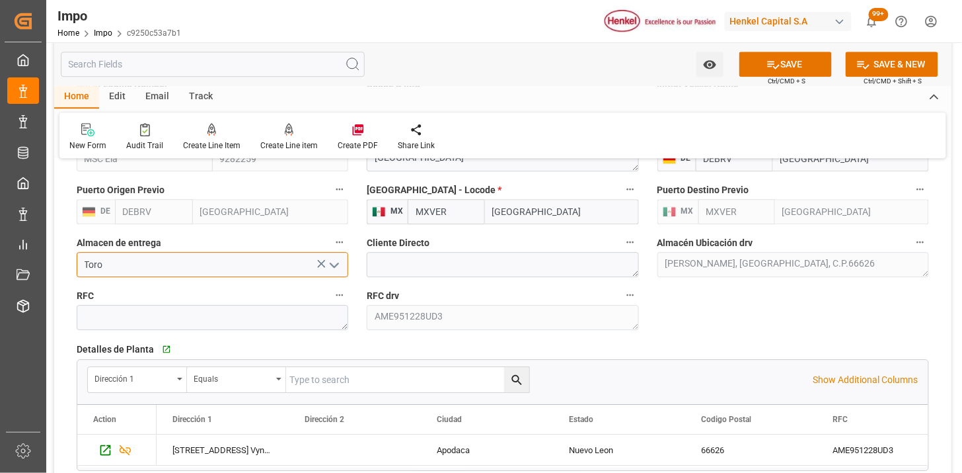
type input "Toro"
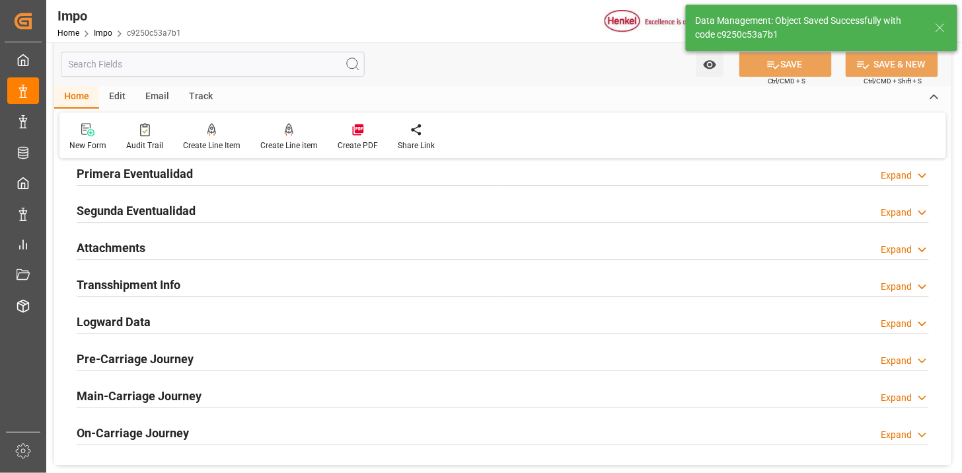
scroll to position [1092, 0]
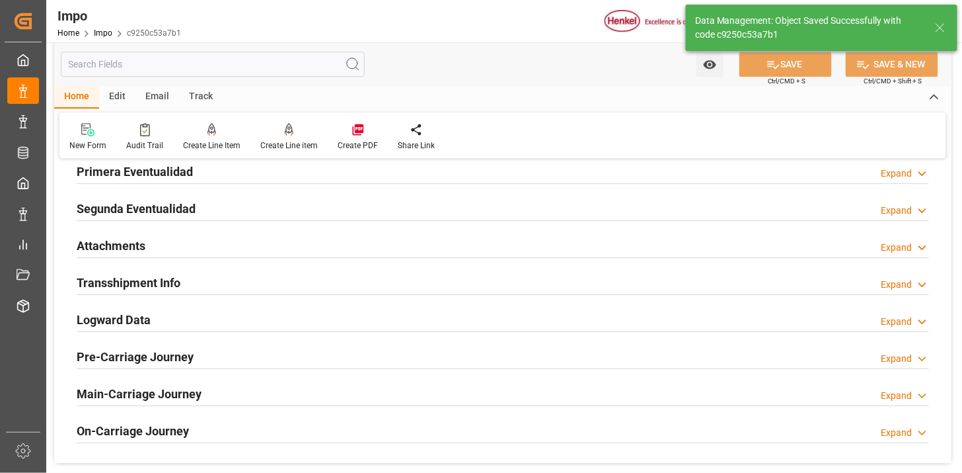
click at [271, 241] on div "Attachments Expand" at bounding box center [503, 244] width 853 height 25
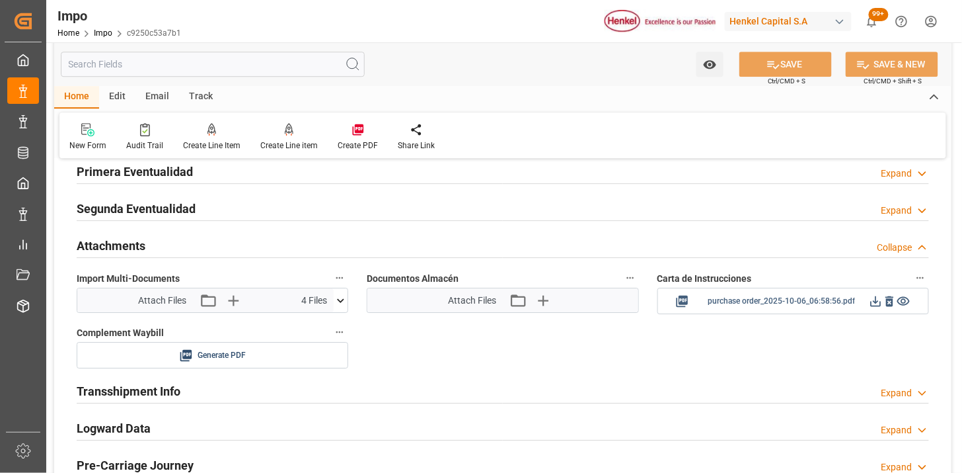
click at [679, 304] on icon at bounding box center [683, 301] width 12 height 12
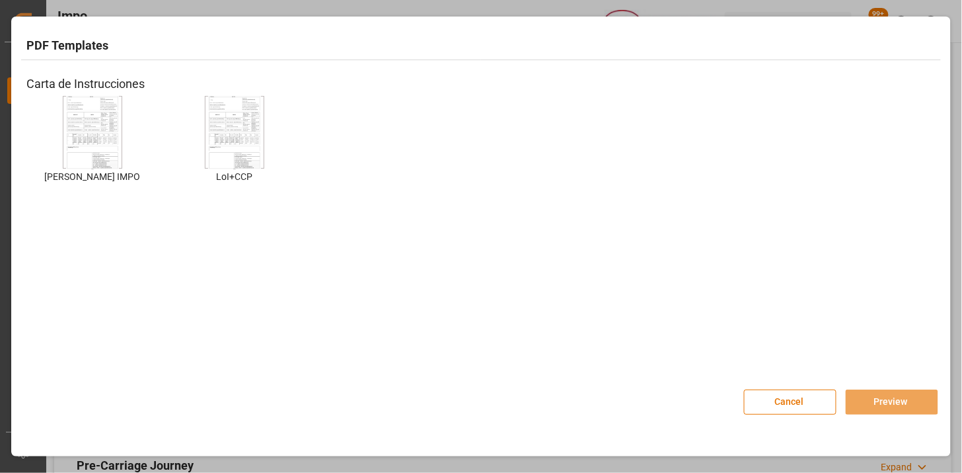
click at [107, 121] on img at bounding box center [92, 132] width 53 height 75
click at [913, 395] on button "Preview" at bounding box center [892, 401] width 93 height 25
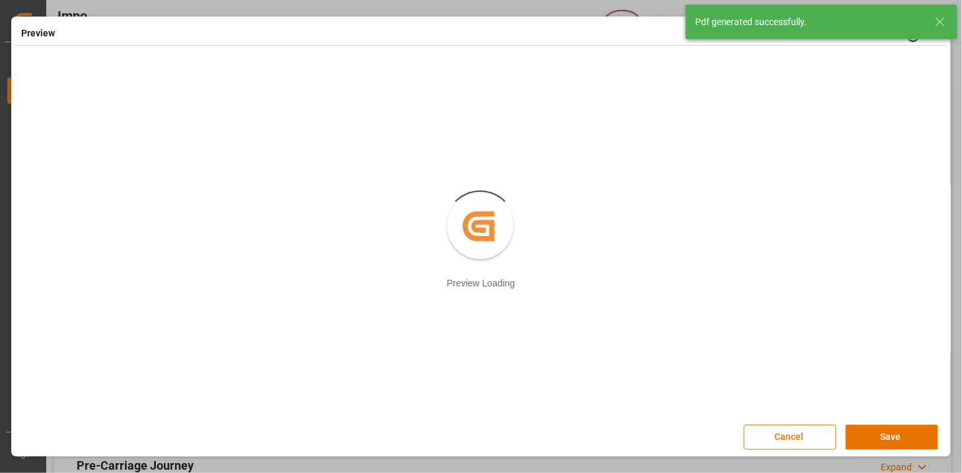
scroll to position [2, 0]
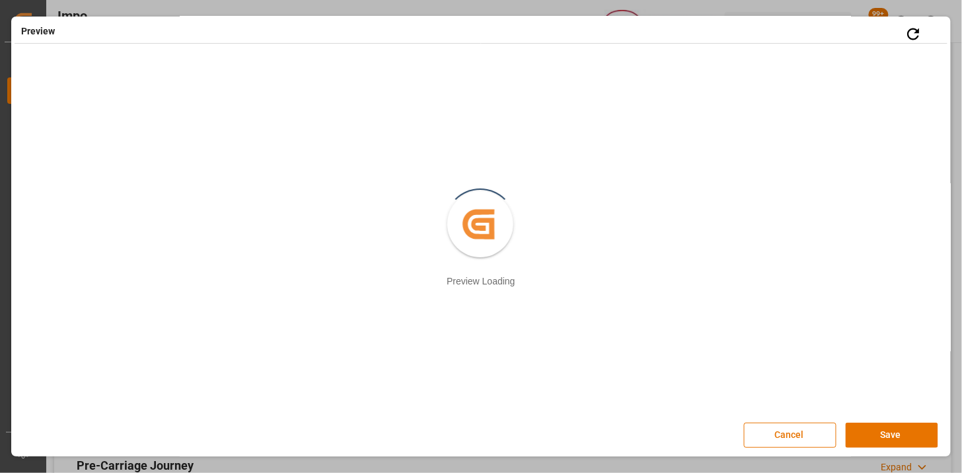
drag, startPoint x: 896, startPoint y: 437, endPoint x: 890, endPoint y: 437, distance: 6.6
click at [896, 437] on button "Save" at bounding box center [892, 434] width 93 height 25
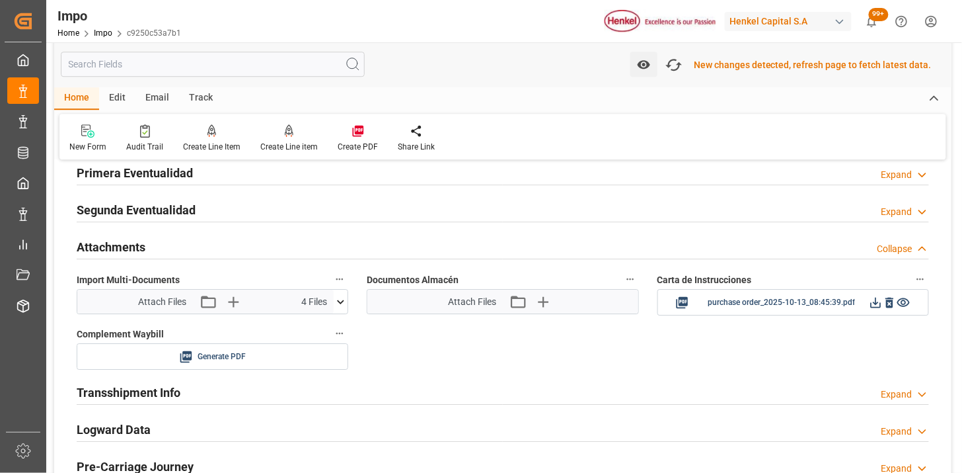
scroll to position [1094, 0]
click at [874, 305] on icon at bounding box center [876, 301] width 14 height 14
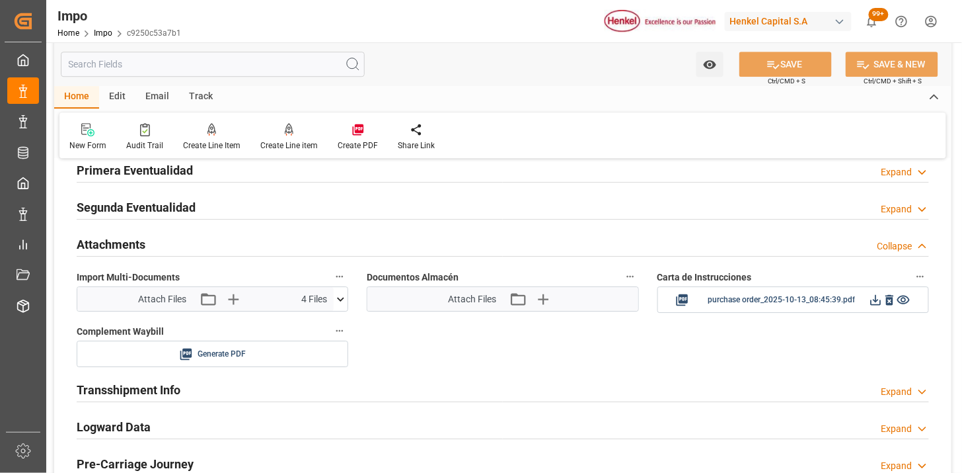
scroll to position [1092, 0]
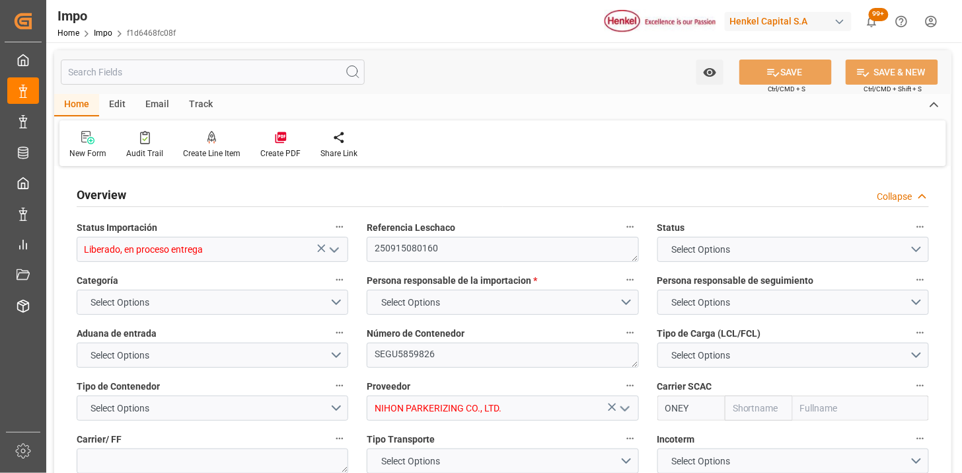
type input "Liberado, en proceso entrega"
type textarea "250915080160"
type textarea "SEGU5859826"
type input "NIHON PARKERIZING CO., LTD."
type input "ONEY"
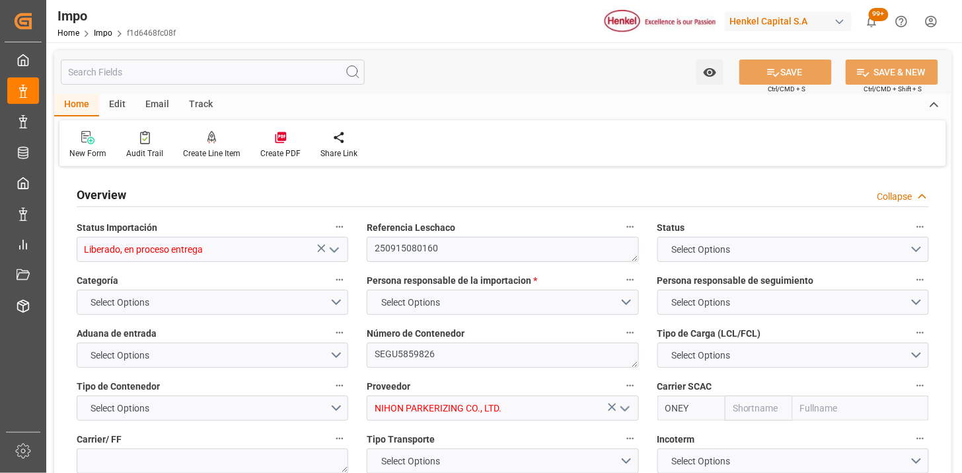
type textarea "TUVO SEPARACION CARGA."
type input "AA"
type textarea "AA"
type input "ONE"
type input "Ocean Network Express"
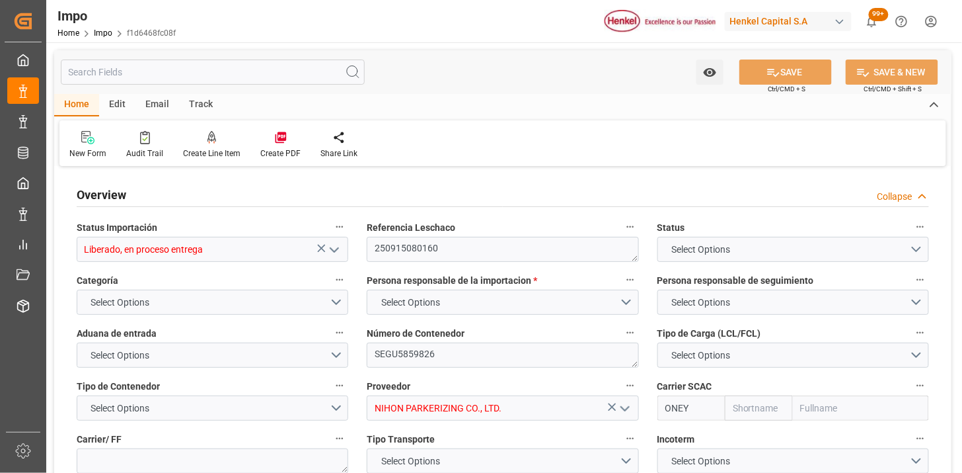
type input "1"
type input "1.1"
type input "1"
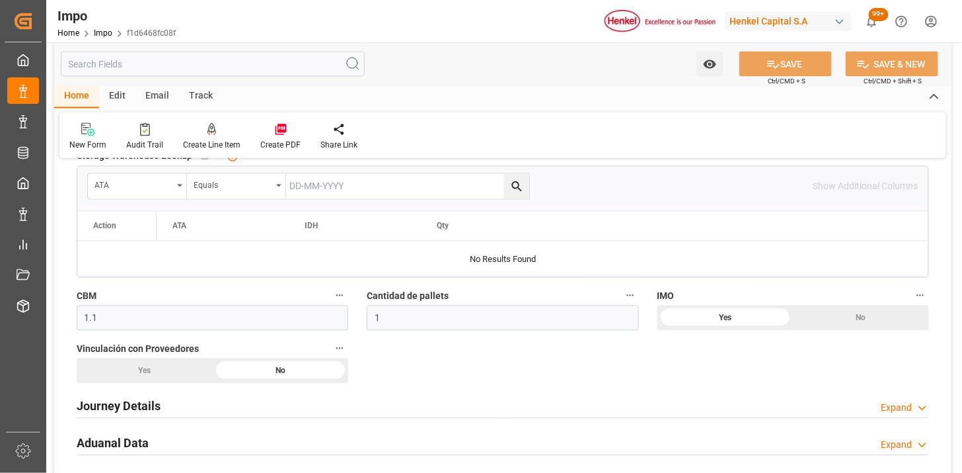
type input "[DATE]"
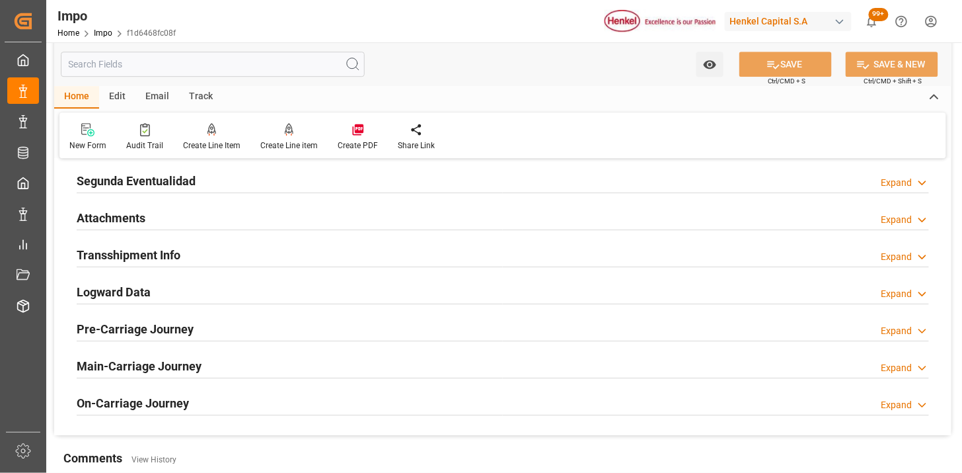
scroll to position [1128, 0]
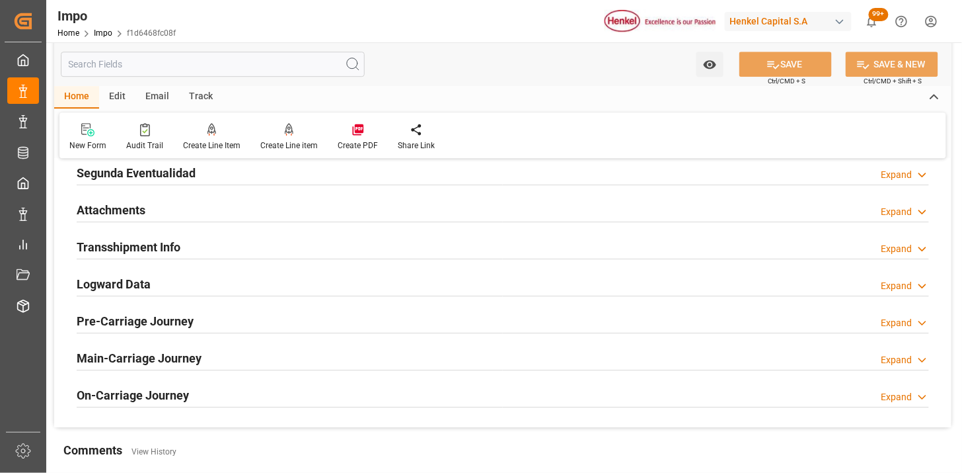
click at [190, 206] on div "Attachments Expand" at bounding box center [503, 208] width 853 height 25
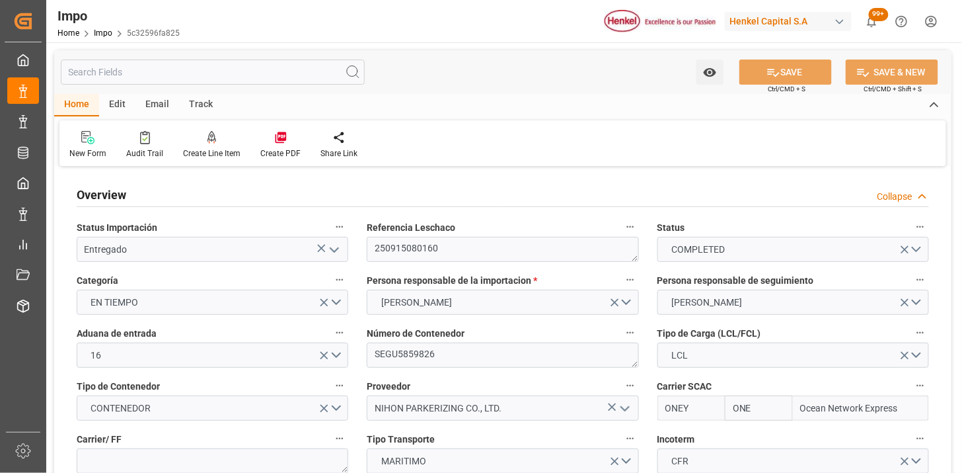
type input "ONE"
type input "Ocean Network Express"
type input "1"
type input "1.1"
type input "1"
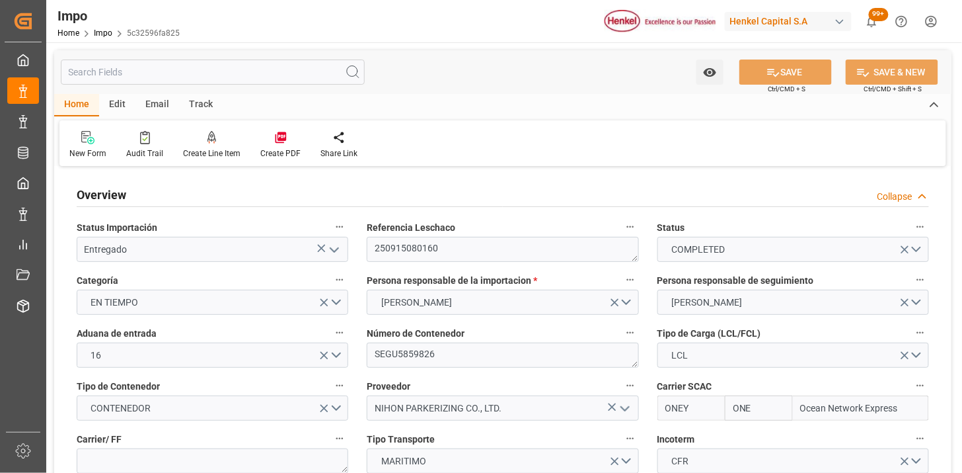
type input "[DATE]"
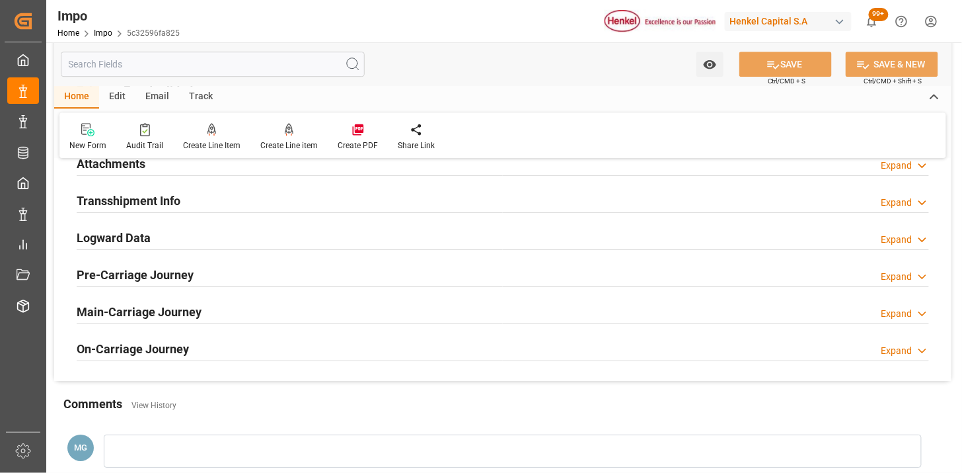
scroll to position [1101, 0]
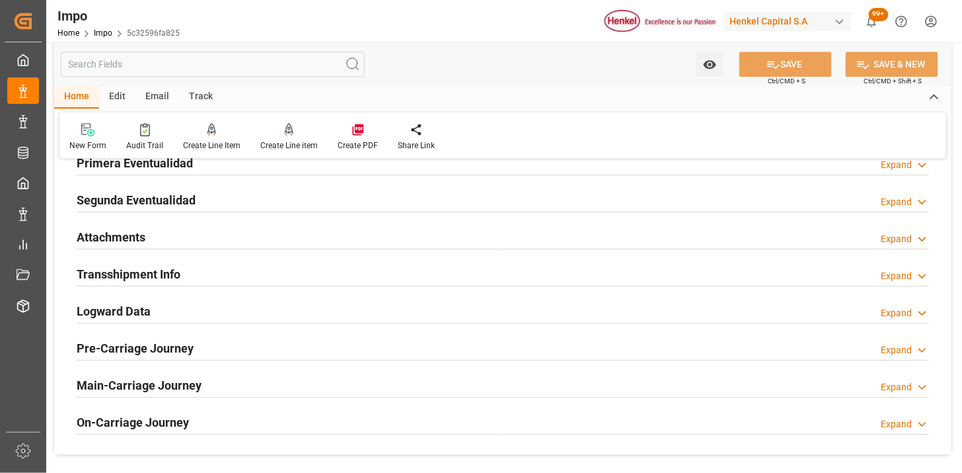
click at [246, 237] on div "Attachments Expand" at bounding box center [503, 235] width 853 height 25
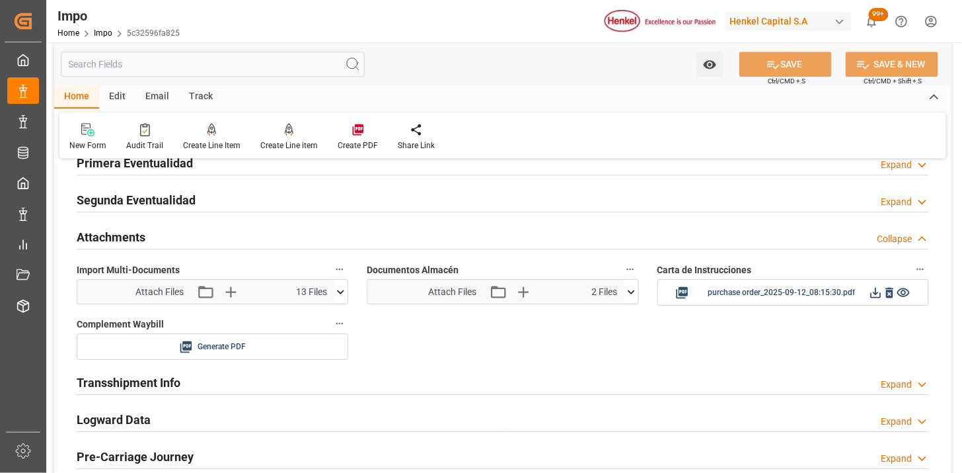
click at [340, 291] on icon at bounding box center [341, 292] width 14 height 14
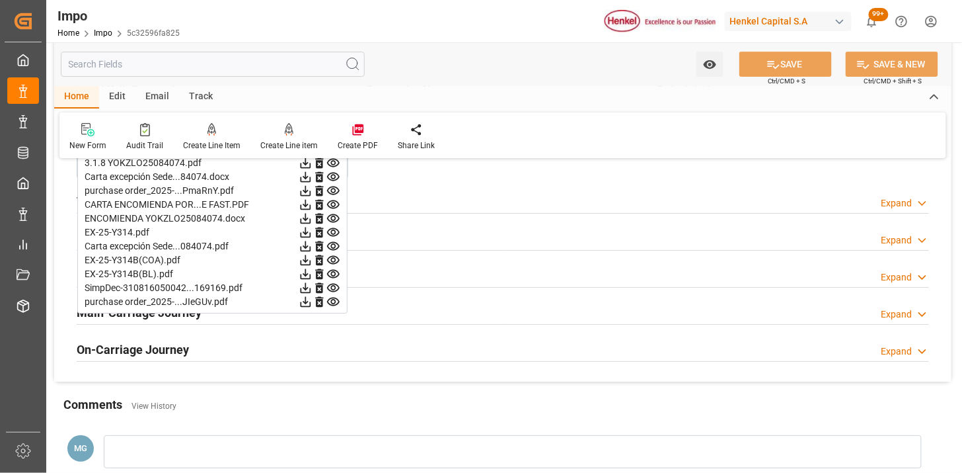
scroll to position [1248, 0]
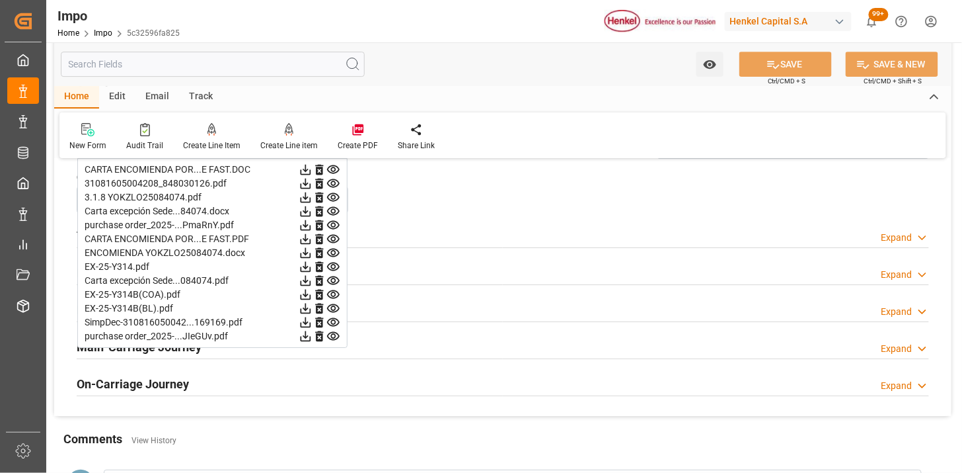
click at [338, 270] on icon at bounding box center [333, 267] width 14 height 14
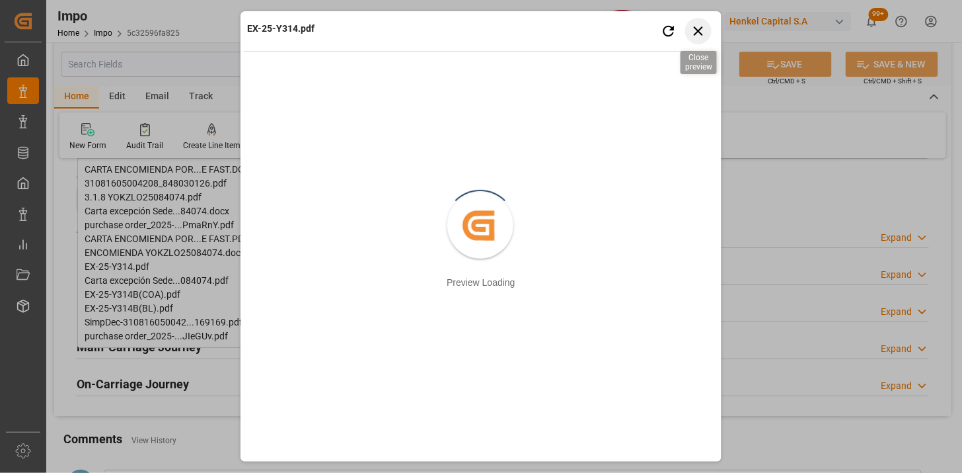
click at [698, 34] on icon "button" at bounding box center [699, 30] width 17 height 17
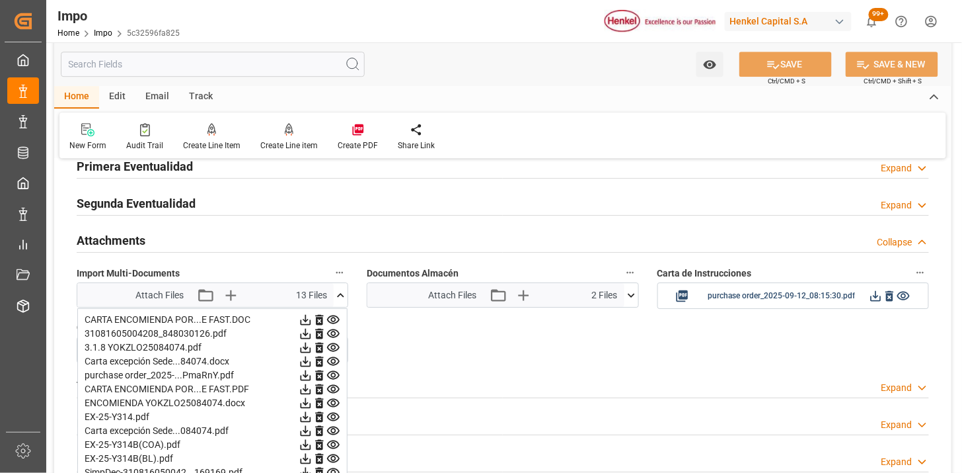
scroll to position [808, 0]
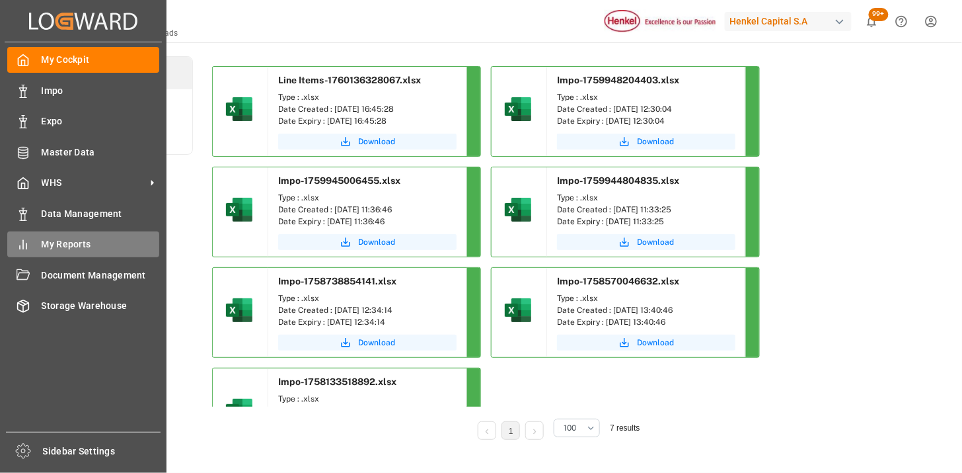
click at [75, 241] on span "My Reports" at bounding box center [101, 244] width 118 height 14
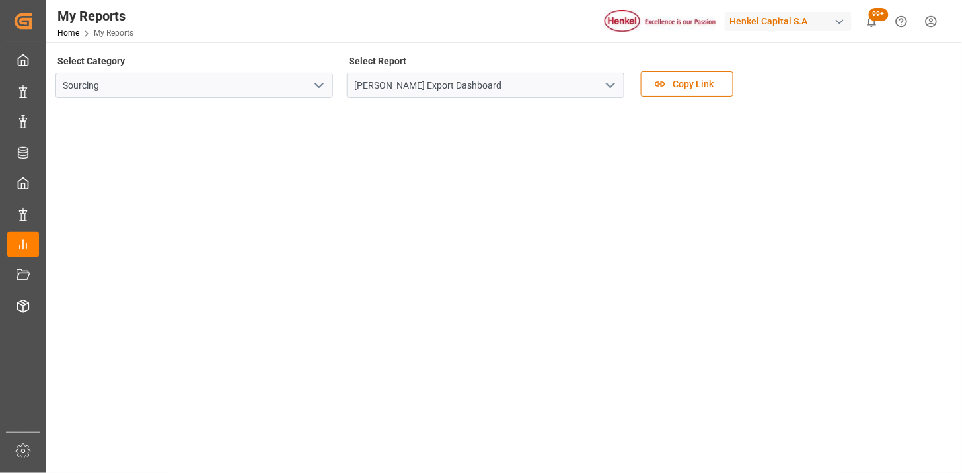
click at [618, 82] on icon "open menu" at bounding box center [611, 85] width 16 height 16
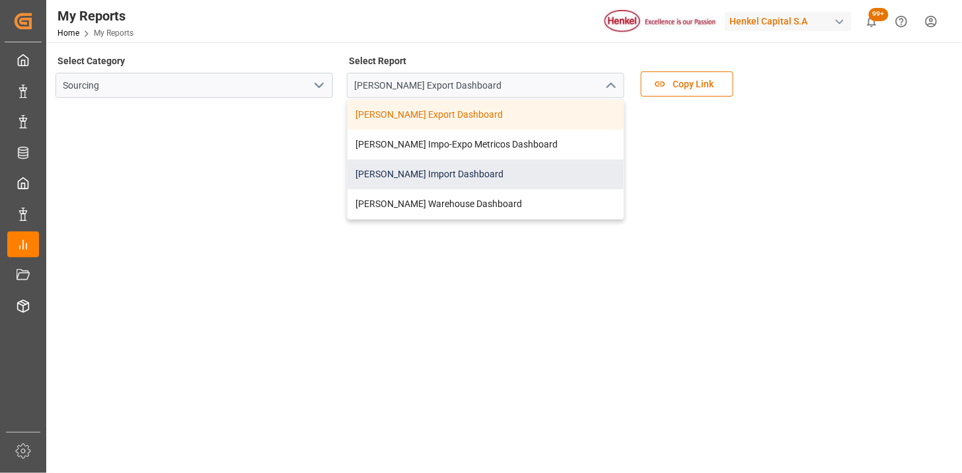
click at [435, 173] on div "[PERSON_NAME] Import Dashboard" at bounding box center [486, 174] width 276 height 30
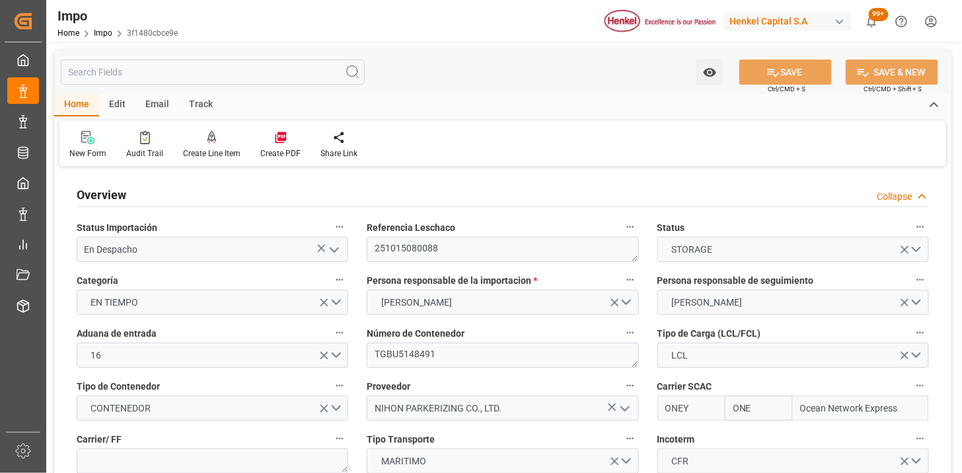
type input "ONE"
type input "Ocean Network Express"
type input "0"
type input "1"
type input "1.125"
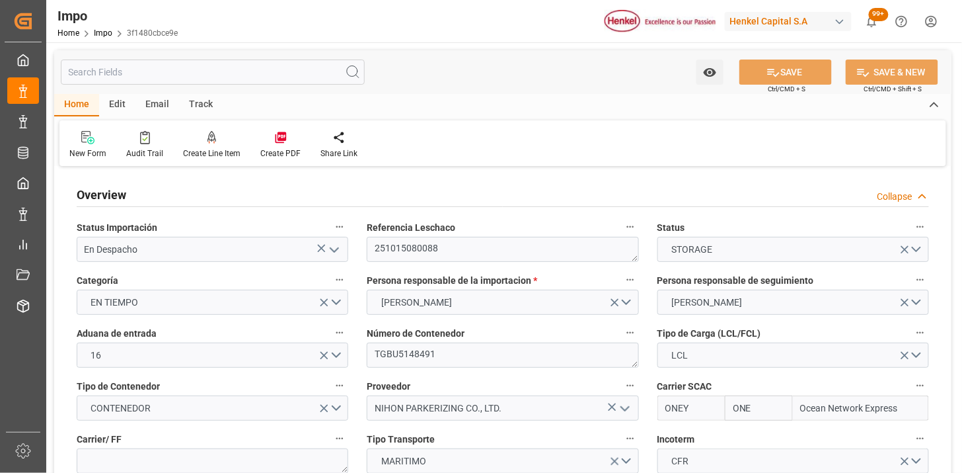
type input "1"
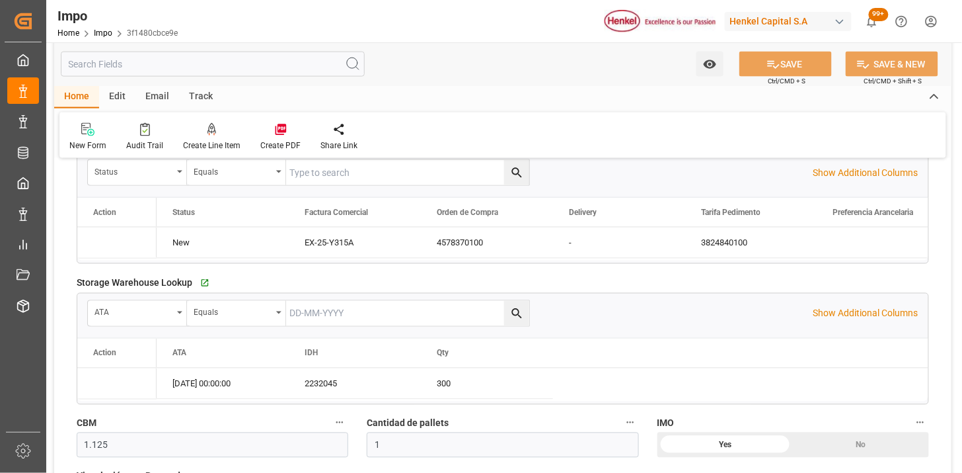
type input "18-09-2025"
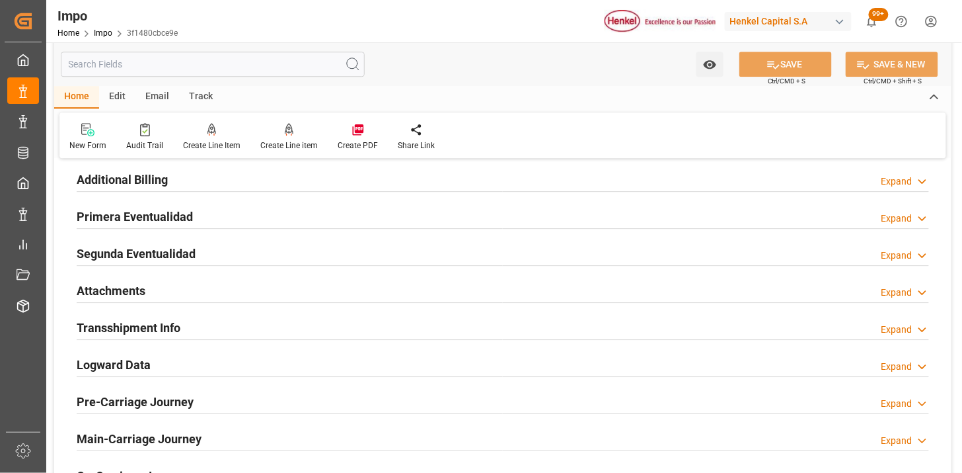
scroll to position [1028, 0]
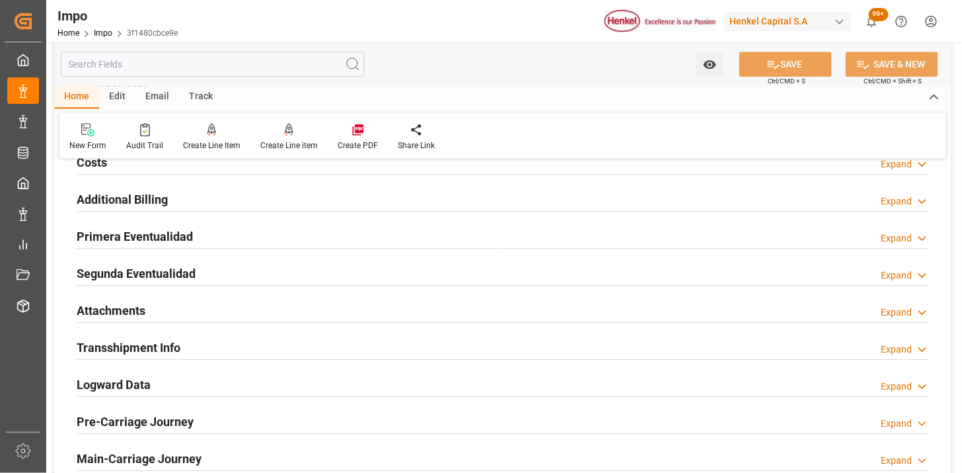
drag, startPoint x: 181, startPoint y: 313, endPoint x: 311, endPoint y: 289, distance: 132.5
click at [182, 313] on div "Attachments Expand" at bounding box center [503, 309] width 853 height 25
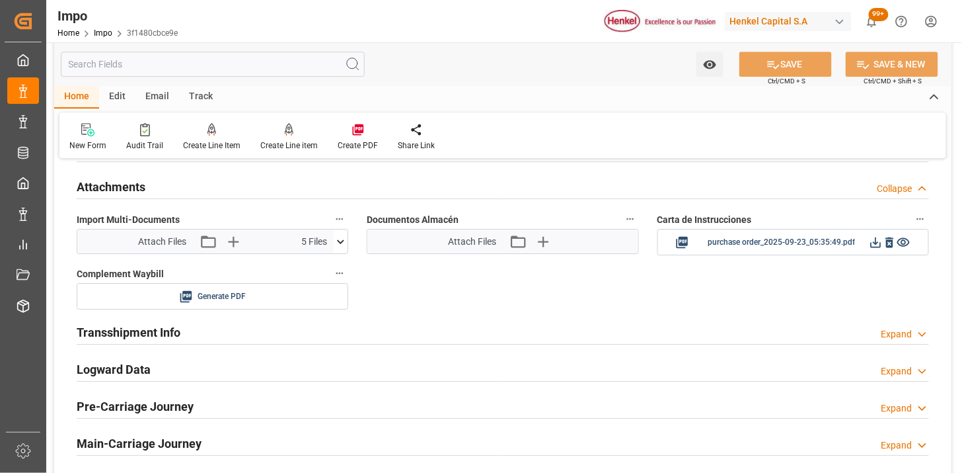
scroll to position [1174, 0]
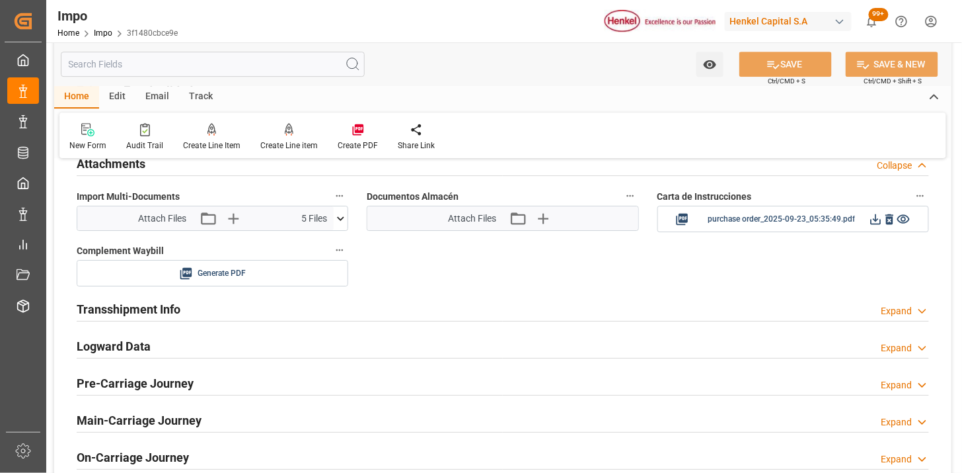
click at [341, 219] on icon at bounding box center [341, 218] width 7 height 4
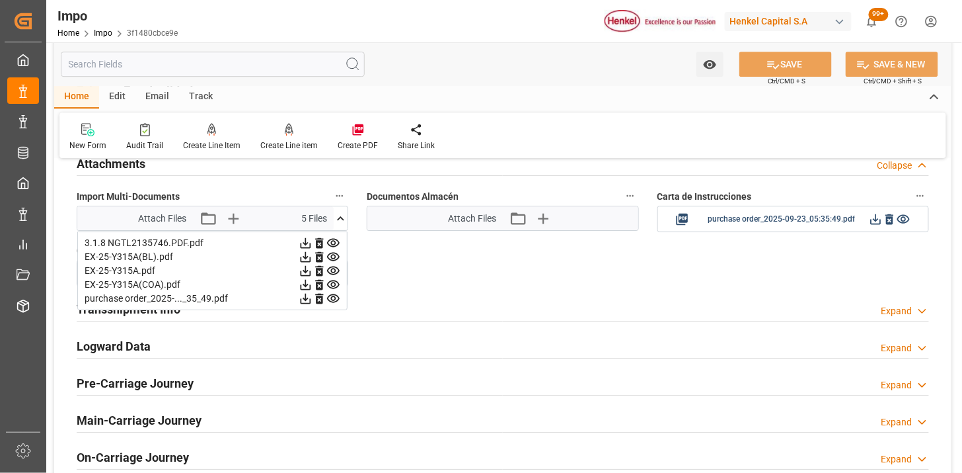
click at [305, 285] on icon at bounding box center [306, 285] width 11 height 11
click at [307, 273] on icon at bounding box center [306, 271] width 14 height 14
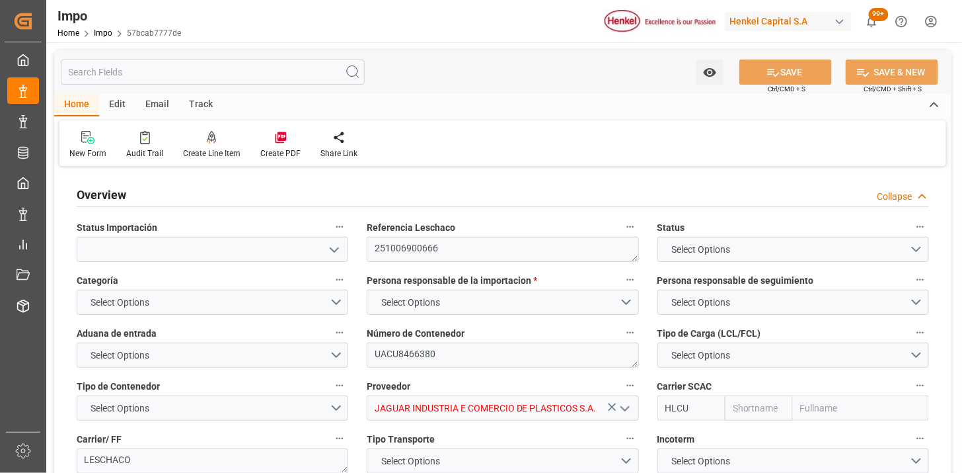
type textarea "251006900666"
type textarea "UACU8466380"
type input "JAGUAR INDUSTRIA E COMERCIO DE PLASTICOS S.A."
type input "HLCU"
type textarea "LESCHACO"
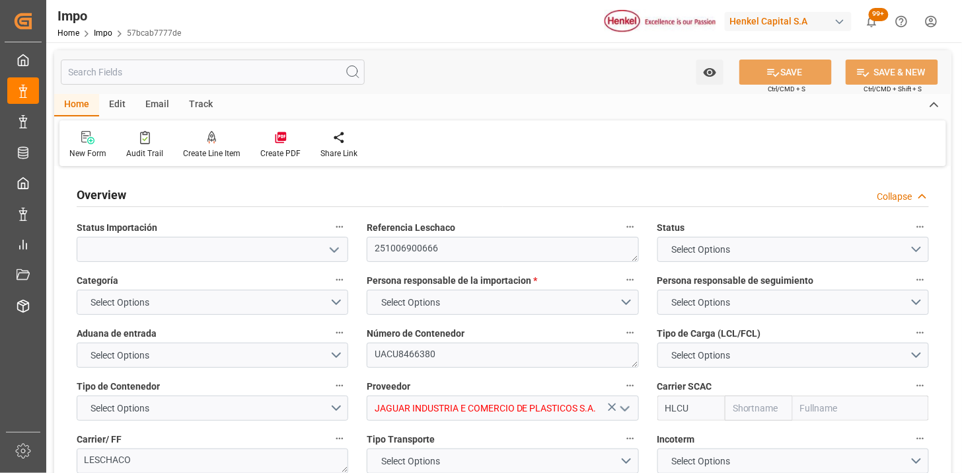
type textarea "N/A"
type input "AA"
type textarea "AA"
type textarea "25 43 3108 5008011"
type textarea "N/A"
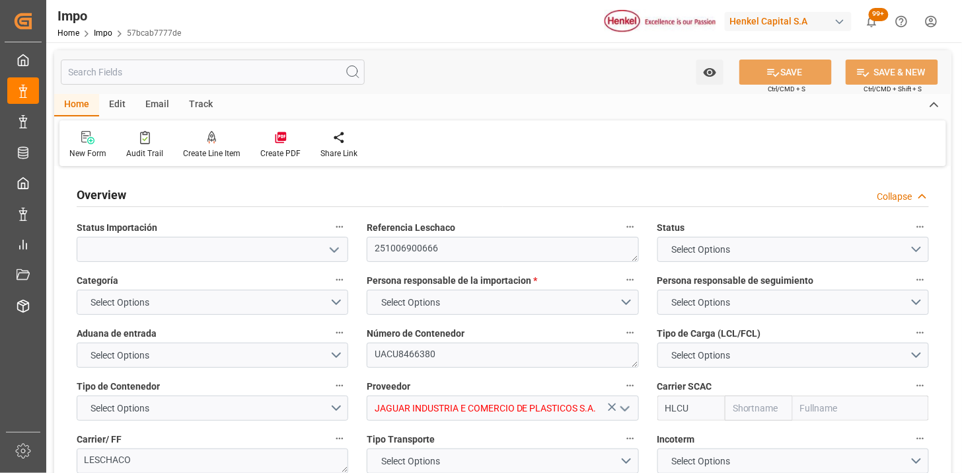
type input "CEM23-3676684"
type input "N/A"
type input "[PERSON_NAME]"
type input "A1"
type input "Hapag [PERSON_NAME]"
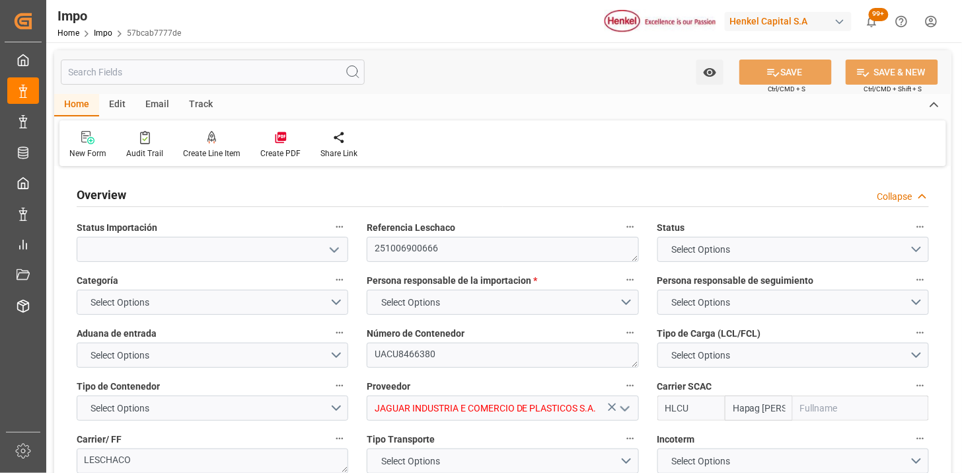
type input "Hapag Lloyd Aktiengesellschaft"
type input "1"
type input "32.904"
type input "20"
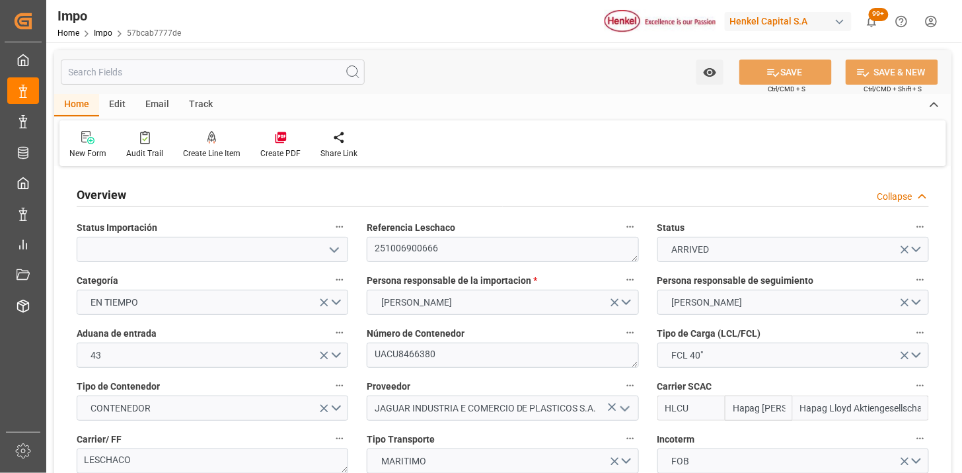
type input "[DATE]"
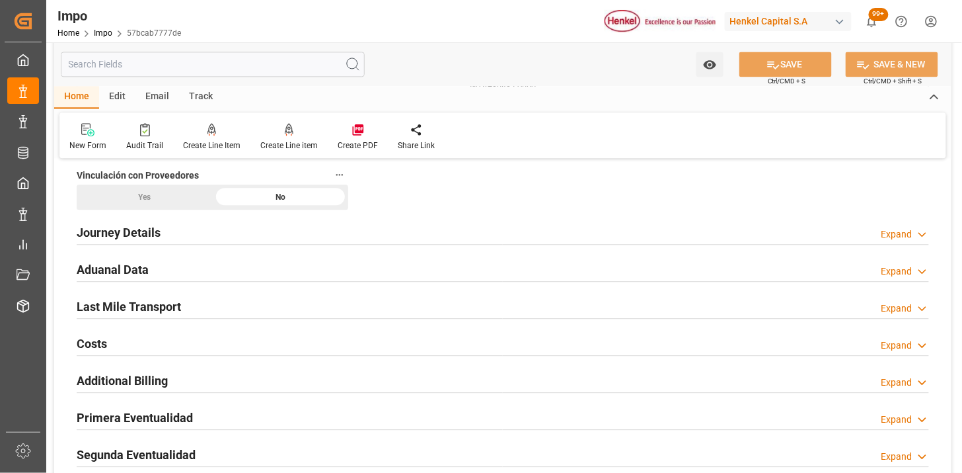
scroll to position [881, 0]
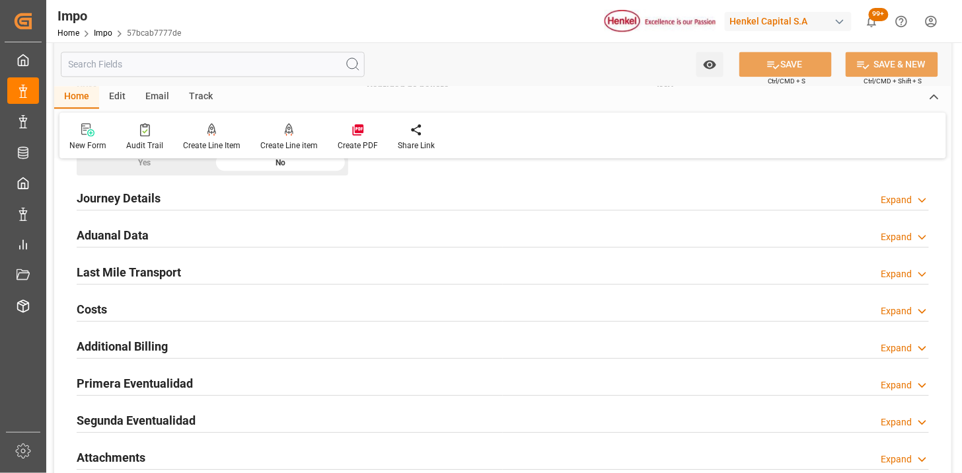
drag, startPoint x: 271, startPoint y: 236, endPoint x: 353, endPoint y: 267, distance: 87.6
click at [272, 236] on div "Aduanal Data Expand" at bounding box center [503, 233] width 853 height 25
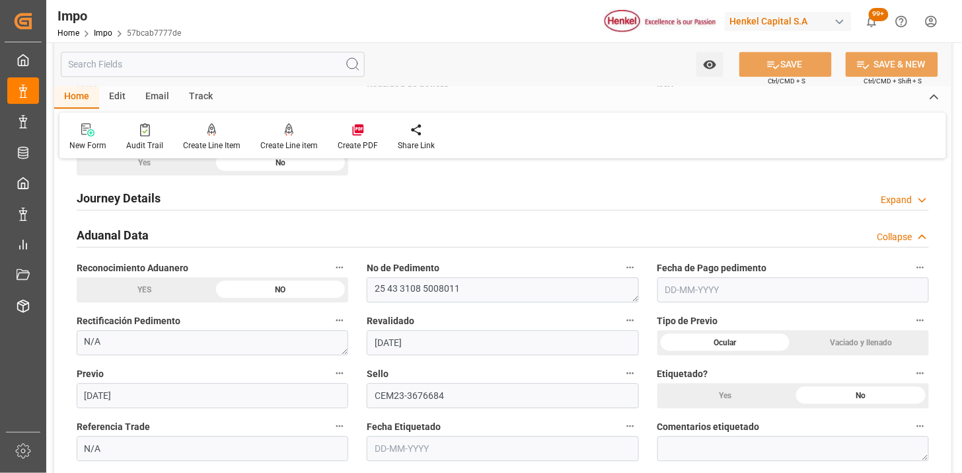
scroll to position [954, 0]
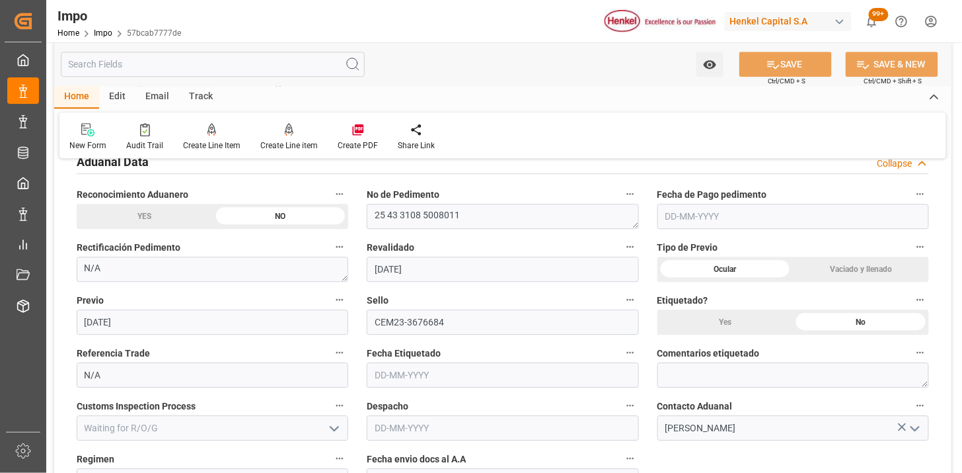
click at [665, 213] on input "text" at bounding box center [794, 216] width 272 height 25
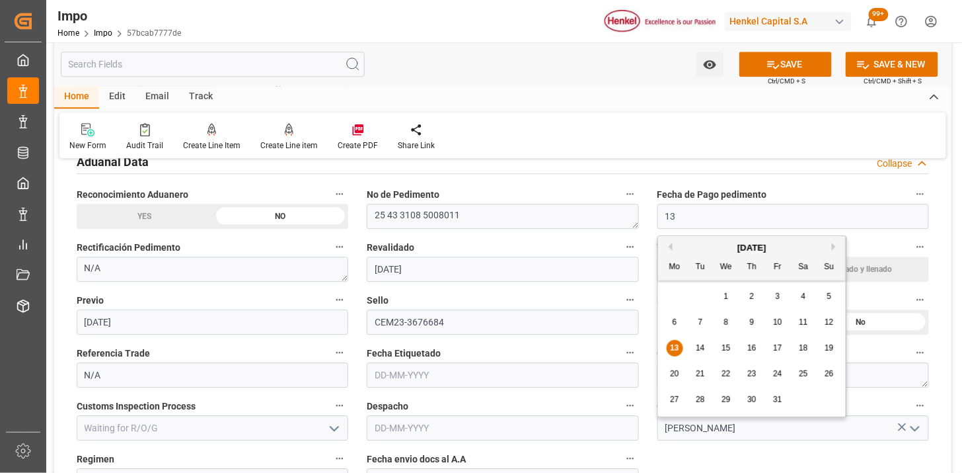
type input "[DATE]"
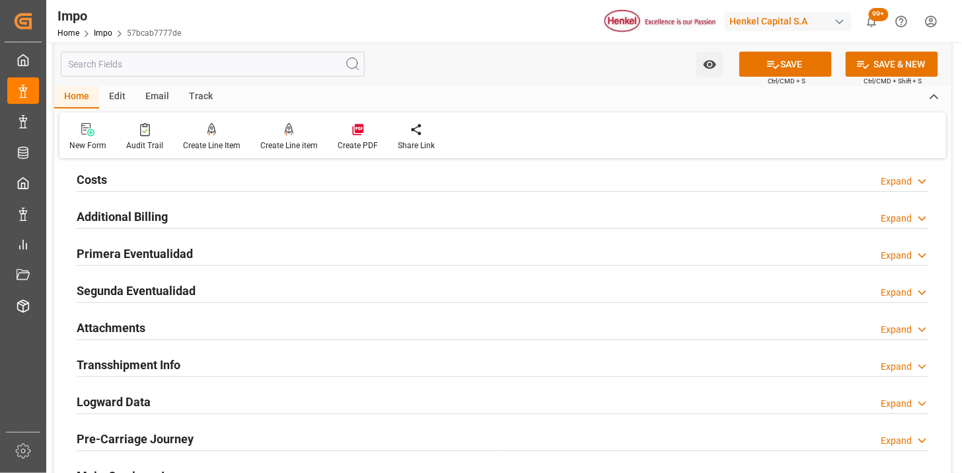
scroll to position [1542, 0]
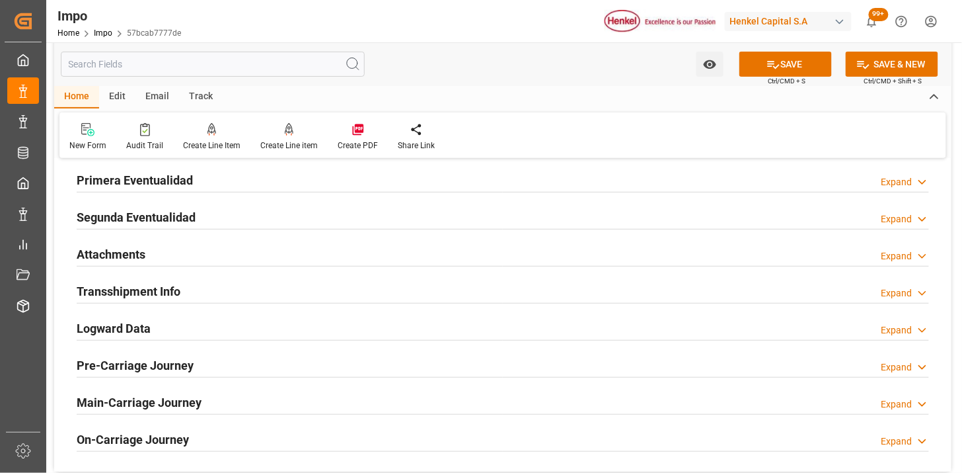
click at [302, 258] on div "Attachments Expand" at bounding box center [503, 253] width 853 height 25
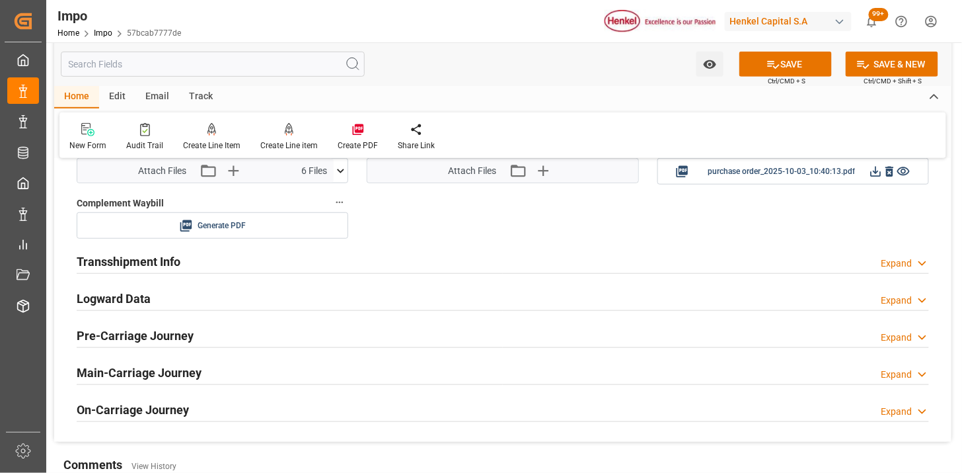
scroll to position [1688, 0]
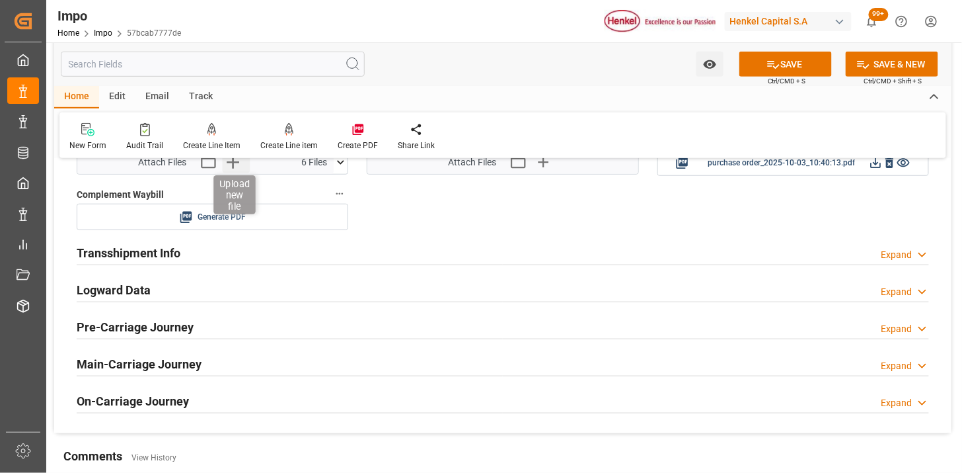
click at [237, 167] on icon "button" at bounding box center [232, 161] width 21 height 21
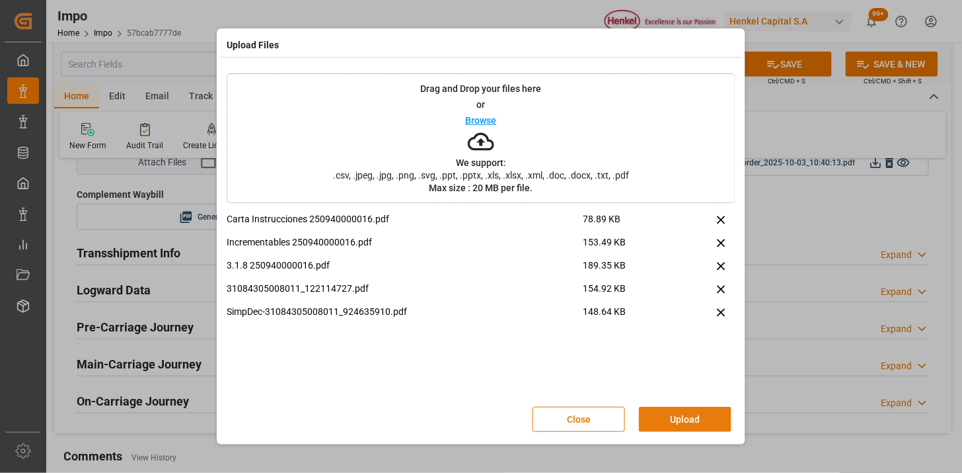
click at [697, 426] on button "Upload" at bounding box center [685, 418] width 93 height 25
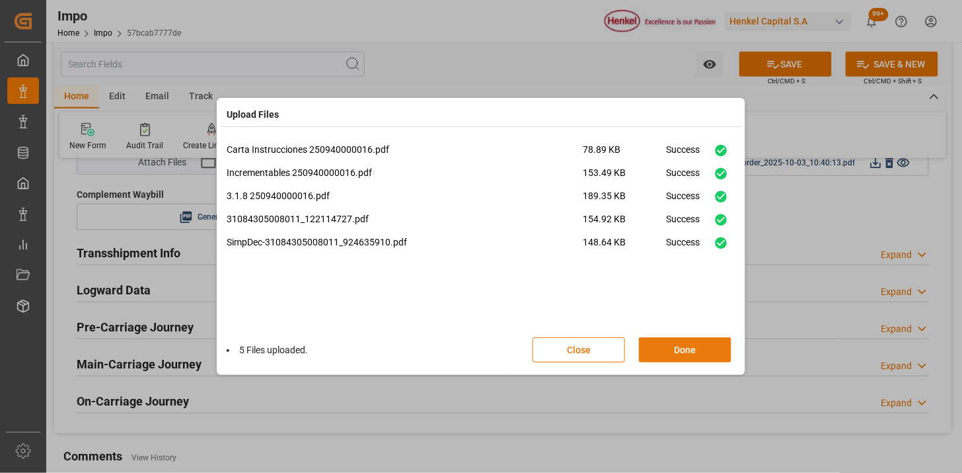
click at [672, 347] on button "Done" at bounding box center [685, 349] width 93 height 25
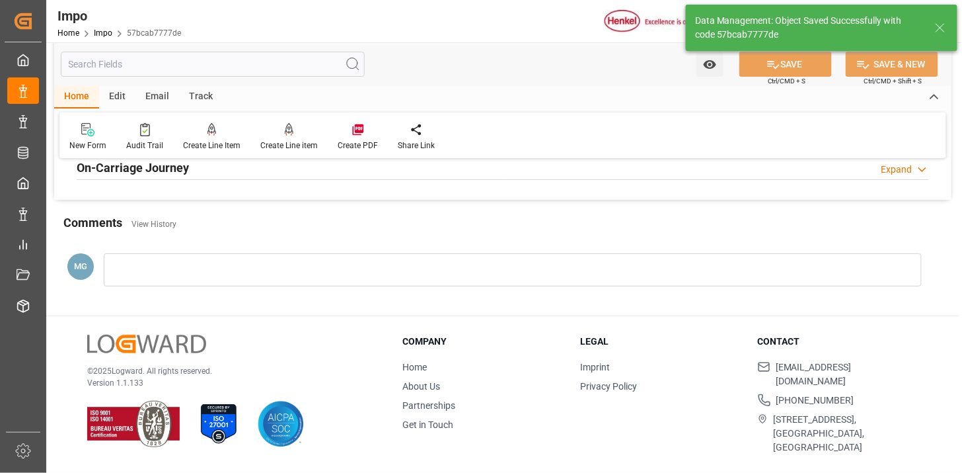
scroll to position [1157, 0]
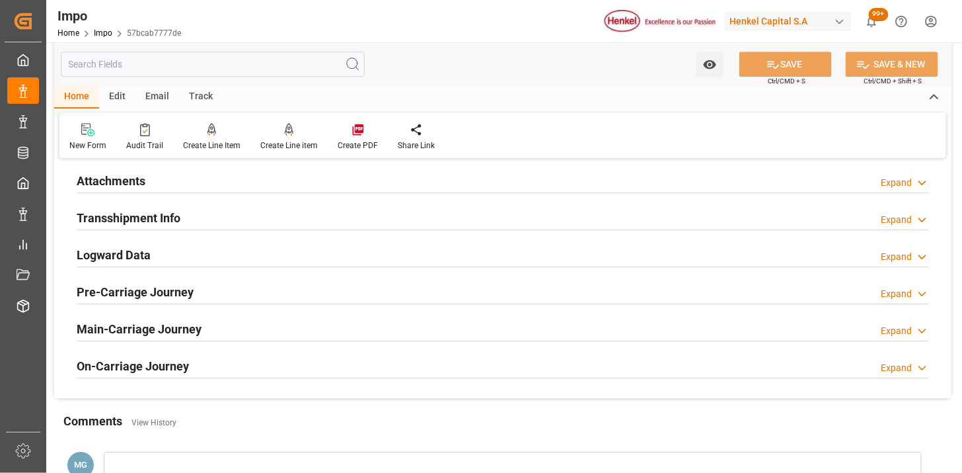
click at [172, 186] on div "Attachments Expand" at bounding box center [503, 179] width 853 height 25
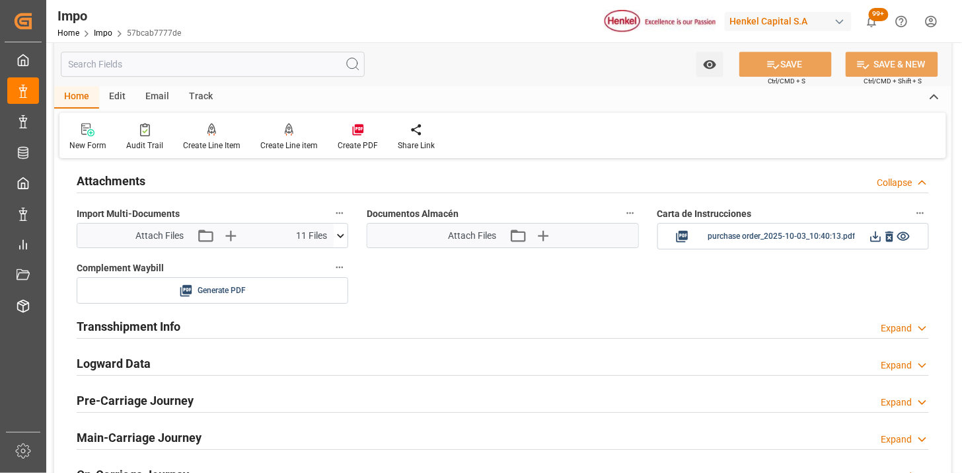
click at [507, 235] on div "Attach Files Attach existing file Upload new file" at bounding box center [503, 236] width 110 height 18
click at [511, 241] on icon "button" at bounding box center [517, 235] width 21 height 21
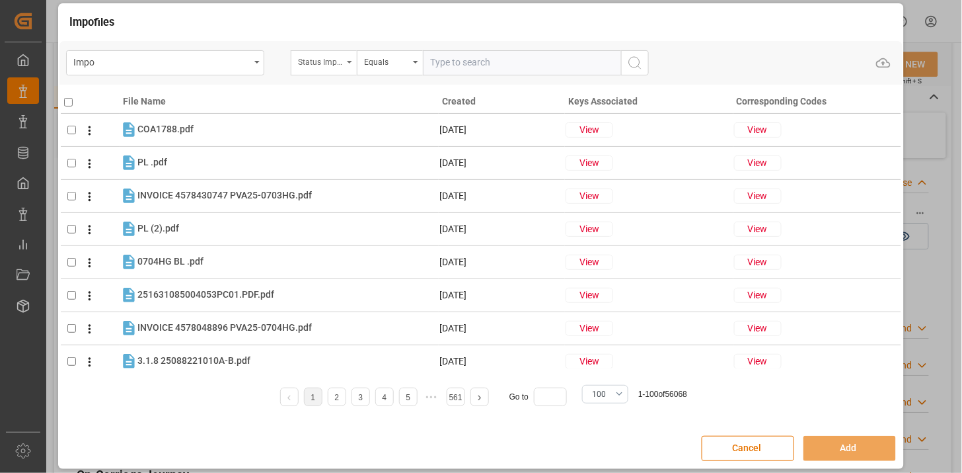
click at [327, 63] on div "Status Importación" at bounding box center [320, 60] width 45 height 15
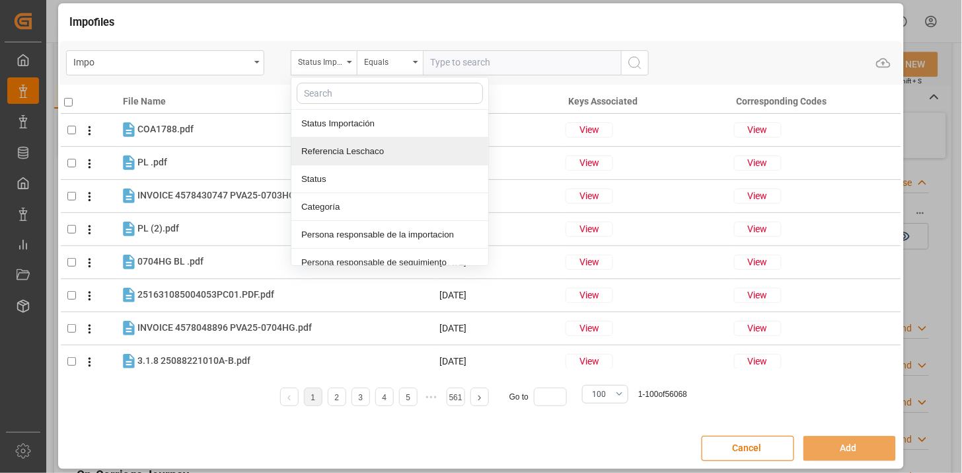
drag, startPoint x: 364, startPoint y: 153, endPoint x: 448, endPoint y: 81, distance: 110.2
click at [367, 149] on div "Referencia Leschaco" at bounding box center [389, 151] width 197 height 28
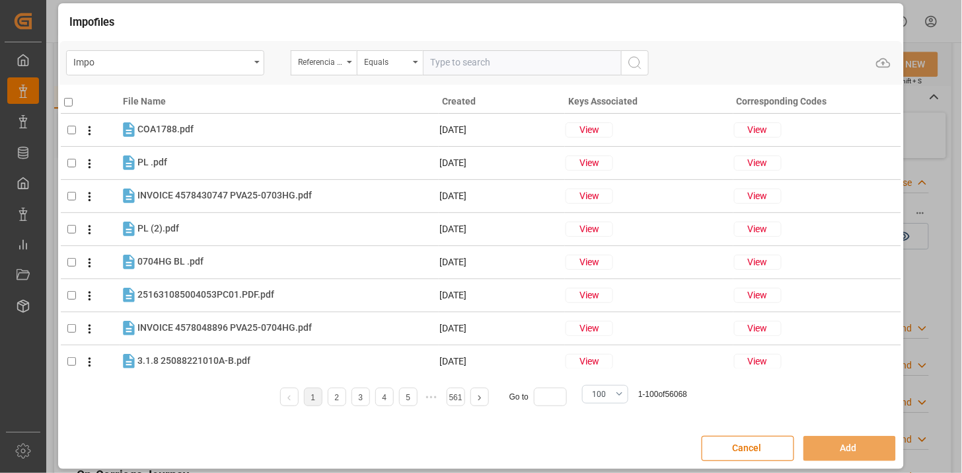
click at [455, 69] on input "text" at bounding box center [522, 62] width 198 height 25
paste input "251006900666"
type input "251006900666"
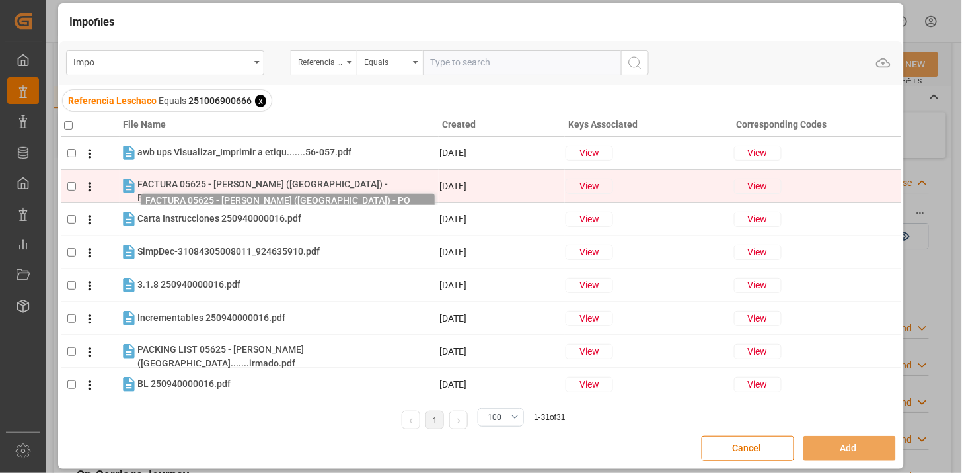
click at [291, 186] on span "FACTURA 05625 - HENKEL (MÉXICO) - P.......irmado.pdf" at bounding box center [262, 190] width 250 height 24
checkbox input "true"
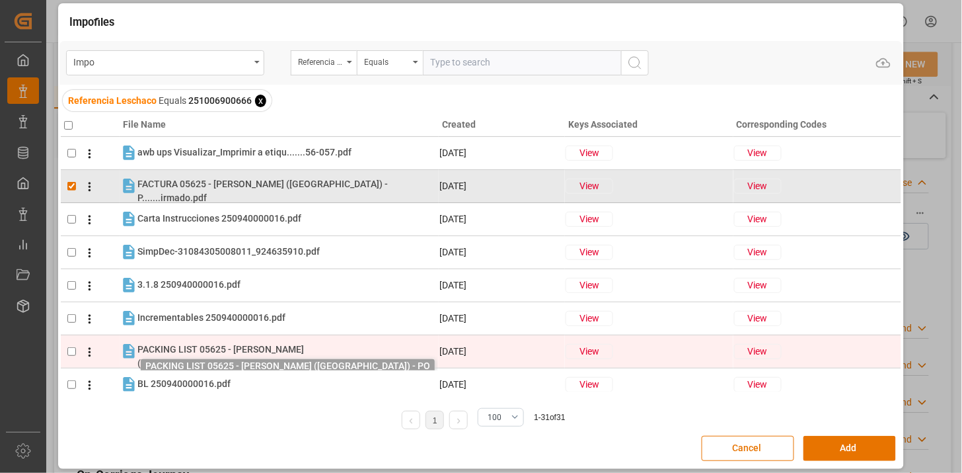
click at [280, 348] on span "PACKING LIST 05625 - HENKEL (MÉXICO.......irmado.pdf" at bounding box center [220, 356] width 167 height 24
checkbox input "true"
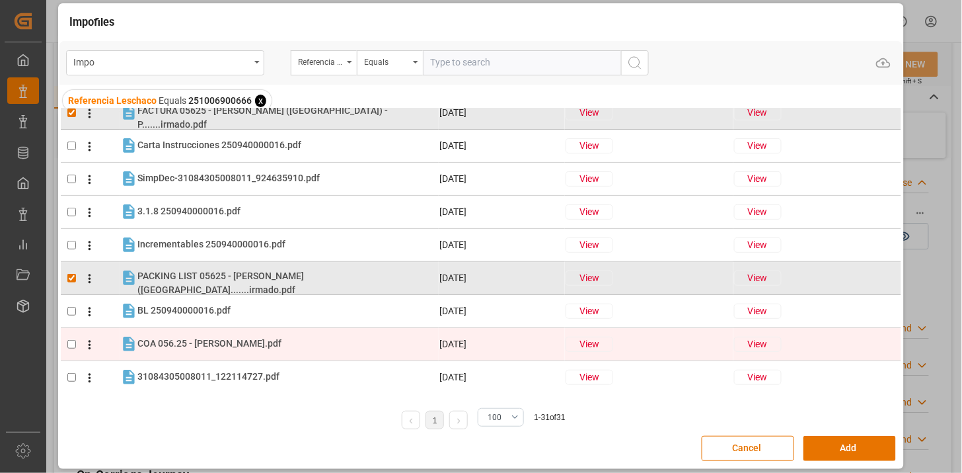
click at [285, 342] on div "COA 056.25 - HENKEL.pdf COA 056.25 - HENKEL.pdf" at bounding box center [287, 343] width 301 height 17
checkbox input "true"
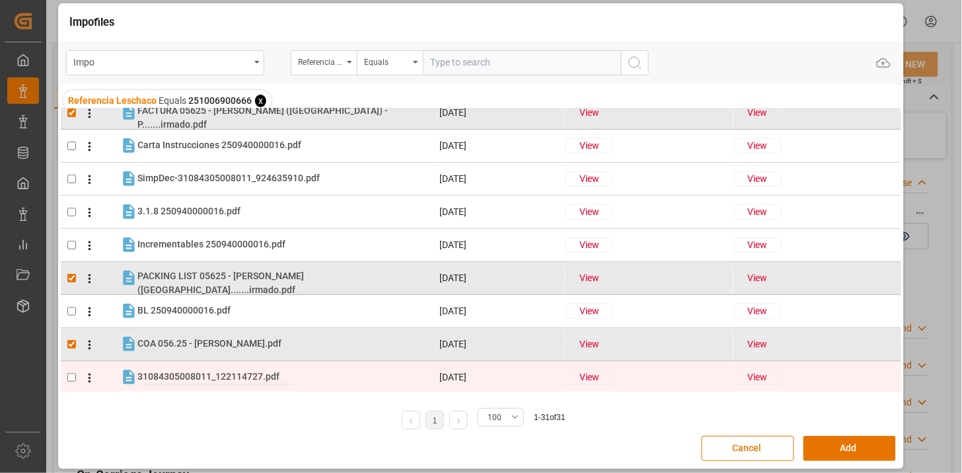
click at [215, 377] on span "31084305008011_122114727.pdf" at bounding box center [208, 376] width 142 height 11
checkbox input "true"
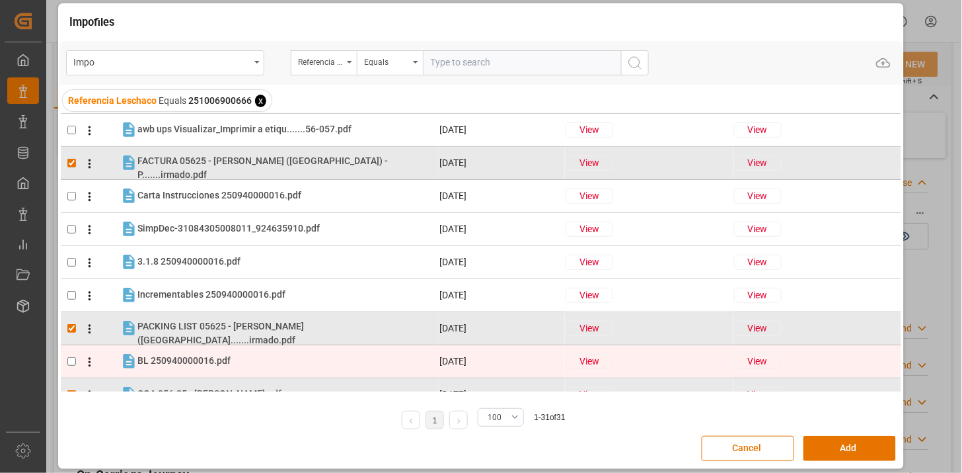
scroll to position [0, 0]
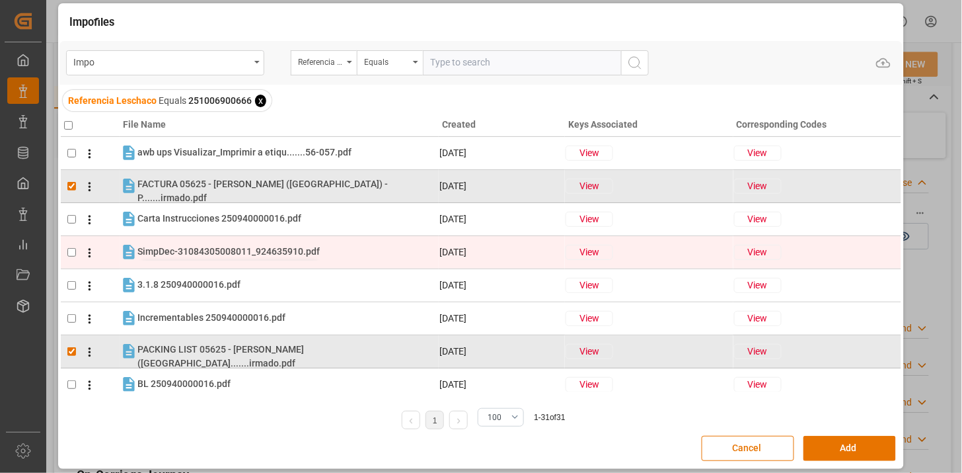
click at [259, 254] on span "SimpDec-31084305008011_924635910.pdf" at bounding box center [228, 251] width 182 height 11
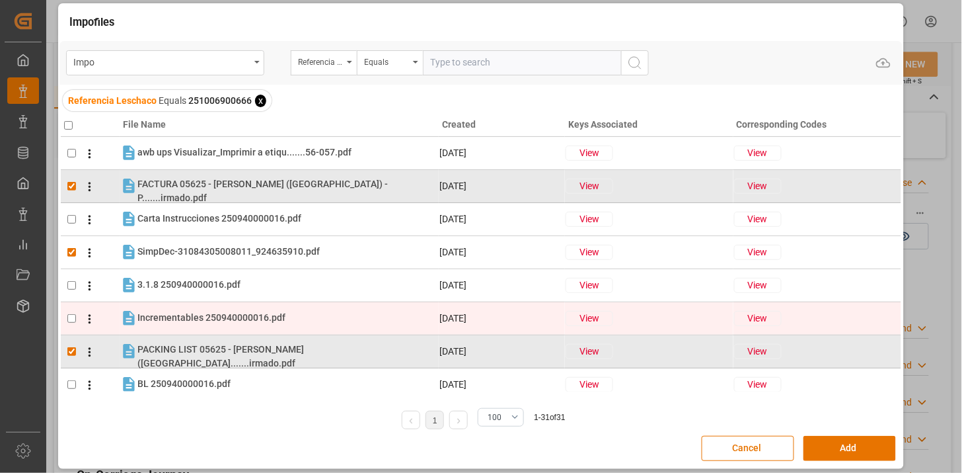
checkbox input "true"
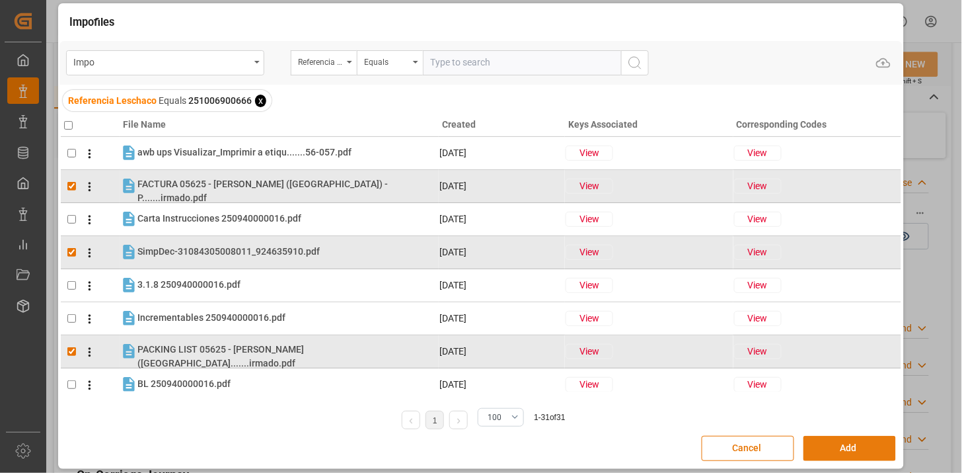
click at [858, 451] on button "Add" at bounding box center [850, 448] width 93 height 25
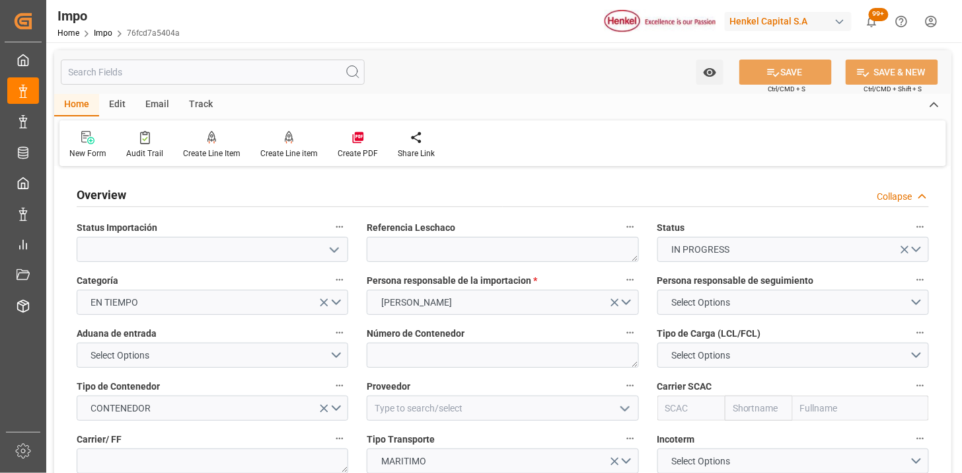
scroll to position [73, 0]
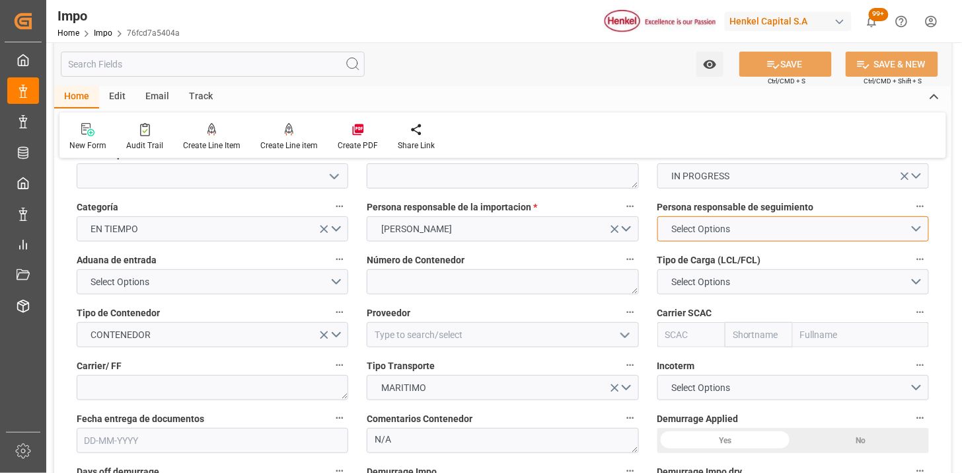
click at [685, 222] on span "Select Options" at bounding box center [701, 229] width 72 height 14
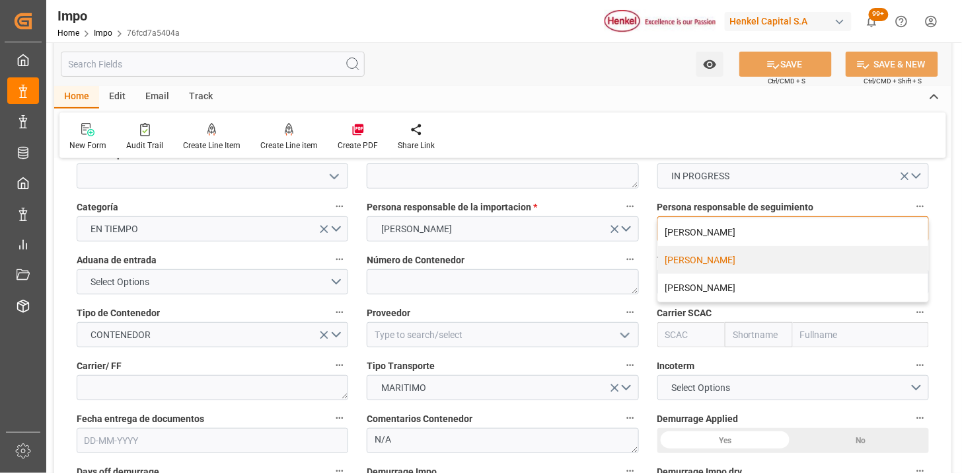
click at [689, 260] on div "[PERSON_NAME]" at bounding box center [793, 260] width 270 height 28
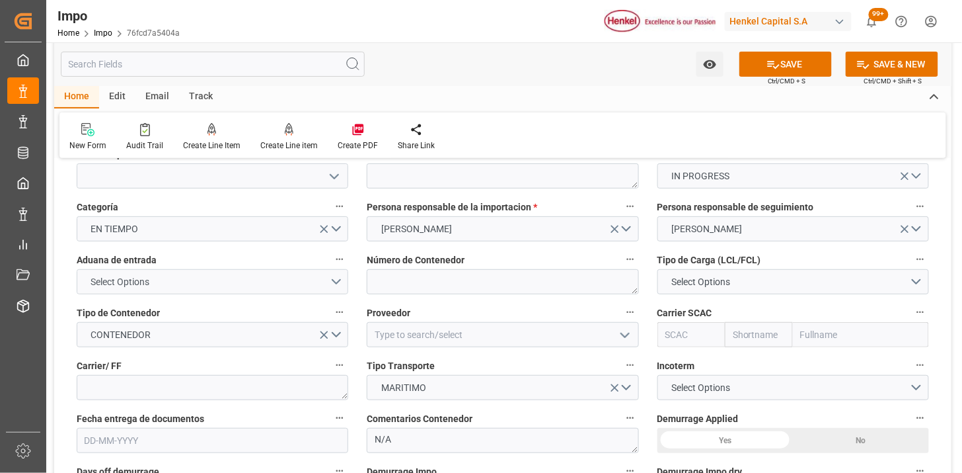
click at [285, 294] on div "Aduana de entrada Select Options" at bounding box center [212, 272] width 290 height 53
click at [283, 287] on button "Select Options" at bounding box center [213, 281] width 272 height 25
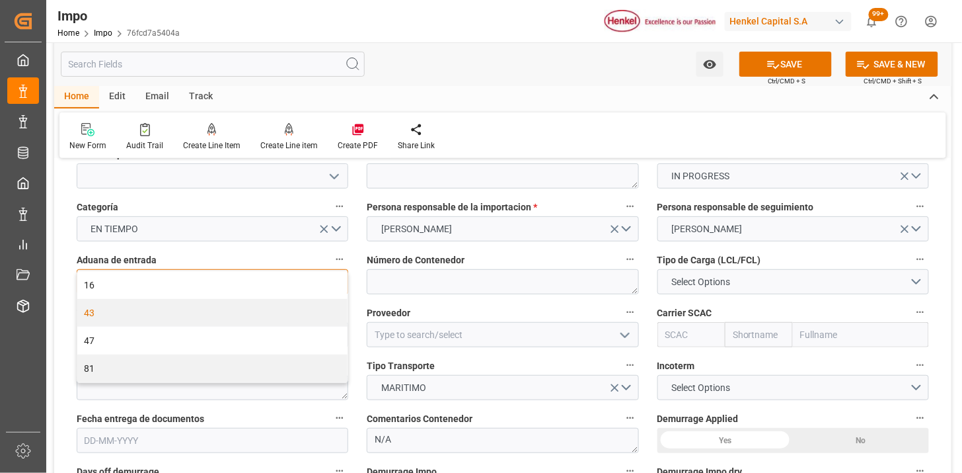
click at [246, 317] on div "43" at bounding box center [212, 313] width 270 height 28
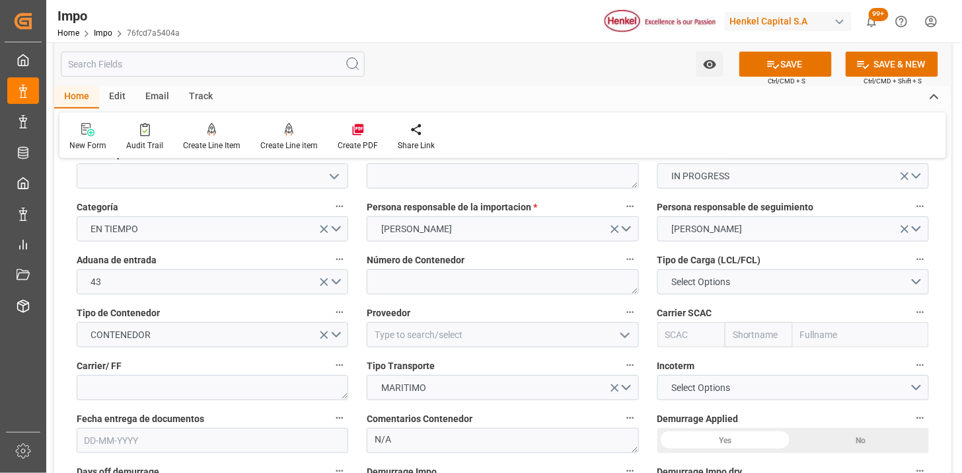
click at [432, 264] on span "Número de Contenedor" at bounding box center [416, 260] width 98 height 14
click at [622, 264] on button "Número de Contenedor" at bounding box center [630, 258] width 17 height 17
click at [438, 276] on div at bounding box center [481, 236] width 962 height 473
click at [498, 276] on textarea at bounding box center [503, 281] width 272 height 25
paste textarea "SUDU6994184"
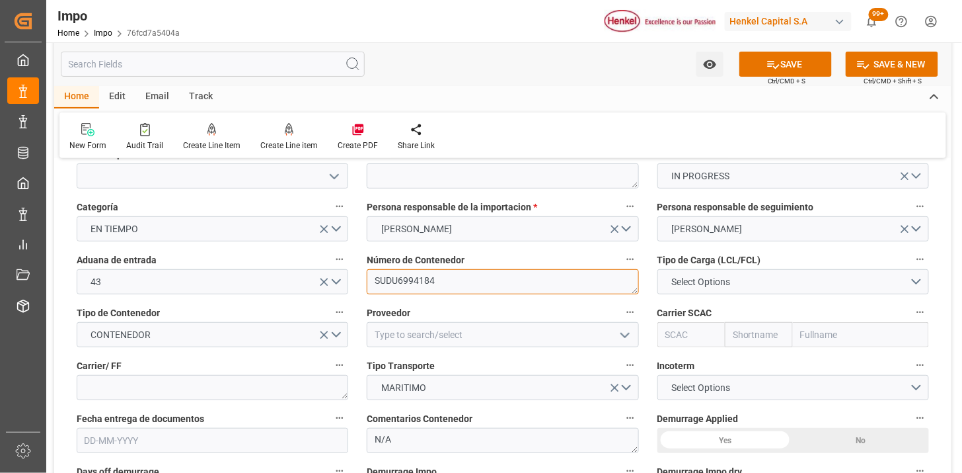
type textarea "SUDU6994184"
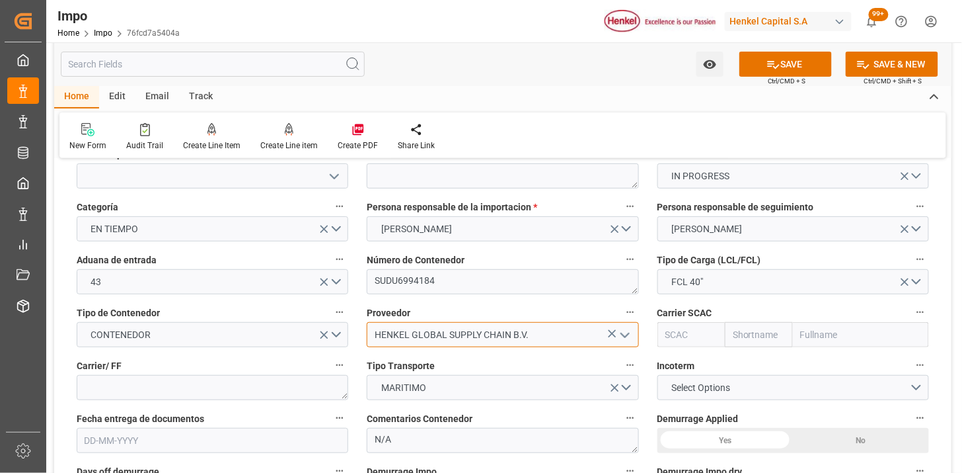
type input "HENKEL GLOBAL SUPPLY CHAIN B.V."
type input "MAEU"
type input "Maersk"
type input "Maersk Line AS"
type input "MAEU"
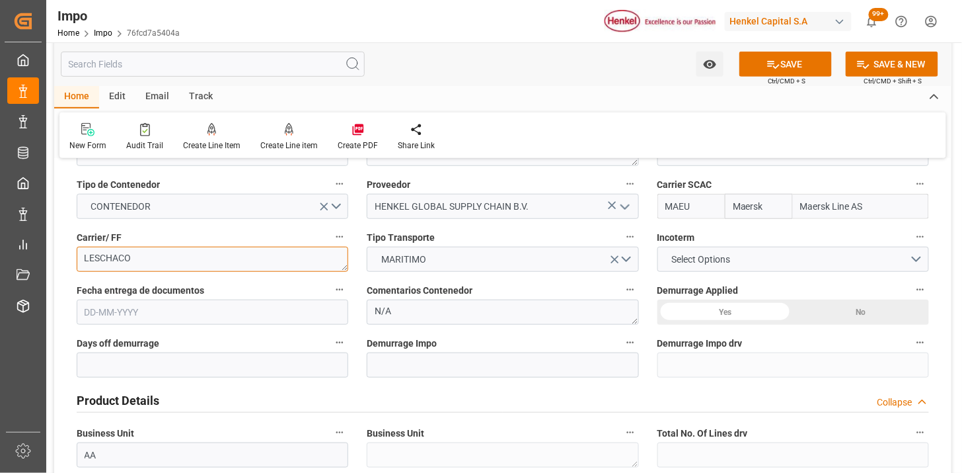
scroll to position [220, 0]
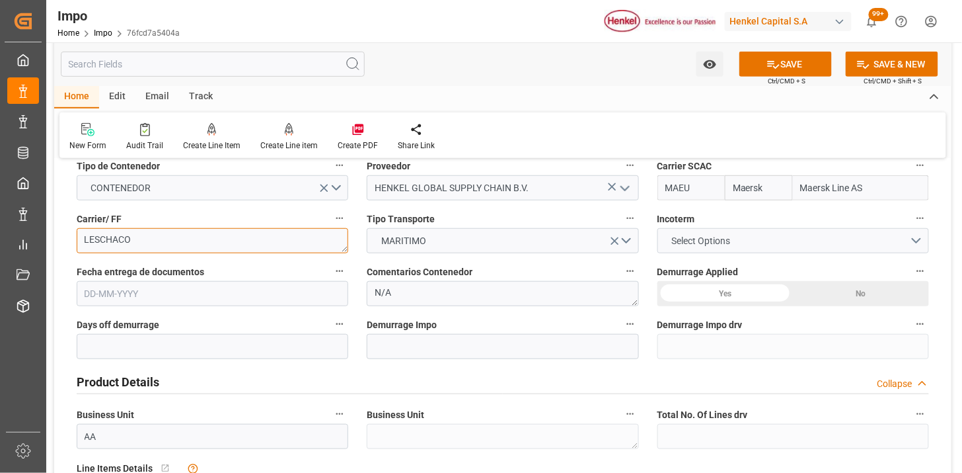
type textarea "LESCHACO"
click at [743, 238] on button "Select Options" at bounding box center [794, 240] width 272 height 25
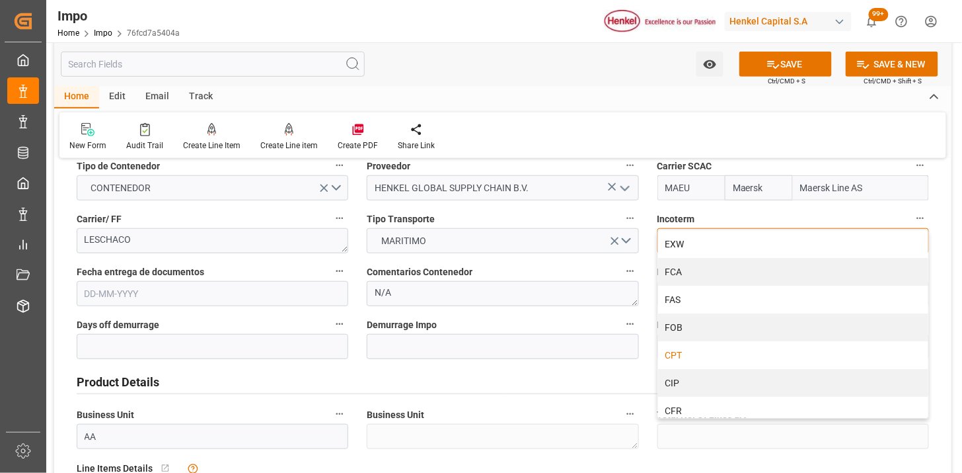
click at [696, 352] on div "CPT" at bounding box center [793, 355] width 270 height 28
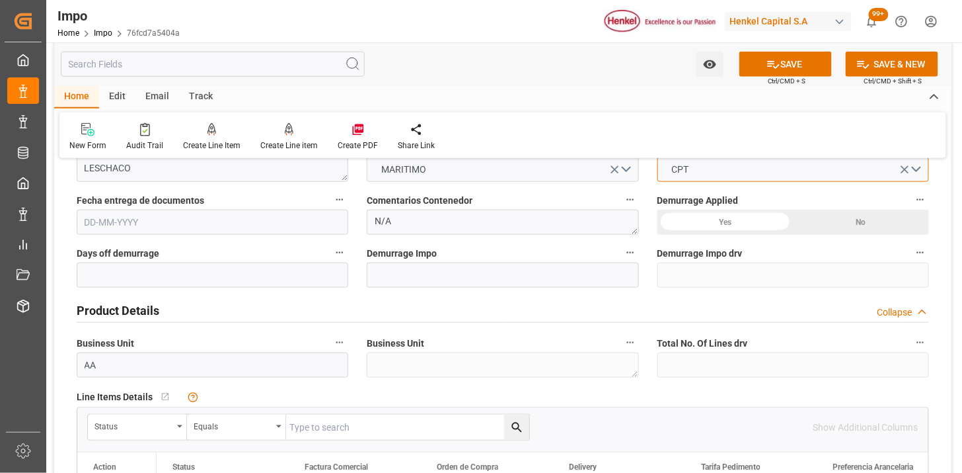
scroll to position [293, 0]
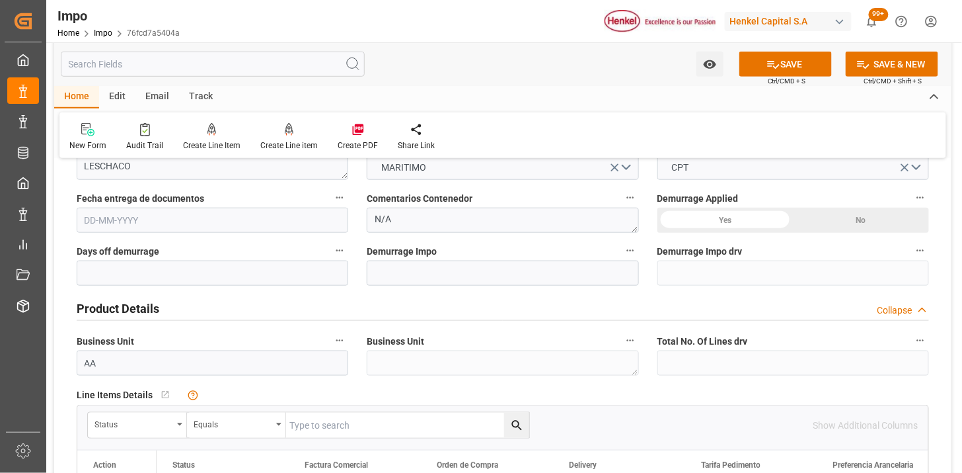
click at [219, 222] on input "text" at bounding box center [213, 220] width 272 height 25
type input "[DATE]"
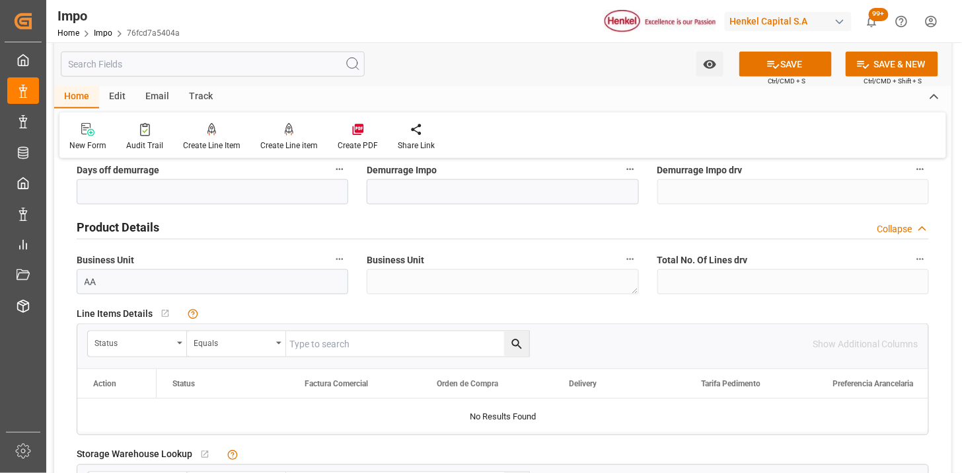
scroll to position [440, 0]
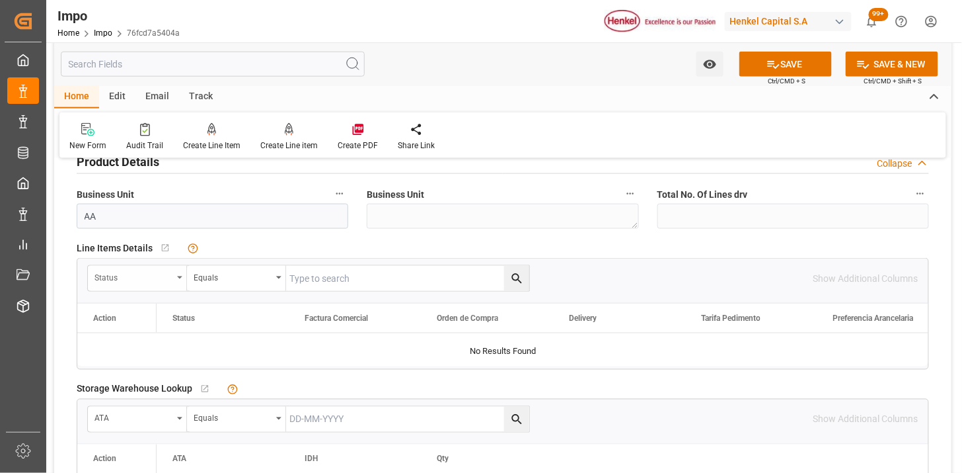
click at [133, 268] on div "Status" at bounding box center [134, 275] width 78 height 15
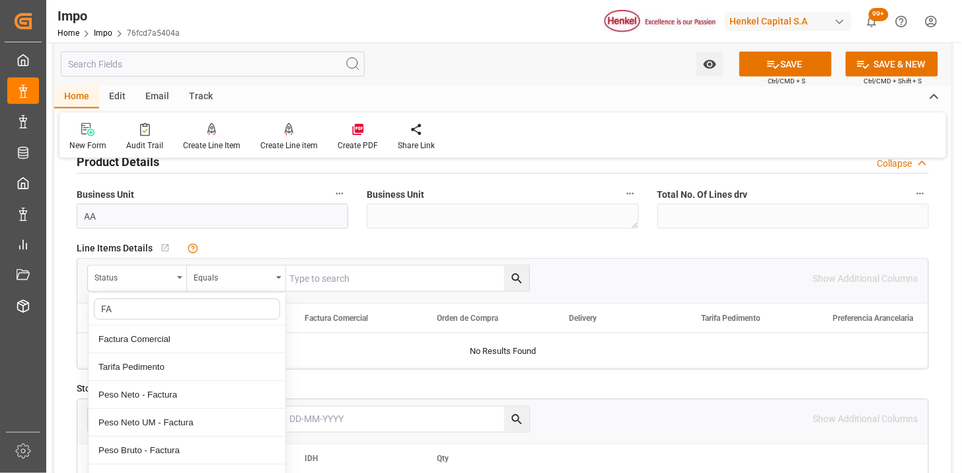
type input "FAC"
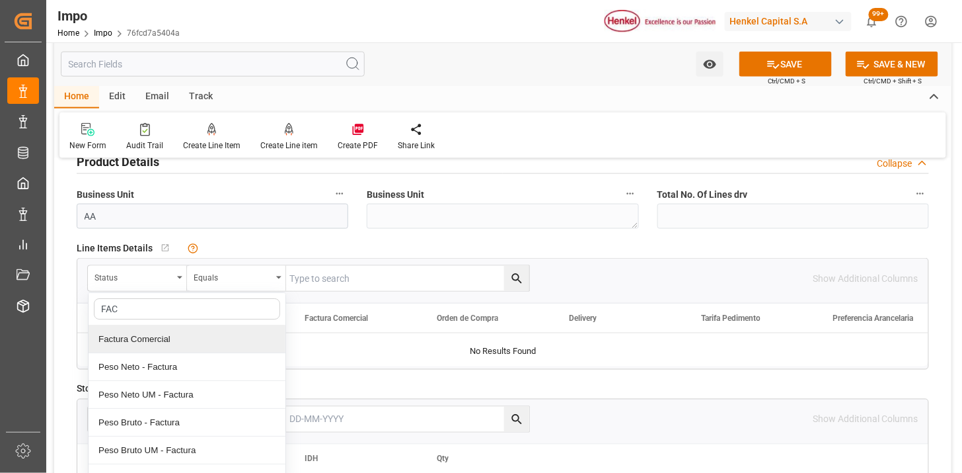
click at [149, 334] on div "Factura Comercial" at bounding box center [187, 339] width 197 height 28
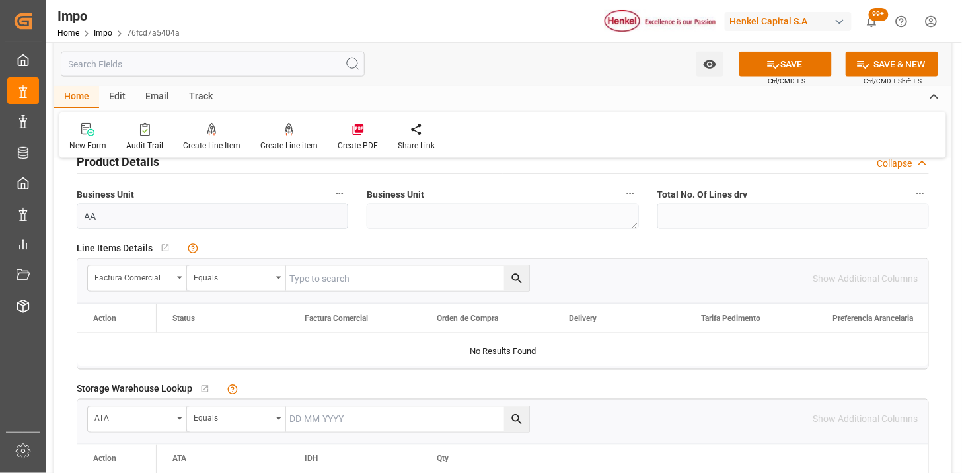
click at [345, 269] on input "text" at bounding box center [407, 278] width 243 height 25
paste input "196934635"
type input "196934635"
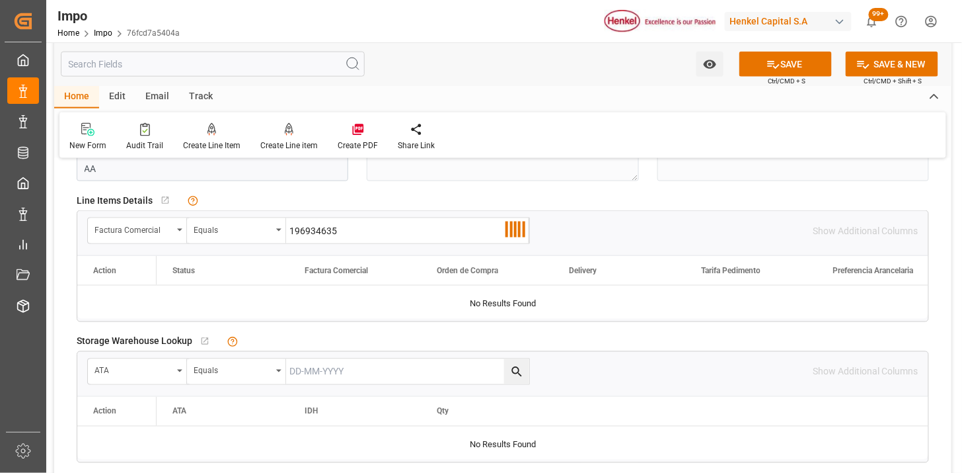
scroll to position [513, 0]
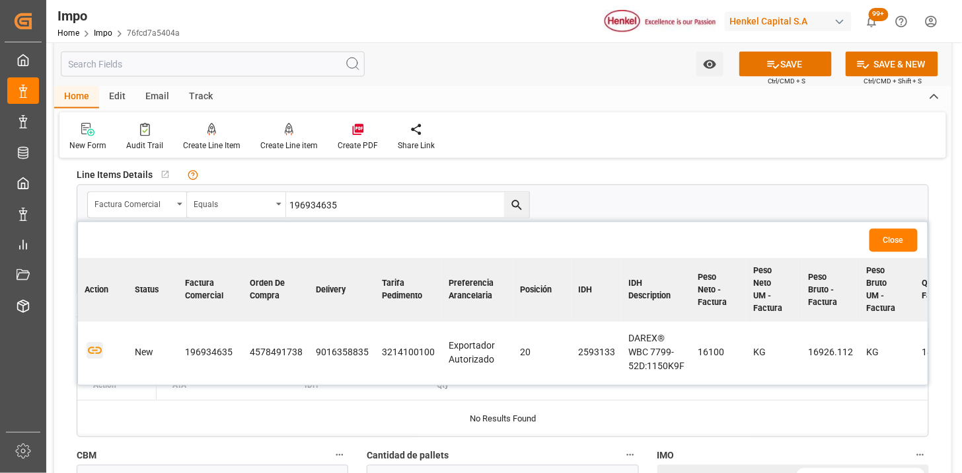
click at [96, 354] on icon "button" at bounding box center [95, 350] width 17 height 17
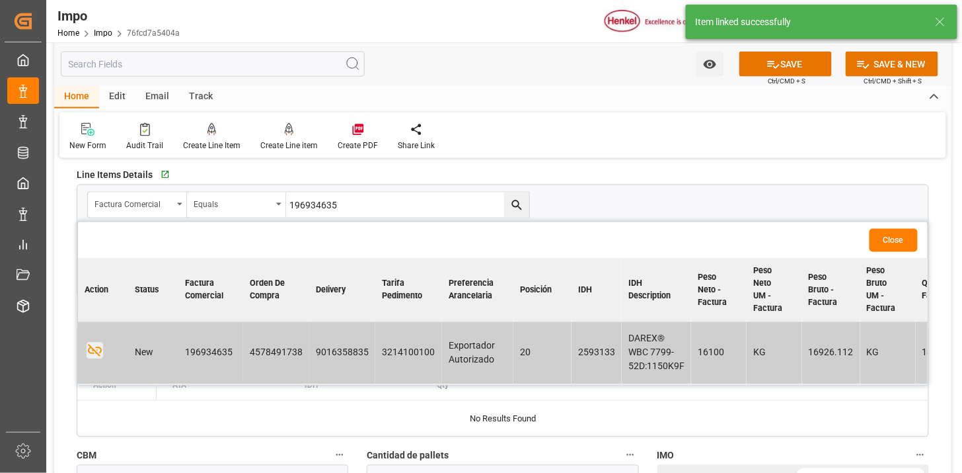
click at [896, 239] on button "Close" at bounding box center [894, 240] width 48 height 23
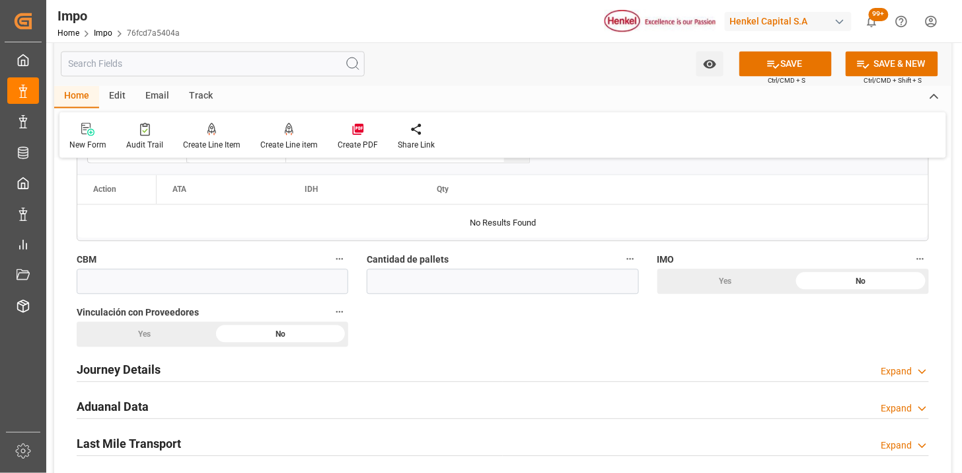
scroll to position [734, 0]
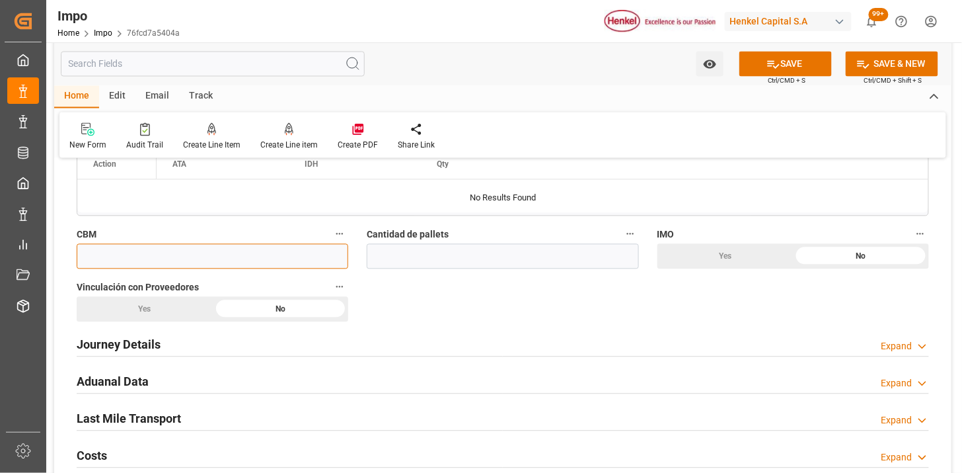
click at [201, 255] on input "text" at bounding box center [213, 256] width 272 height 25
type input "19.488"
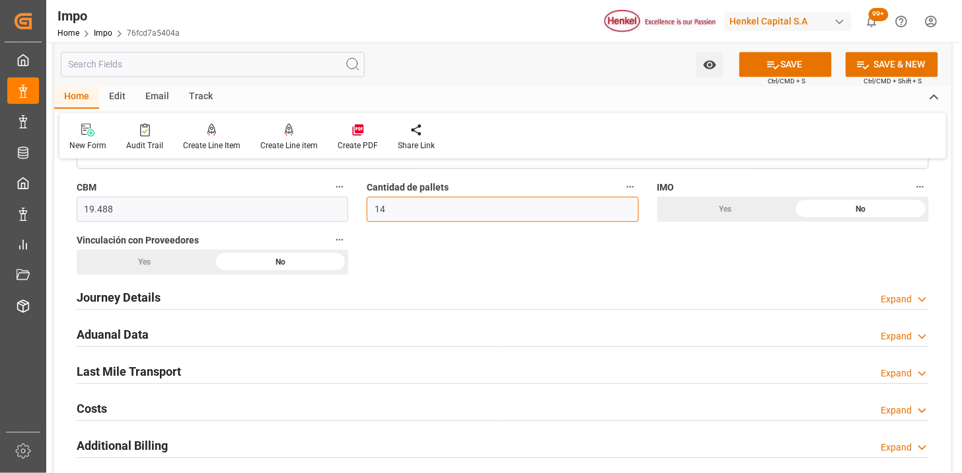
scroll to position [808, 0]
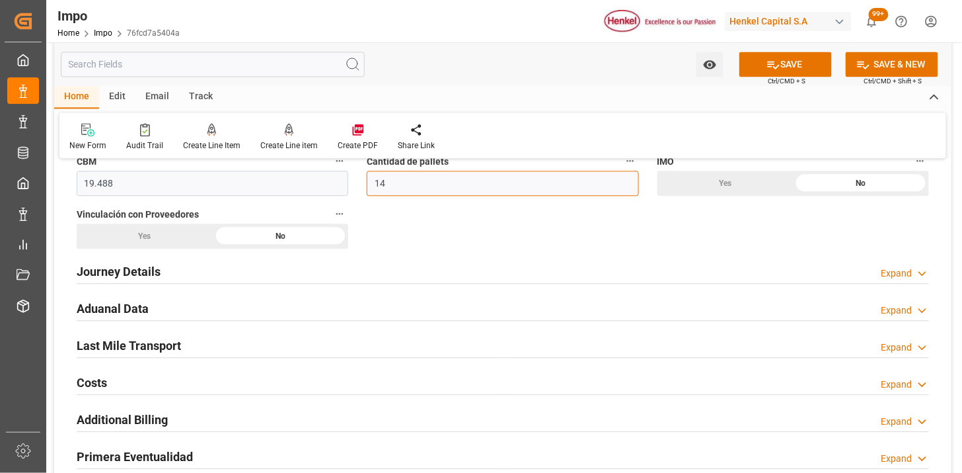
type input "14"
drag, startPoint x: 192, startPoint y: 233, endPoint x: 150, endPoint y: 293, distance: 73.1
click at [189, 235] on div "Yes" at bounding box center [145, 235] width 136 height 25
click at [161, 274] on div "Journey Details Expand" at bounding box center [503, 270] width 853 height 25
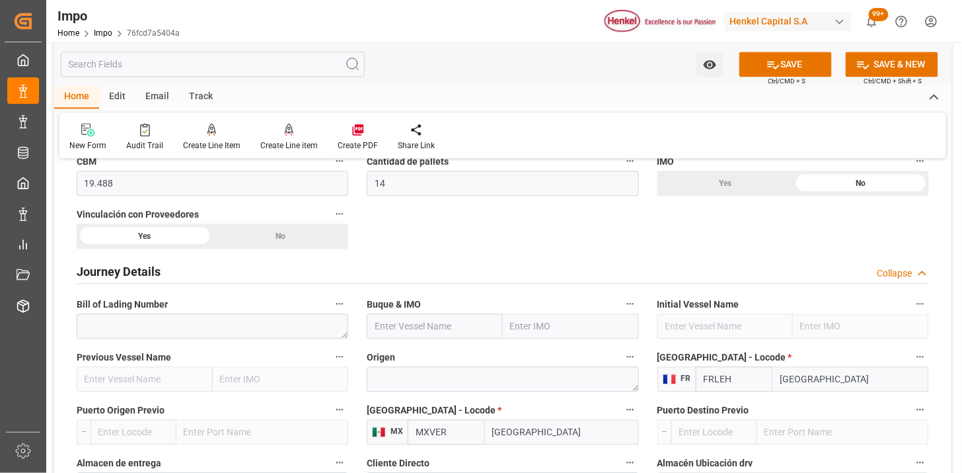
scroll to position [881, 0]
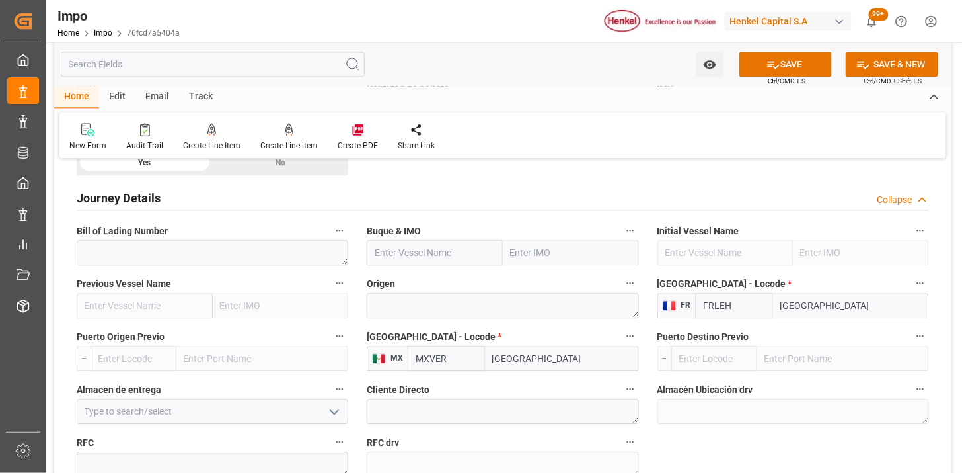
click at [188, 267] on div "Bill of Lading Number" at bounding box center [212, 243] width 290 height 53
click at [193, 252] on textarea at bounding box center [213, 252] width 272 height 25
paste textarea "250916010019"
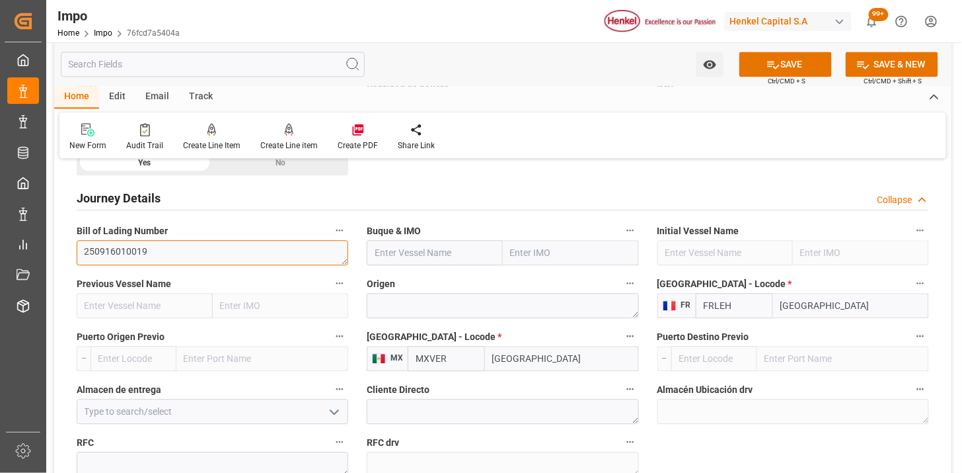
type textarea "250916010019"
paste input "GSL [PERSON_NAME]"
type input "GSL [PERSON_NAME]"
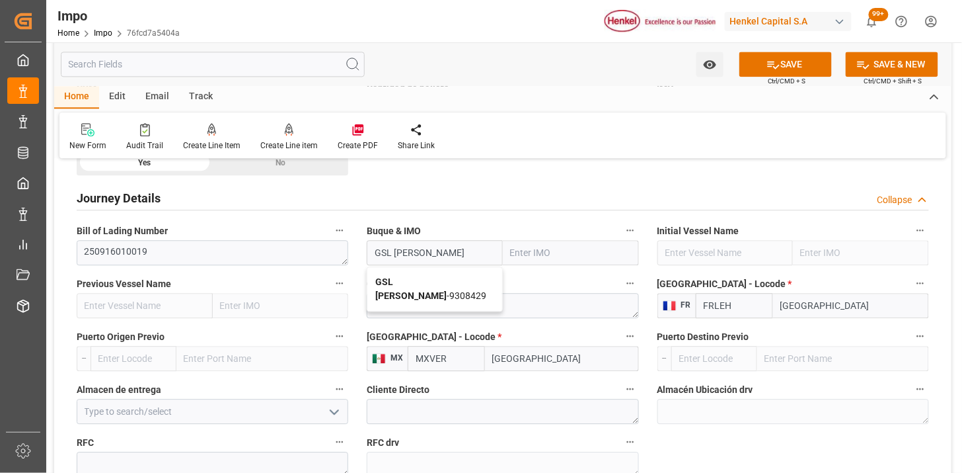
type input "9308429"
type input "GSL [PERSON_NAME]"
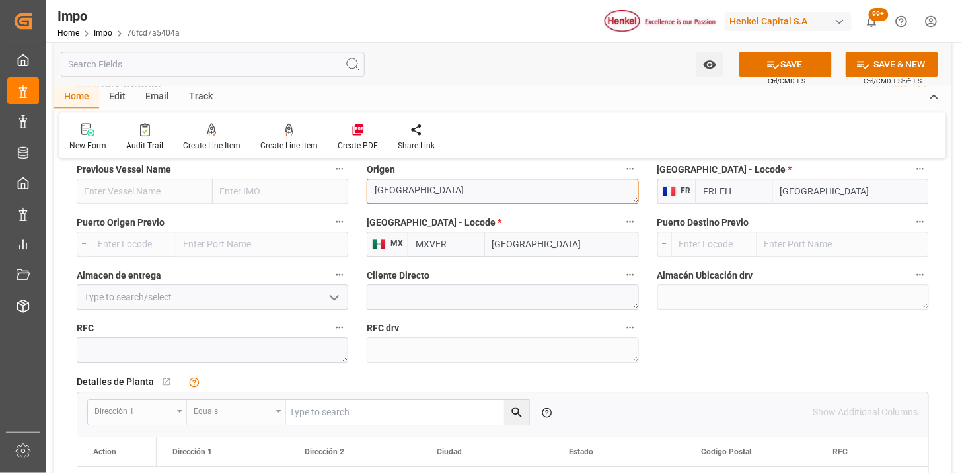
scroll to position [1028, 0]
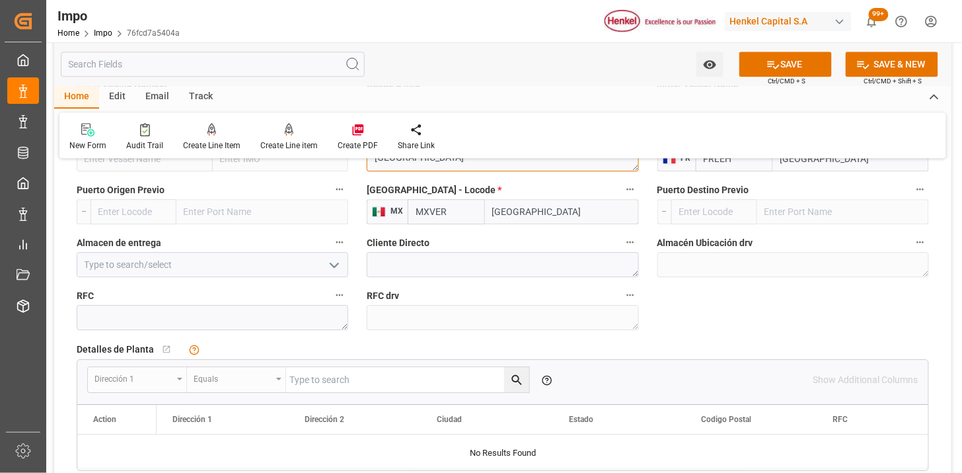
type textarea "[GEOGRAPHIC_DATA]"
click at [305, 263] on input at bounding box center [213, 264] width 272 height 25
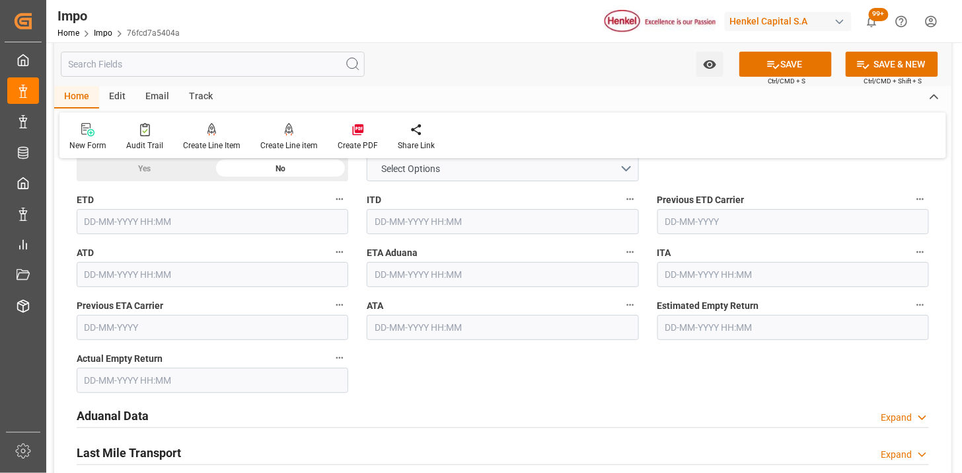
scroll to position [1395, 0]
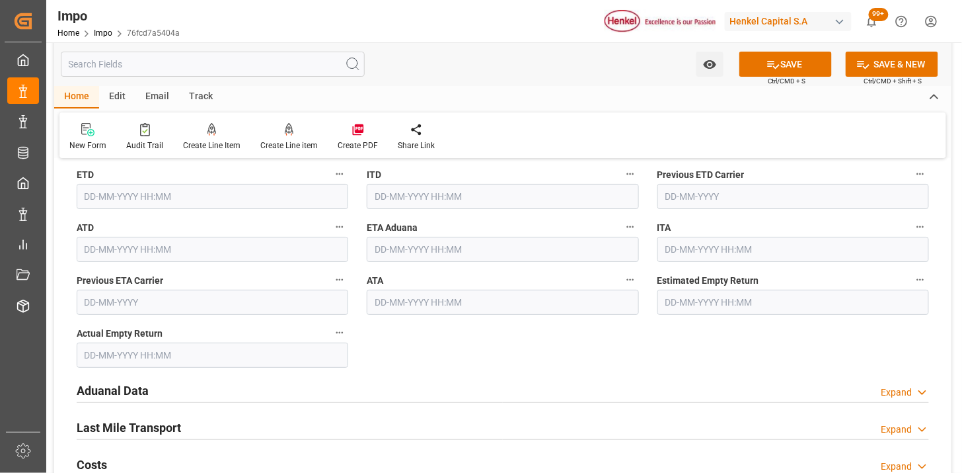
type input "Almer Tlalnepantla"
click at [406, 254] on input "text" at bounding box center [503, 249] width 272 height 25
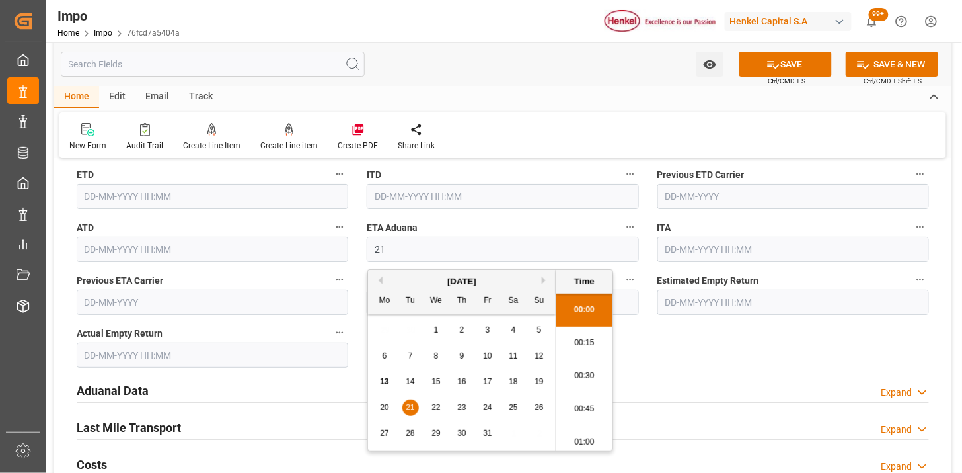
type input "[DATE] 00:00"
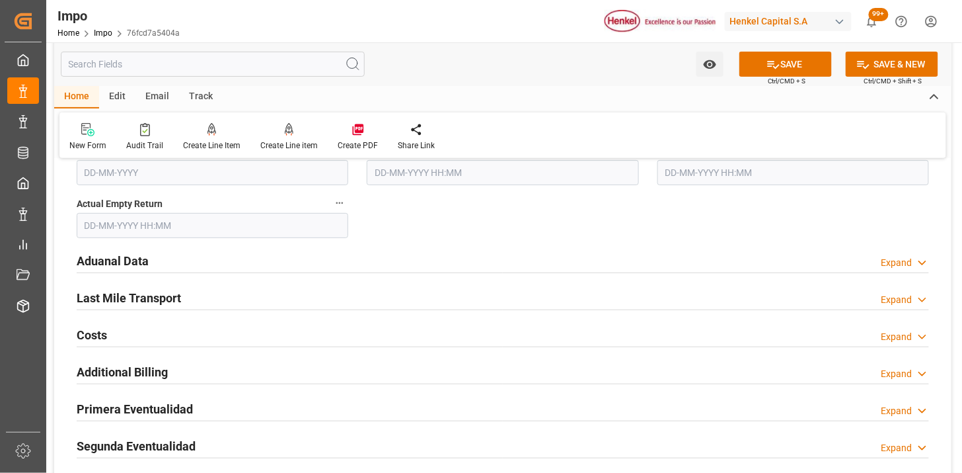
scroll to position [1542, 0]
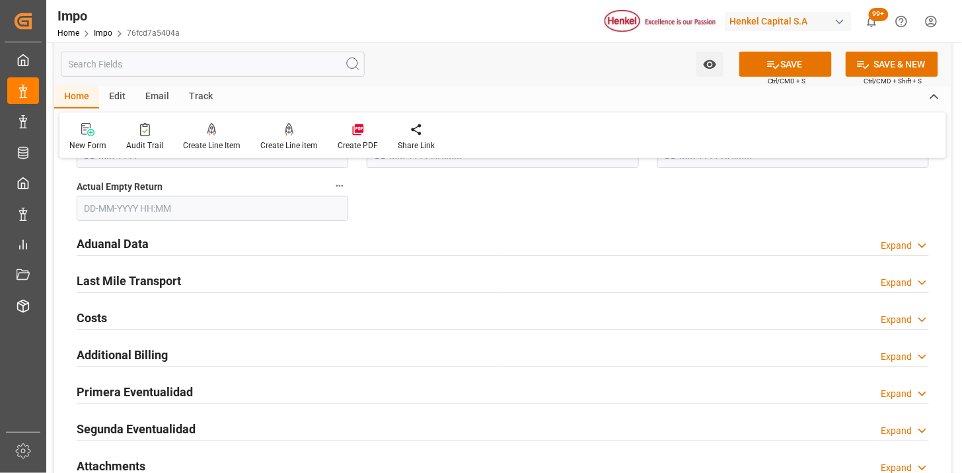
click at [266, 246] on div "Aduanal Data Expand" at bounding box center [503, 242] width 853 height 25
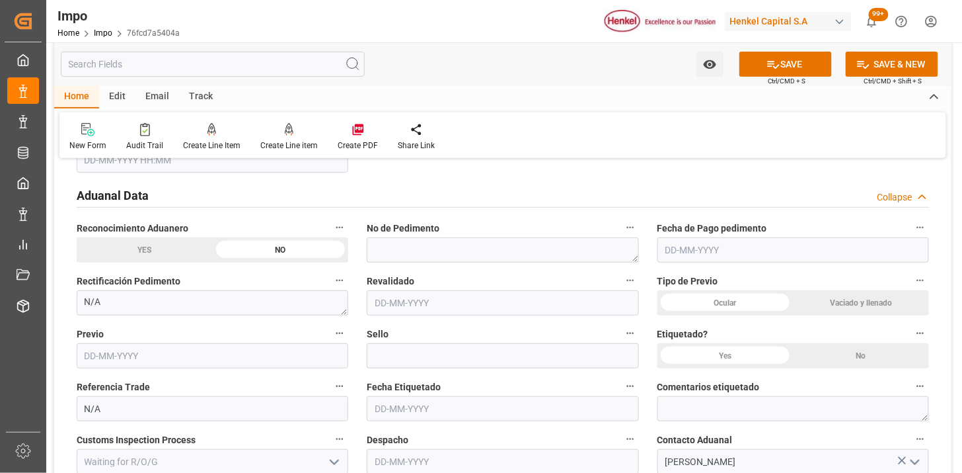
scroll to position [1615, 0]
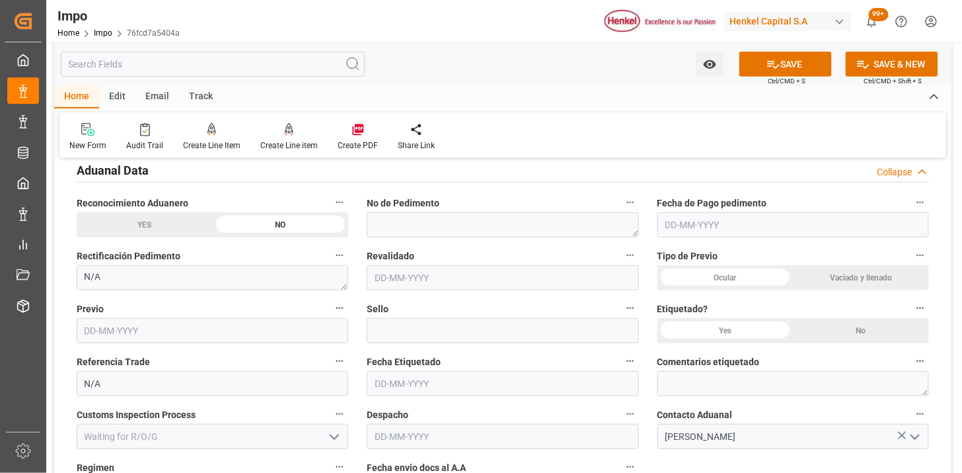
click at [717, 268] on div "Ocular" at bounding box center [726, 277] width 136 height 25
click at [844, 322] on div "No" at bounding box center [861, 330] width 136 height 25
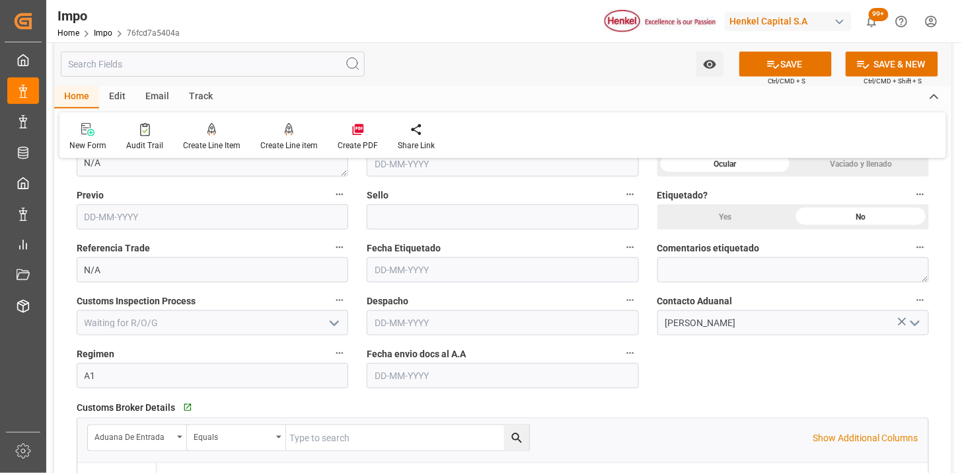
scroll to position [1762, 0]
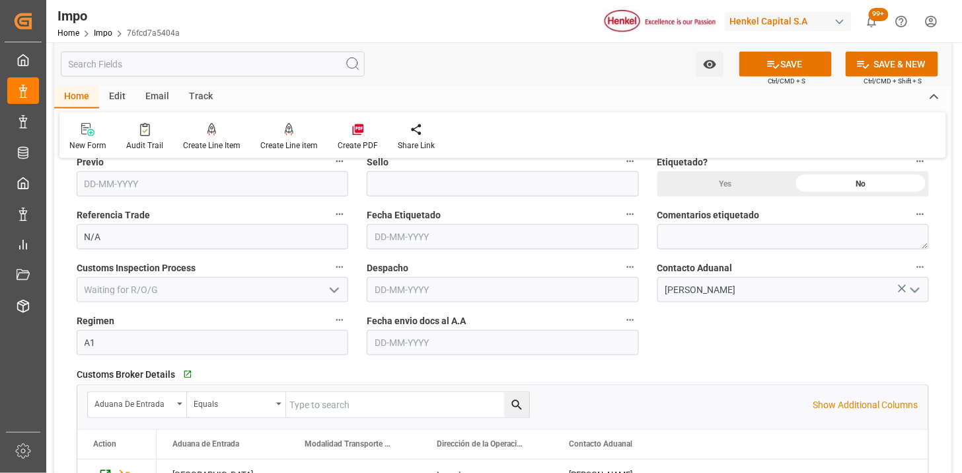
click at [428, 345] on input "text" at bounding box center [503, 342] width 272 height 25
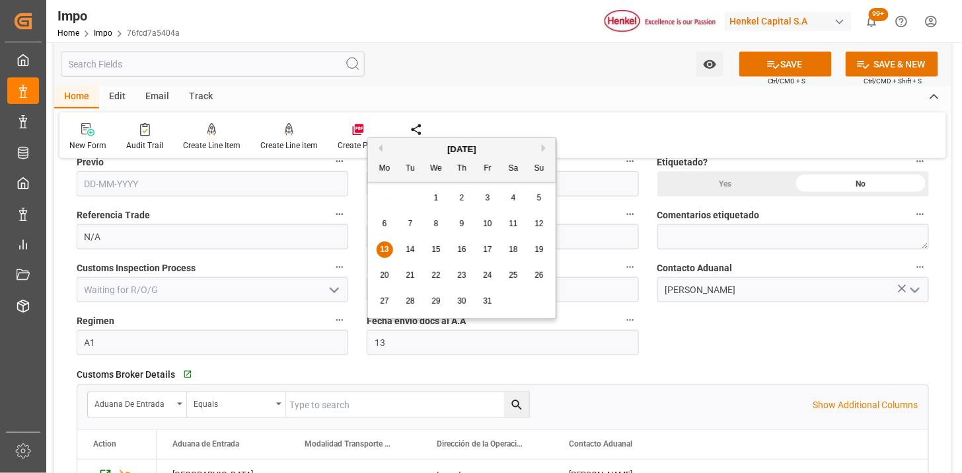
type input "[DATE]"
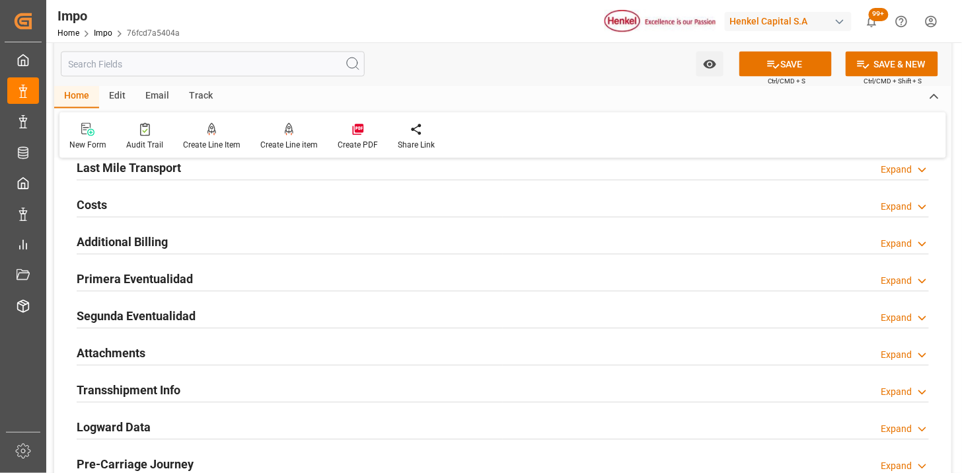
scroll to position [2129, 0]
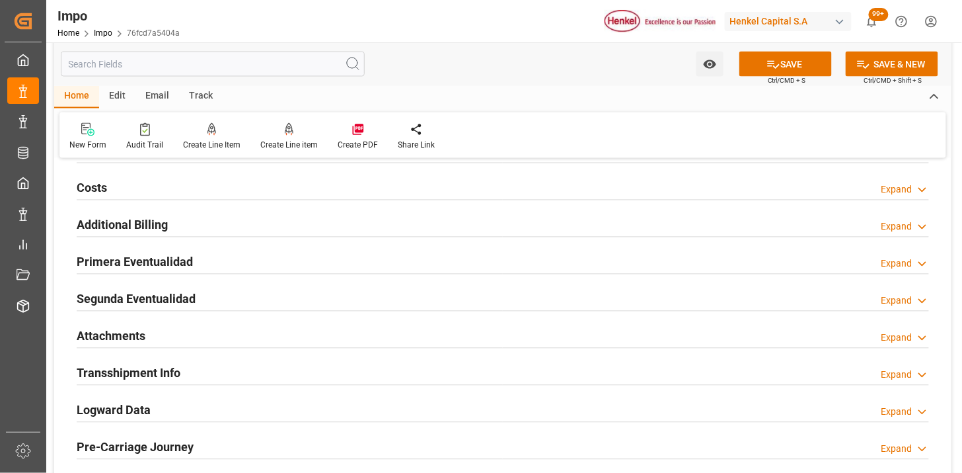
click at [165, 336] on div "Attachments Expand" at bounding box center [503, 334] width 853 height 25
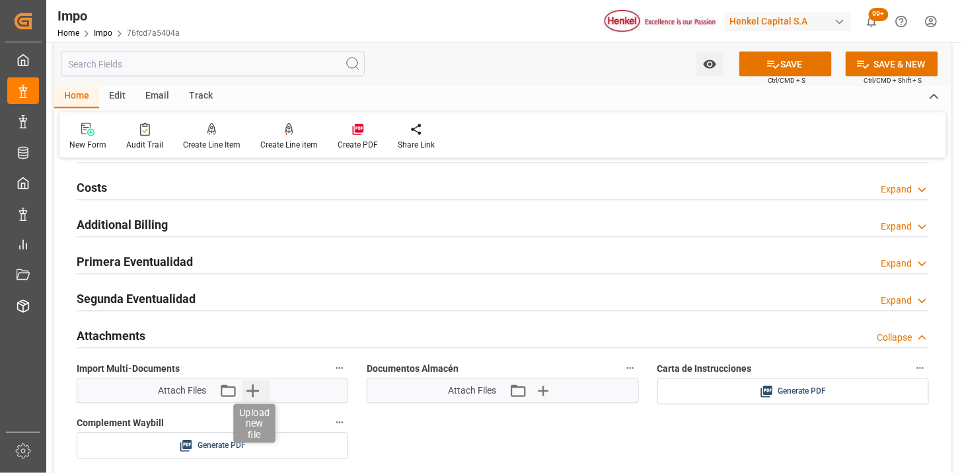
click at [251, 395] on icon "button" at bounding box center [252, 390] width 21 height 21
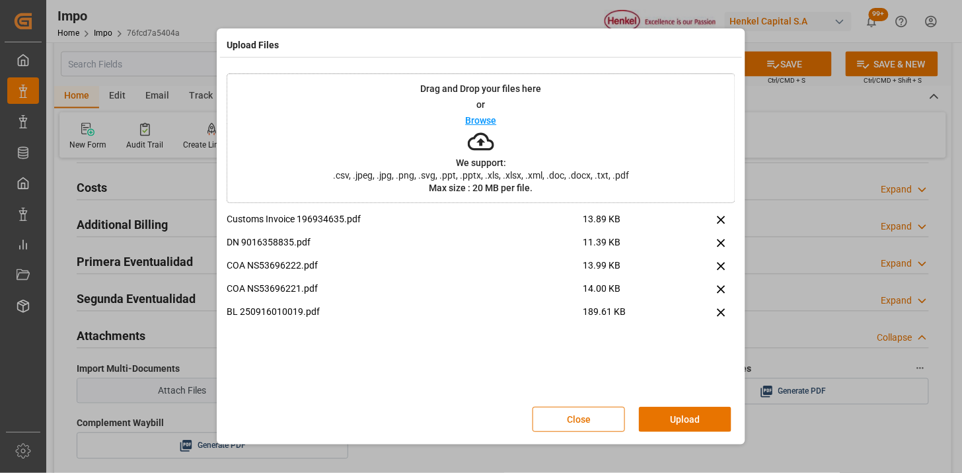
click at [682, 412] on button "Upload" at bounding box center [685, 418] width 93 height 25
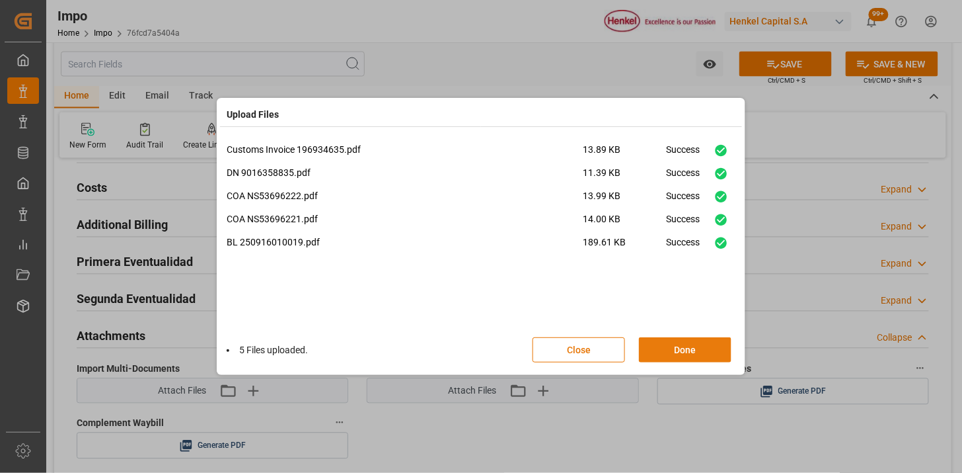
click at [676, 344] on button "Done" at bounding box center [685, 349] width 93 height 25
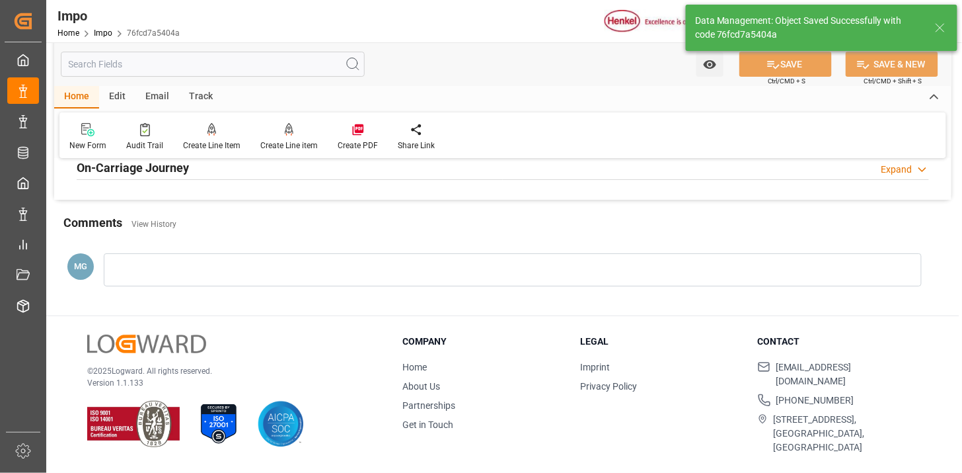
type textarea "AA"
type input "1"
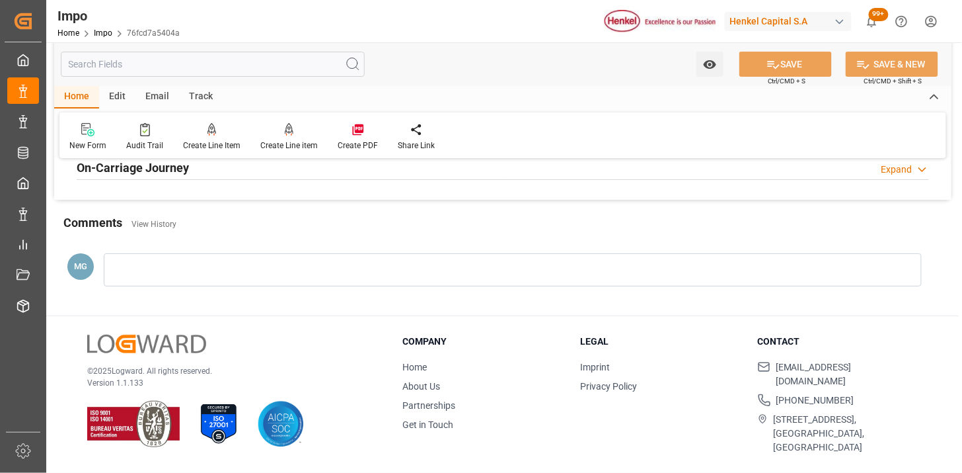
scroll to position [1001, 0]
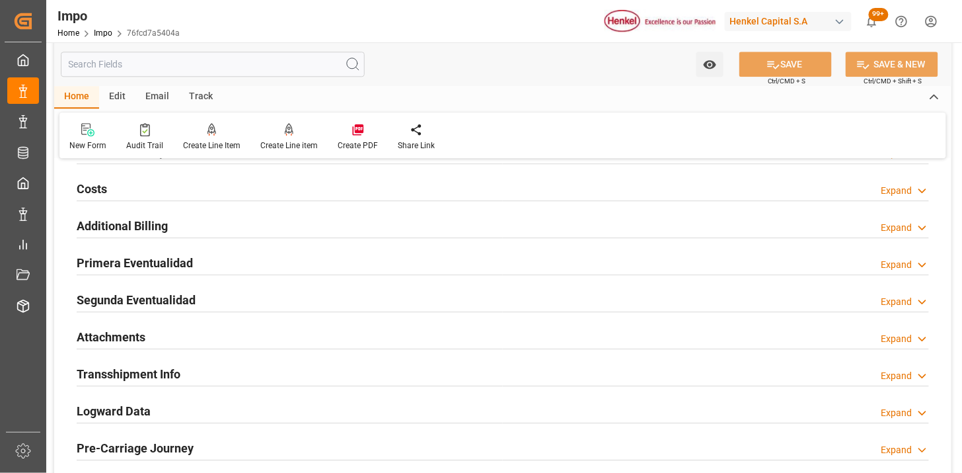
drag, startPoint x: 152, startPoint y: 328, endPoint x: 563, endPoint y: 285, distance: 413.4
click at [154, 328] on div "Attachments Expand" at bounding box center [503, 335] width 853 height 25
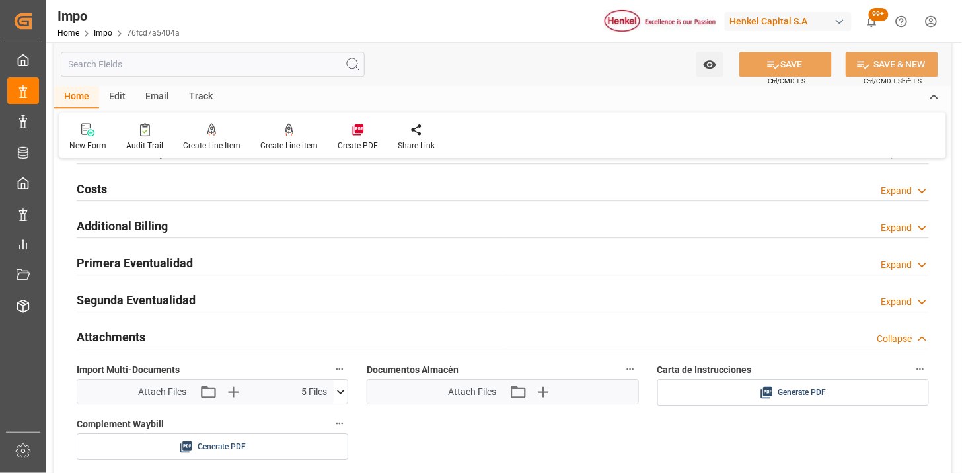
scroll to position [1075, 0]
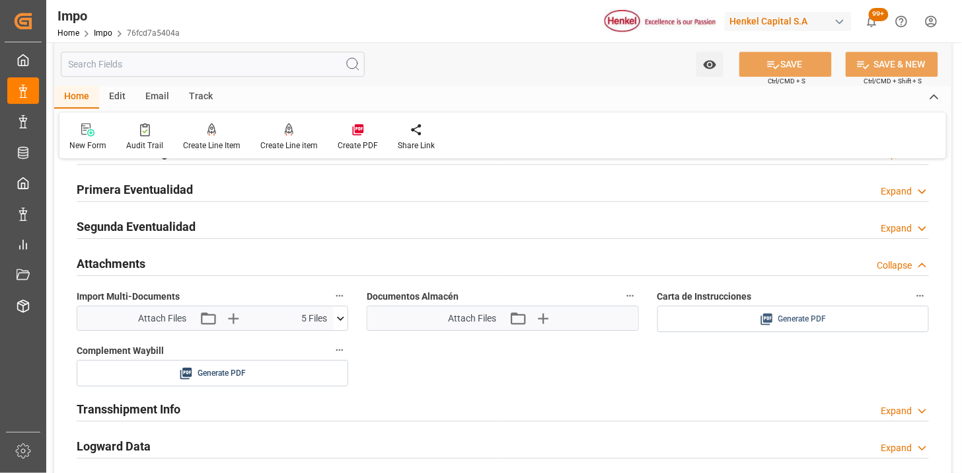
click at [786, 321] on span "Generate PDF" at bounding box center [802, 319] width 48 height 17
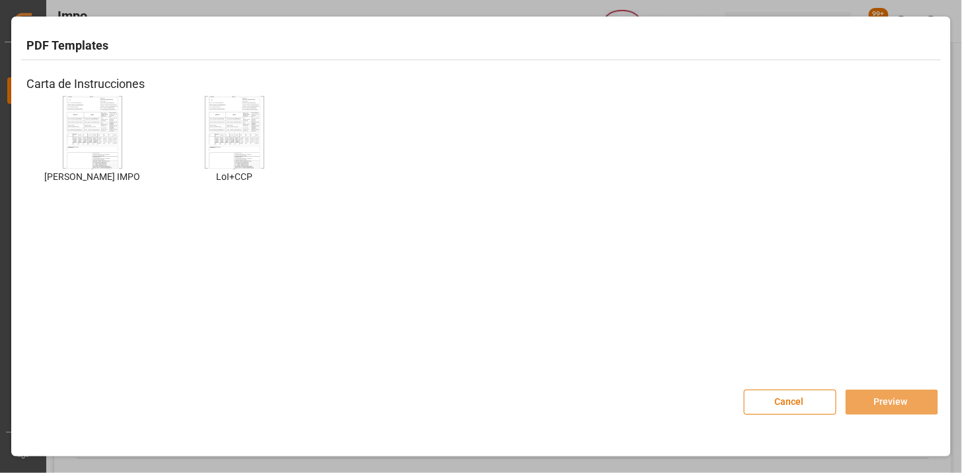
click at [89, 135] on img at bounding box center [92, 132] width 53 height 75
drag, startPoint x: 862, startPoint y: 398, endPoint x: 825, endPoint y: 393, distance: 37.4
click at [862, 398] on button "Preview" at bounding box center [892, 401] width 93 height 25
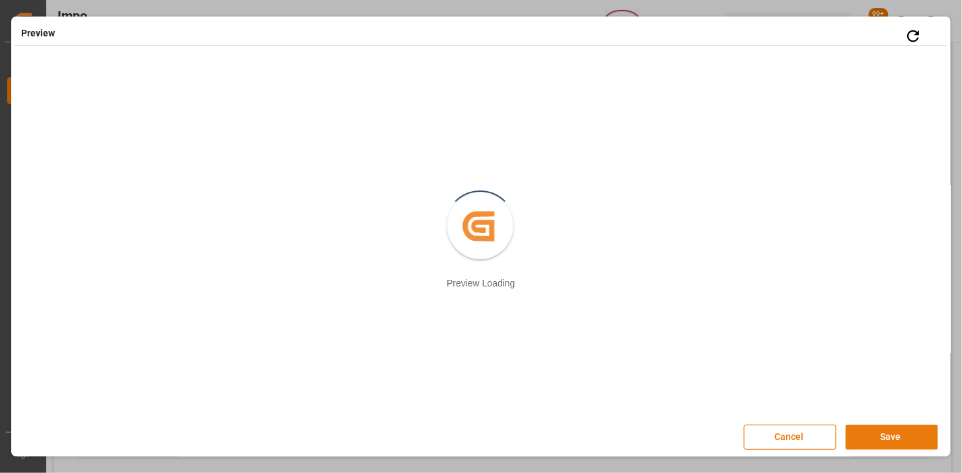
click at [881, 438] on button "Save" at bounding box center [892, 436] width 93 height 25
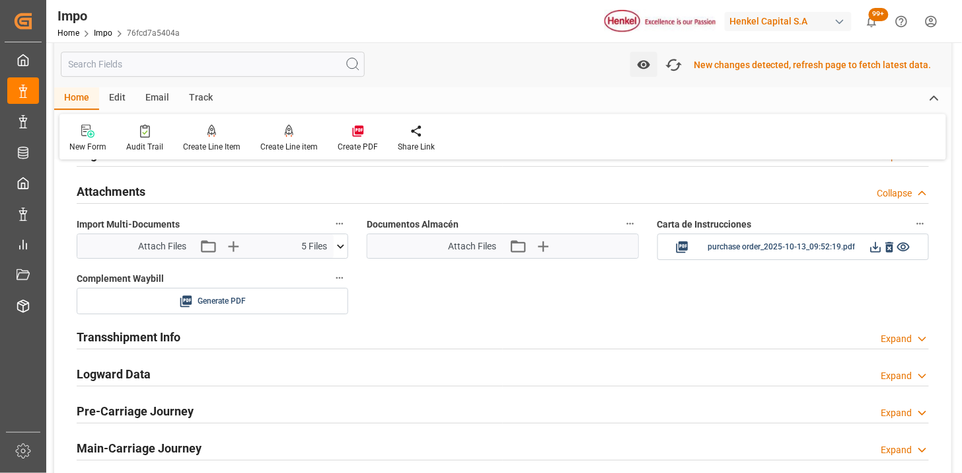
scroll to position [1150, 0]
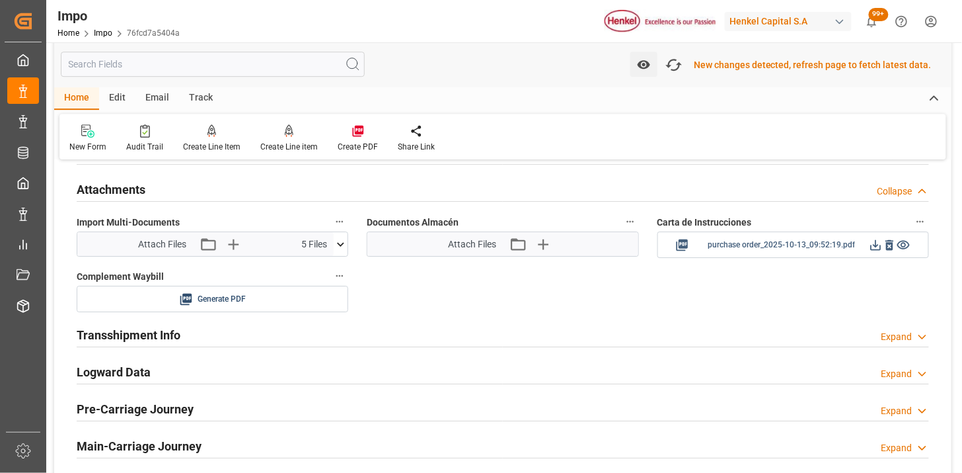
click at [876, 251] on icon at bounding box center [876, 245] width 14 height 14
